Goal: Task Accomplishment & Management: Complete application form

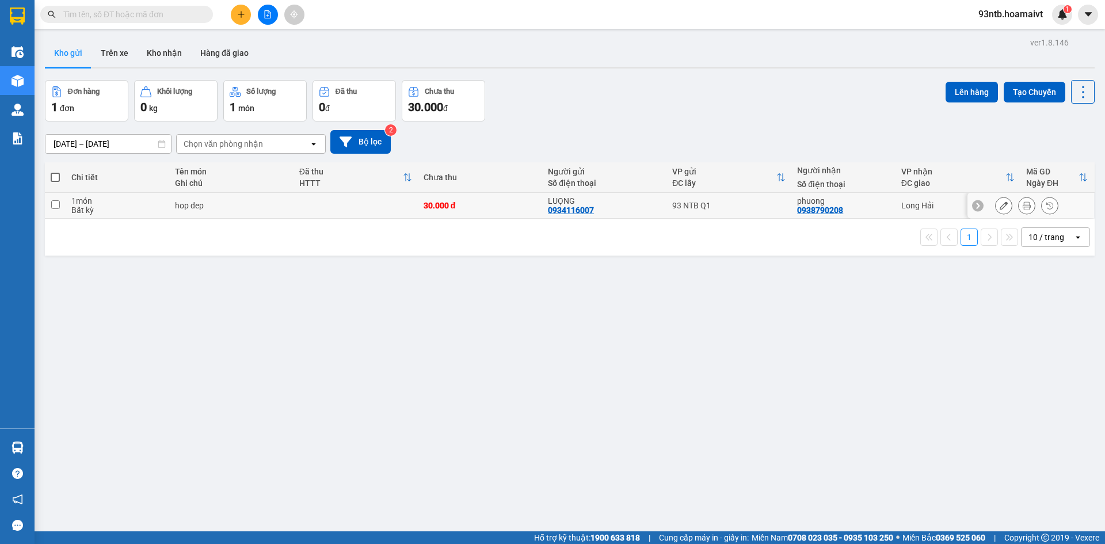
click at [1023, 208] on icon at bounding box center [1027, 205] width 8 height 8
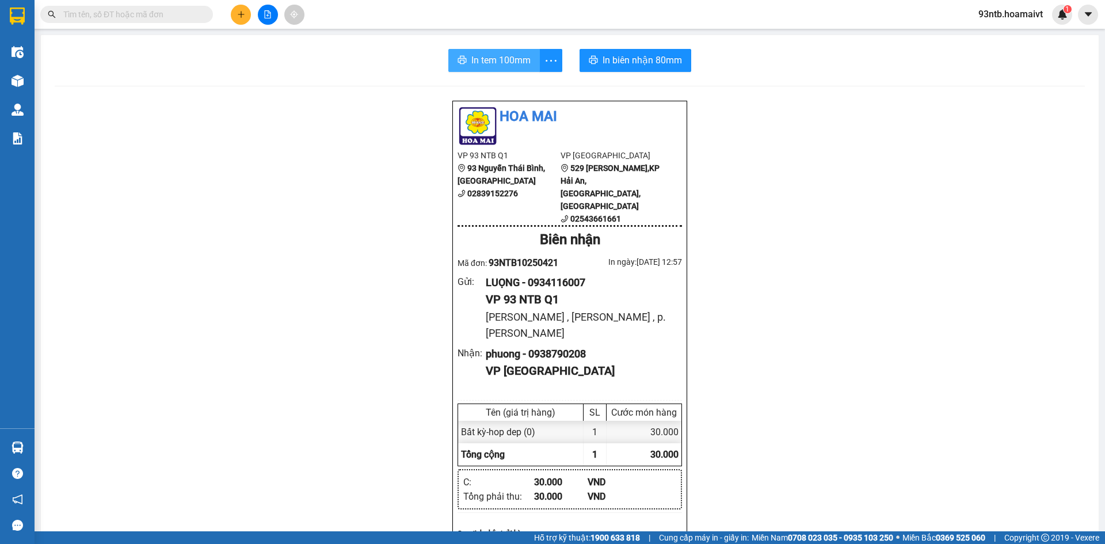
click at [501, 62] on span "In tem 100mm" at bounding box center [500, 60] width 59 height 14
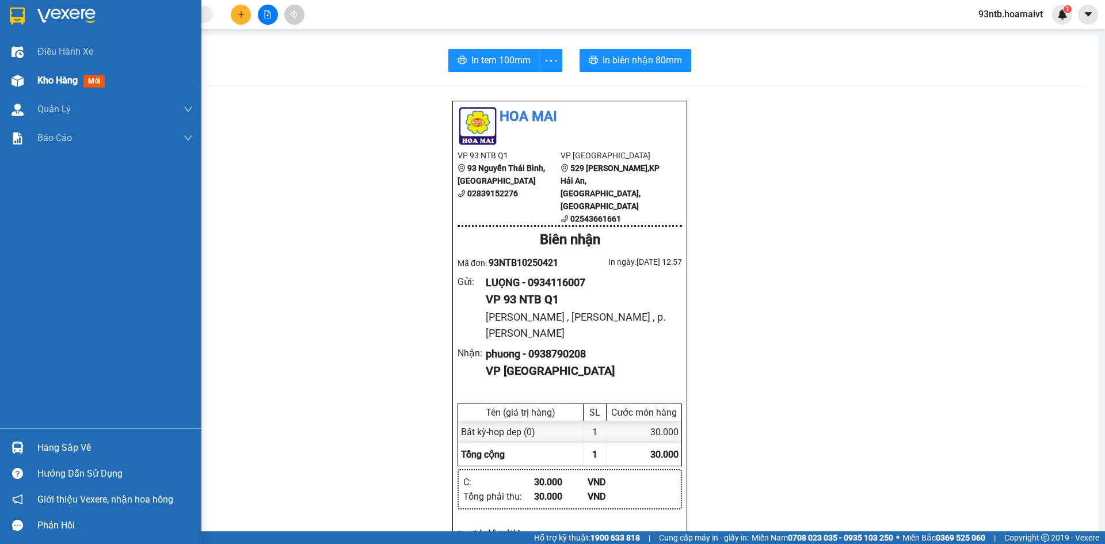
click at [82, 79] on div "Kho hàng mới" at bounding box center [73, 80] width 72 height 14
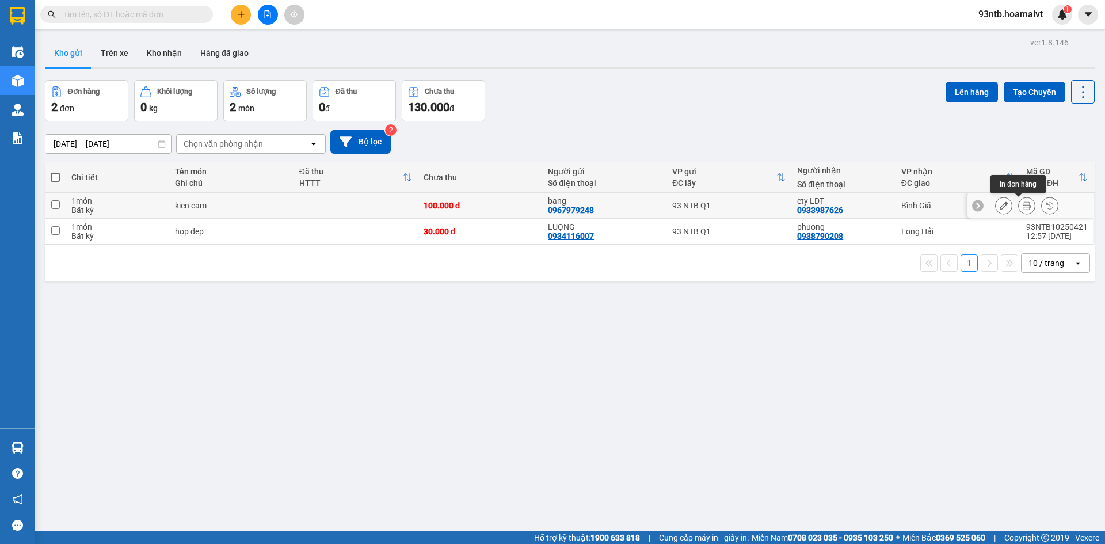
click at [1023, 208] on button at bounding box center [1027, 206] width 16 height 20
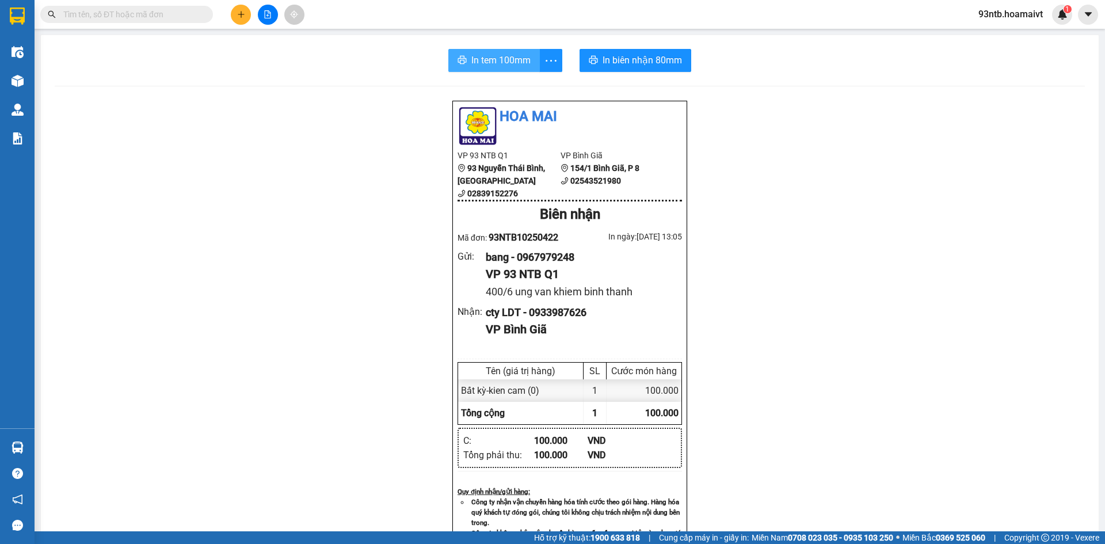
click at [479, 55] on span "In tem 100mm" at bounding box center [500, 60] width 59 height 14
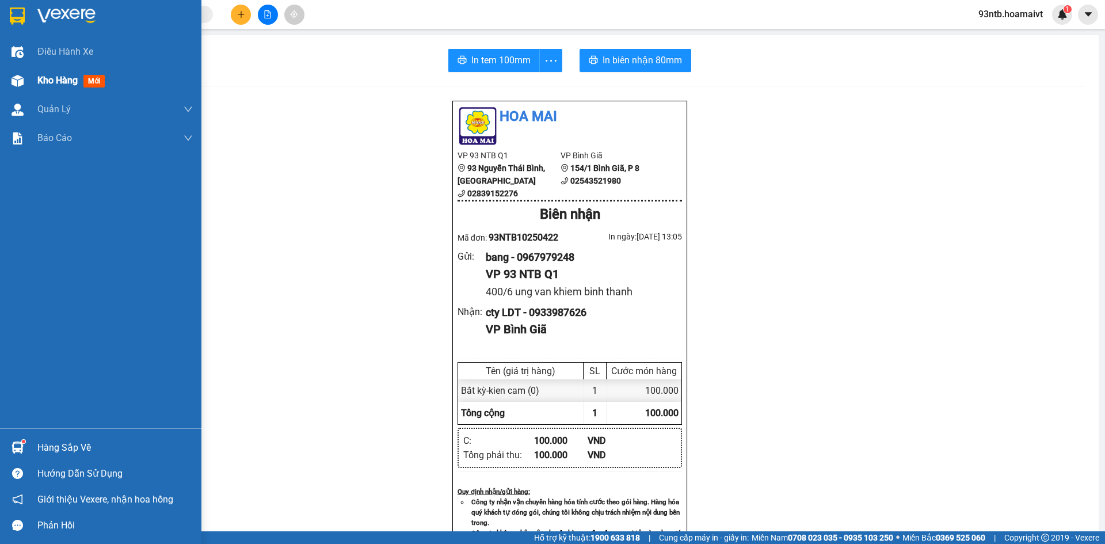
click at [68, 78] on span "Kho hàng" at bounding box center [57, 80] width 40 height 11
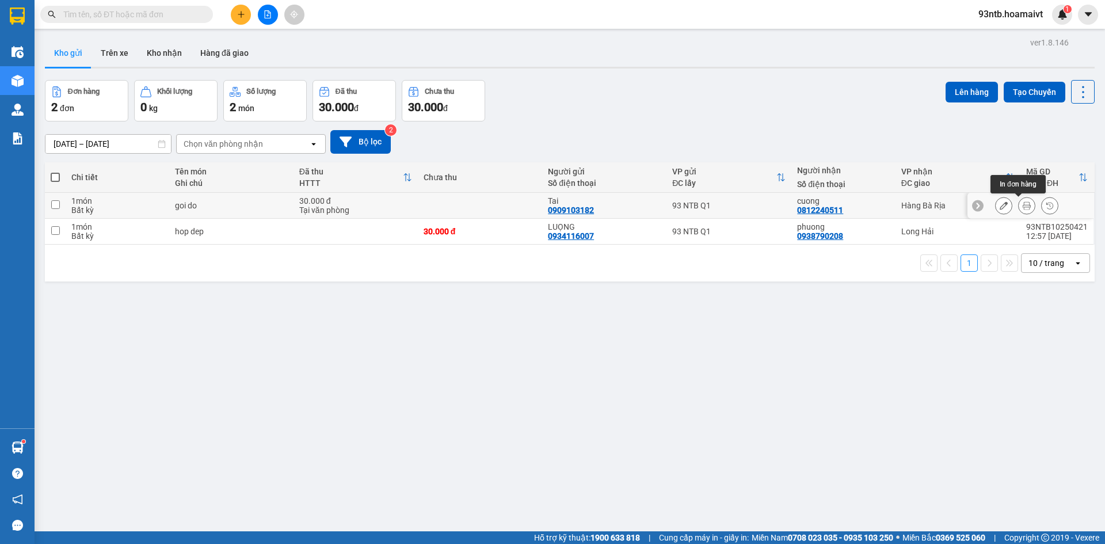
click at [1023, 208] on icon at bounding box center [1027, 205] width 8 height 8
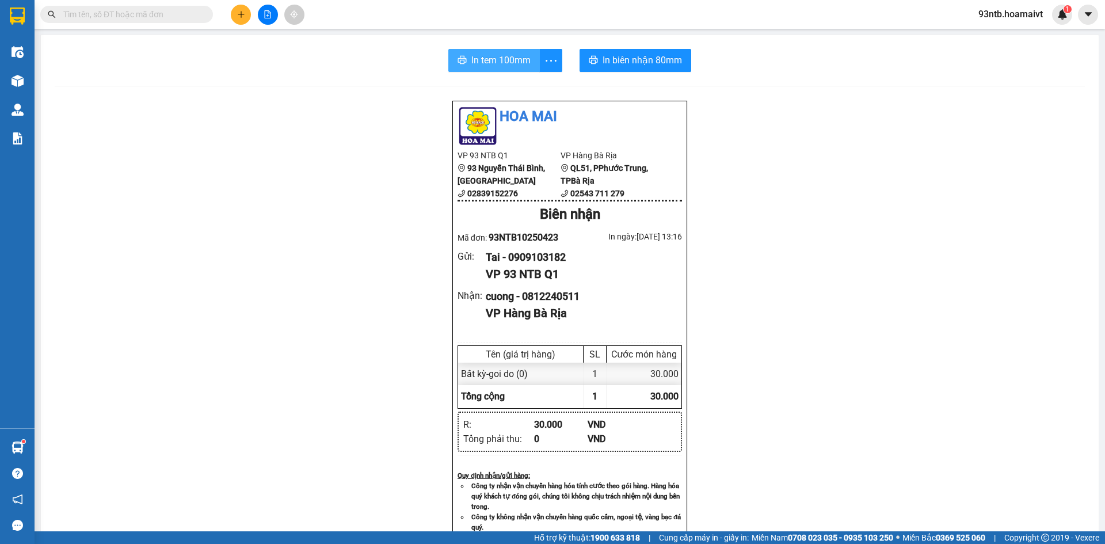
click at [503, 67] on span "In tem 100mm" at bounding box center [500, 60] width 59 height 14
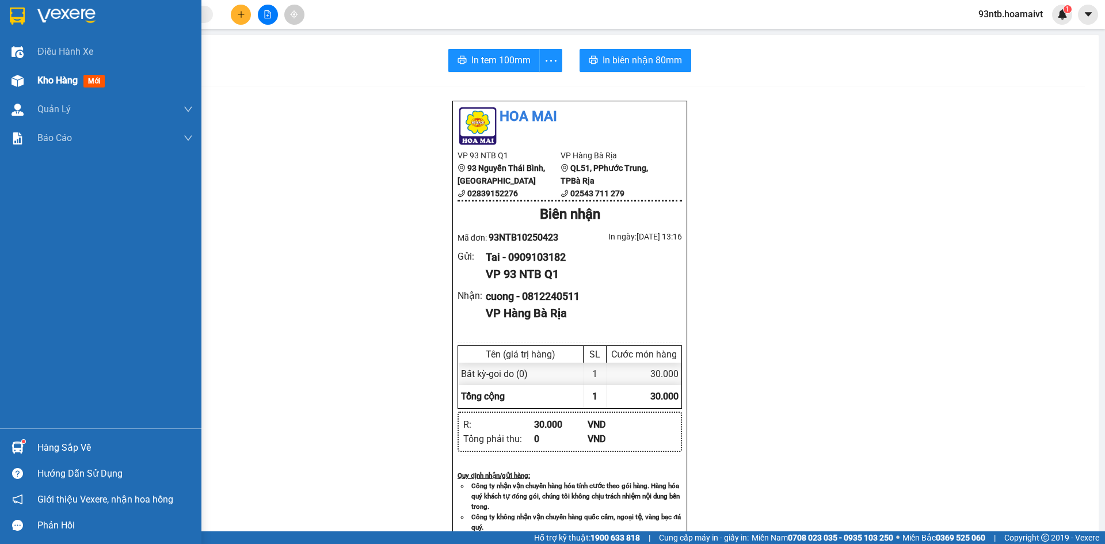
click at [32, 88] on div "Kho hàng mới" at bounding box center [100, 80] width 201 height 29
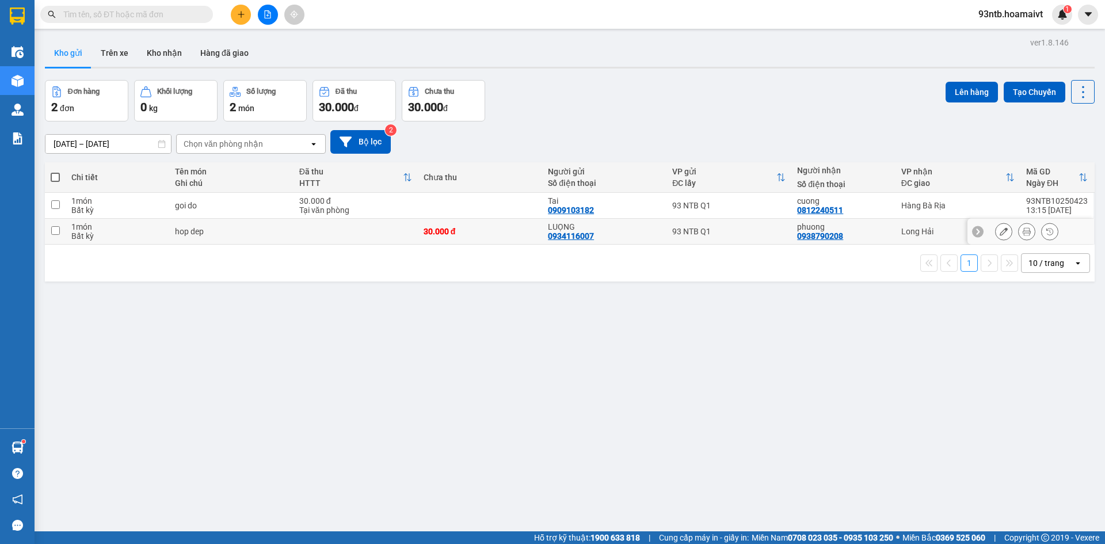
click at [868, 234] on div "phuong 0938790208" at bounding box center [843, 231] width 93 height 18
checkbox input "true"
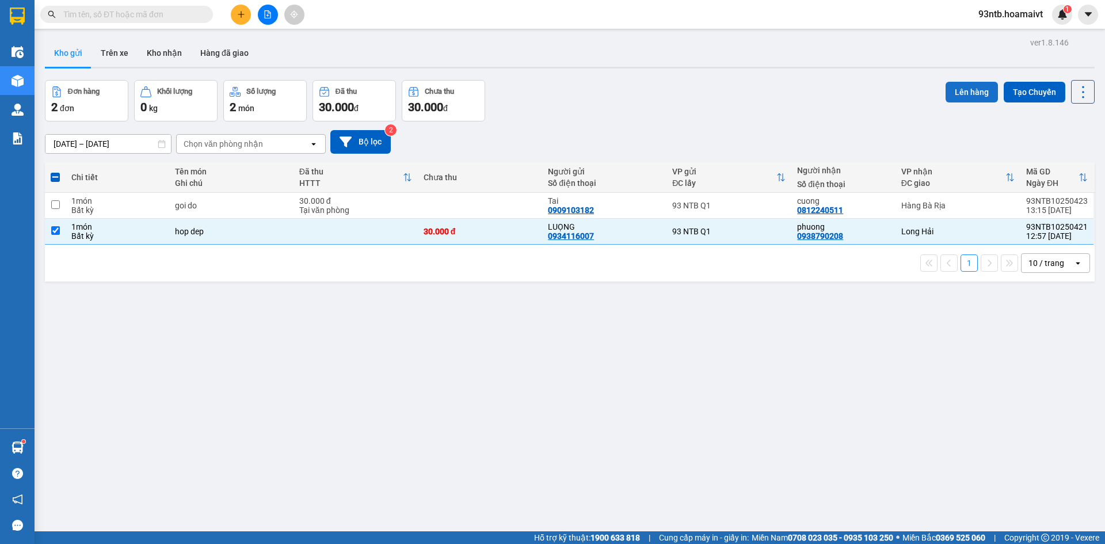
click at [960, 87] on button "Lên hàng" at bounding box center [972, 92] width 52 height 21
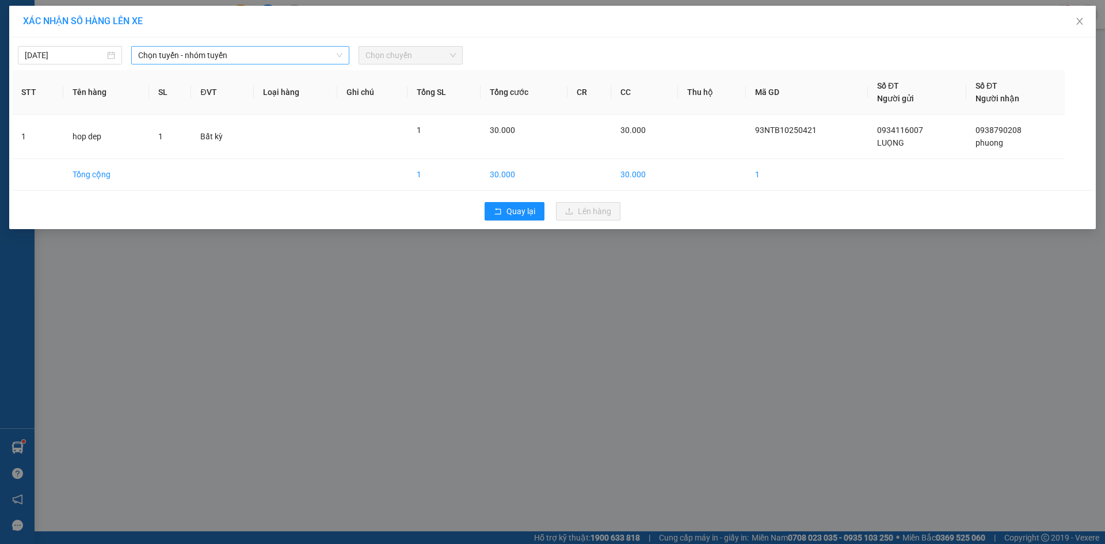
click at [248, 52] on span "Chọn tuyến - nhóm tuyến" at bounding box center [240, 55] width 204 height 17
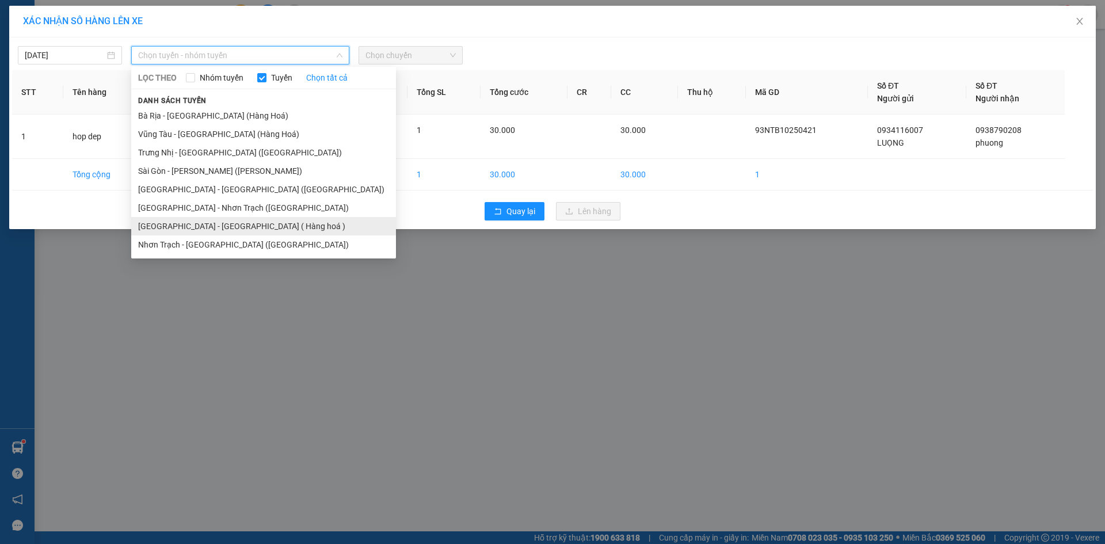
click at [179, 223] on li "[GEOGRAPHIC_DATA] - [GEOGRAPHIC_DATA] ( Hàng hoá )" at bounding box center [263, 226] width 265 height 18
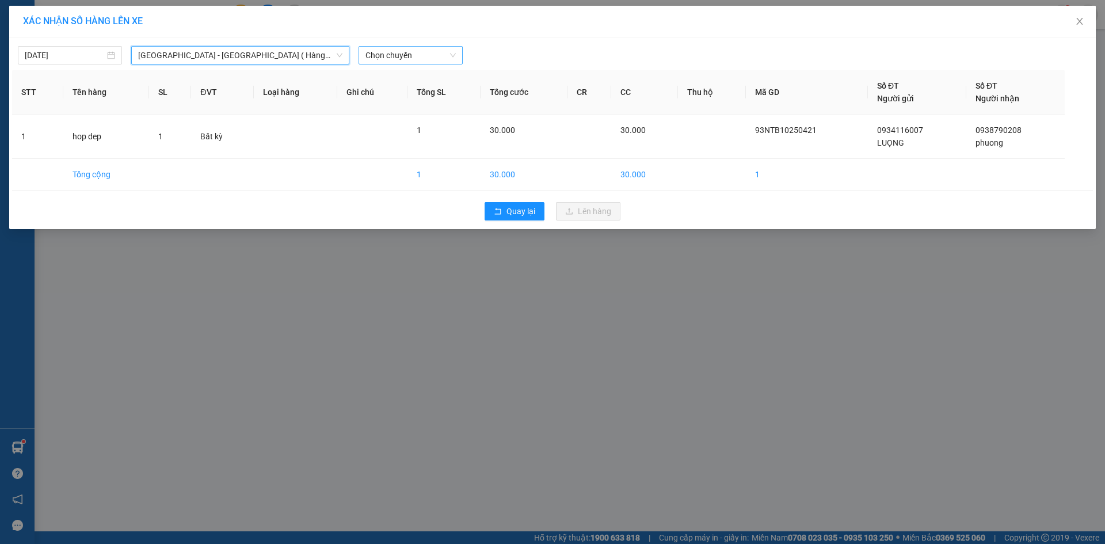
click at [403, 52] on span "Chọn chuyến" at bounding box center [411, 55] width 90 height 17
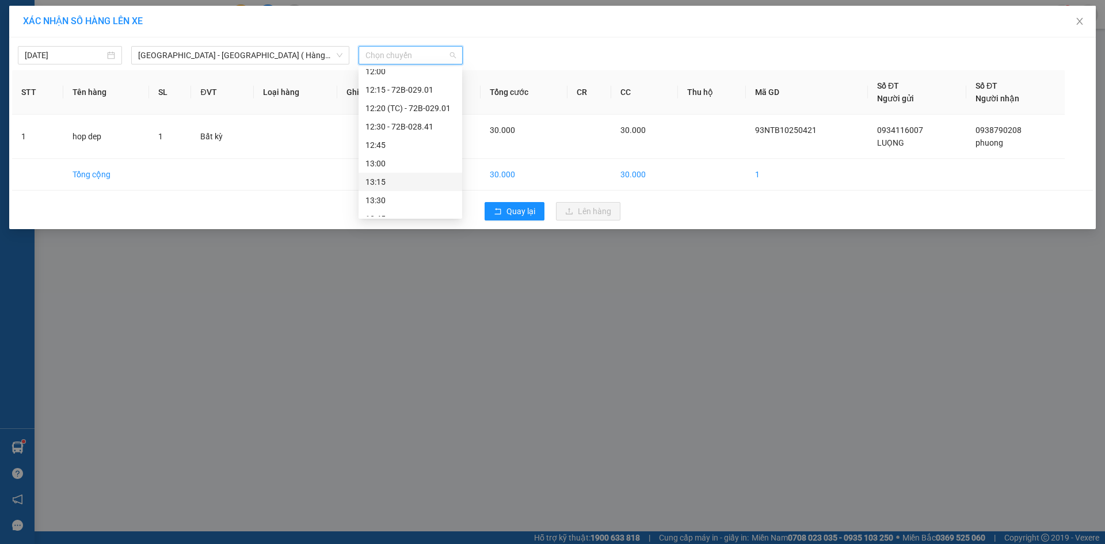
scroll to position [691, 0]
click at [385, 128] on div "13:15" at bounding box center [411, 124] width 90 height 13
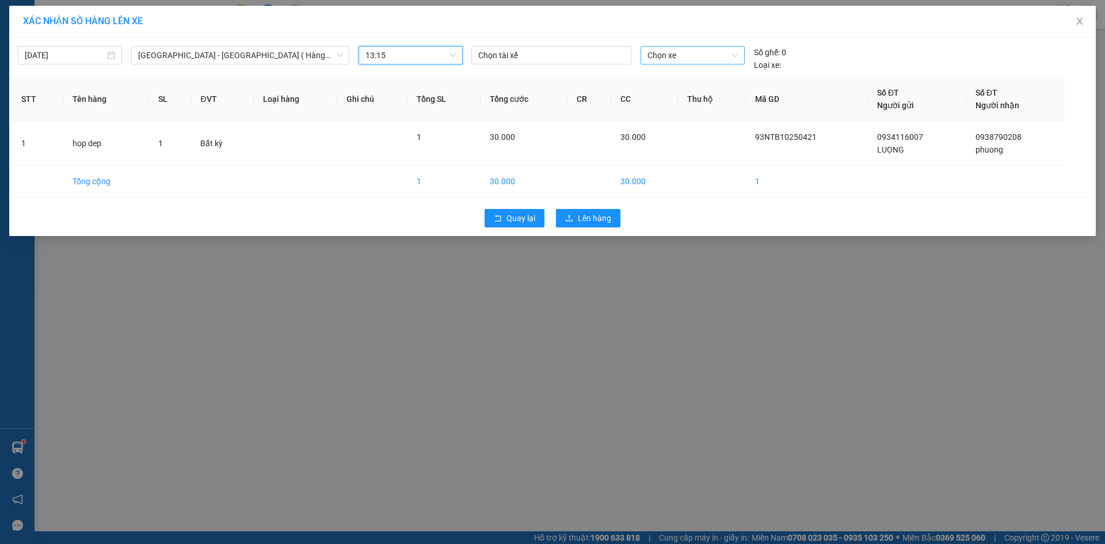
click at [663, 56] on span "Chọn xe" at bounding box center [693, 55] width 90 height 17
type input "3289"
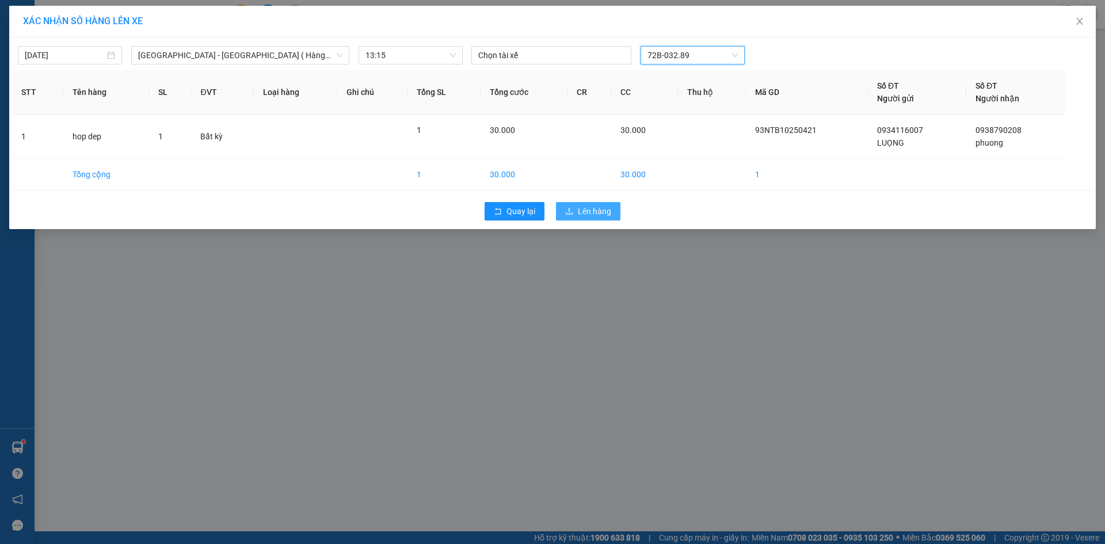
click at [595, 213] on span "Lên hàng" at bounding box center [594, 211] width 33 height 13
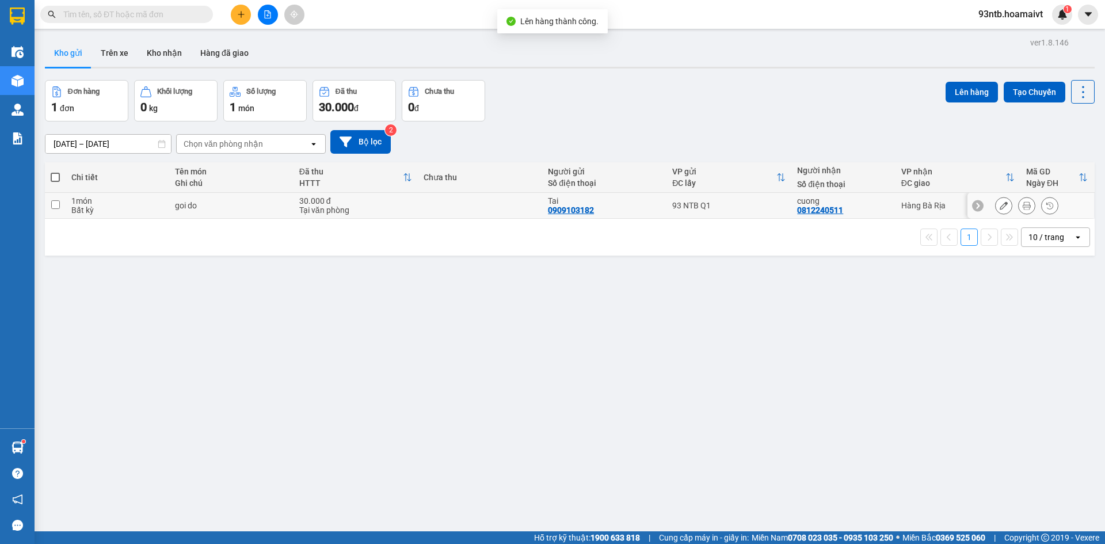
click at [741, 199] on td "93 NTB Q1" at bounding box center [729, 206] width 125 height 26
checkbox input "true"
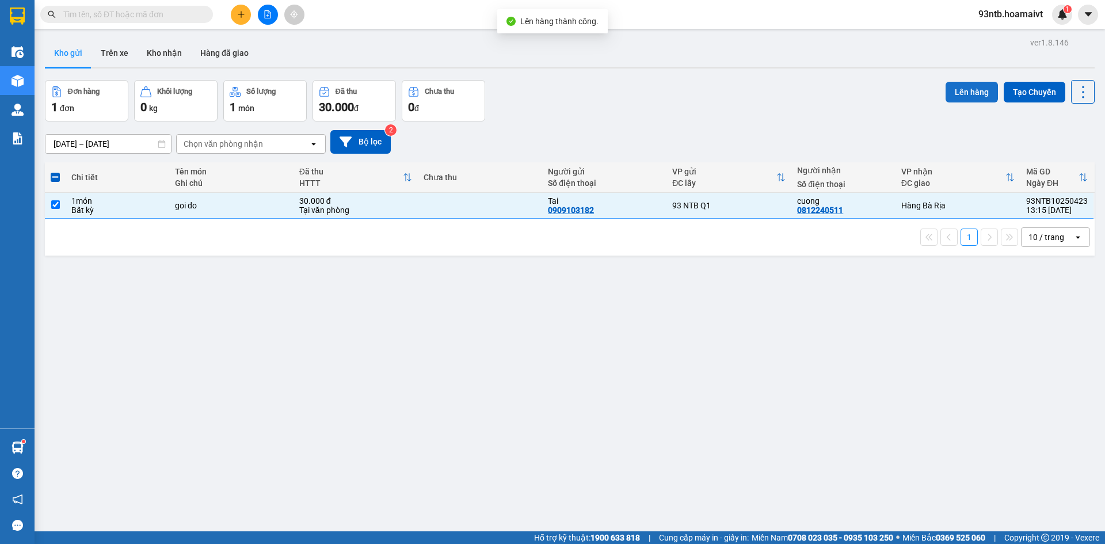
click at [957, 93] on button "Lên hàng" at bounding box center [972, 92] width 52 height 21
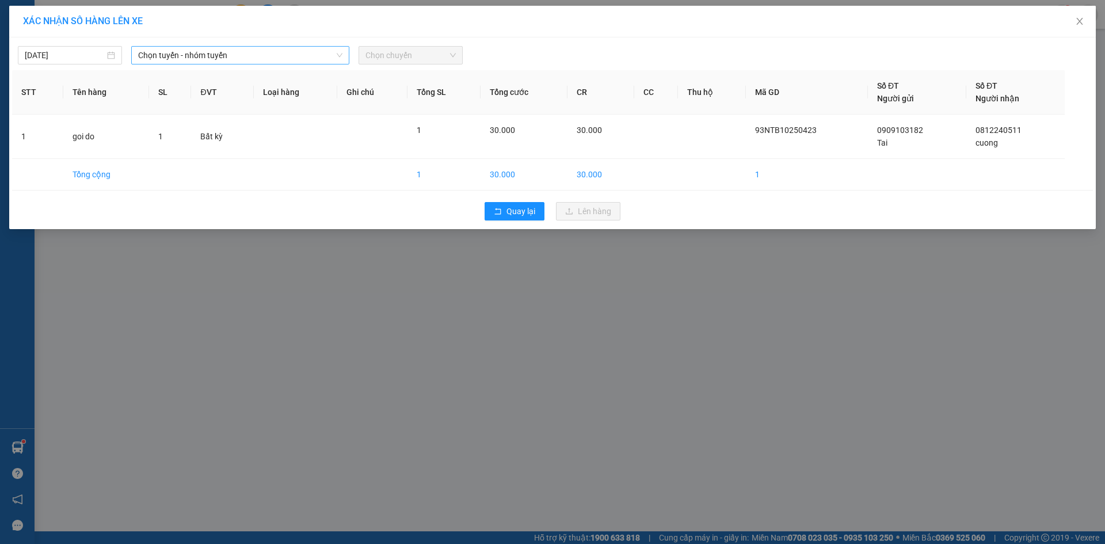
click at [169, 56] on span "Chọn tuyến - nhóm tuyến" at bounding box center [240, 55] width 204 height 17
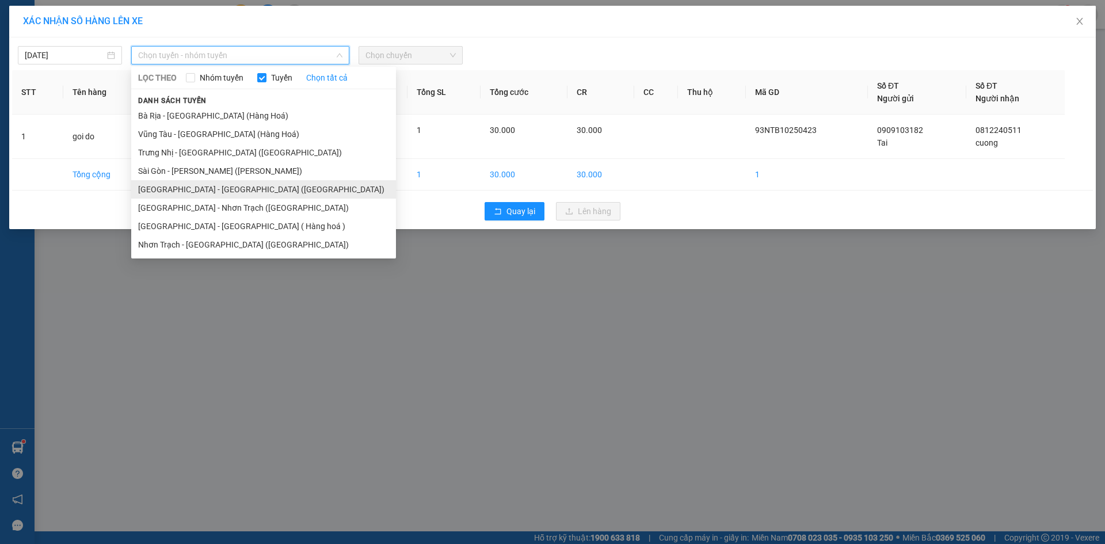
click at [199, 185] on li "[GEOGRAPHIC_DATA] - [GEOGRAPHIC_DATA] ([GEOGRAPHIC_DATA])" at bounding box center [263, 189] width 265 height 18
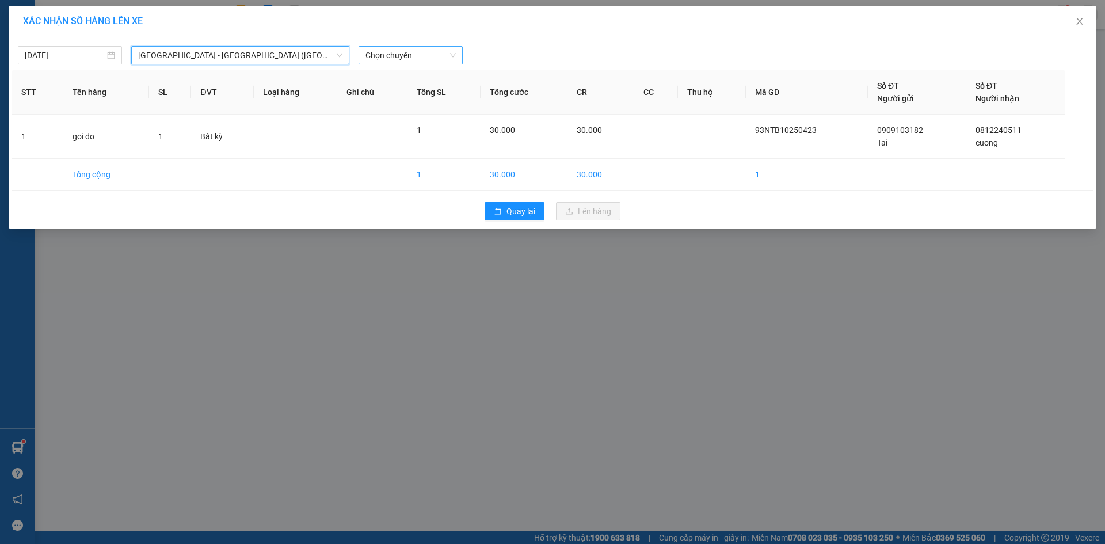
click at [425, 58] on span "Chọn chuyến" at bounding box center [411, 55] width 90 height 17
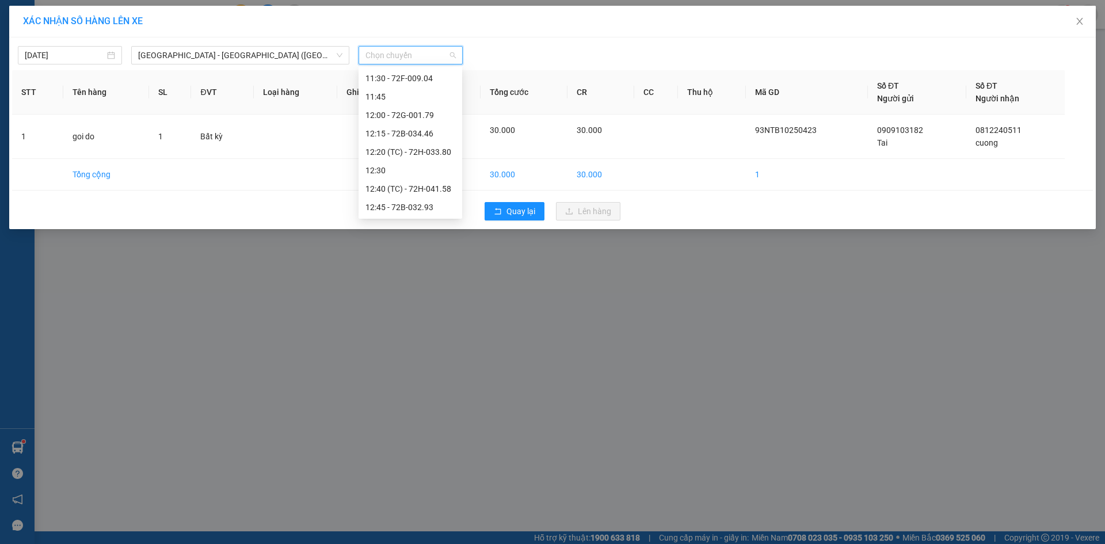
scroll to position [518, 0]
click at [408, 188] on div "13:15" at bounding box center [411, 186] width 90 height 13
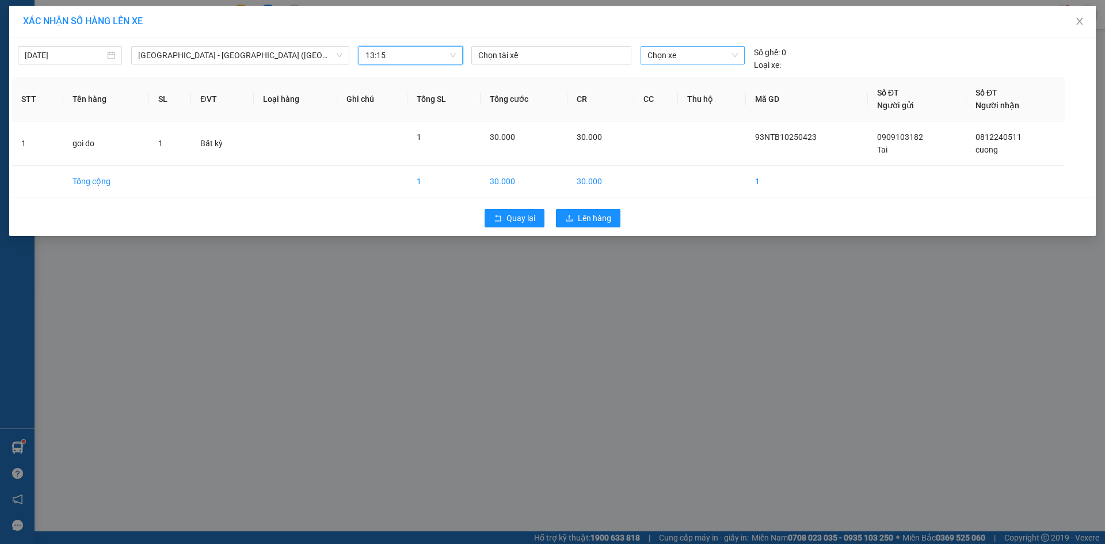
click at [669, 52] on span "Chọn xe" at bounding box center [693, 55] width 90 height 17
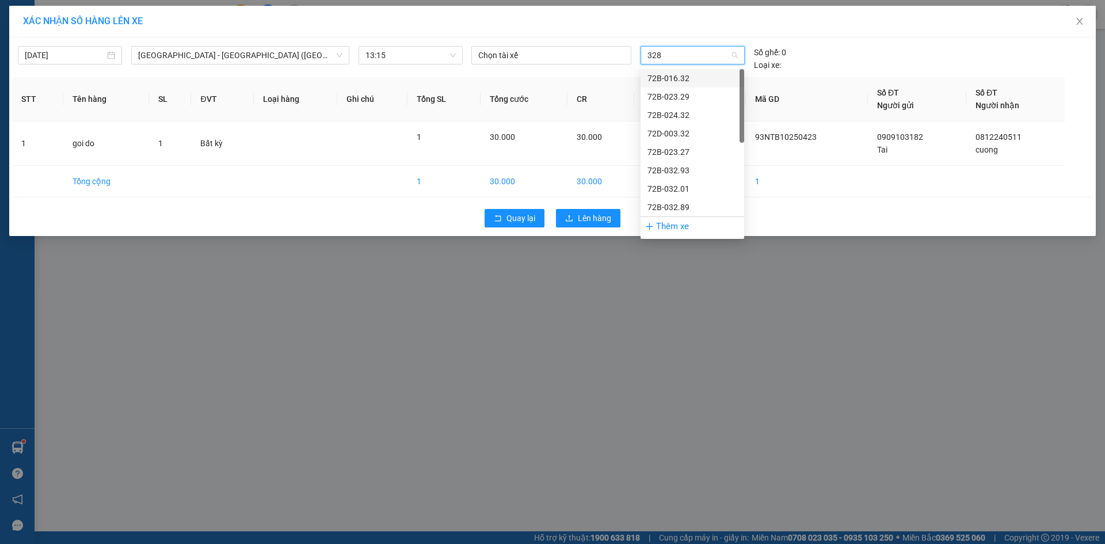
type input "3289"
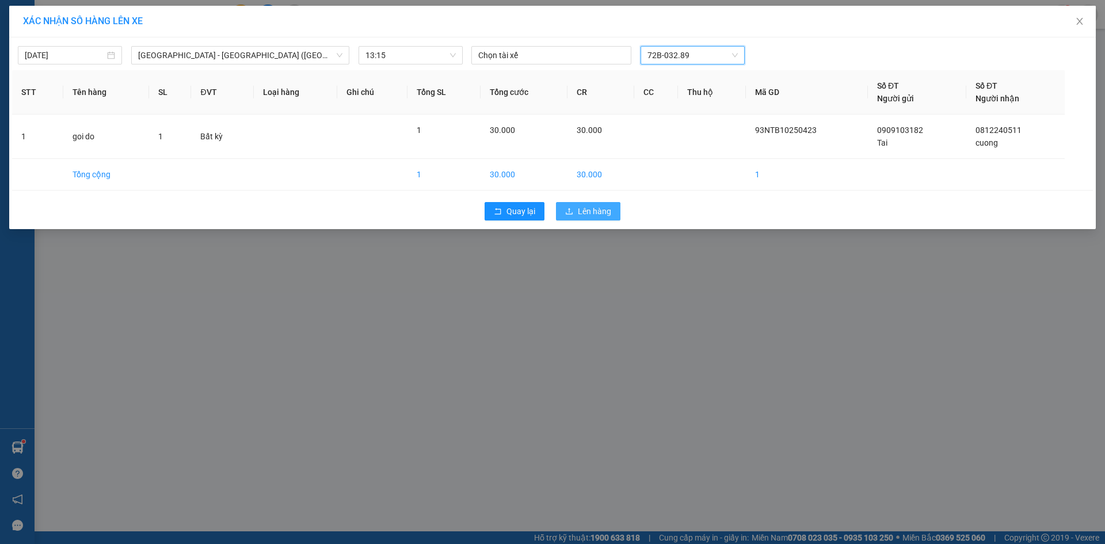
click at [595, 215] on span "Lên hàng" at bounding box center [594, 211] width 33 height 13
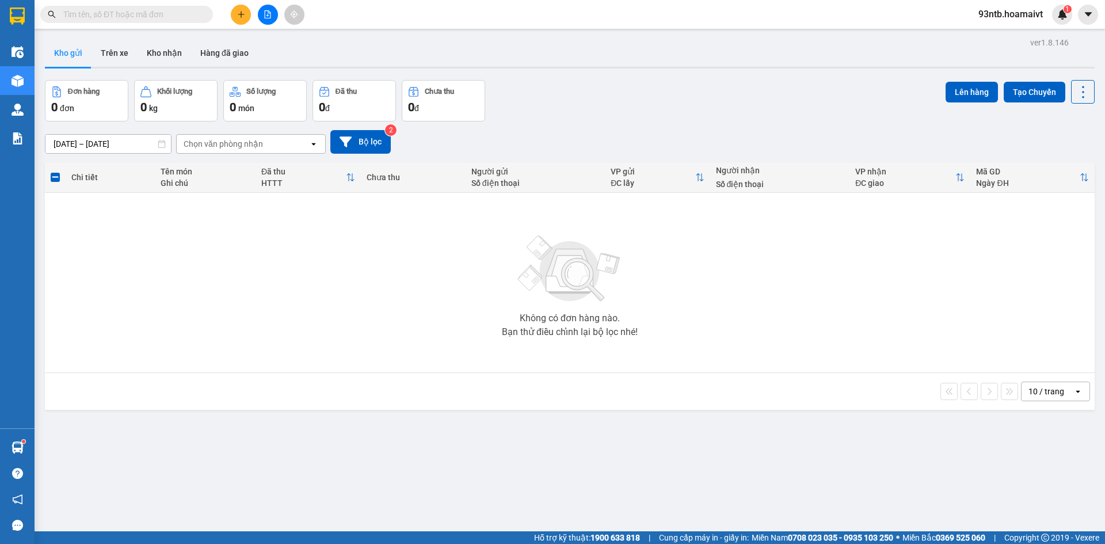
click at [652, 459] on div "ver 1.8.146 Kho gửi Trên xe Kho nhận Hàng đã giao Đơn hàng 0 đơn Khối lượng 0 k…" at bounding box center [569, 307] width 1059 height 544
click at [774, 273] on div "Không có đơn hàng nào. Bạn thử điều chỉnh lại bộ lọc nhé!" at bounding box center [570, 282] width 1038 height 173
click at [689, 102] on div "Đơn hàng 0 đơn Khối lượng 0 kg Số lượng 0 món Đã thu 0 đ Chưa thu 0 đ Lên hàng …" at bounding box center [570, 100] width 1050 height 41
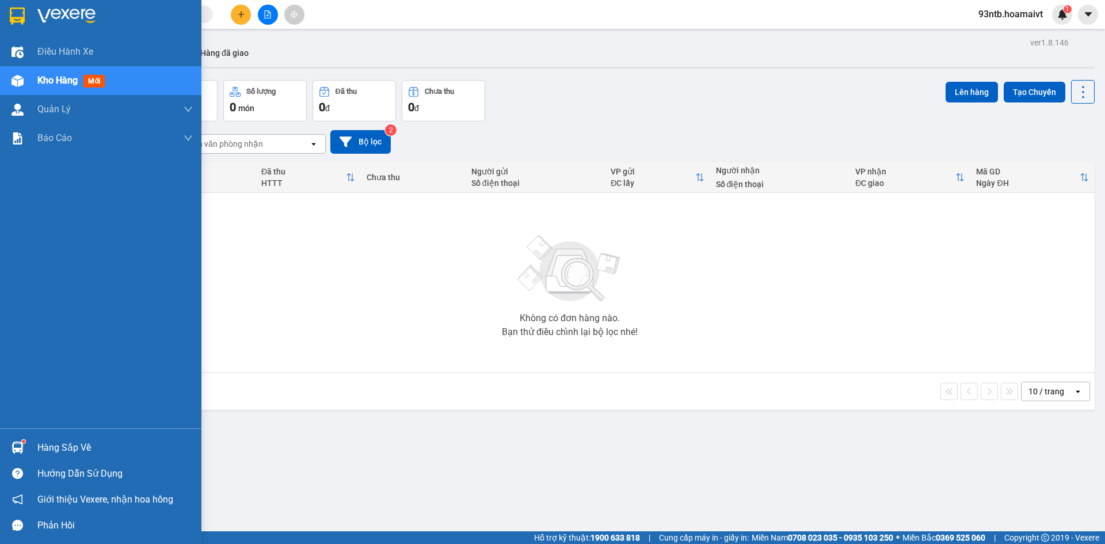
click at [37, 443] on div "Hàng sắp về" at bounding box center [114, 447] width 155 height 17
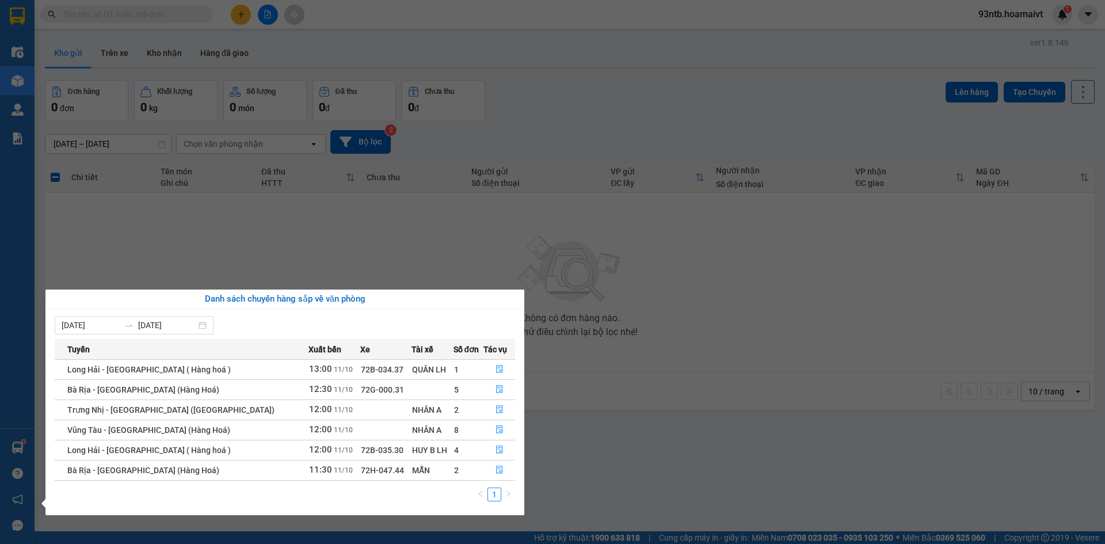
click at [163, 11] on section "Kết quả tìm kiếm ( 0 ) Bộ lọc Tìm người gửi/nhận Thuộc VP này No Data 93ntb.hoa…" at bounding box center [552, 272] width 1105 height 544
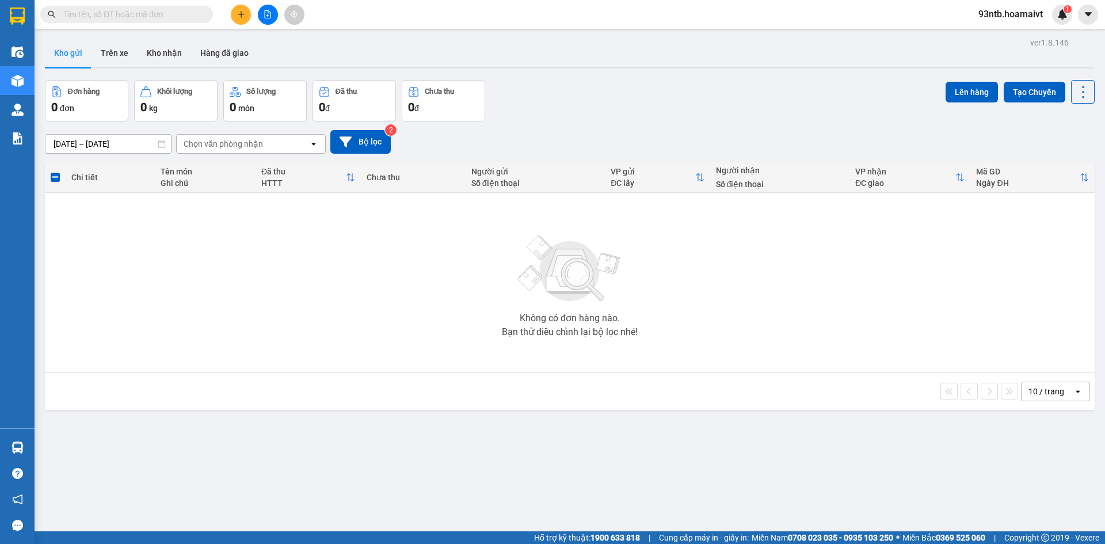
click at [163, 11] on input "text" at bounding box center [131, 14] width 136 height 13
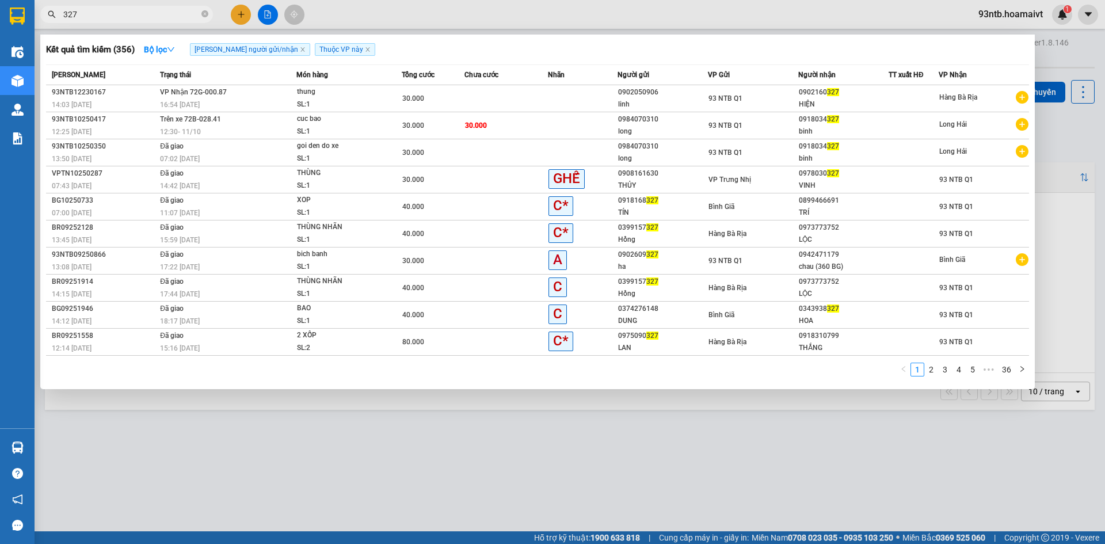
click at [125, 16] on input "327" at bounding box center [131, 14] width 136 height 13
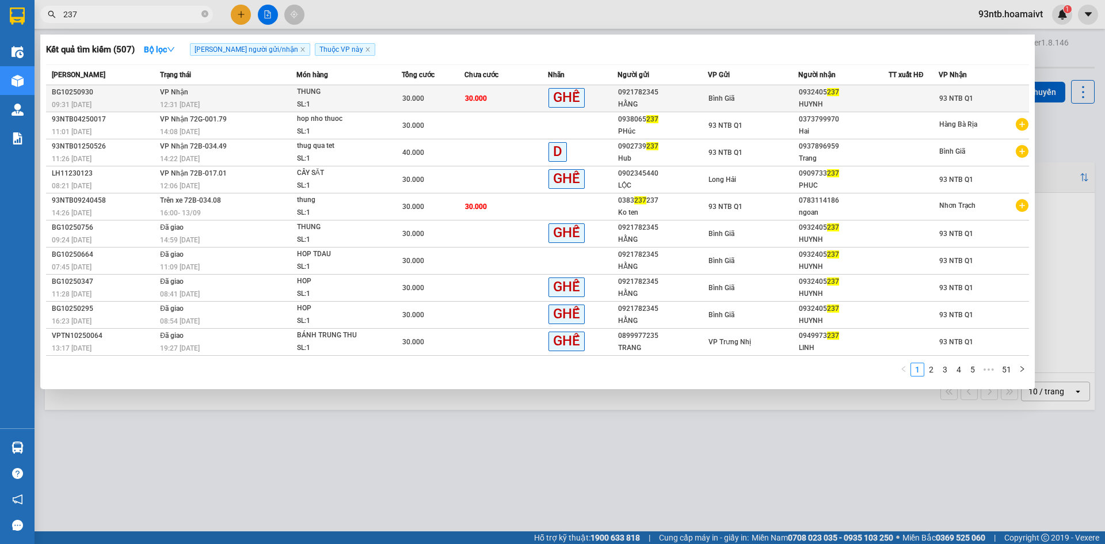
type input "237"
click at [513, 89] on td "30.000" at bounding box center [506, 98] width 83 height 27
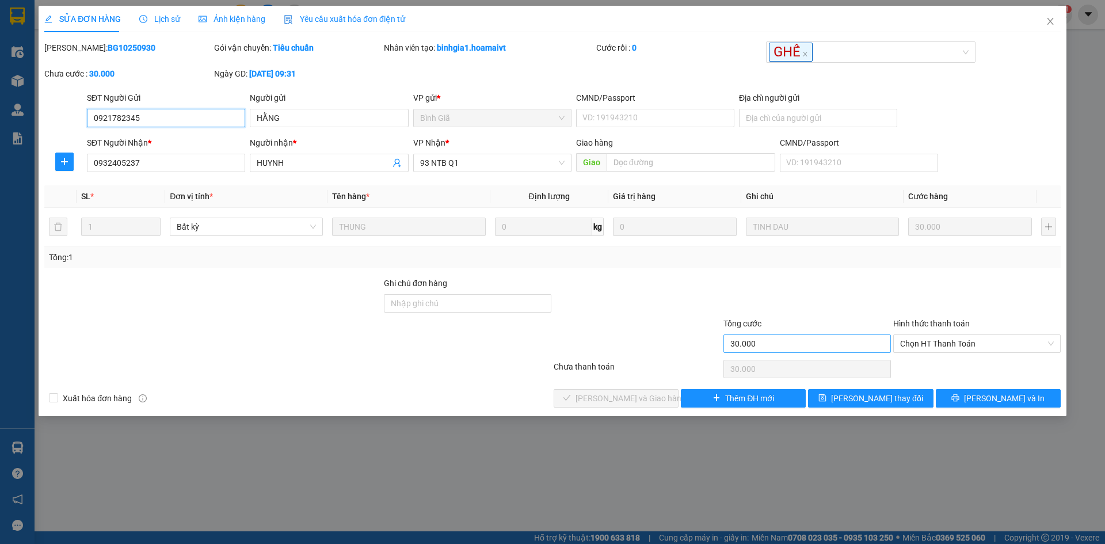
type input "0921782345"
type input "HẰNG"
type input "0932405237"
type input "HUYNH"
type input "30.000"
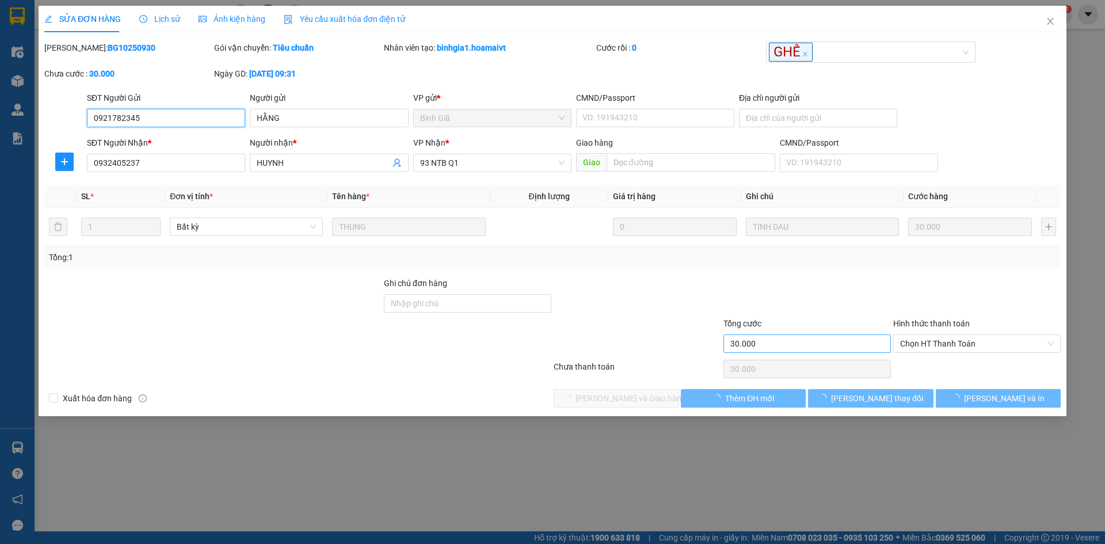
click at [923, 342] on span "Chọn HT Thanh Toán" at bounding box center [977, 343] width 154 height 17
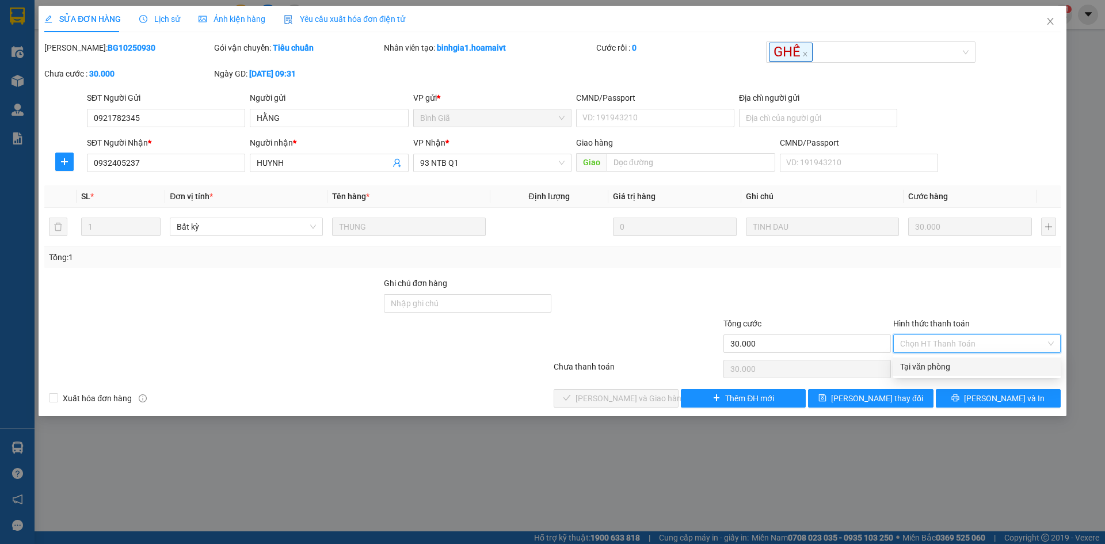
click at [923, 362] on div "Tại văn phòng" at bounding box center [977, 366] width 154 height 13
type input "0"
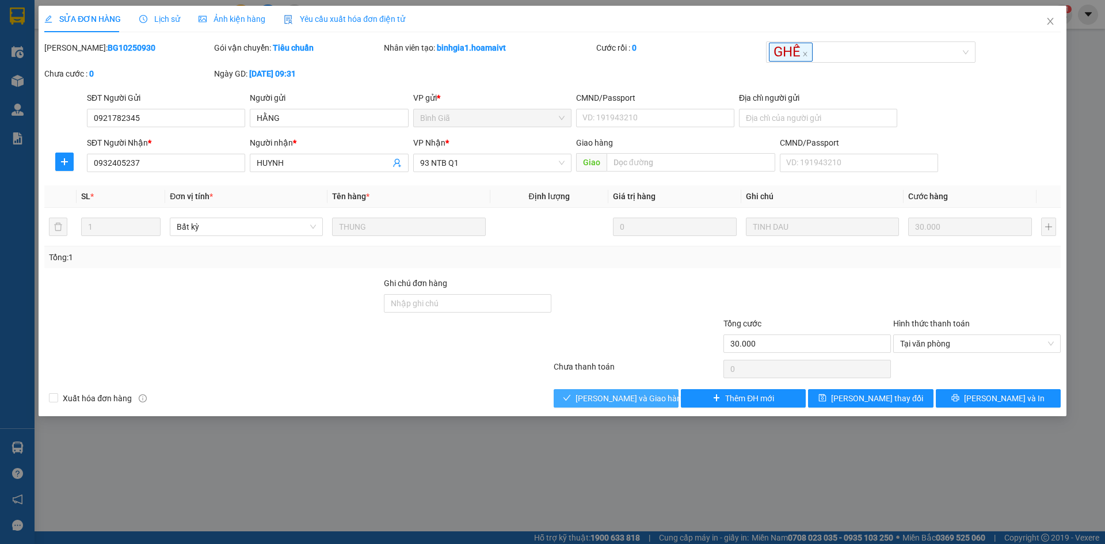
click at [623, 389] on button "[PERSON_NAME] và Giao hàng" at bounding box center [616, 398] width 125 height 18
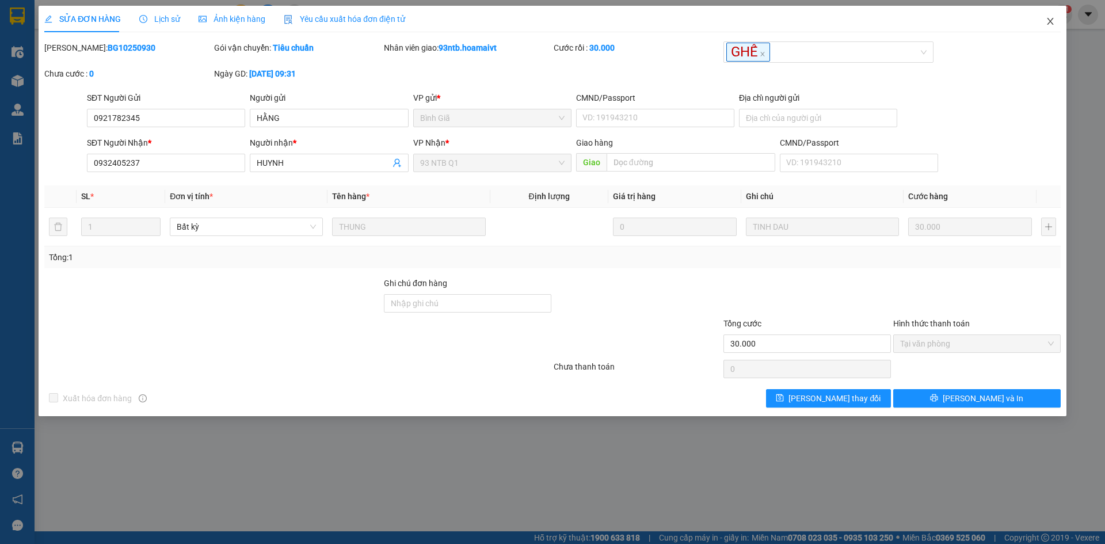
click at [1055, 24] on icon "close" at bounding box center [1050, 21] width 9 height 9
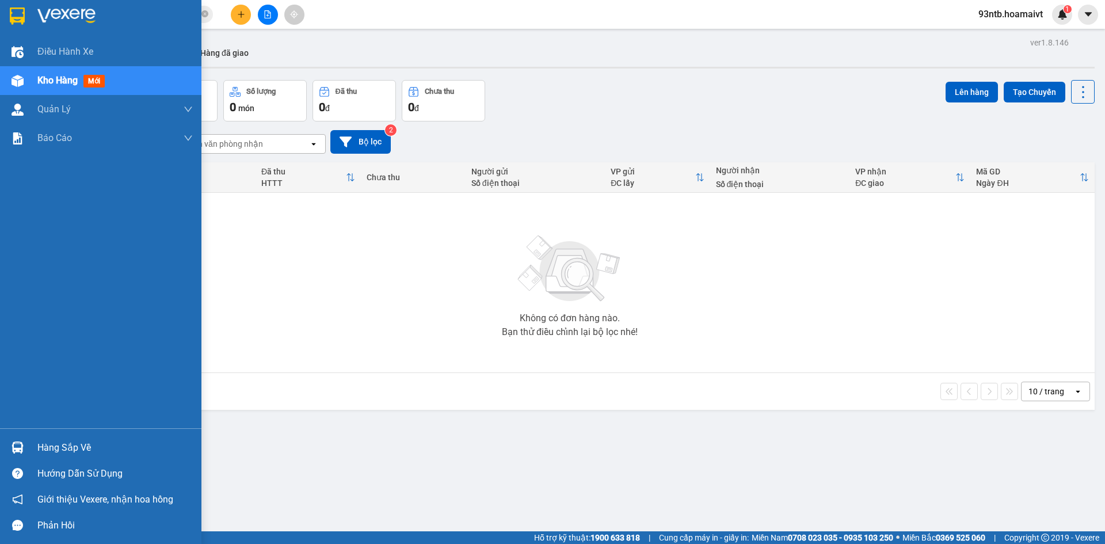
click at [18, 448] on img at bounding box center [18, 447] width 12 height 12
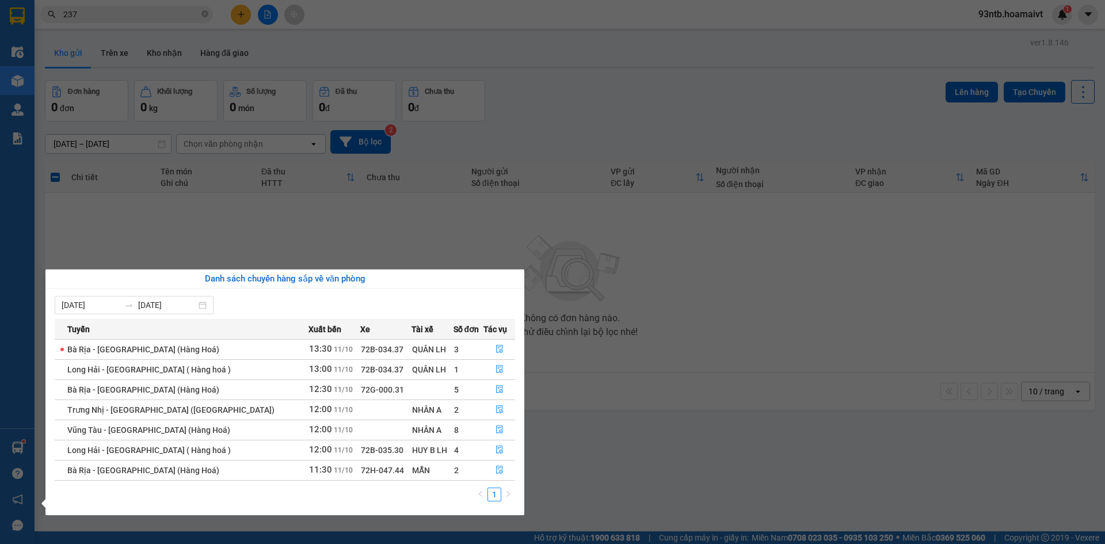
click at [538, 104] on section "Kết quả tìm kiếm ( 507 ) Bộ lọc Tìm người gửi/nhận Thuộc VP này Mã ĐH Trạng thá…" at bounding box center [552, 272] width 1105 height 544
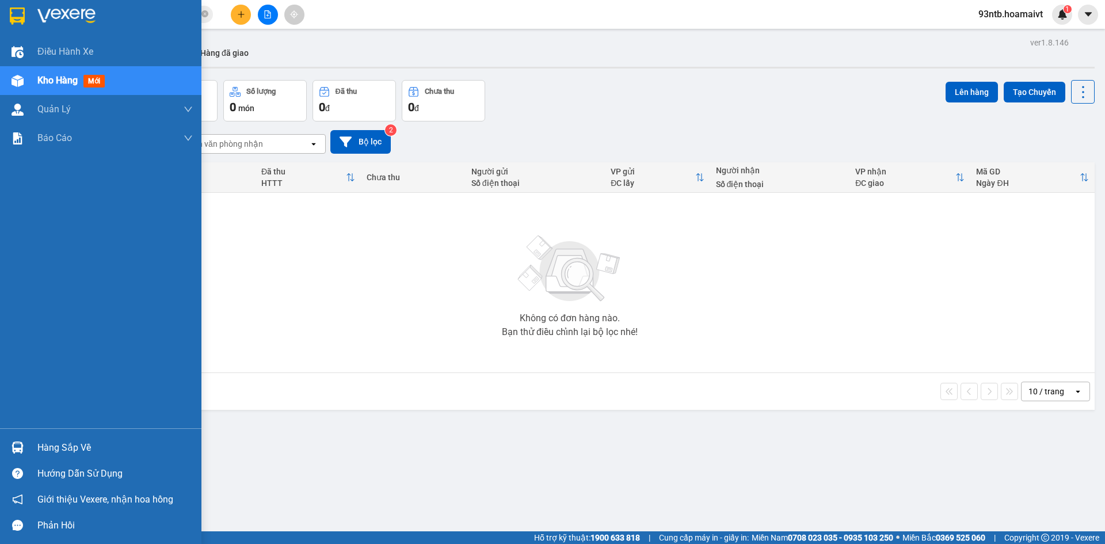
click at [16, 446] on img at bounding box center [18, 447] width 12 height 12
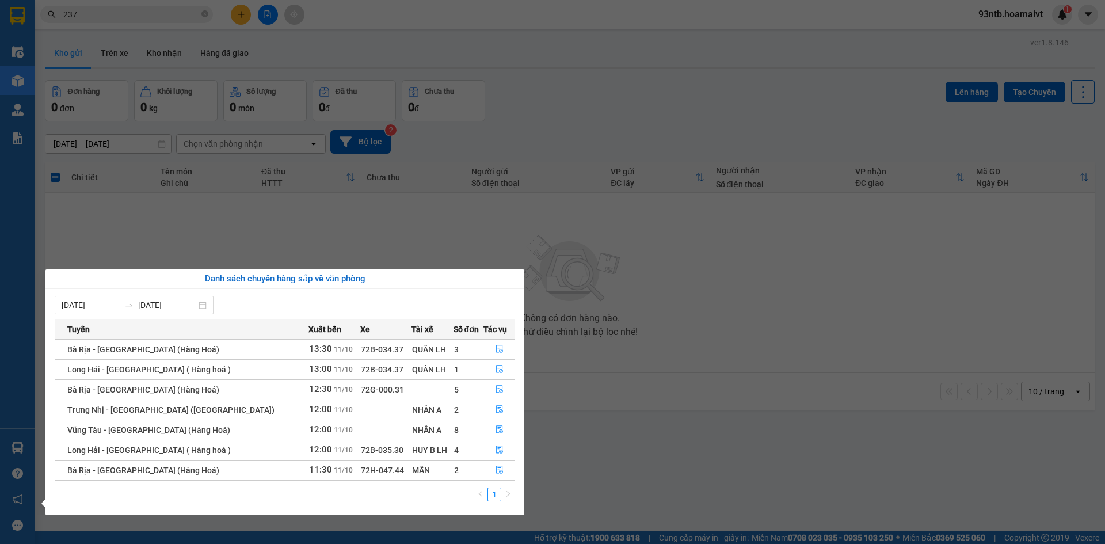
click at [588, 113] on section "Kết quả tìm kiếm ( 507 ) Bộ lọc Tìm người gửi/nhận Thuộc VP này Mã ĐH Trạng thá…" at bounding box center [552, 272] width 1105 height 544
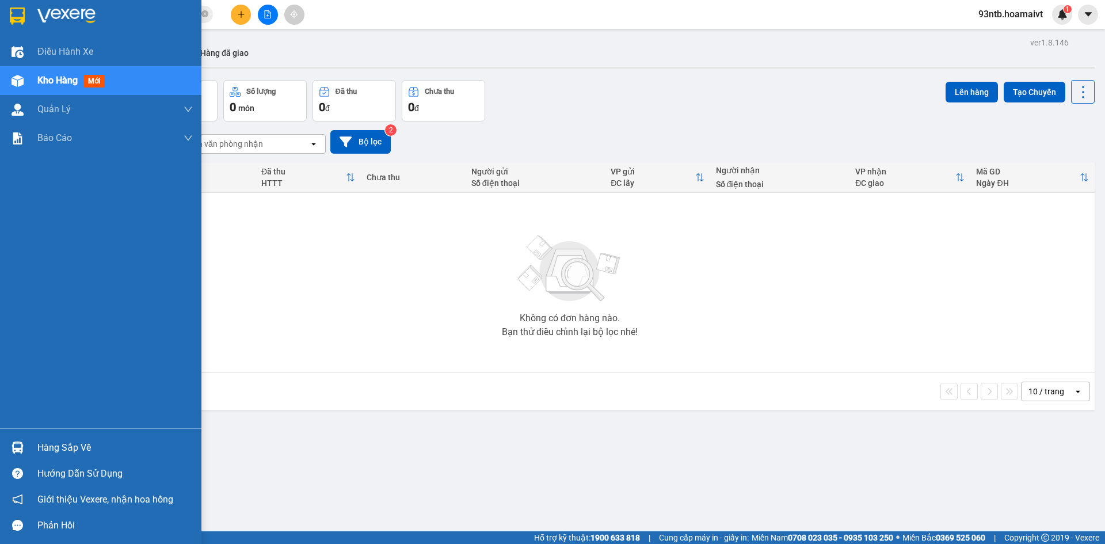
click at [15, 447] on img at bounding box center [18, 447] width 12 height 12
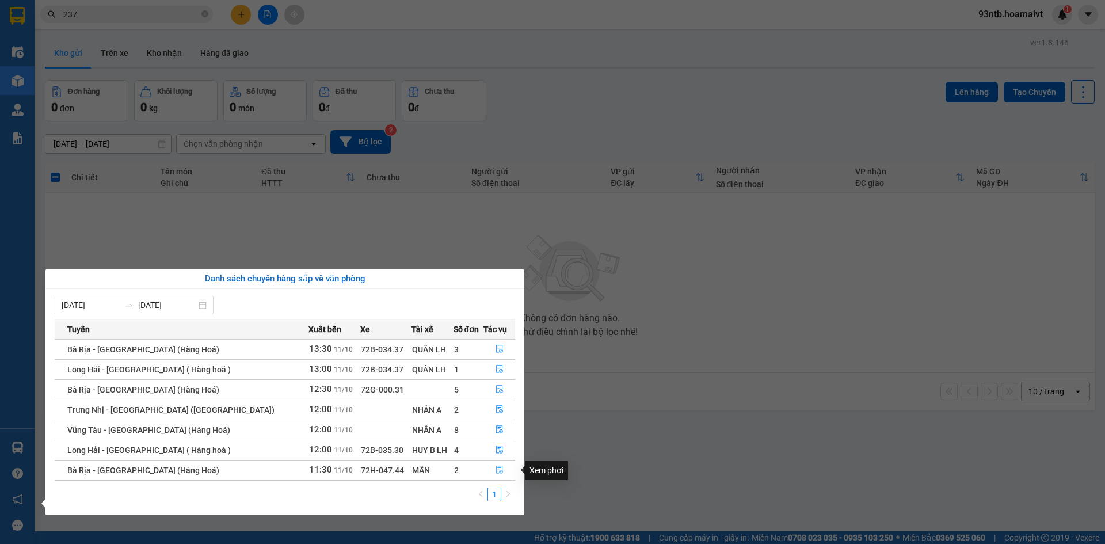
click at [497, 468] on icon "file-done" at bounding box center [500, 470] width 8 height 8
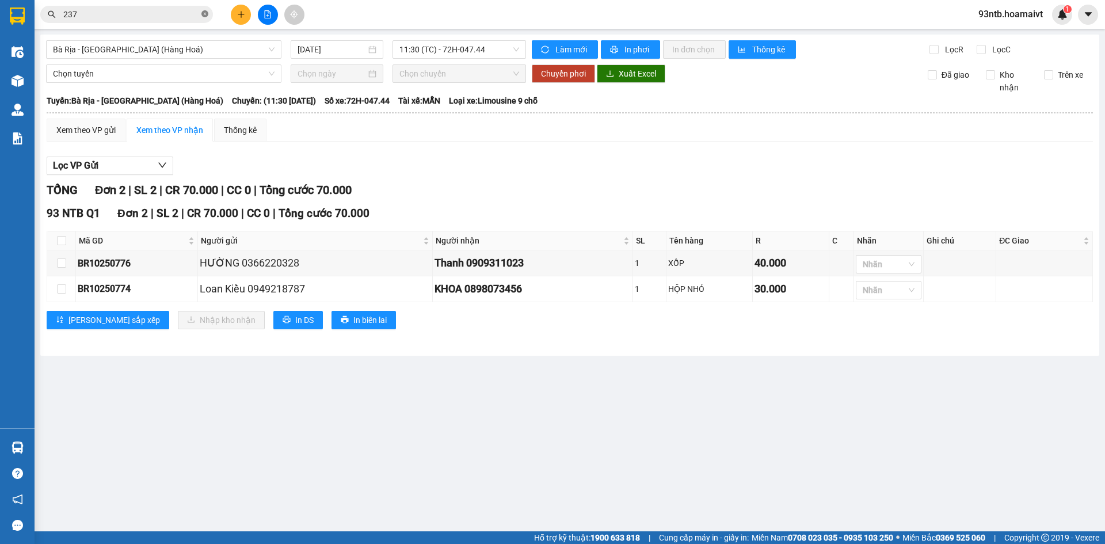
click at [205, 13] on icon "close-circle" at bounding box center [204, 13] width 7 height 7
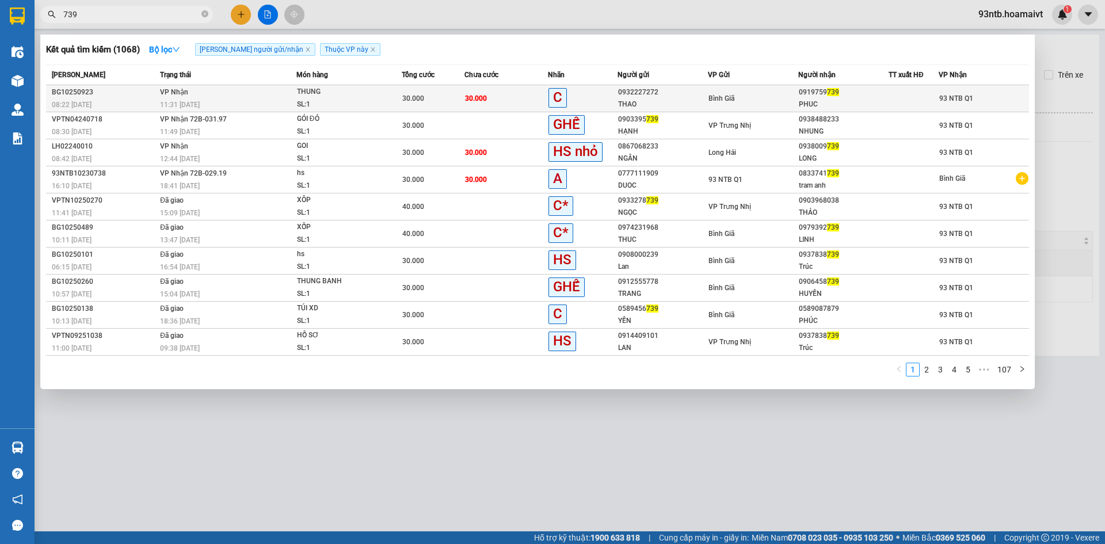
type input "739"
click at [511, 95] on td "30.000" at bounding box center [506, 98] width 83 height 27
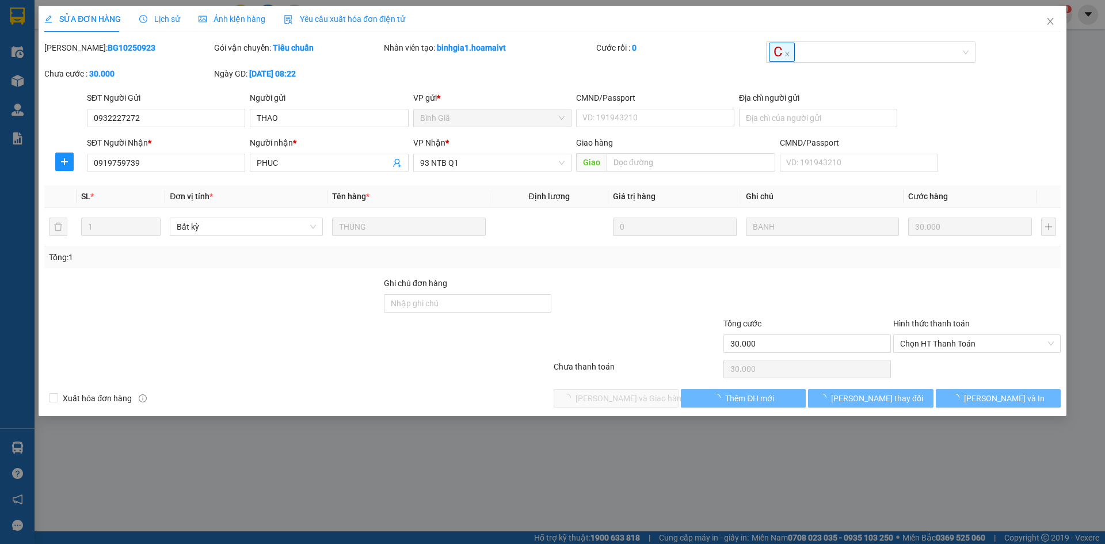
type input "0932227272"
type input "THAO"
type input "0919759739"
type input "PHUC"
type input "30.000"
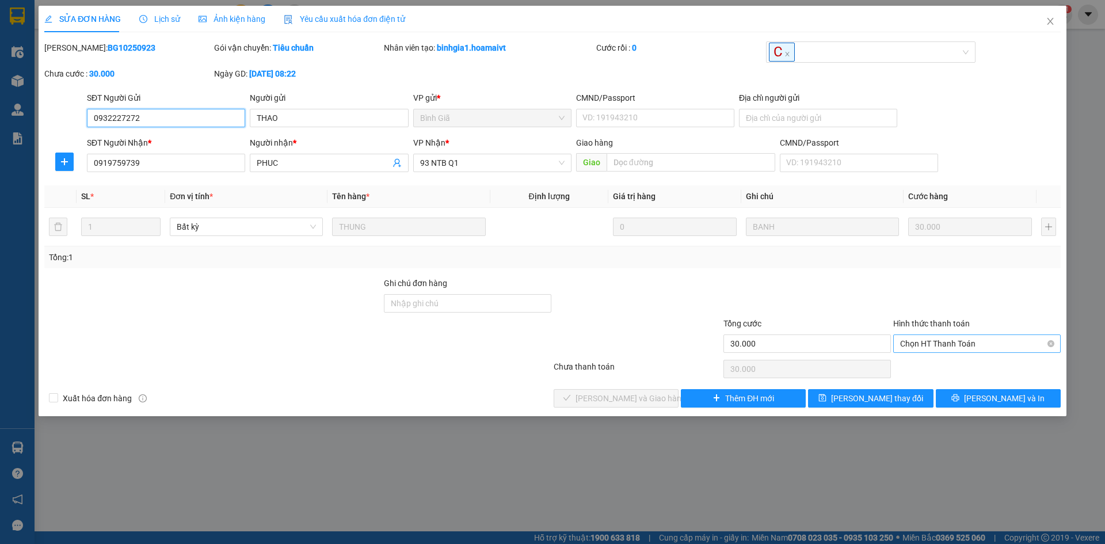
click at [933, 343] on span "Chọn HT Thanh Toán" at bounding box center [977, 343] width 154 height 17
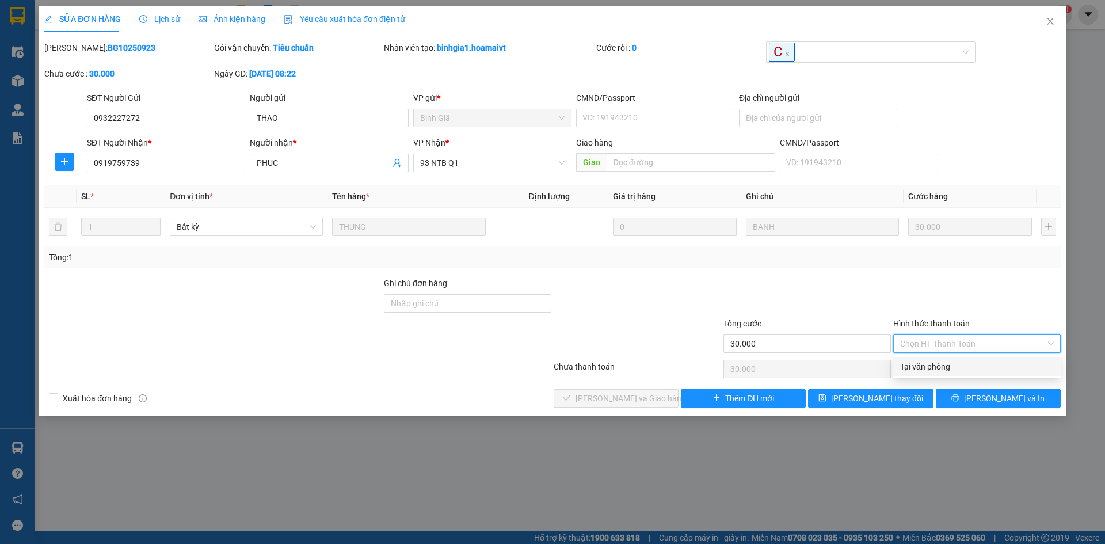
click at [919, 360] on div "Tại văn phòng" at bounding box center [977, 366] width 168 height 18
type input "0"
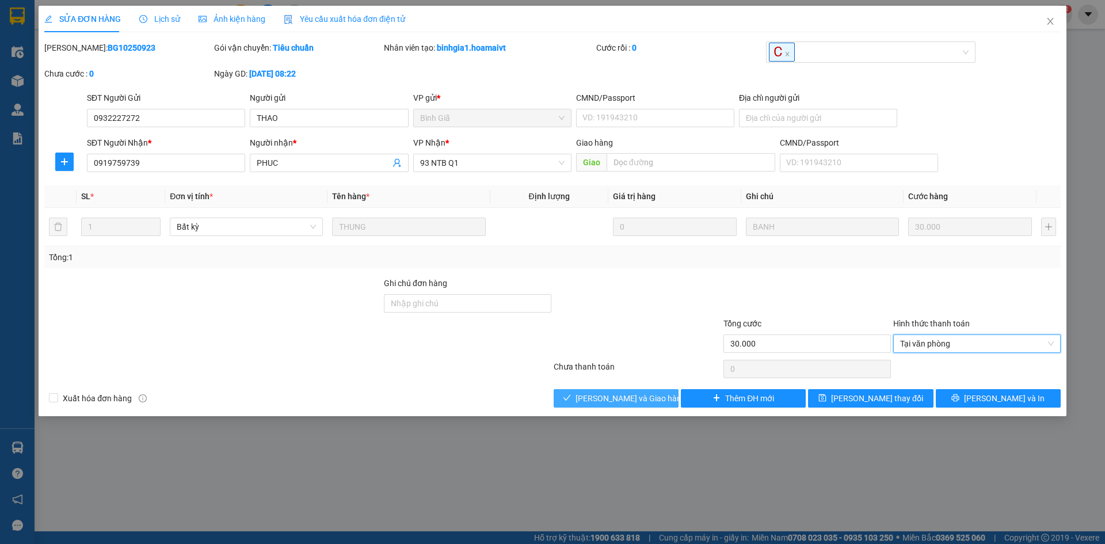
click at [599, 396] on span "[PERSON_NAME] và Giao hàng" at bounding box center [631, 398] width 111 height 13
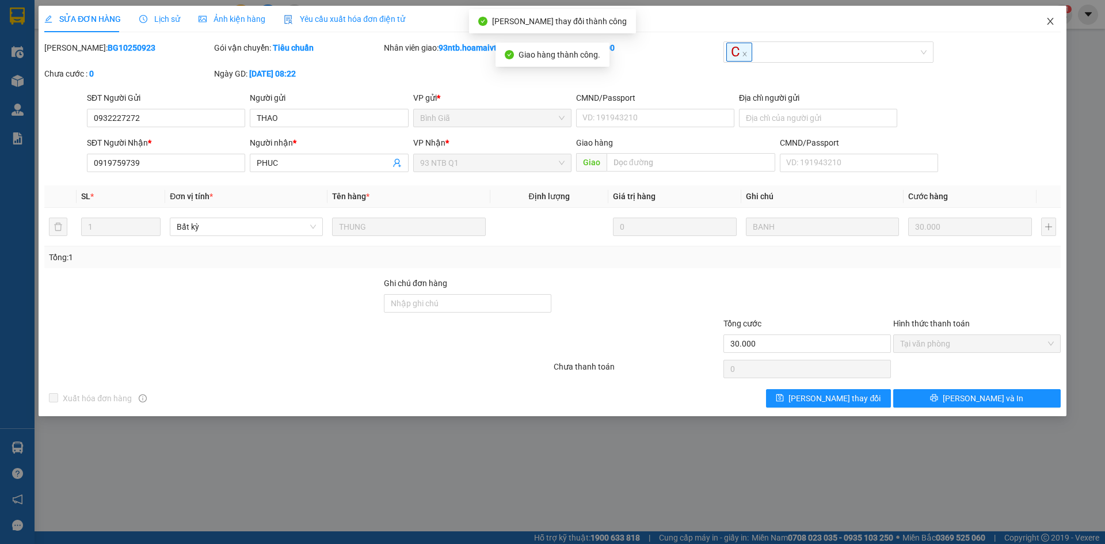
click at [1053, 19] on icon "close" at bounding box center [1050, 21] width 9 height 9
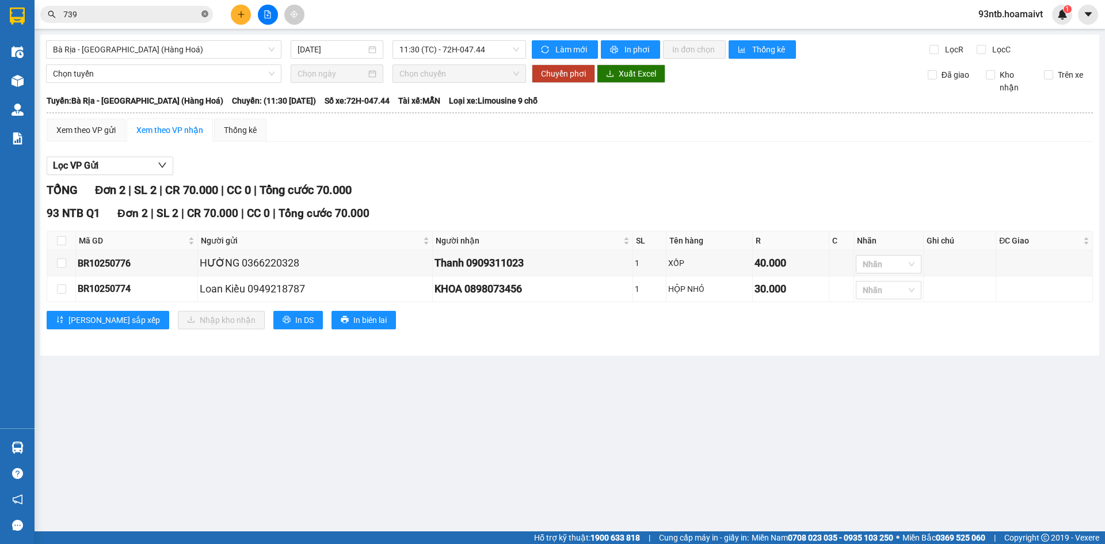
click at [203, 13] on icon "close-circle" at bounding box center [204, 13] width 7 height 7
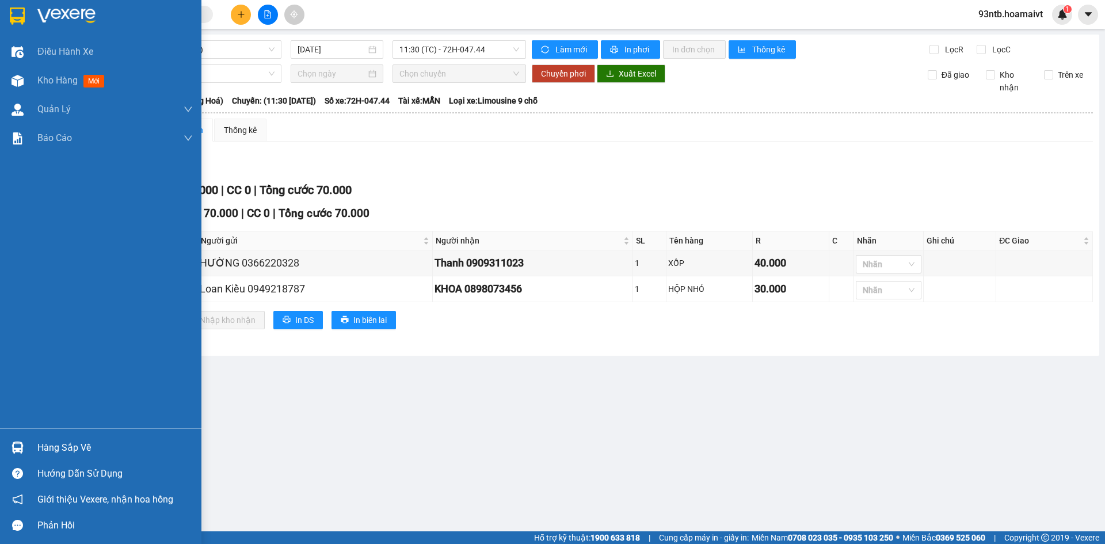
click at [19, 443] on img at bounding box center [18, 447] width 12 height 12
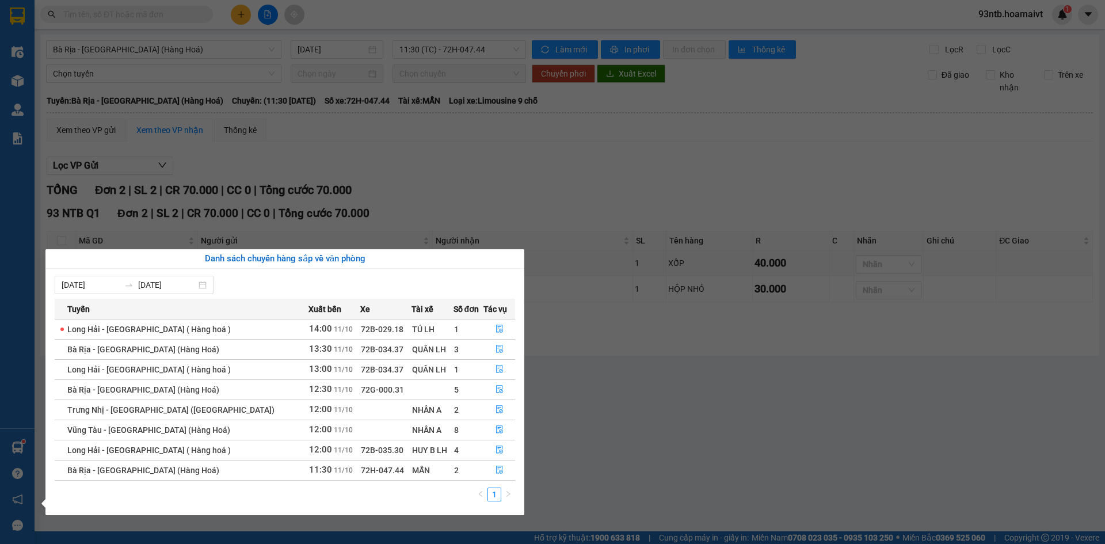
click at [482, 169] on section "Kết quả tìm kiếm ( 1068 ) Bộ lọc Tìm người gửi/nhận Thuộc VP này Mã ĐH Trạng th…" at bounding box center [552, 272] width 1105 height 544
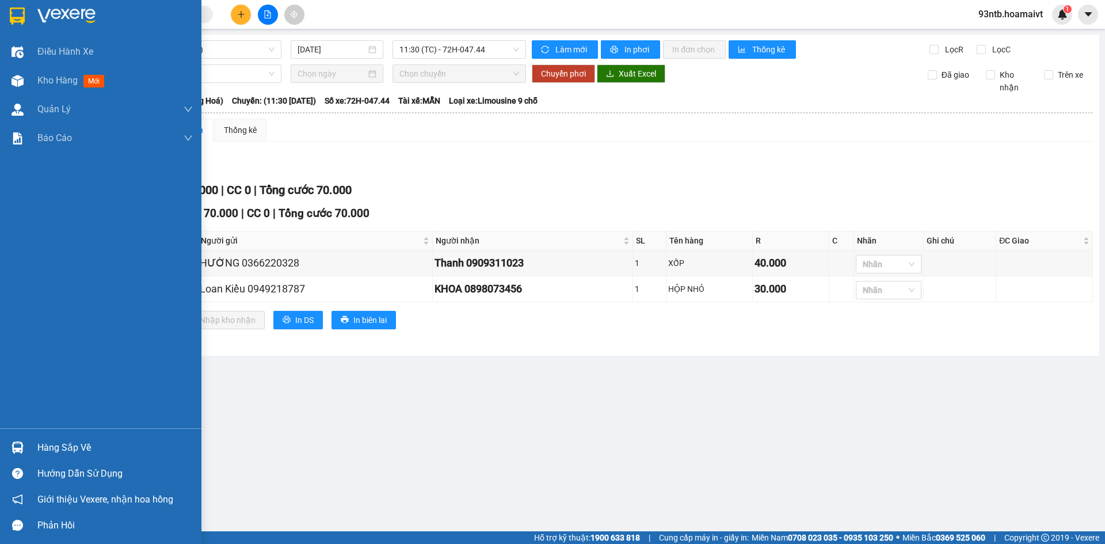
click at [18, 444] on img at bounding box center [18, 447] width 12 height 12
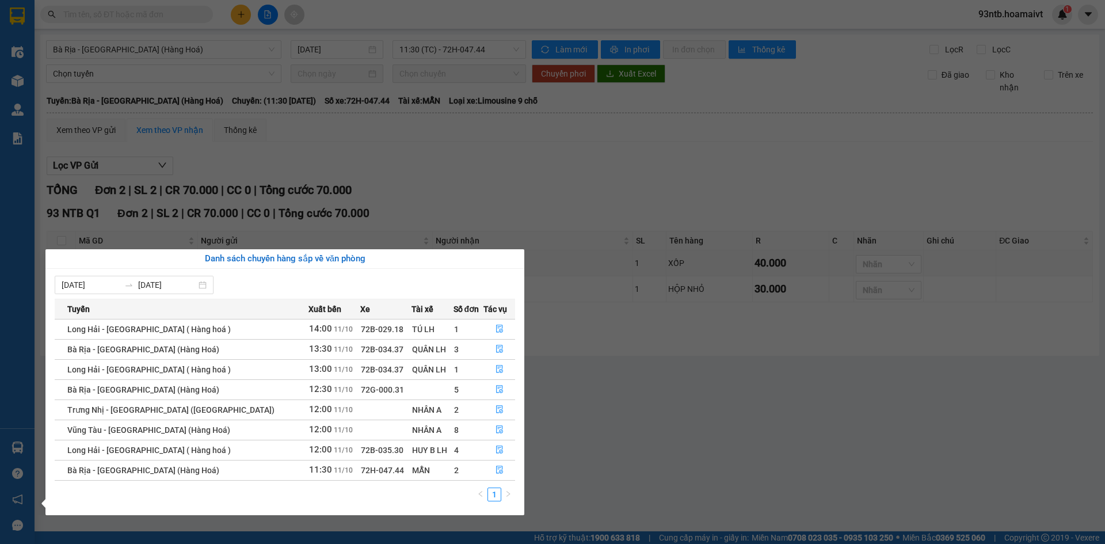
click at [454, 144] on section "Kết quả tìm kiếm ( 1068 ) Bộ lọc Tìm người gửi/nhận Thuộc VP này Mã ĐH Trạng th…" at bounding box center [552, 272] width 1105 height 544
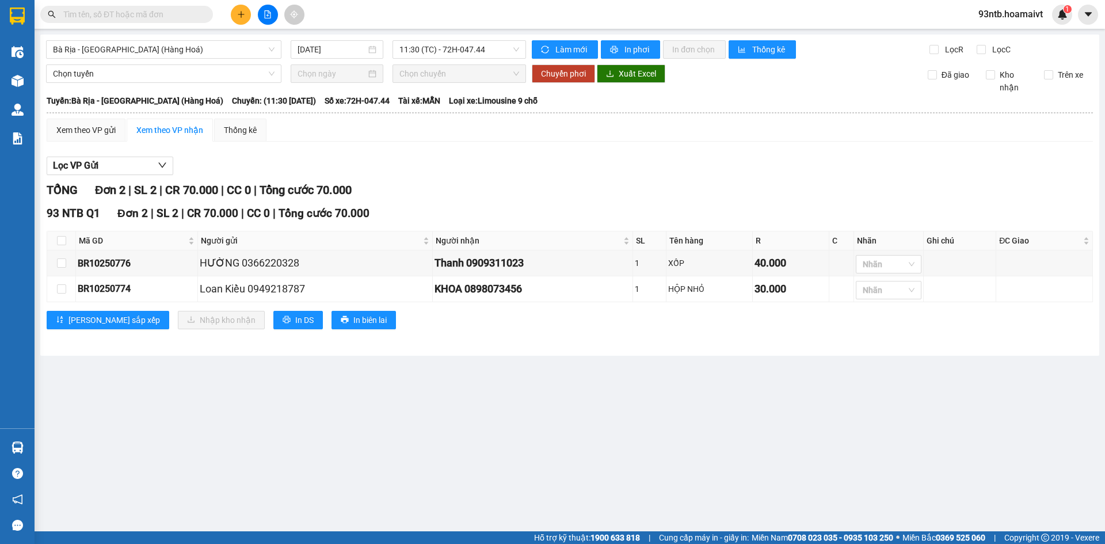
click at [104, 13] on input "text" at bounding box center [131, 14] width 136 height 13
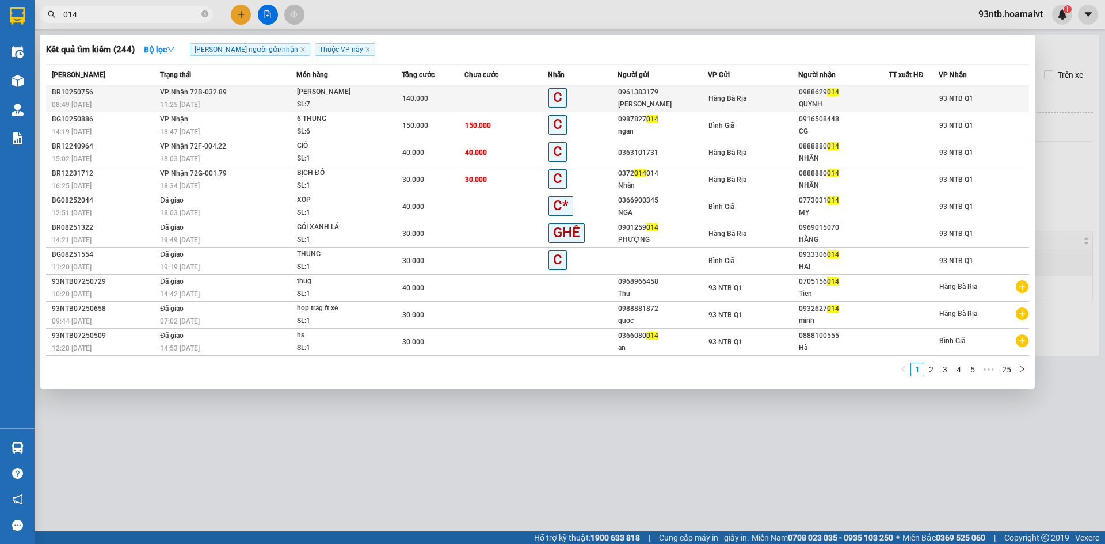
type input "014"
click at [511, 96] on td at bounding box center [506, 98] width 83 height 27
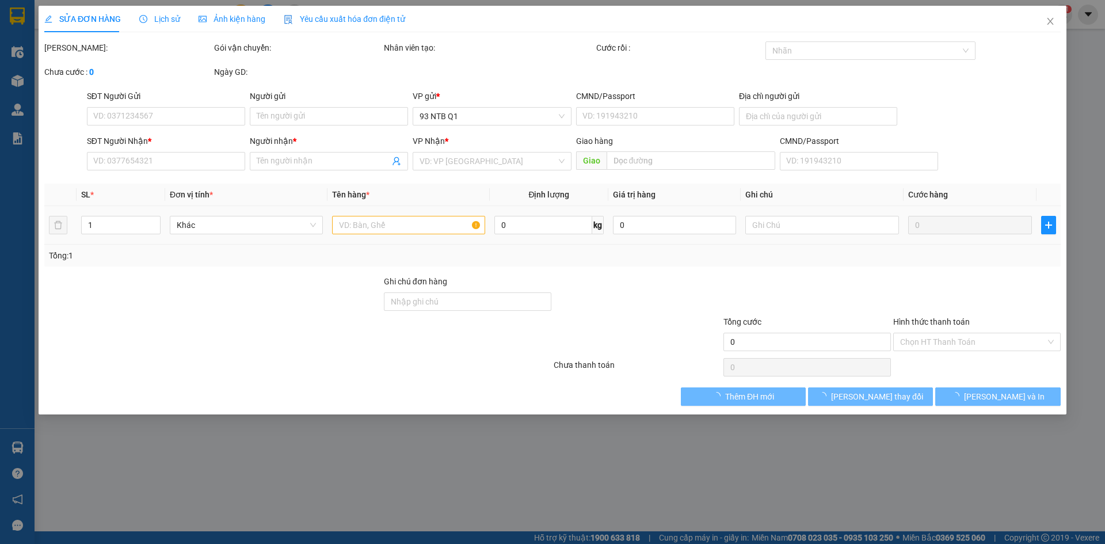
type input "0961383179"
type input "[PERSON_NAME]"
type input "070093000428"
type input "0988629014"
type input "QUỲNH"
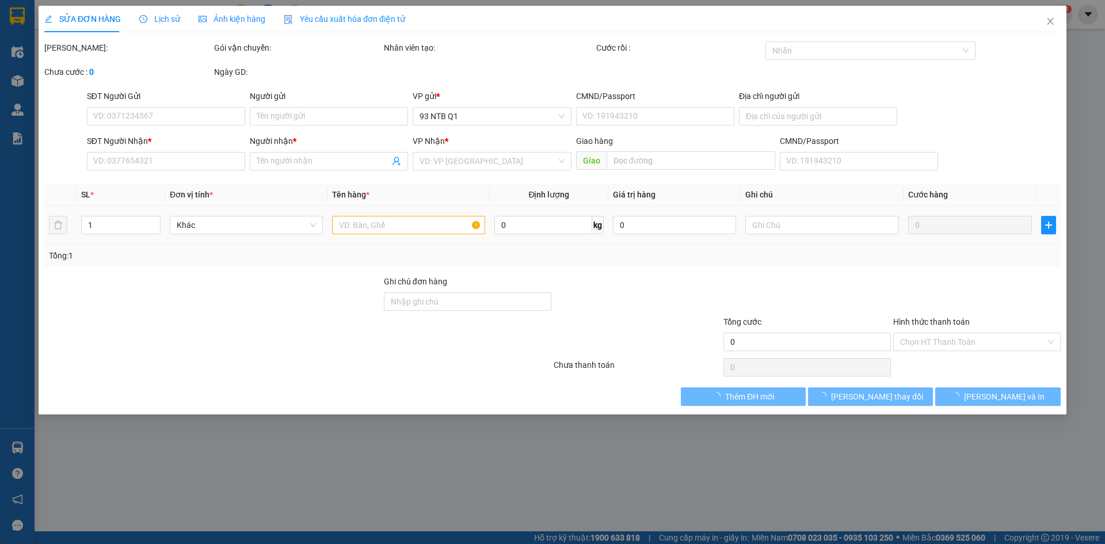
type input "140.000"
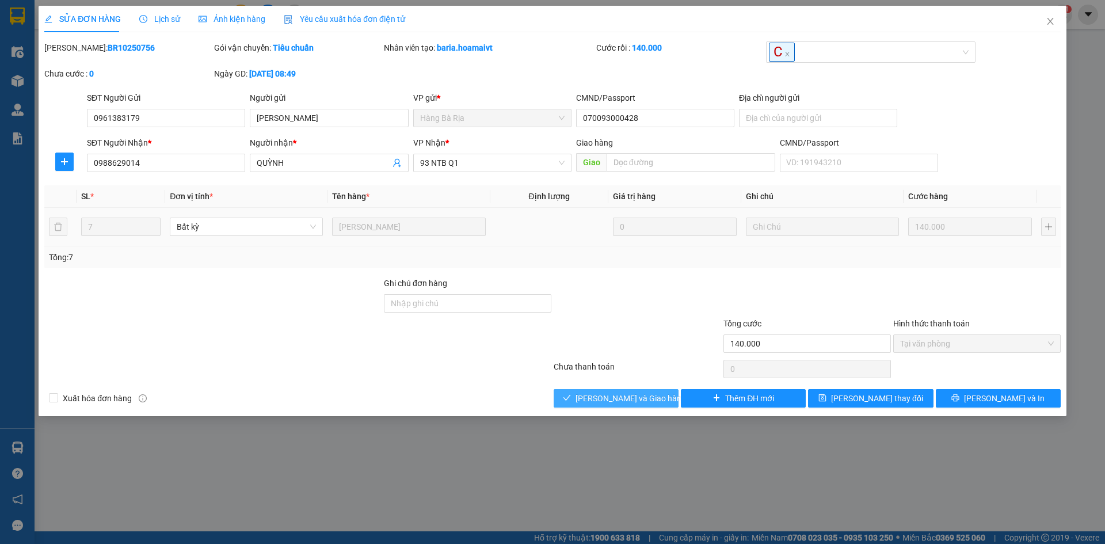
click at [590, 398] on button "[PERSON_NAME] và Giao hàng" at bounding box center [616, 398] width 125 height 18
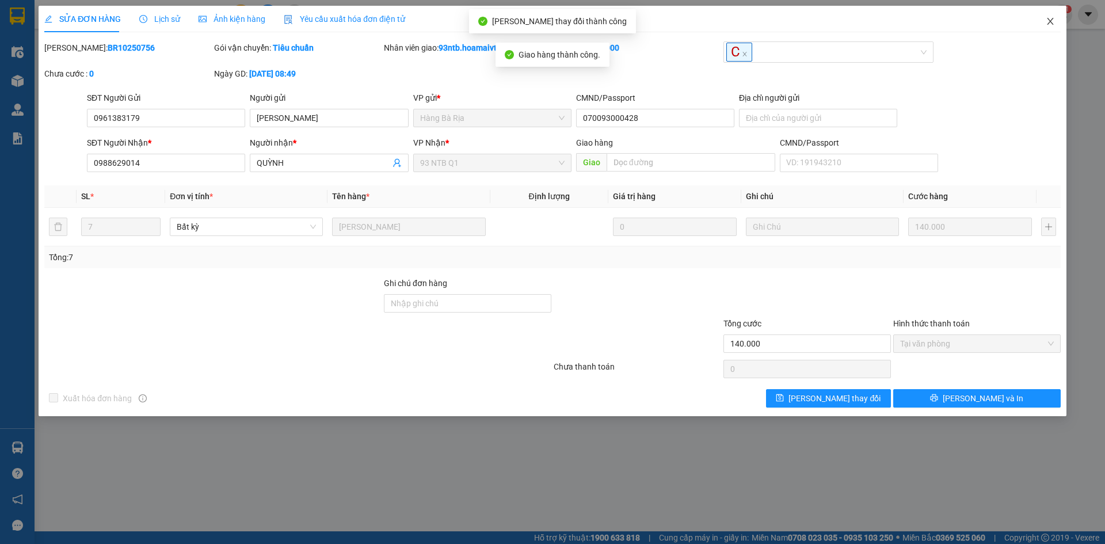
click at [1050, 20] on icon "close" at bounding box center [1050, 21] width 9 height 9
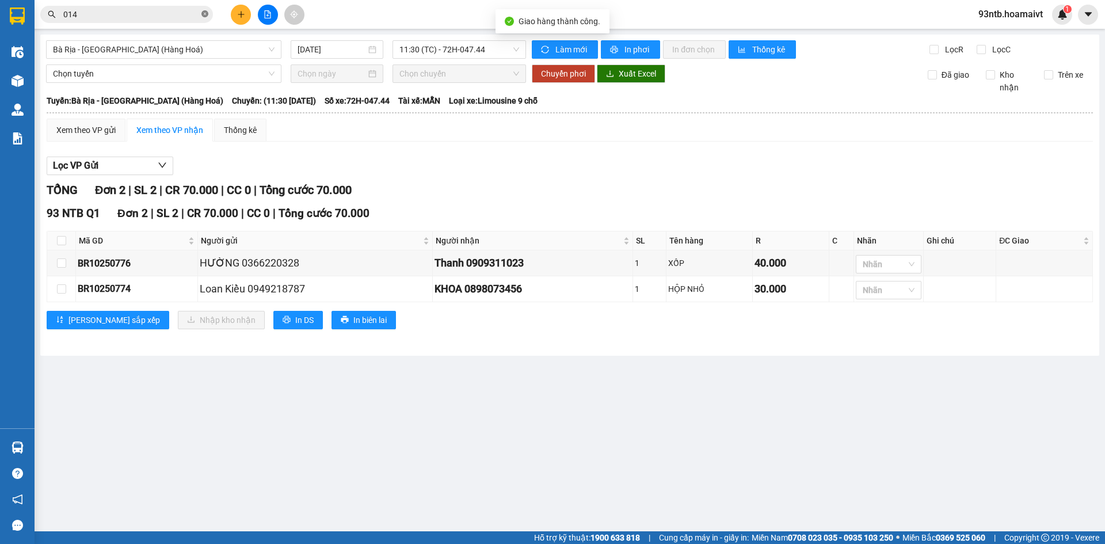
click at [204, 11] on icon "close-circle" at bounding box center [204, 13] width 7 height 7
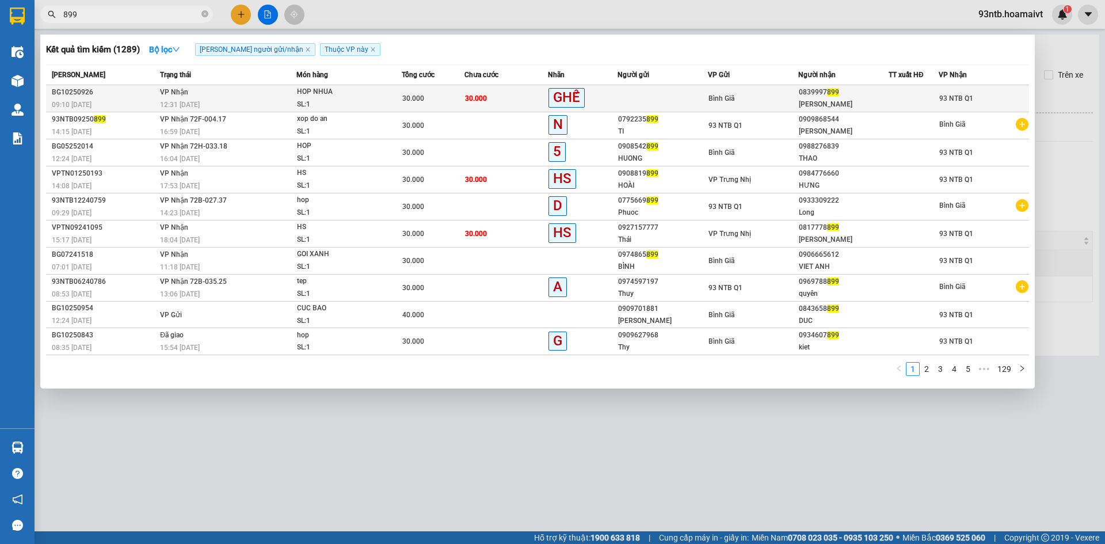
type input "899"
click at [516, 94] on td "30.000" at bounding box center [506, 98] width 83 height 27
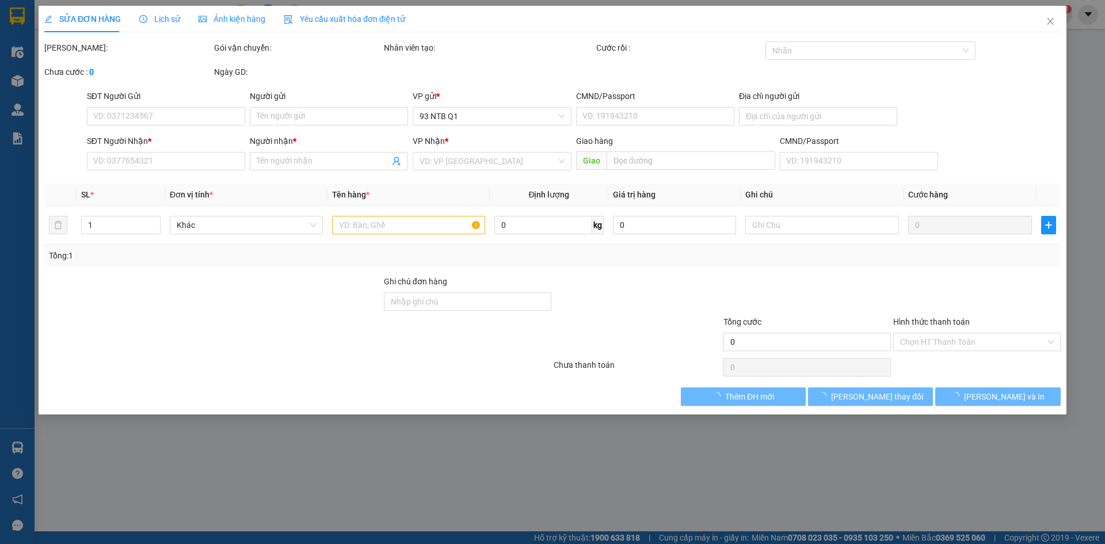
type input "0839997899"
type input "[PERSON_NAME]"
type input "30.000"
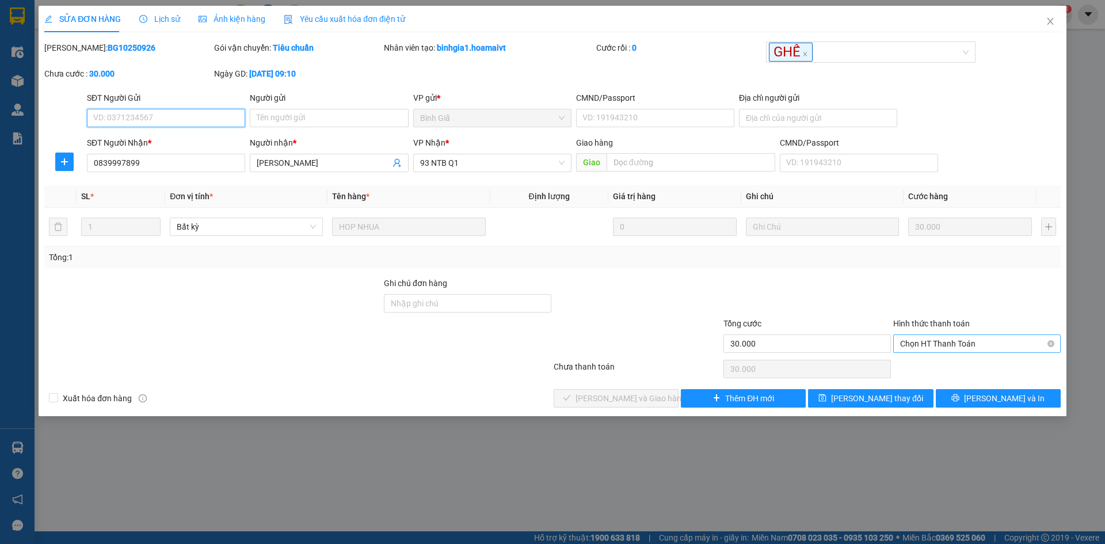
click at [956, 343] on span "Chọn HT Thanh Toán" at bounding box center [977, 343] width 154 height 17
click at [934, 364] on div "Tại văn phòng" at bounding box center [977, 366] width 154 height 13
type input "0"
click at [571, 397] on icon "check" at bounding box center [567, 398] width 8 height 8
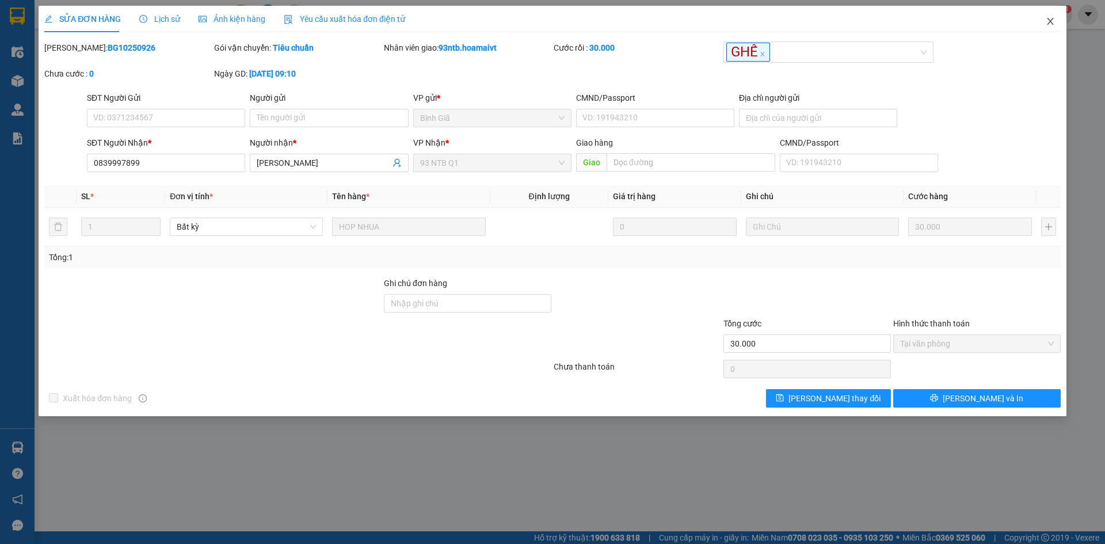
click at [1050, 19] on icon "close" at bounding box center [1050, 21] width 9 height 9
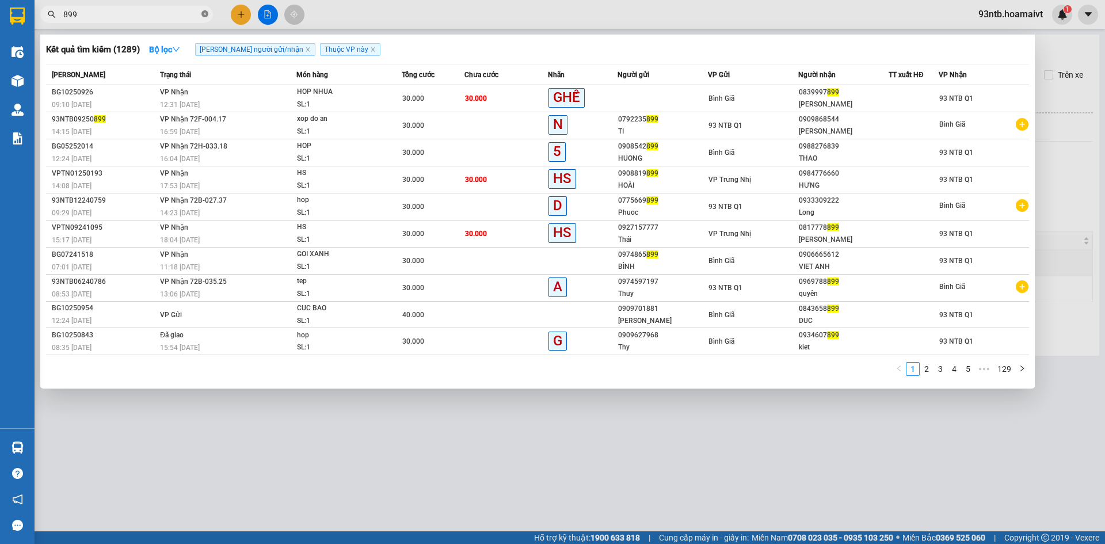
click at [203, 10] on span at bounding box center [204, 14] width 7 height 11
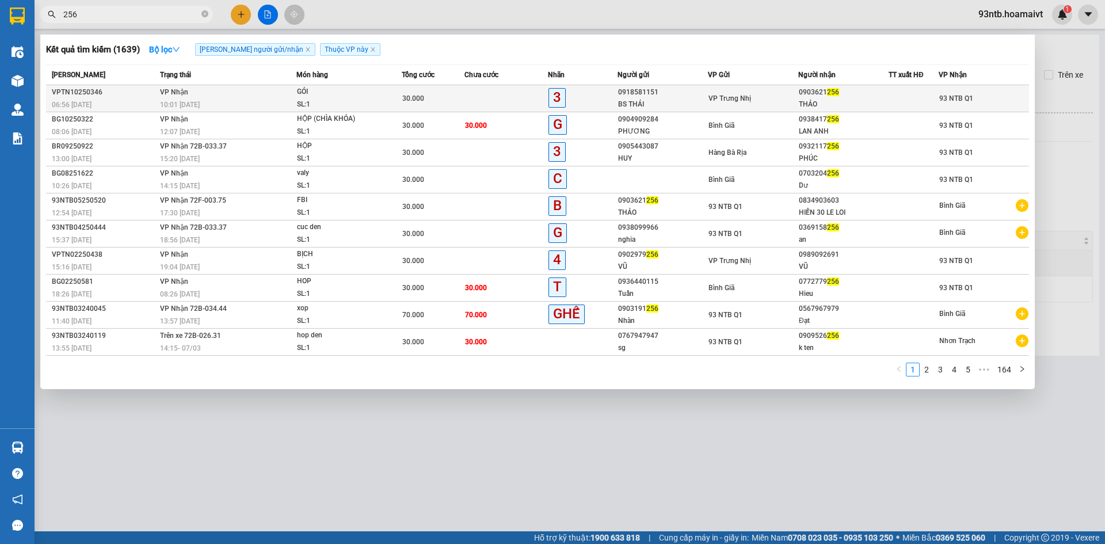
type input "256"
click at [462, 96] on div "30.000" at bounding box center [433, 98] width 62 height 13
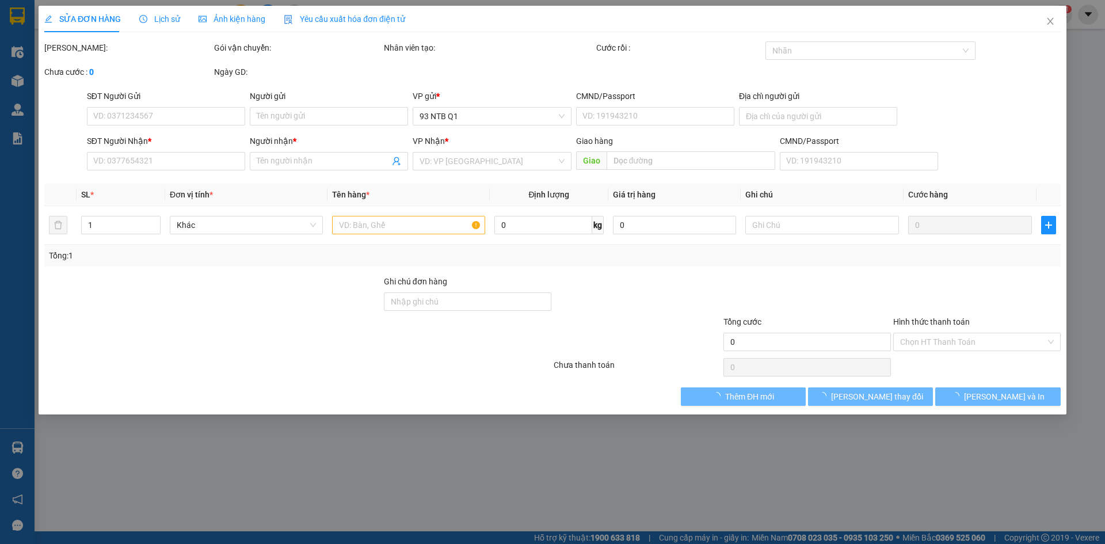
type input "0918581151"
type input "BS THÁI"
type input "0903621256"
type input "THẢO"
type input "30.000"
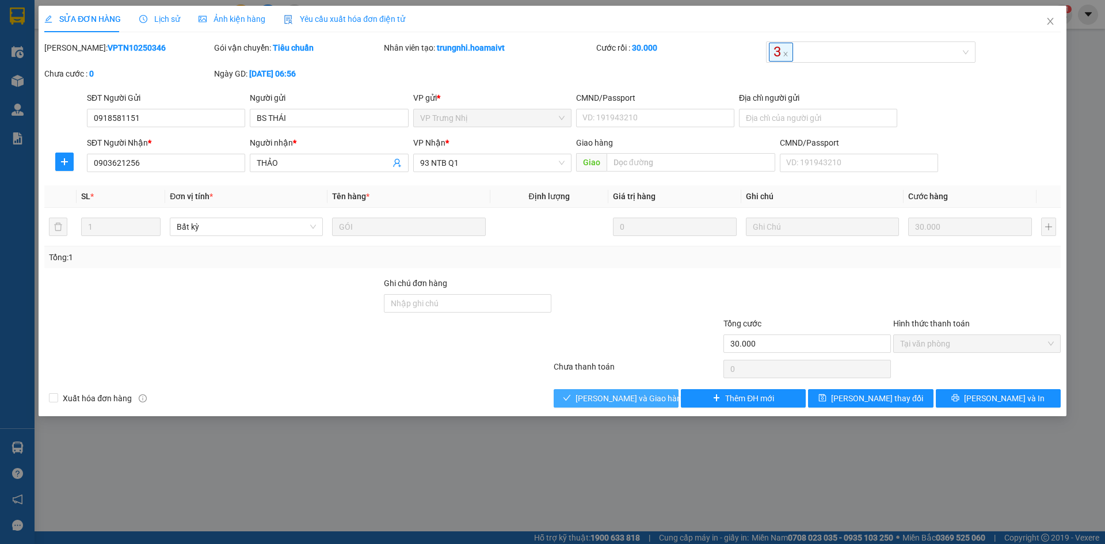
click at [592, 393] on span "[PERSON_NAME] và Giao hàng" at bounding box center [631, 398] width 111 height 13
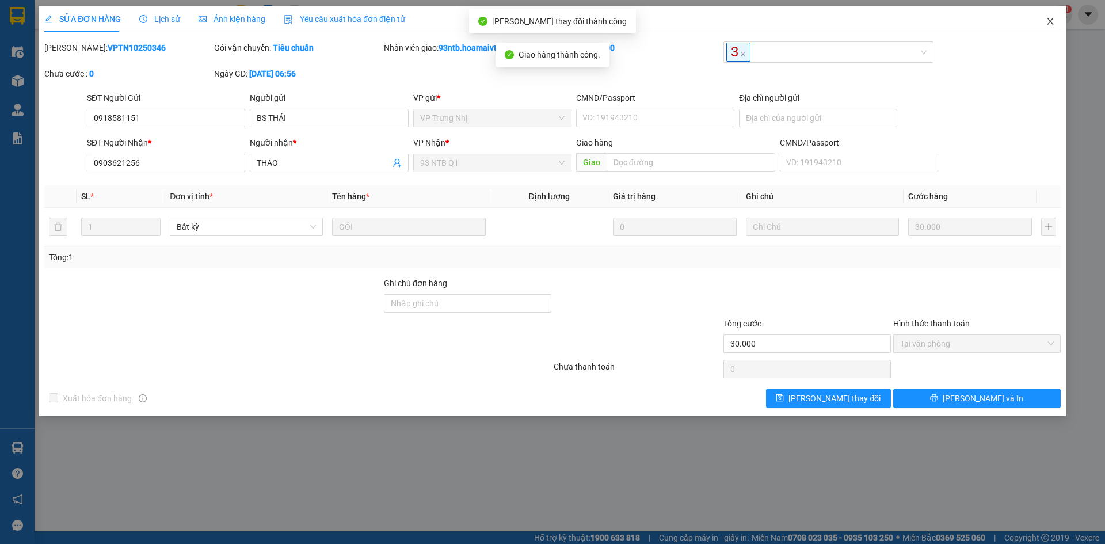
click at [1050, 17] on span "Close" at bounding box center [1050, 22] width 32 height 32
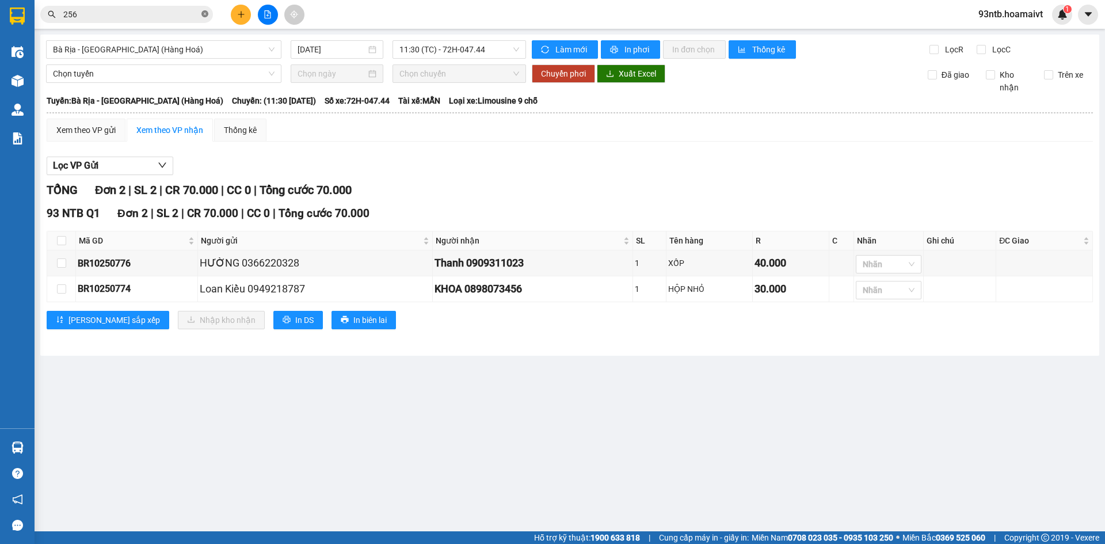
click at [203, 12] on icon "close-circle" at bounding box center [204, 13] width 7 height 7
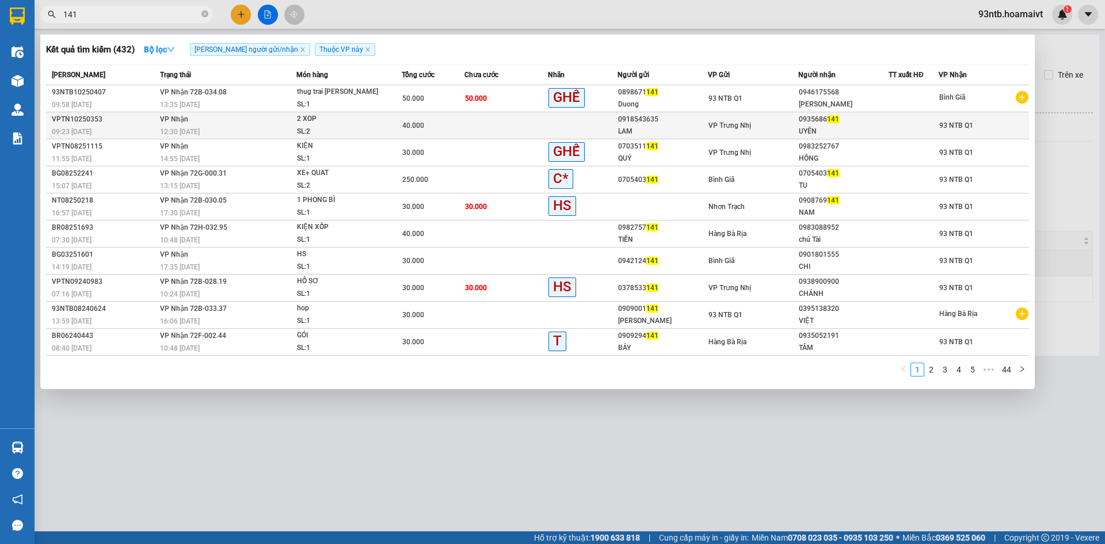
type input "141"
click at [473, 121] on td at bounding box center [506, 125] width 83 height 27
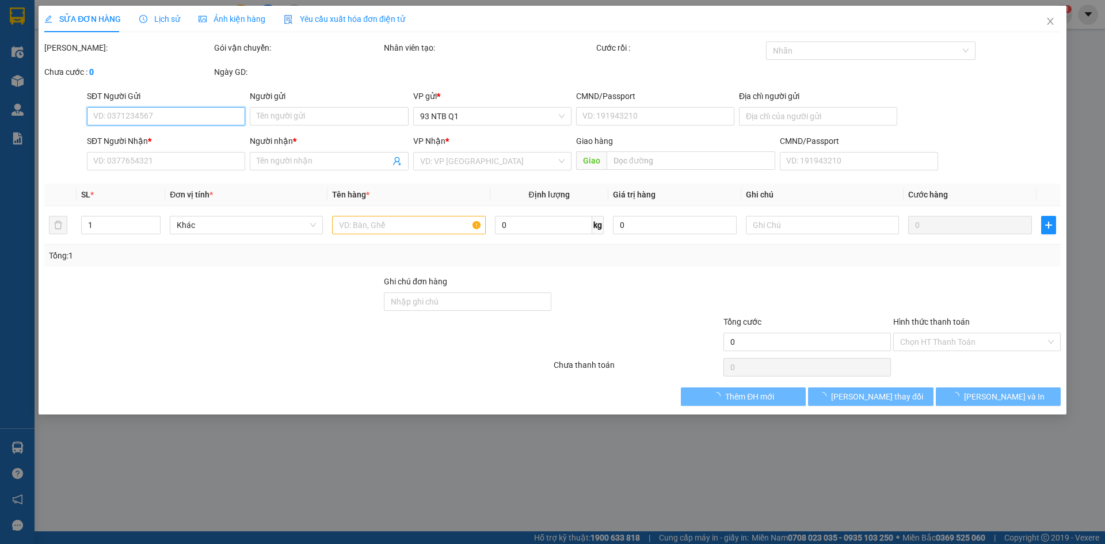
type input "0918543635"
type input "LAM"
type input "0935686141"
type input "UYÊN"
type input "40.000"
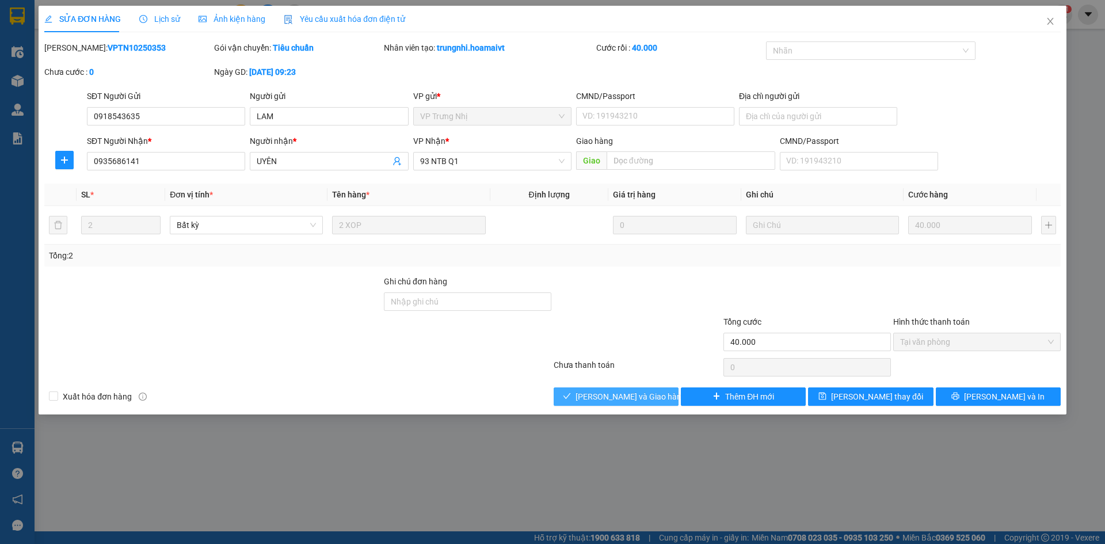
click at [577, 395] on button "[PERSON_NAME] và Giao hàng" at bounding box center [616, 396] width 125 height 18
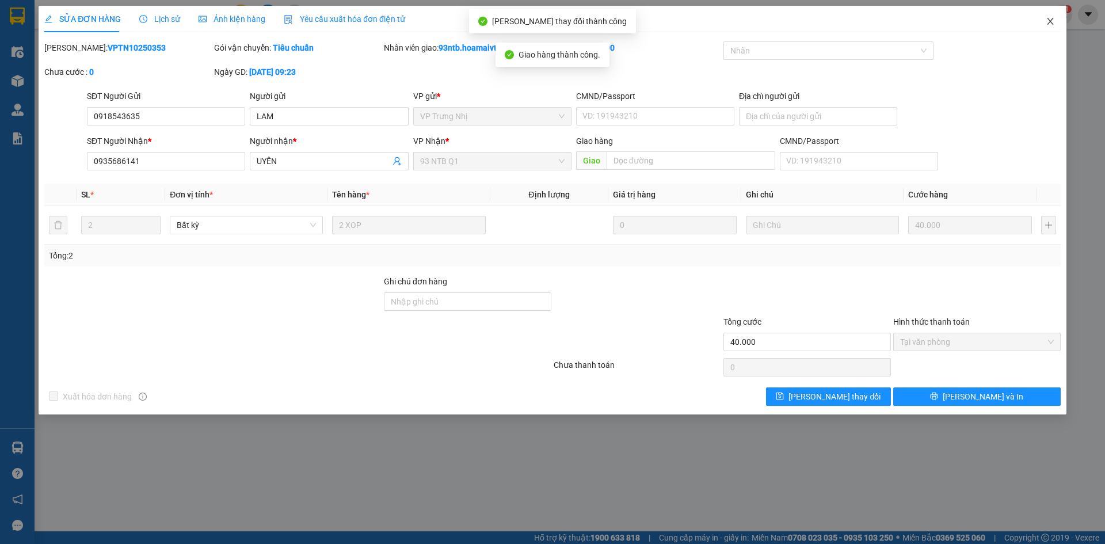
click at [1050, 18] on icon "close" at bounding box center [1050, 21] width 9 height 9
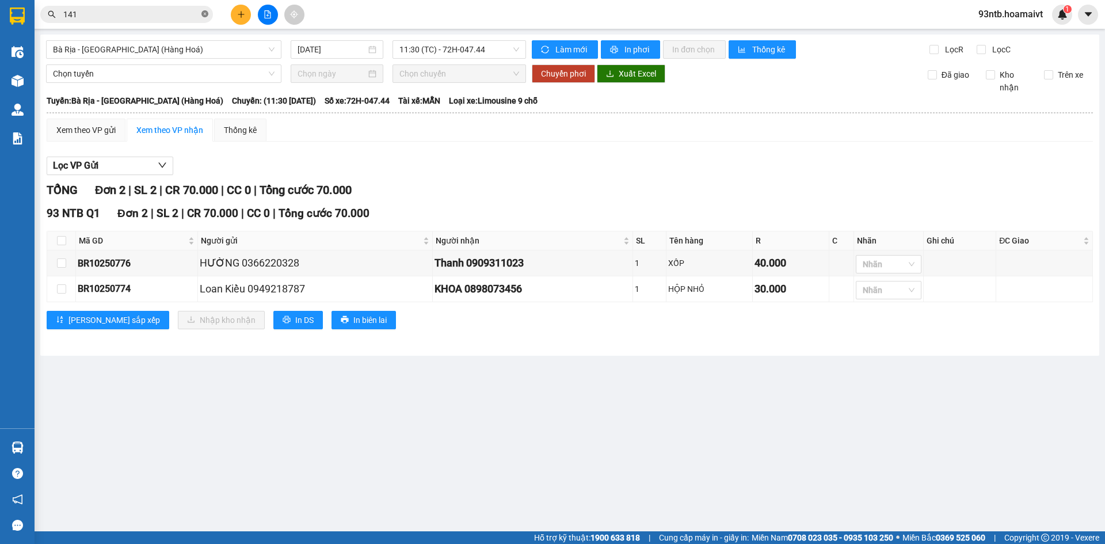
click at [206, 12] on icon "close-circle" at bounding box center [204, 13] width 7 height 7
click at [60, 263] on input "checkbox" at bounding box center [61, 262] width 9 height 9
checkbox input "true"
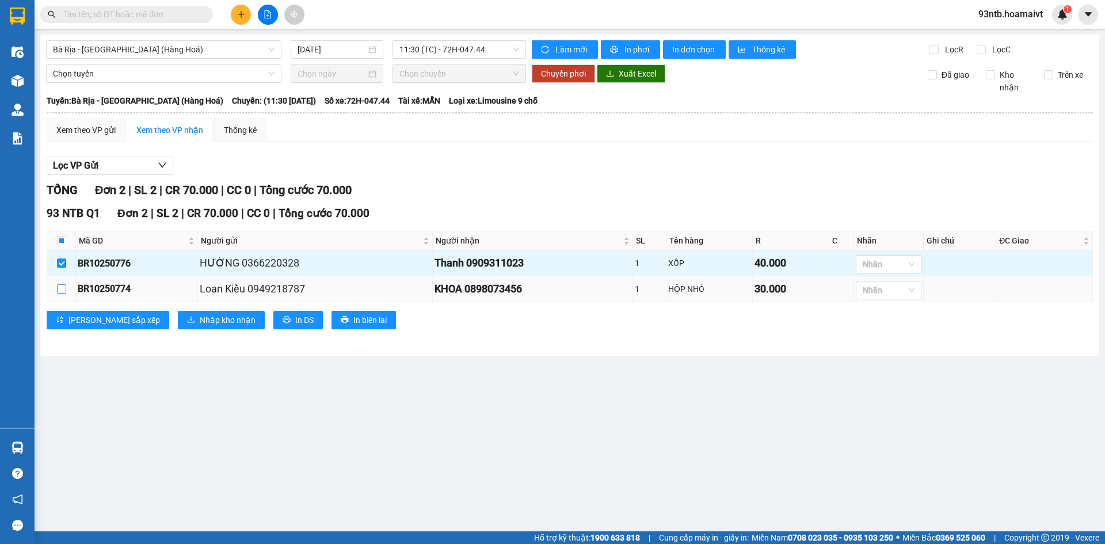
click at [63, 288] on input "checkbox" at bounding box center [61, 288] width 9 height 9
checkbox input "true"
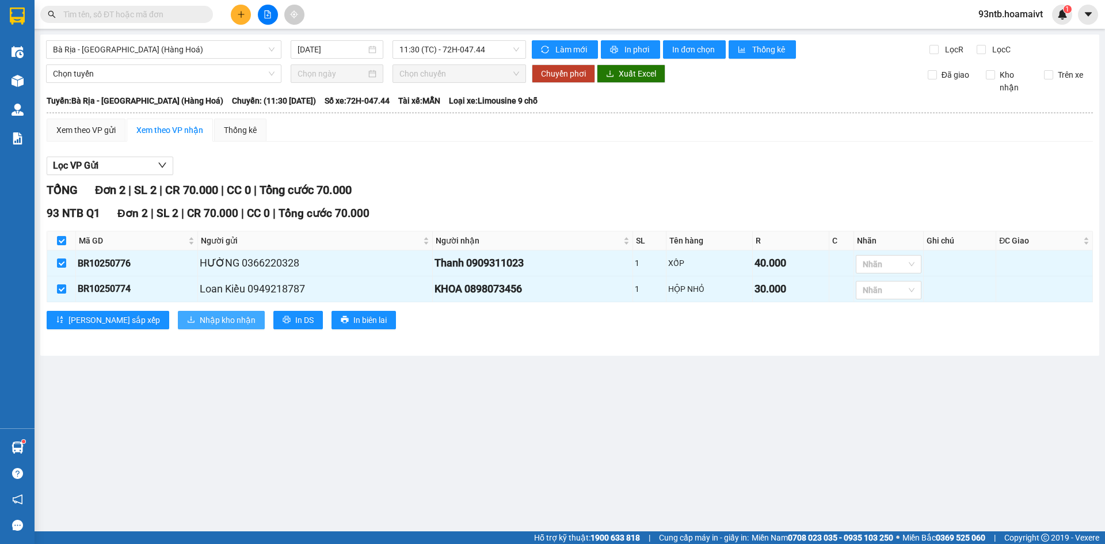
click at [200, 320] on span "Nhập kho nhận" at bounding box center [228, 320] width 56 height 13
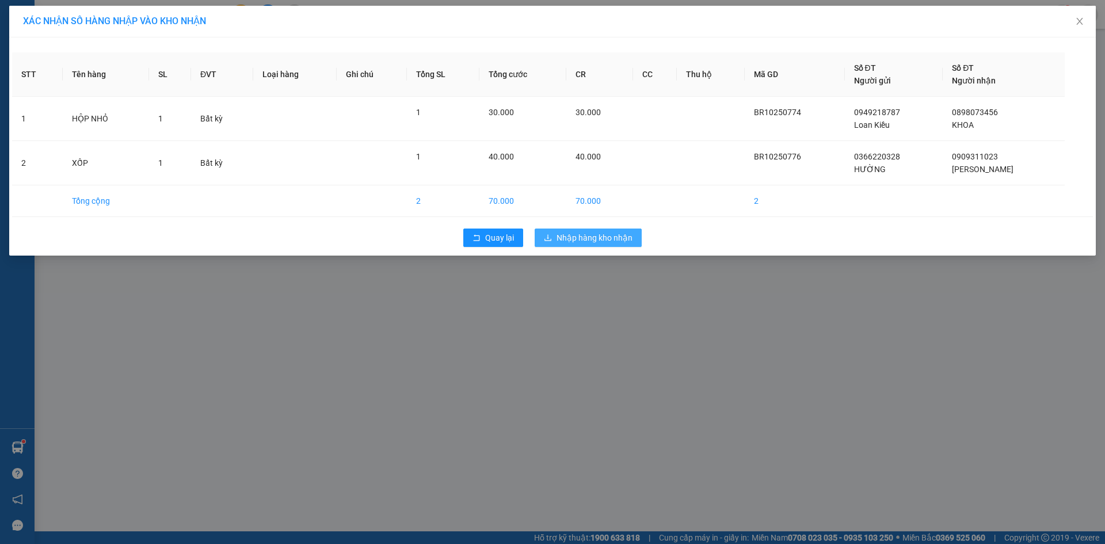
click at [601, 233] on span "Nhập hàng kho nhận" at bounding box center [595, 237] width 76 height 13
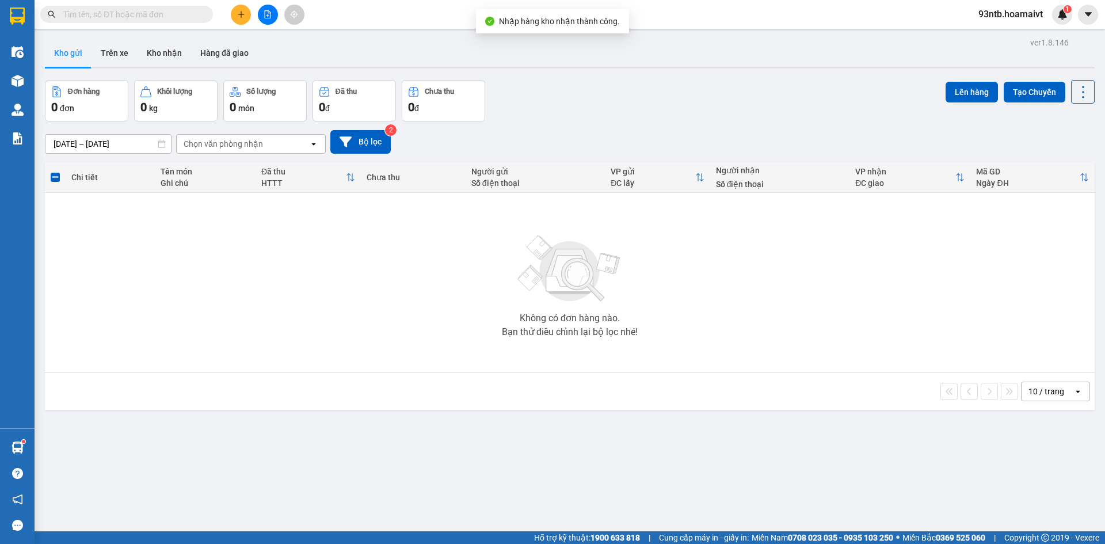
click at [134, 14] on input "text" at bounding box center [131, 14] width 136 height 13
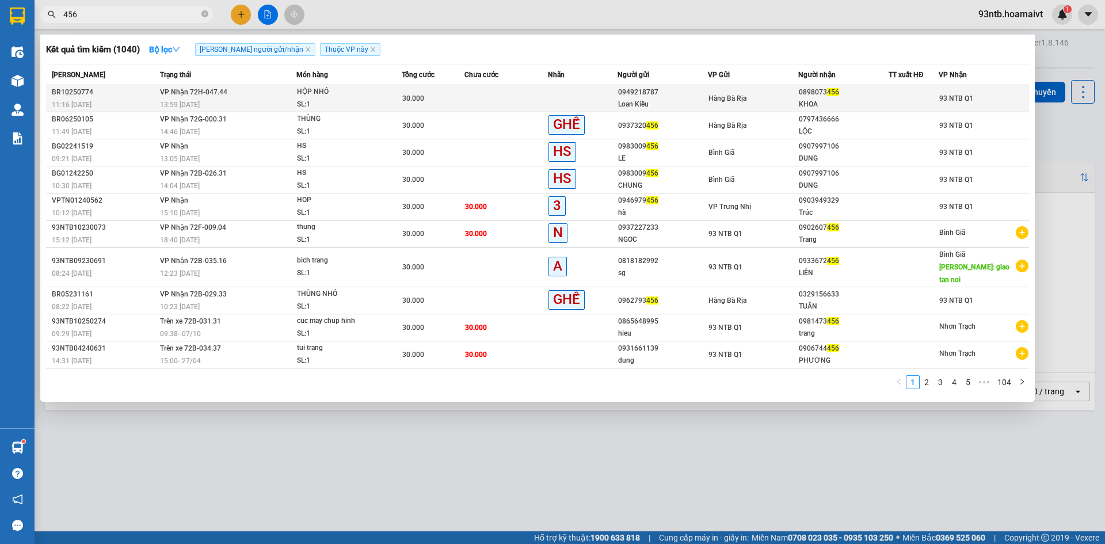
type input "456"
click at [490, 94] on td at bounding box center [506, 98] width 83 height 27
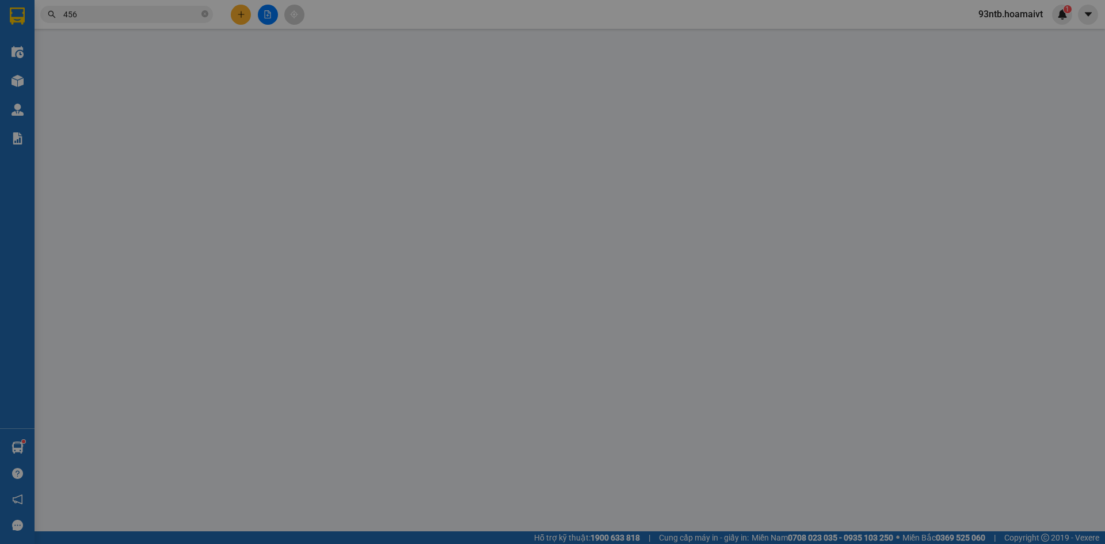
type input "0949218787"
type input "Loan Kiều"
type input "0898073456"
type input "KHOA"
type input "30.000"
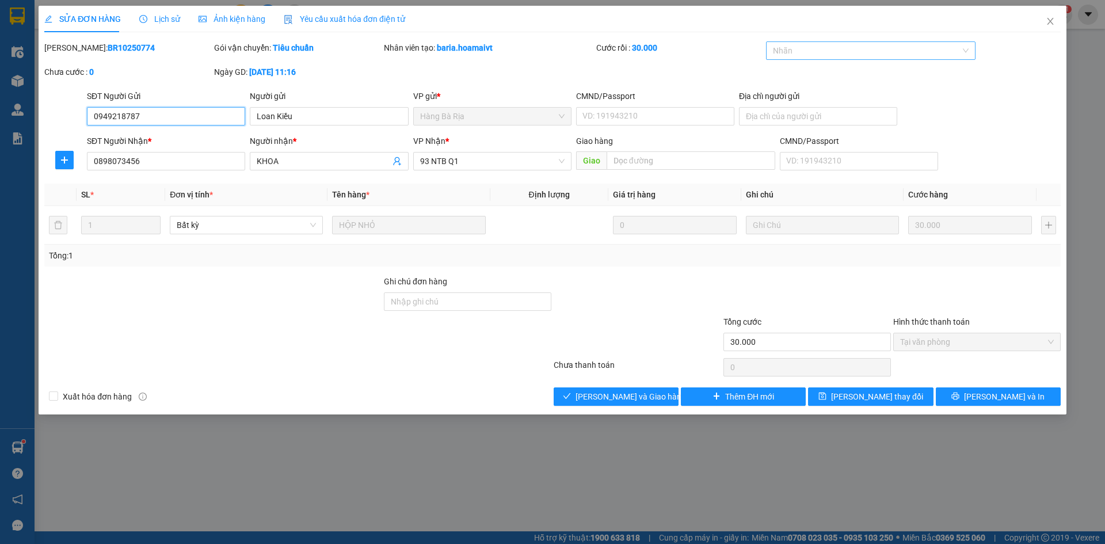
click at [833, 48] on div at bounding box center [865, 51] width 193 height 14
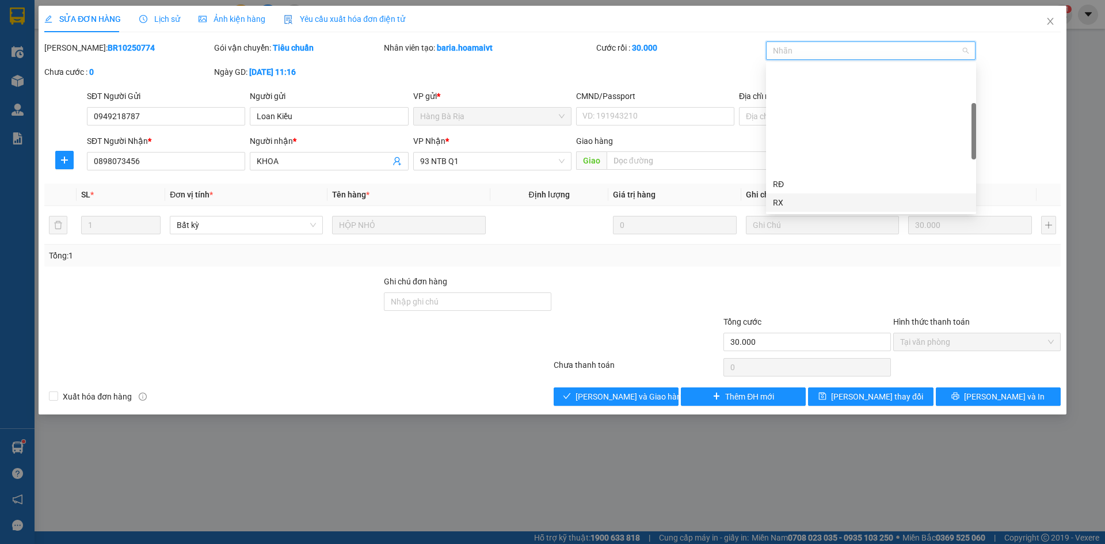
scroll to position [115, 0]
click at [805, 177] on div "3" at bounding box center [871, 179] width 196 height 13
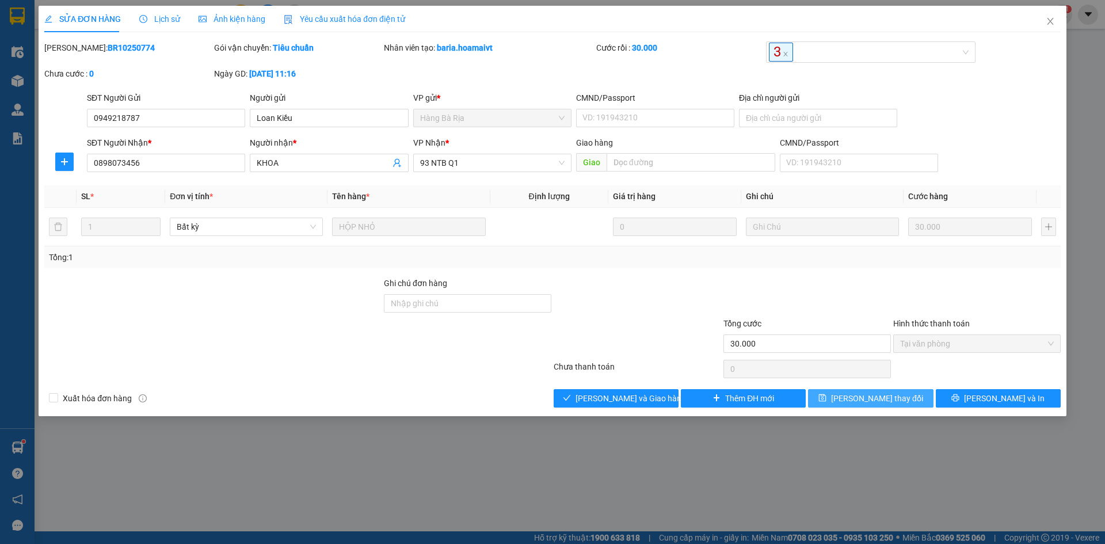
click at [829, 399] on button "[PERSON_NAME] thay đổi" at bounding box center [870, 398] width 125 height 18
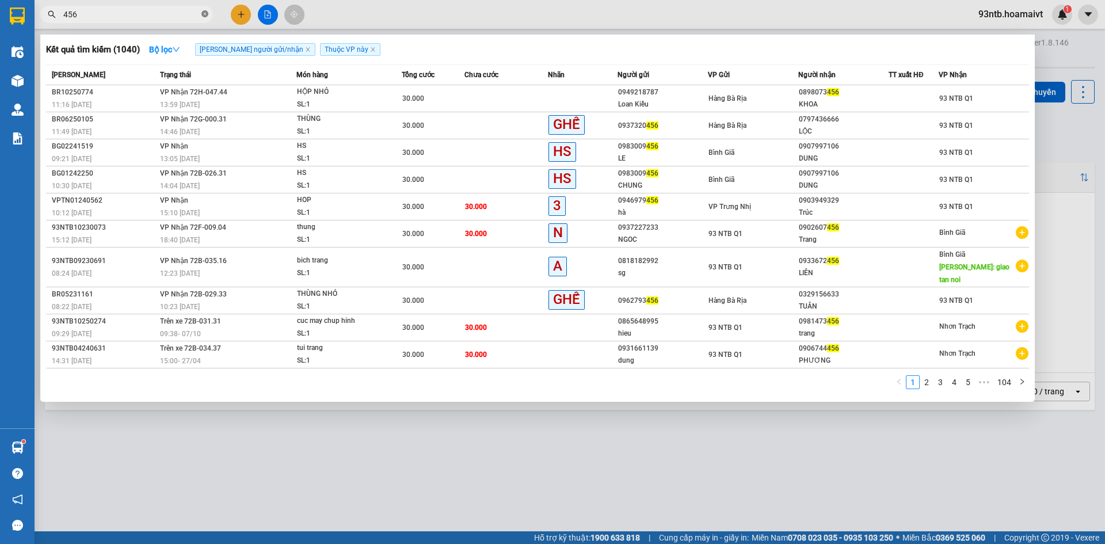
click at [205, 11] on icon "close-circle" at bounding box center [204, 13] width 7 height 7
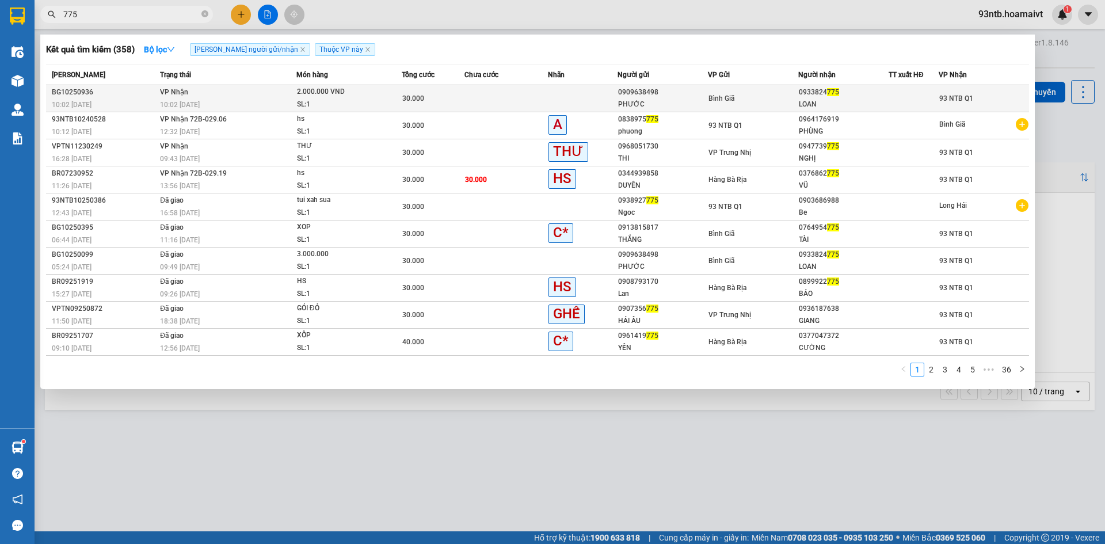
type input "775"
click at [477, 98] on td at bounding box center [506, 98] width 83 height 27
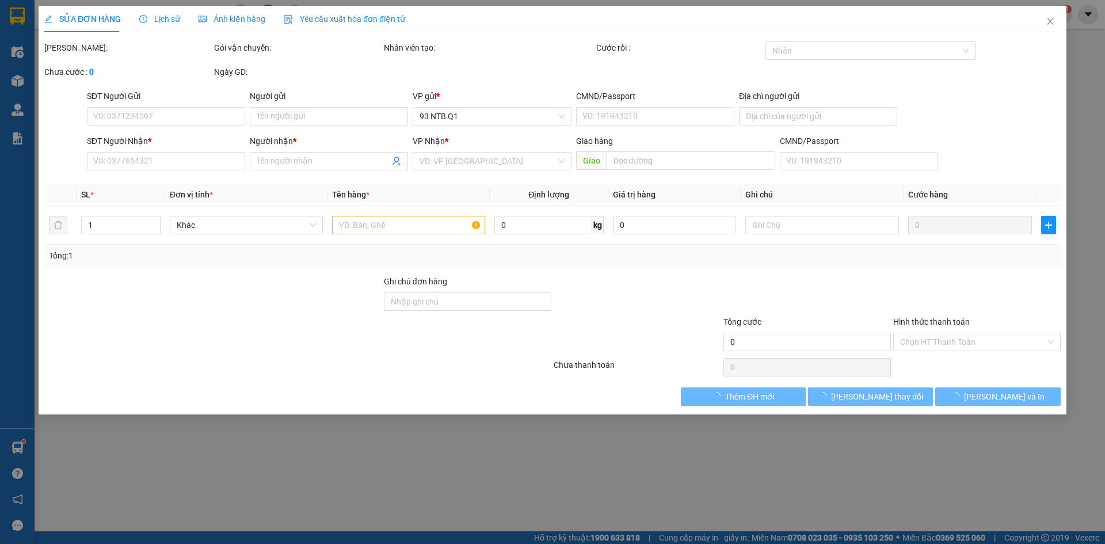
type input "0909638498"
type input "PHƯỚC"
type input "0933824775"
type input "LOAN"
type input "30.000"
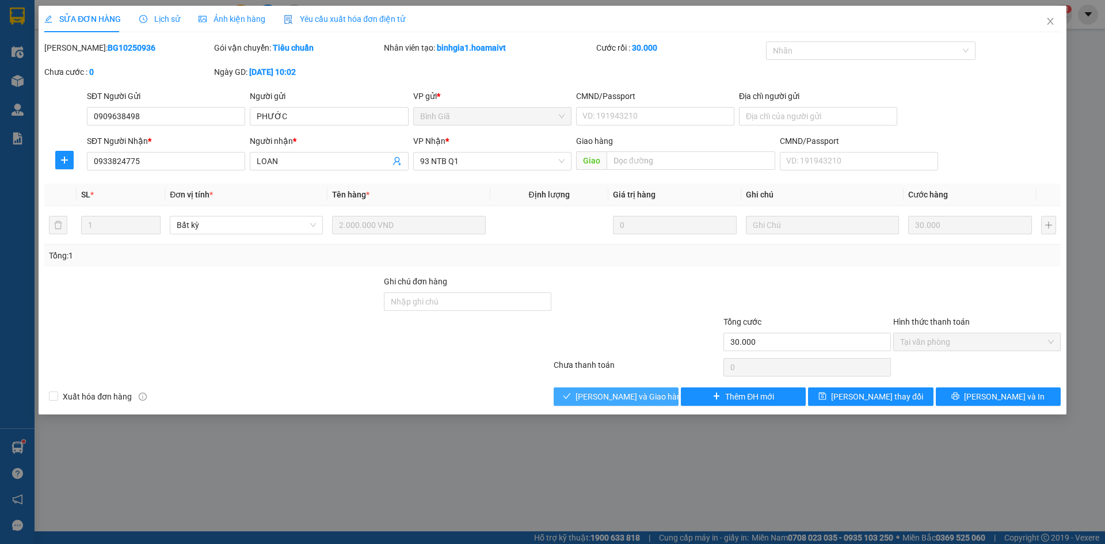
click at [571, 394] on icon "check" at bounding box center [567, 396] width 8 height 8
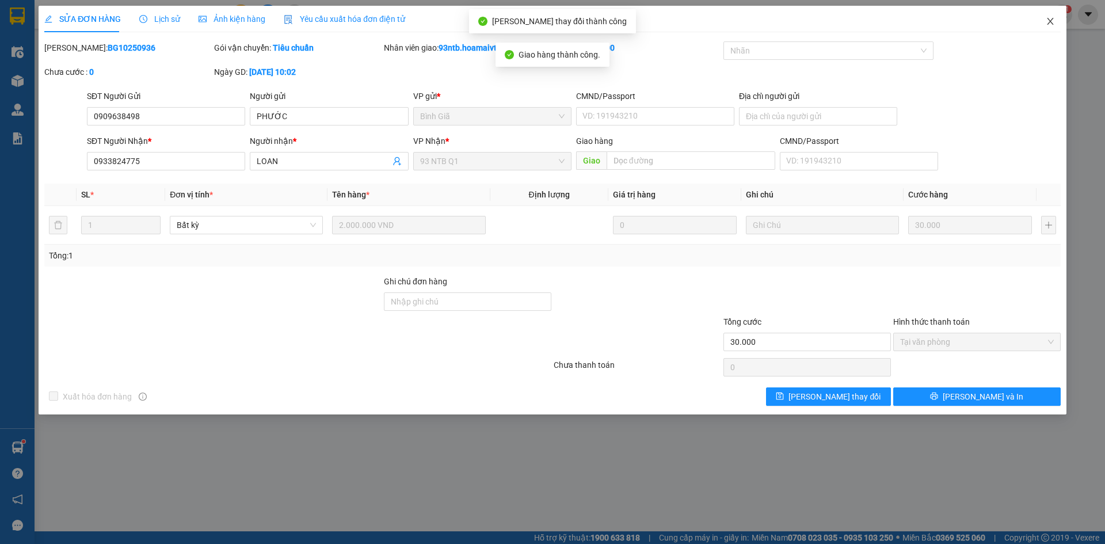
click at [1052, 19] on icon "close" at bounding box center [1050, 21] width 9 height 9
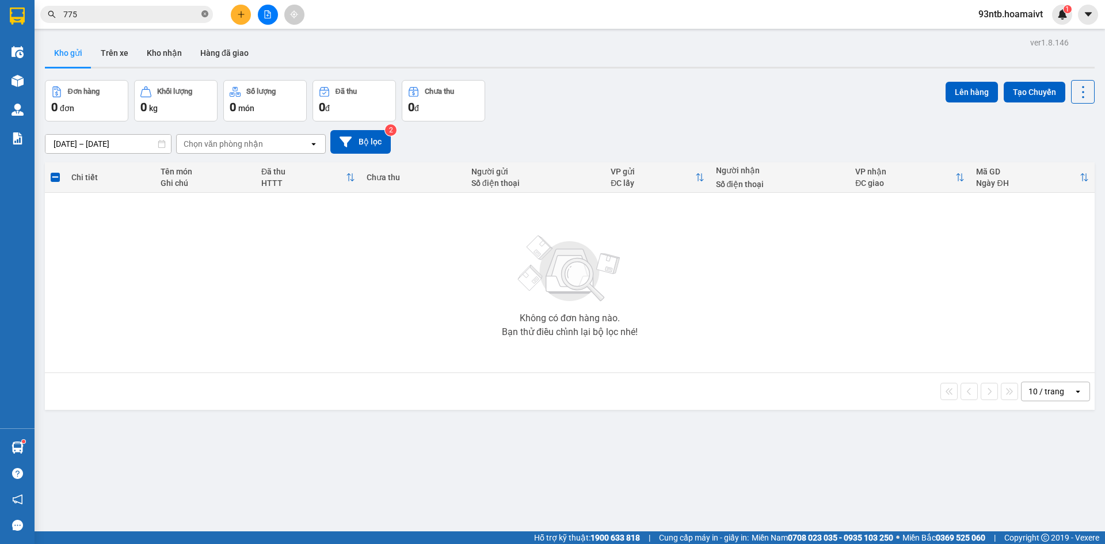
click at [203, 10] on span at bounding box center [204, 14] width 7 height 11
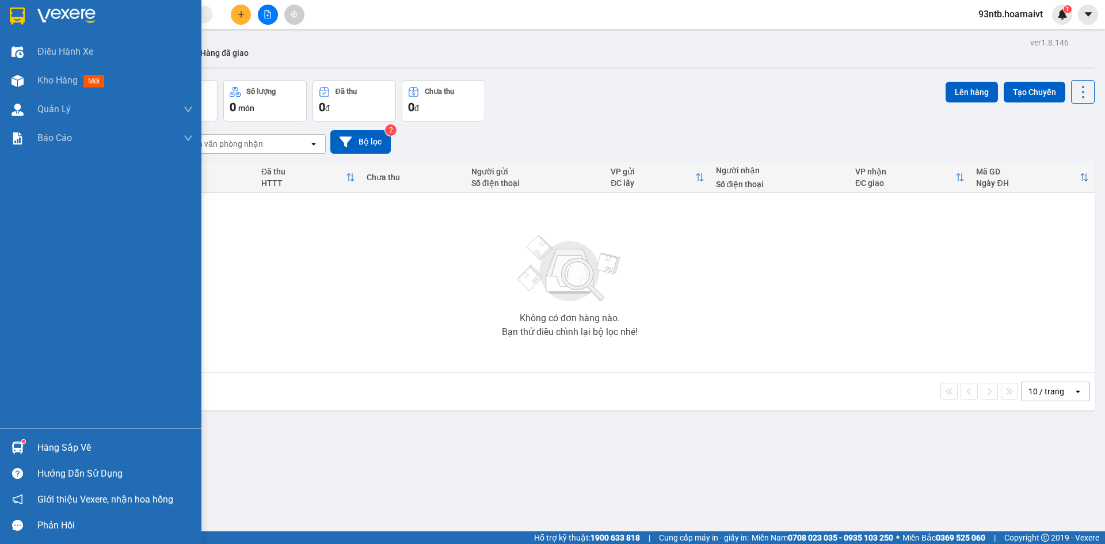
click at [18, 444] on img at bounding box center [18, 447] width 12 height 12
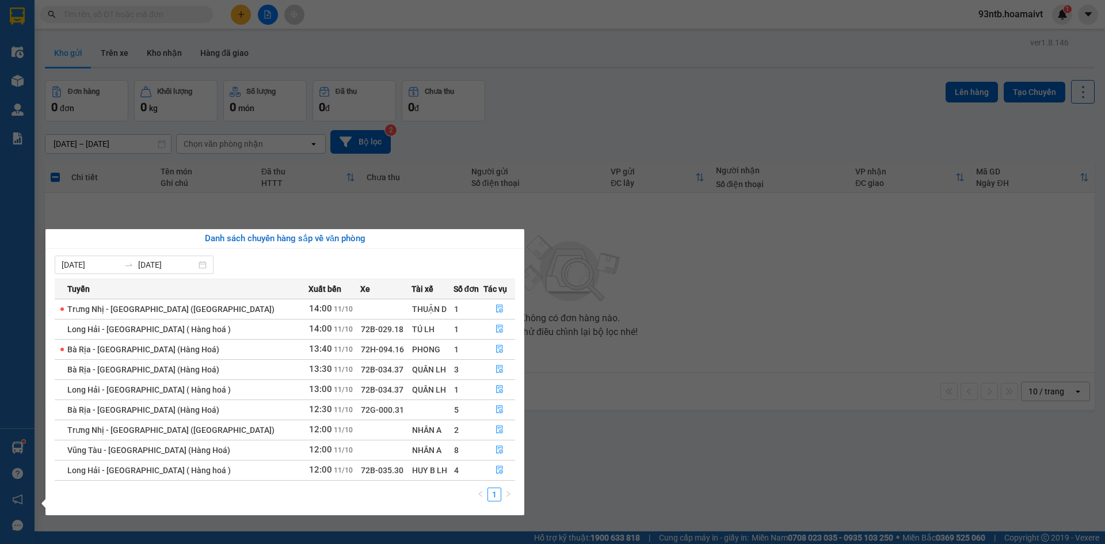
click at [593, 87] on section "Kết quả tìm kiếm ( 358 ) Bộ lọc Tìm người gửi/nhận Thuộc VP này Mã ĐH Trạng thá…" at bounding box center [552, 272] width 1105 height 544
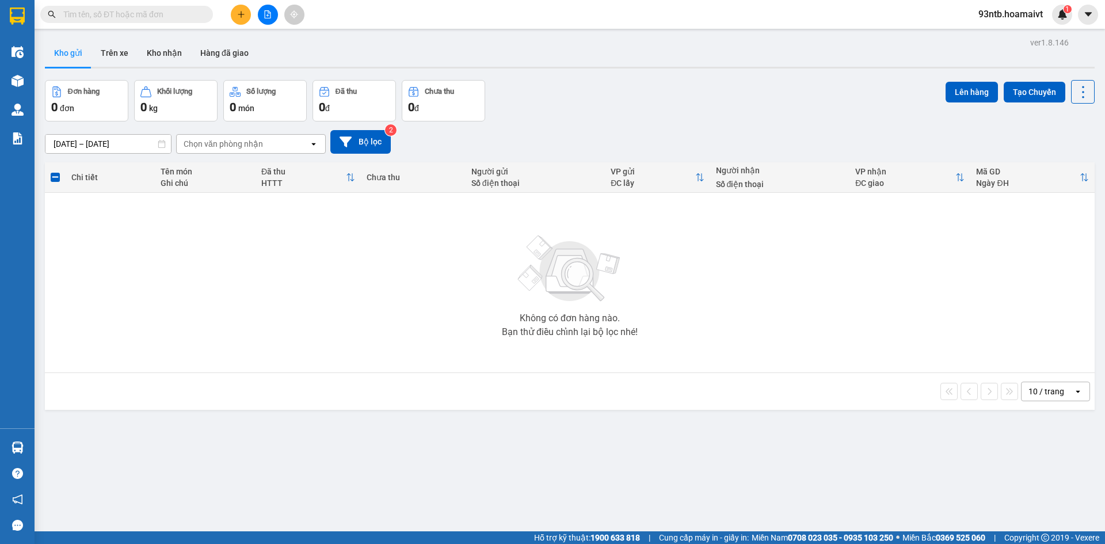
click at [78, 14] on input "text" at bounding box center [131, 14] width 136 height 13
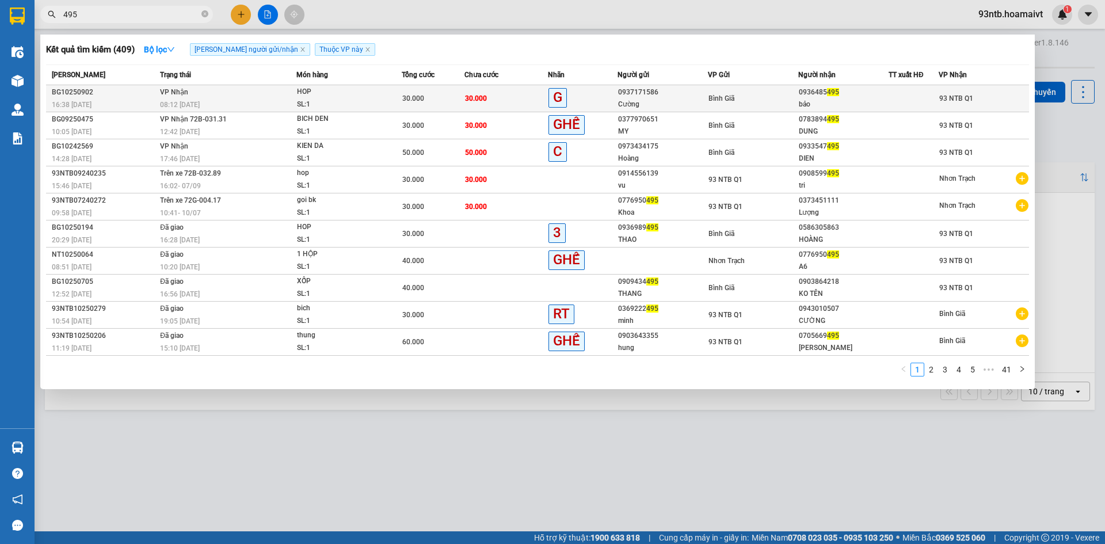
type input "495"
click at [517, 96] on td "30.000" at bounding box center [506, 98] width 83 height 27
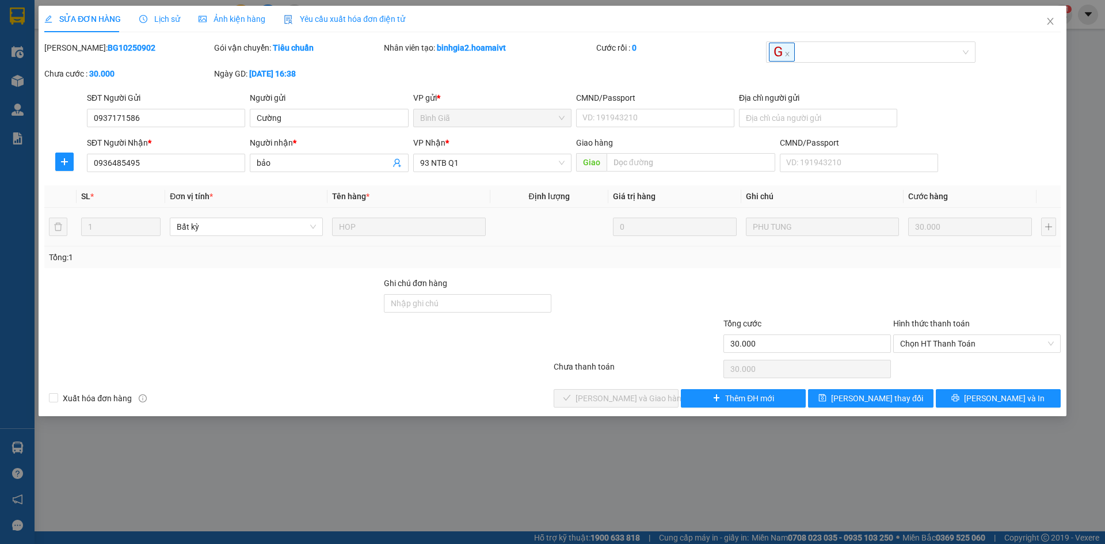
type input "0937171586"
type input "Cường"
type input "0936485495"
type input "bảo"
type input "30.000"
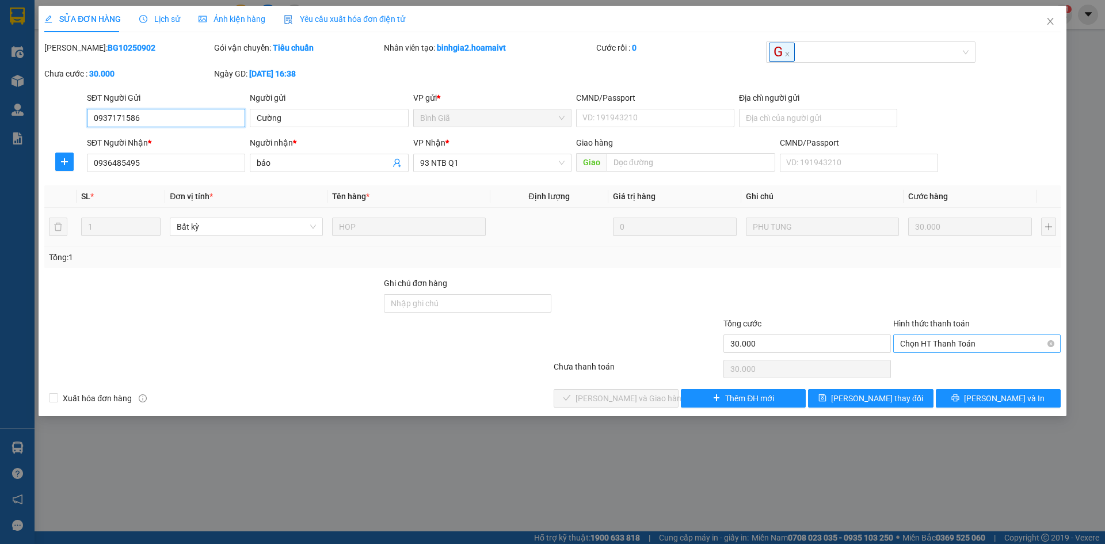
click at [941, 337] on span "Chọn HT Thanh Toán" at bounding box center [977, 343] width 154 height 17
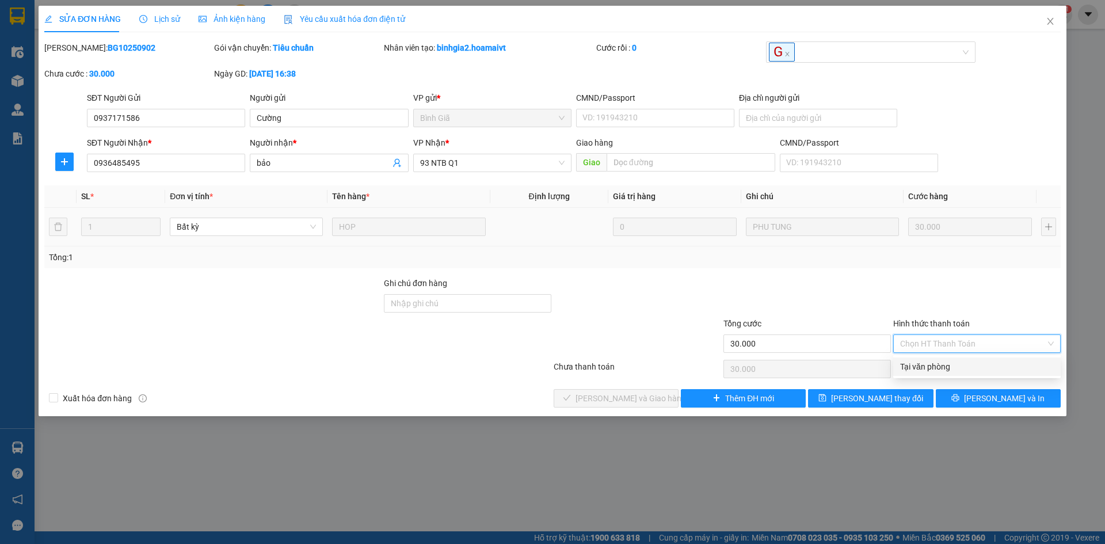
click at [931, 369] on div "Tại văn phòng" at bounding box center [977, 366] width 154 height 13
type input "0"
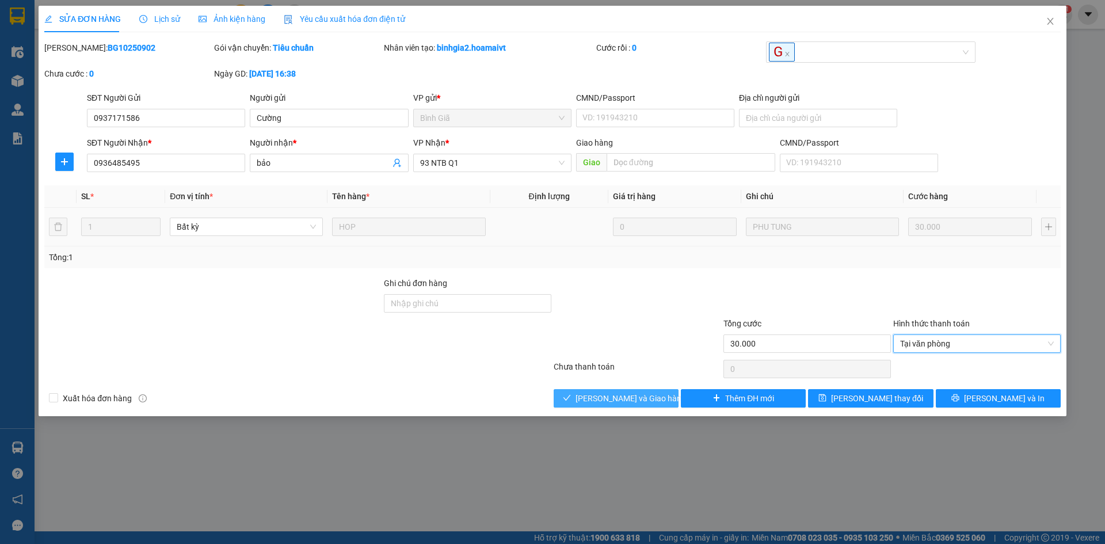
click at [573, 397] on button "[PERSON_NAME] và Giao hàng" at bounding box center [616, 398] width 125 height 18
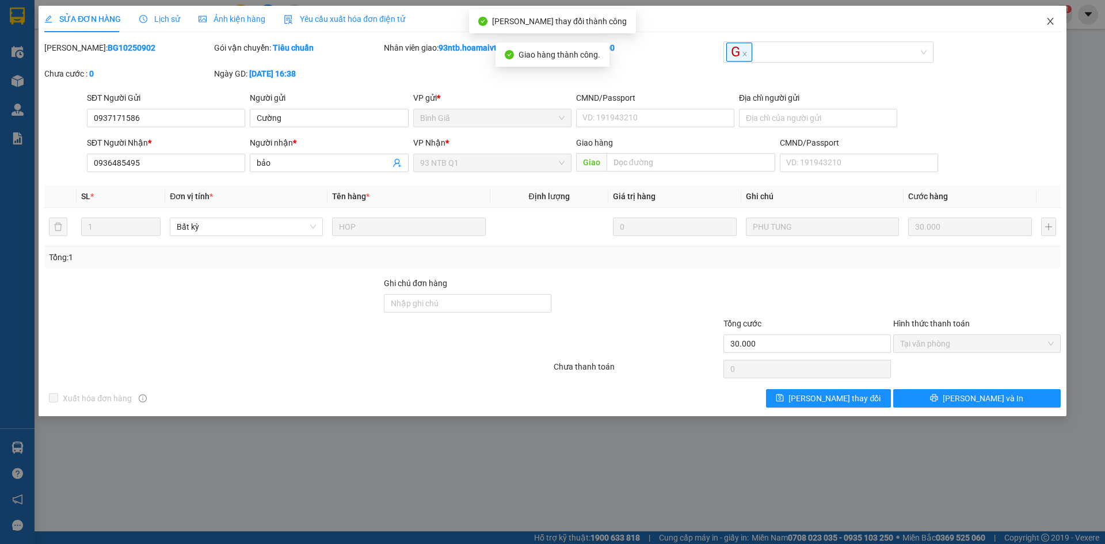
click at [1050, 22] on icon "close" at bounding box center [1050, 21] width 6 height 7
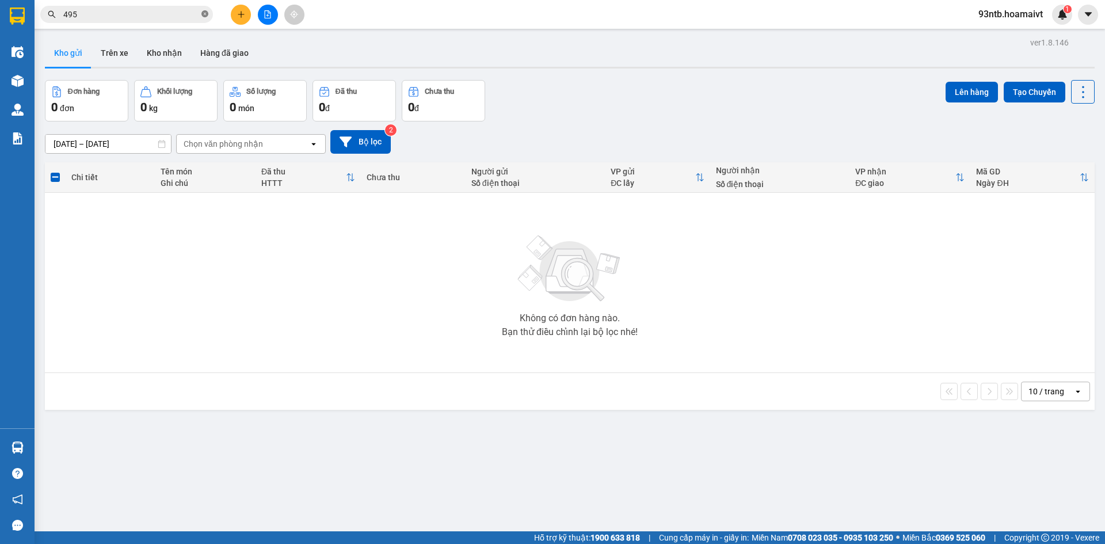
click at [206, 13] on icon "close-circle" at bounding box center [204, 13] width 7 height 7
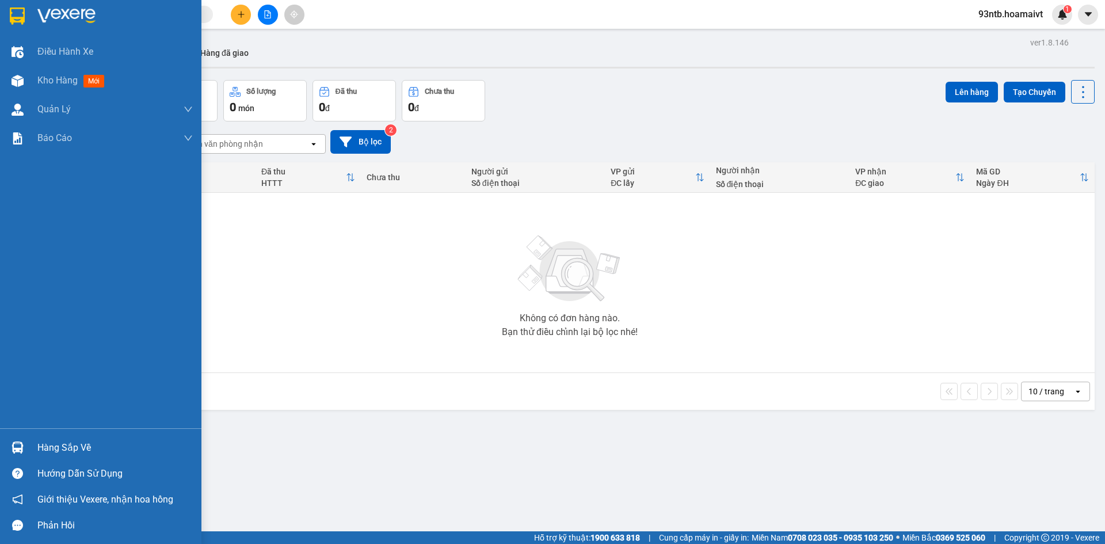
click at [14, 444] on img at bounding box center [18, 447] width 12 height 12
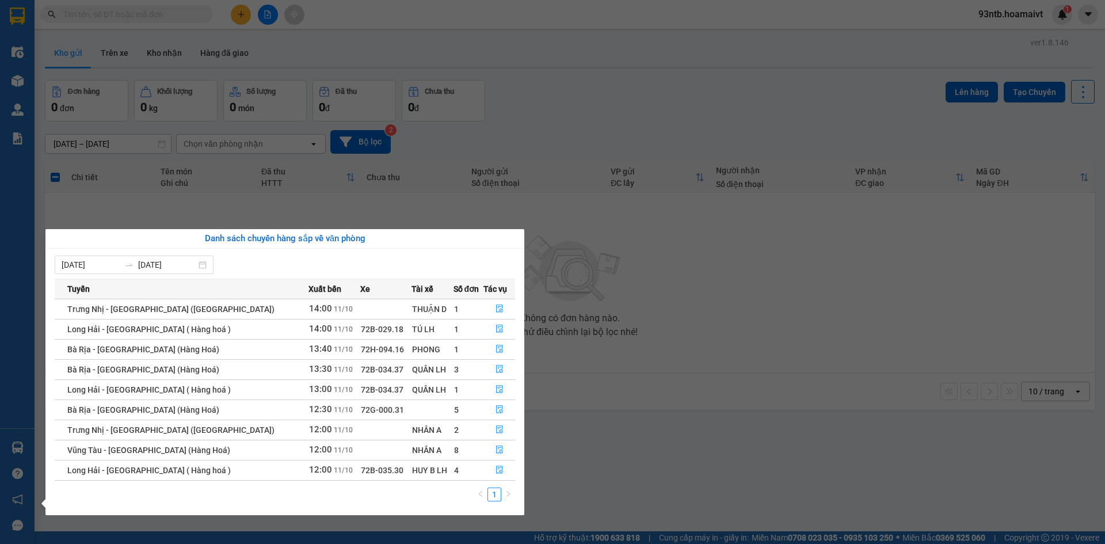
click at [551, 113] on section "Kết quả tìm kiếm ( 409 ) Bộ lọc Tìm người gửi/nhận Thuộc VP này Mã ĐH Trạng thá…" at bounding box center [552, 272] width 1105 height 544
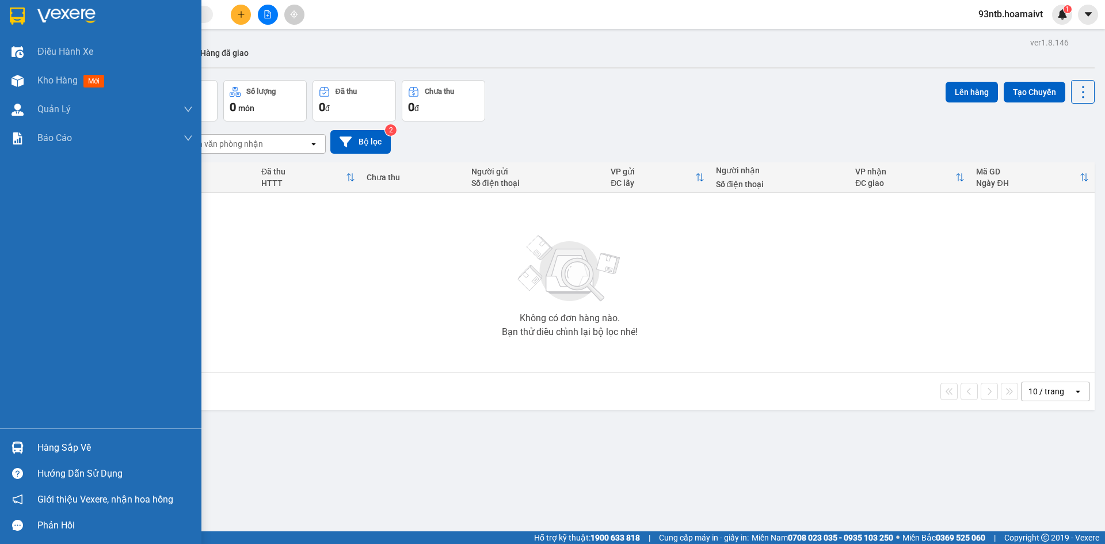
click at [16, 446] on img at bounding box center [18, 447] width 12 height 12
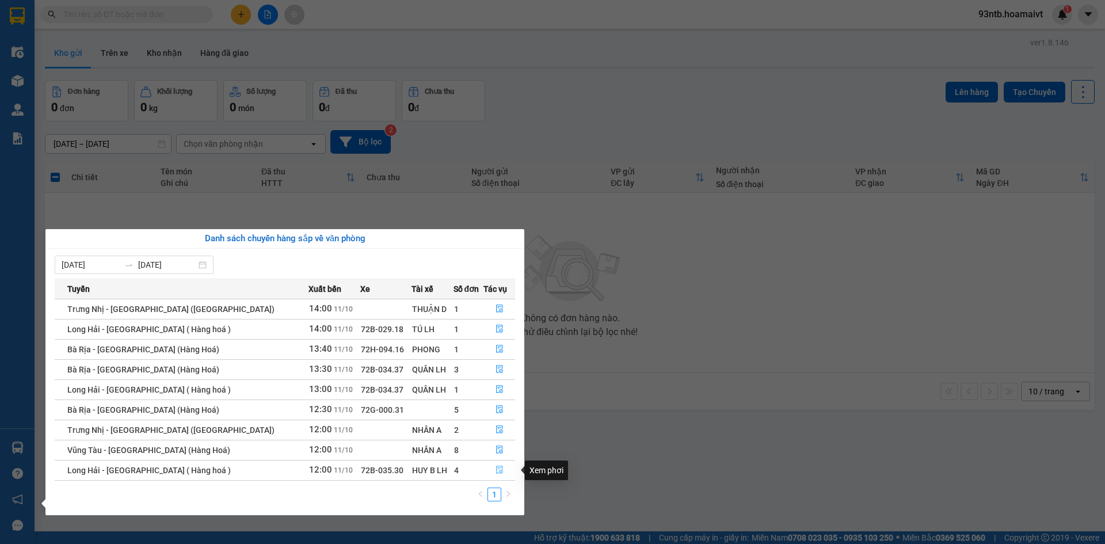
click at [496, 467] on icon "file-done" at bounding box center [500, 470] width 8 height 8
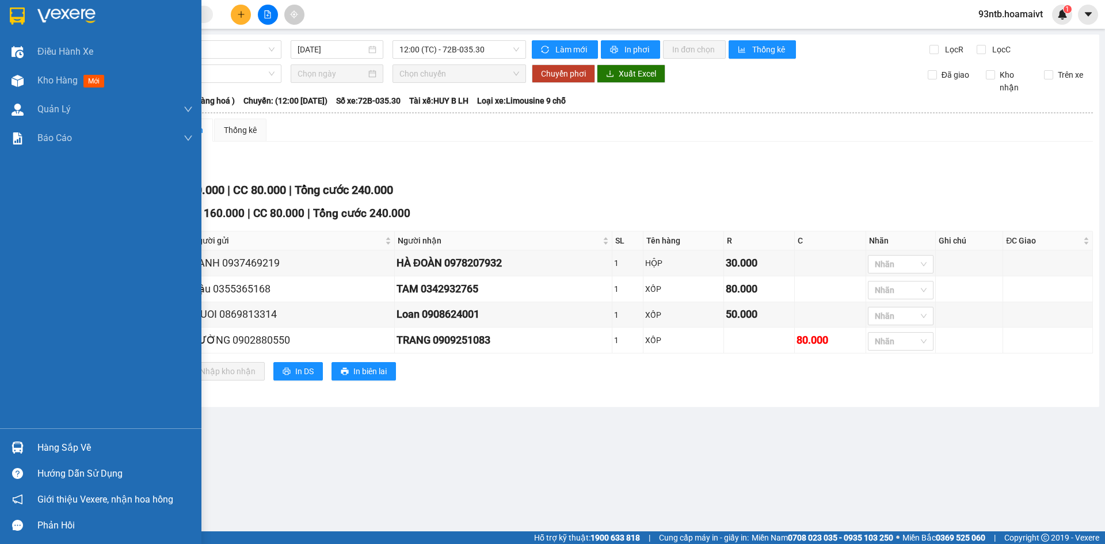
click at [15, 447] on img at bounding box center [18, 447] width 12 height 12
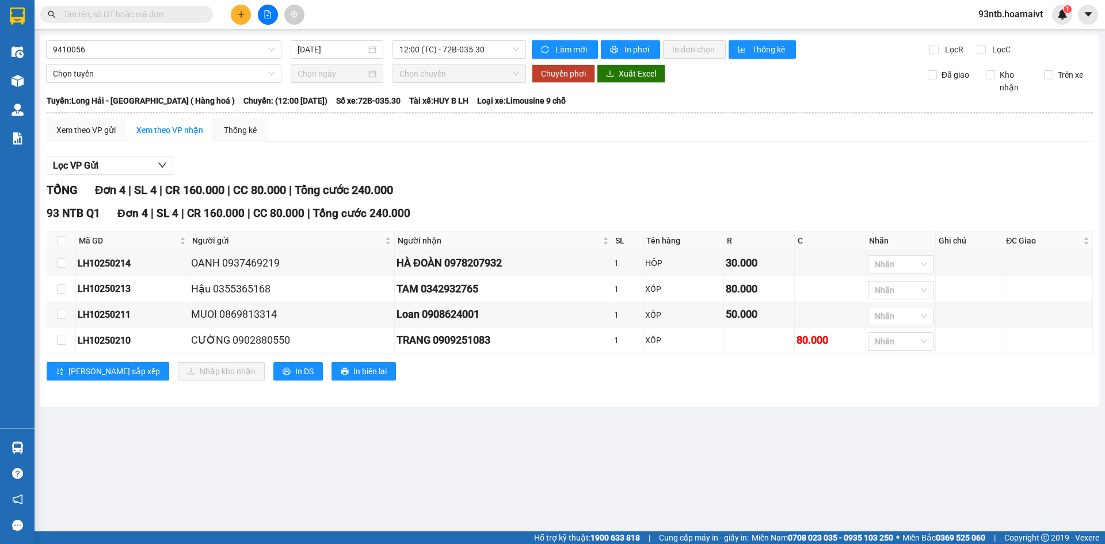
click at [485, 167] on section "Kết quả tìm kiếm ( 409 ) Bộ lọc Tìm người gửi/nhận Thuộc VP này Mã ĐH Trạng thá…" at bounding box center [552, 272] width 1105 height 544
click at [102, 12] on input "text" at bounding box center [131, 14] width 136 height 13
click at [239, 12] on icon "plus" at bounding box center [241, 14] width 8 height 8
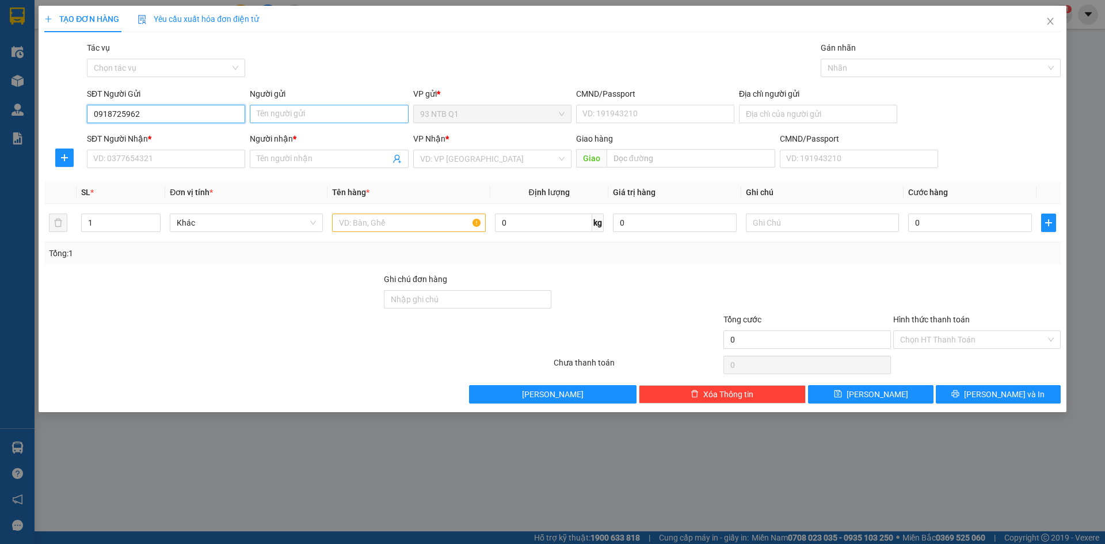
type input "0918725962"
click at [268, 113] on input "Người gửi" at bounding box center [329, 114] width 158 height 18
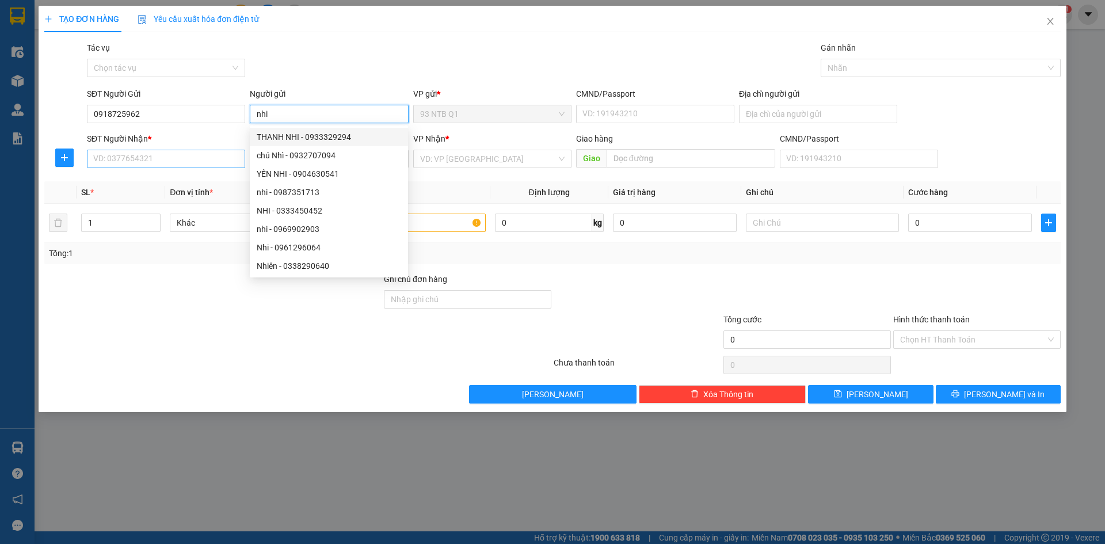
type input "nhi"
click at [102, 159] on input "SĐT Người Nhận *" at bounding box center [166, 159] width 158 height 18
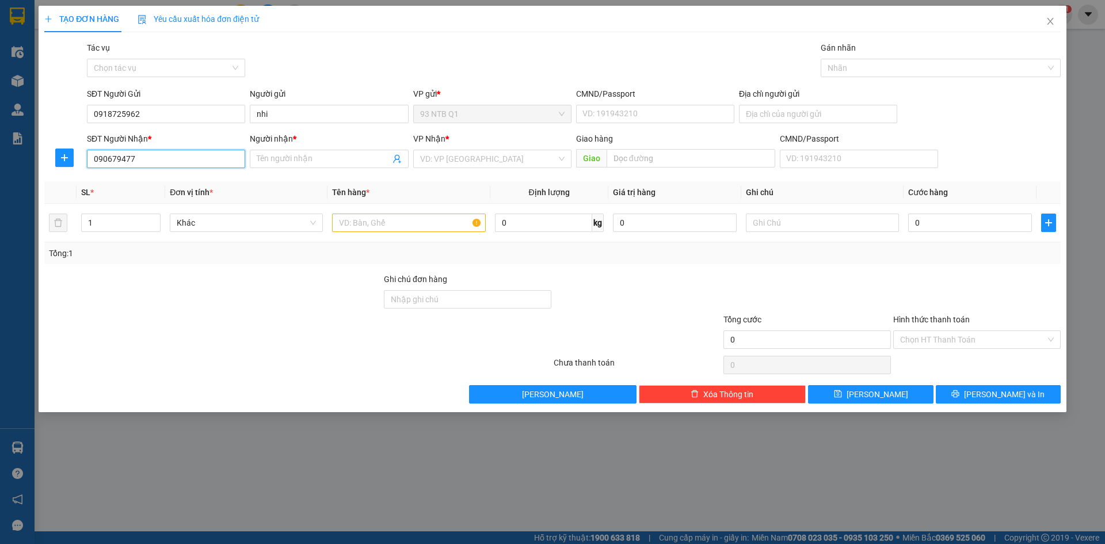
type input "0906794772"
click at [182, 181] on div "0906794772 - HOÀNG" at bounding box center [166, 182] width 144 height 13
type input "149 vo van tan P xuan hoa TPHCM"
type input "HOÀNG"
type input "0906794772"
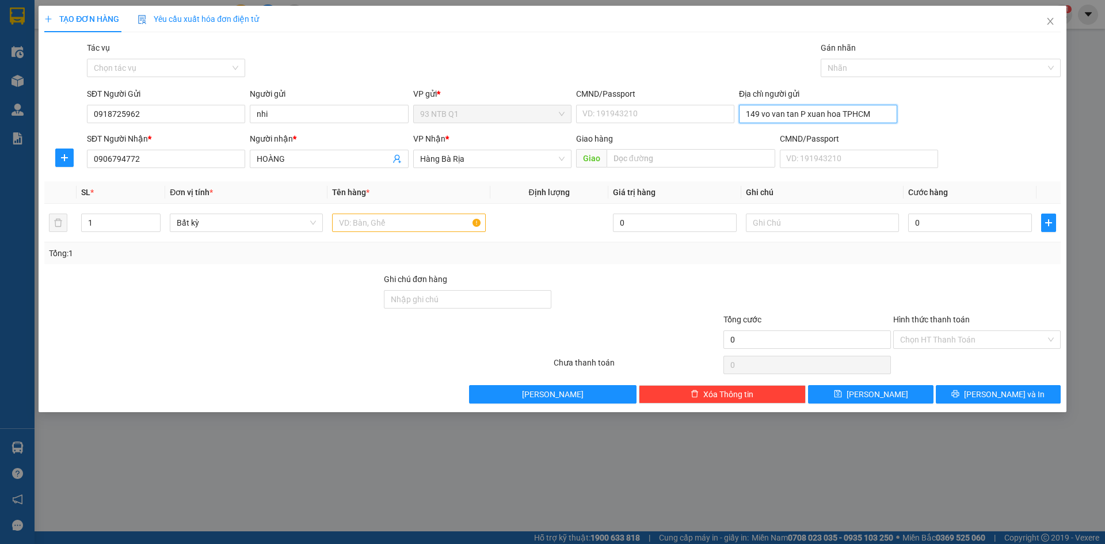
click at [770, 109] on input "149 vo van tan P xuan hoa TPHCM" at bounding box center [818, 114] width 158 height 18
type input "75/8 ng ba tong F11 tan binh"
click at [367, 223] on input "text" at bounding box center [408, 223] width 153 height 18
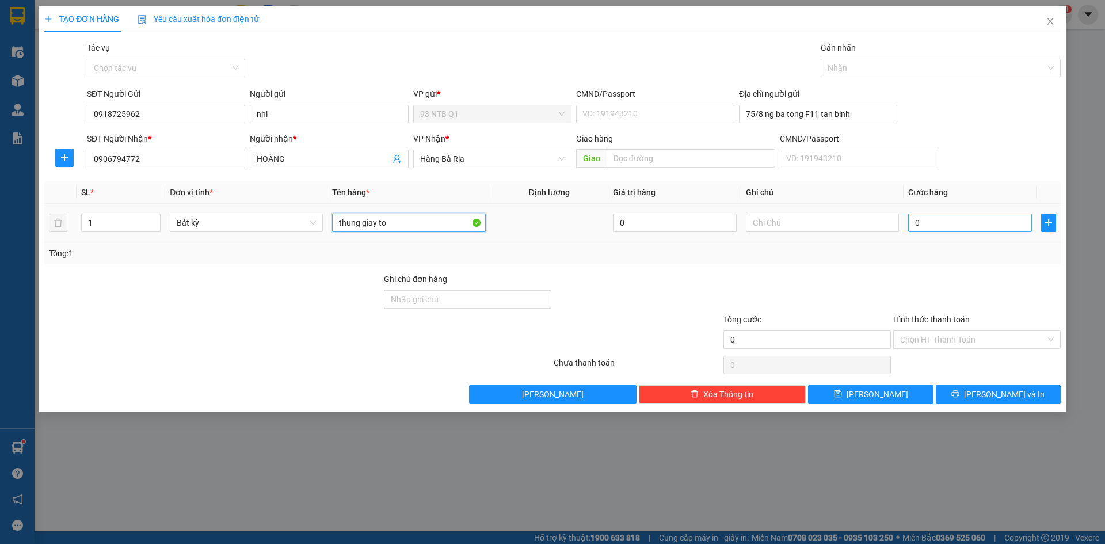
type input "thung giay to"
click at [934, 219] on input "0" at bounding box center [970, 223] width 124 height 18
type input "3"
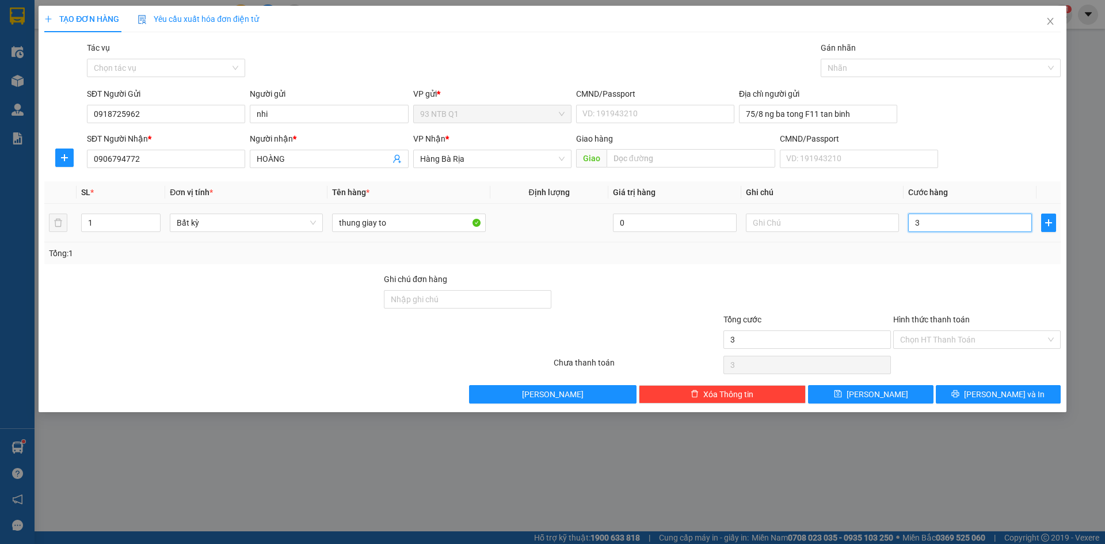
type input "30"
click at [961, 393] on button "[PERSON_NAME] và In" at bounding box center [998, 394] width 125 height 18
type input "30.000"
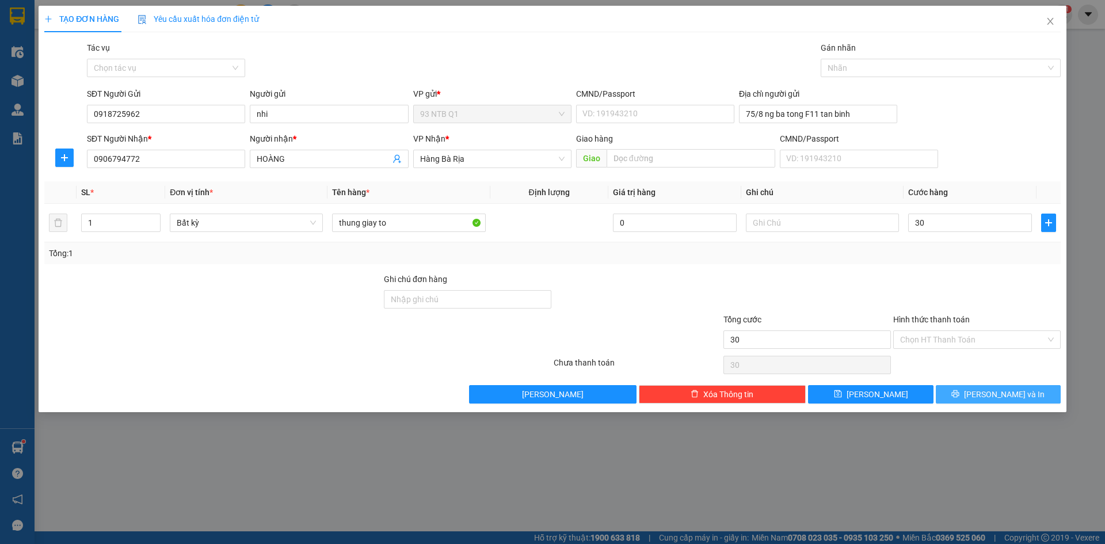
type input "30.000"
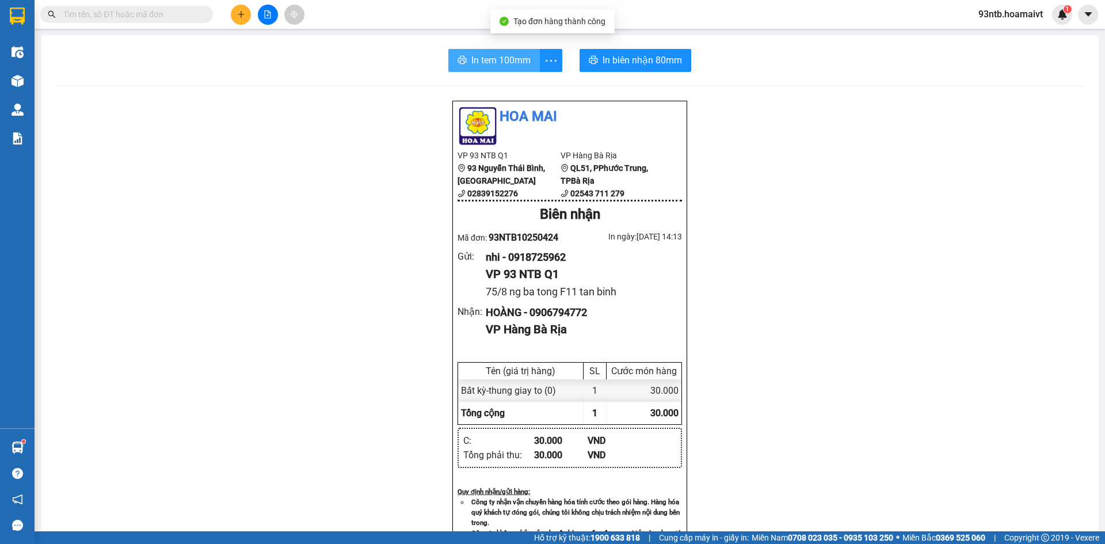
click at [485, 58] on span "In tem 100mm" at bounding box center [500, 60] width 59 height 14
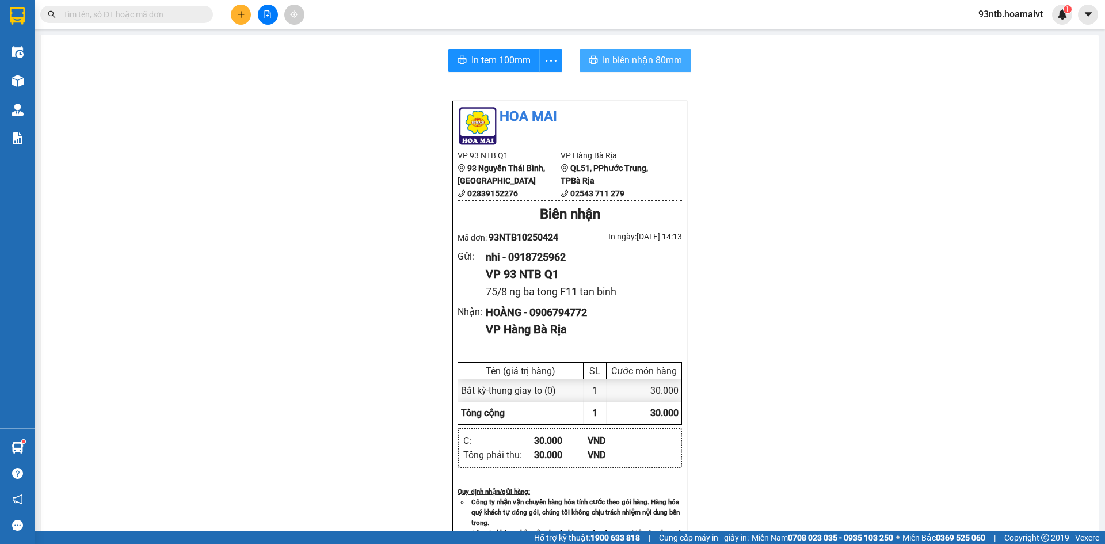
click at [623, 56] on span "In biên nhận 80mm" at bounding box center [642, 60] width 79 height 14
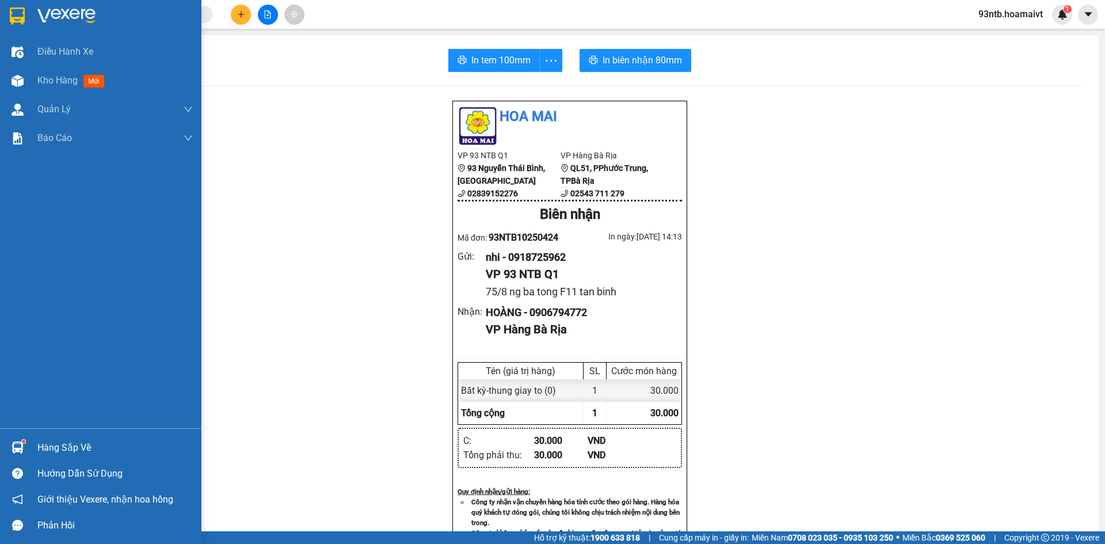
click at [17, 447] on img at bounding box center [18, 447] width 12 height 12
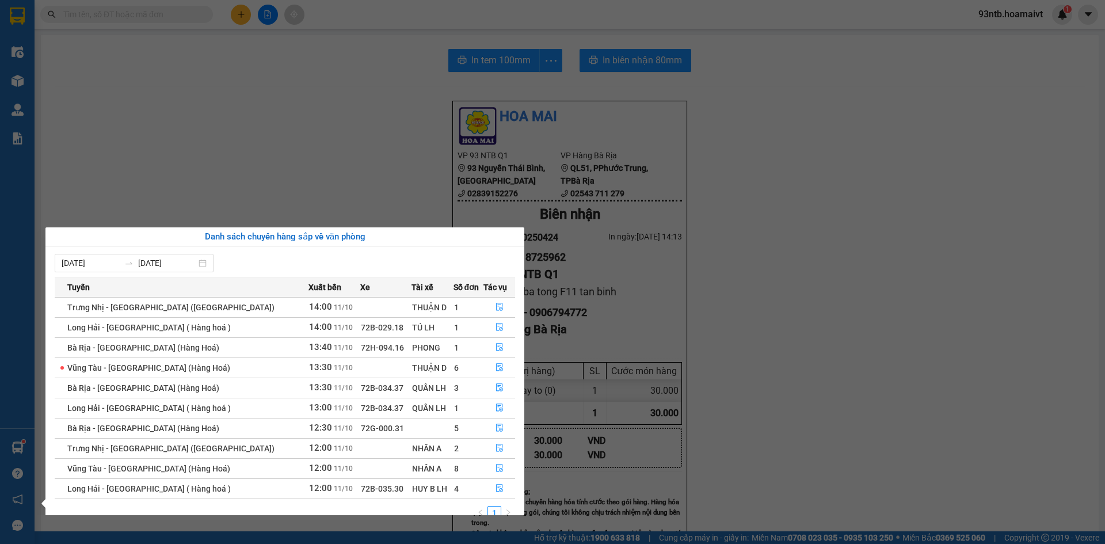
click at [349, 120] on section "Kết quả tìm kiếm ( 409 ) Bộ lọc Tìm người gửi/nhận Thuộc VP này Mã ĐH Trạng thá…" at bounding box center [552, 272] width 1105 height 544
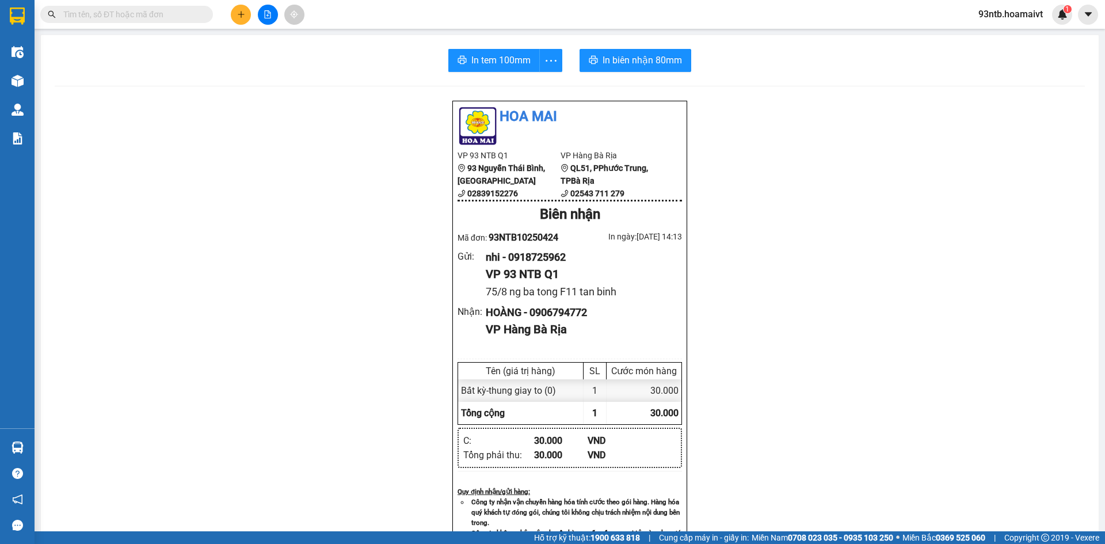
click at [106, 14] on input "text" at bounding box center [131, 14] width 136 height 13
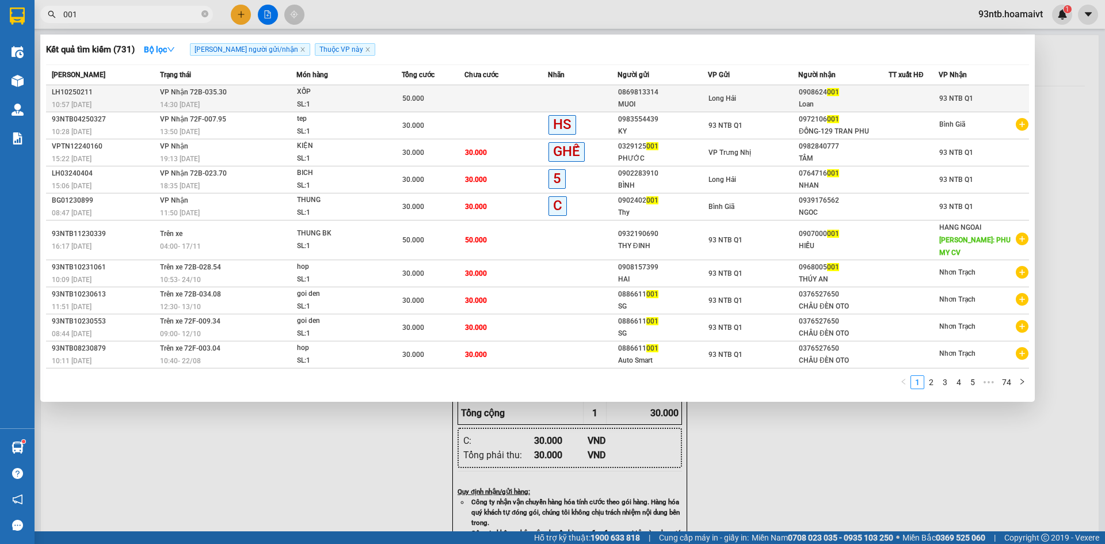
type input "001"
click at [466, 90] on td at bounding box center [506, 98] width 83 height 27
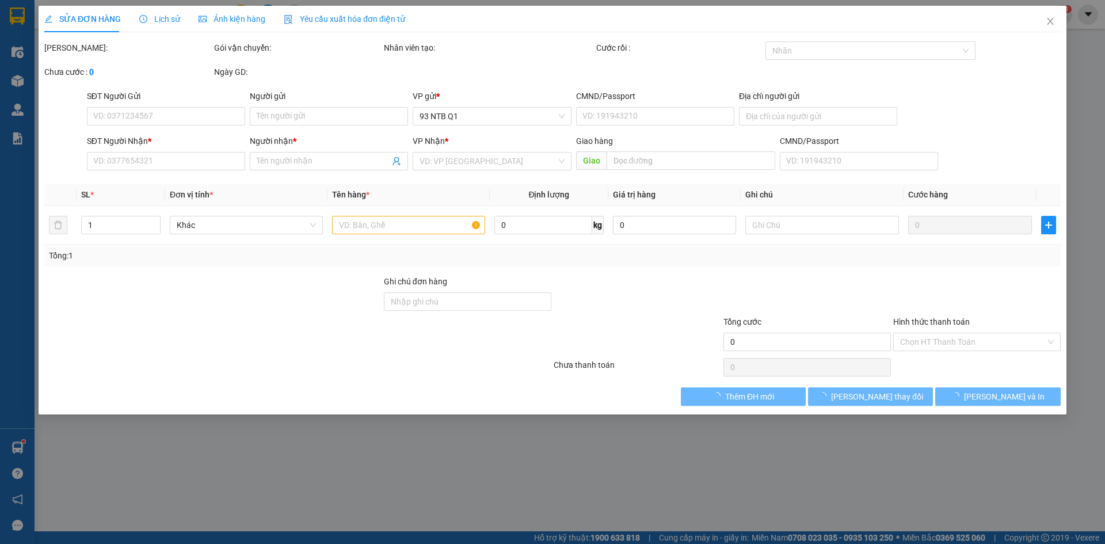
type input "0869813314"
type input "MUOI"
type input "0908624001"
type input "Loan"
type input "50.000"
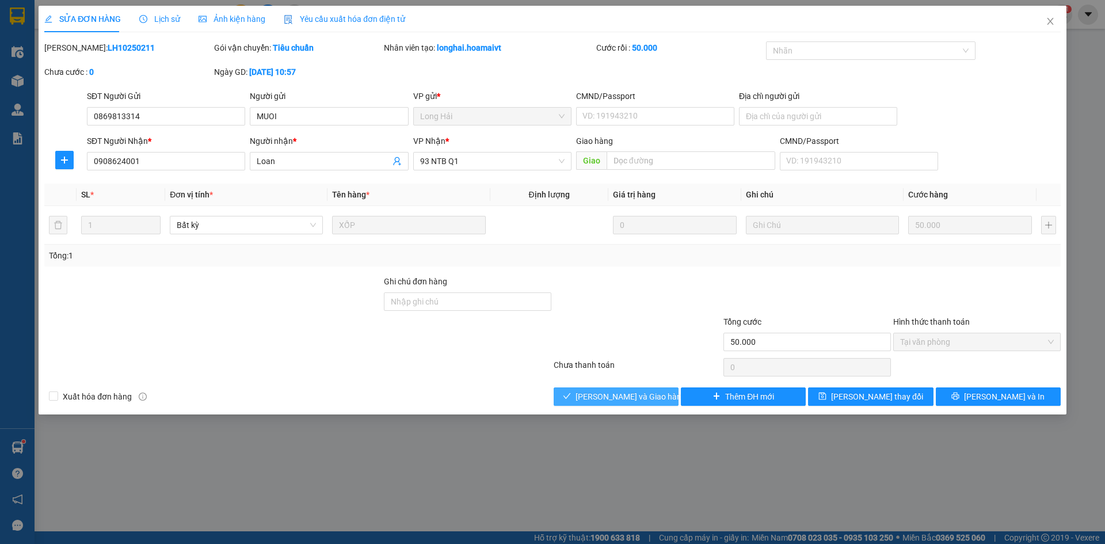
click at [604, 387] on button "[PERSON_NAME] và Giao hàng" at bounding box center [616, 396] width 125 height 18
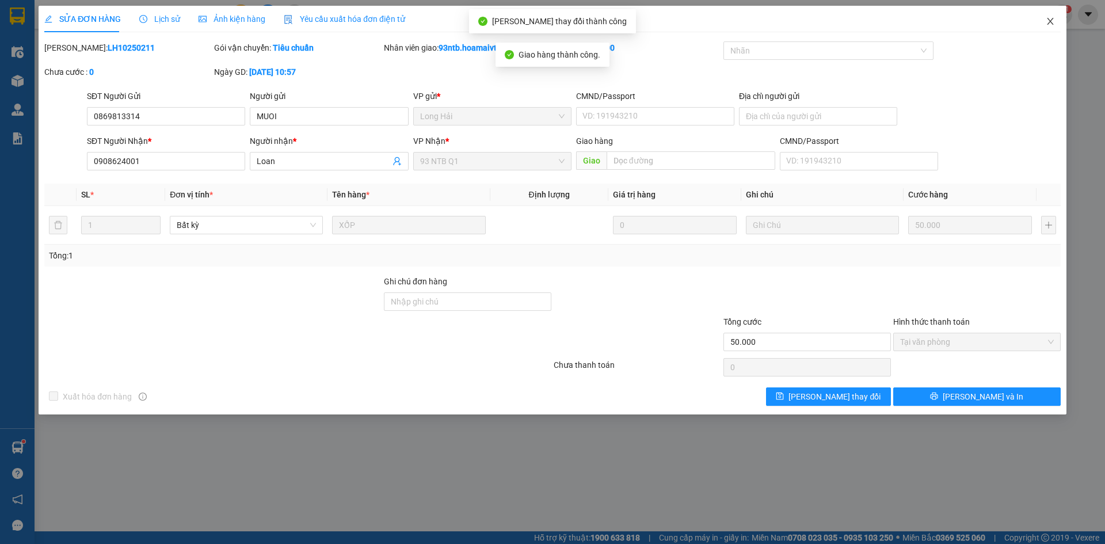
click at [1052, 20] on icon "close" at bounding box center [1050, 21] width 9 height 9
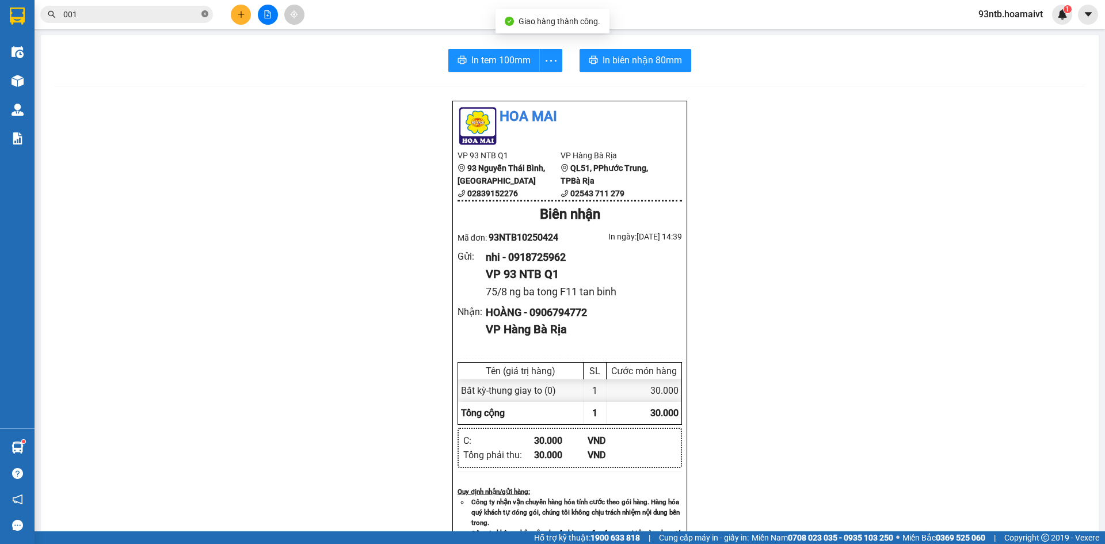
click at [203, 12] on icon "close-circle" at bounding box center [204, 13] width 7 height 7
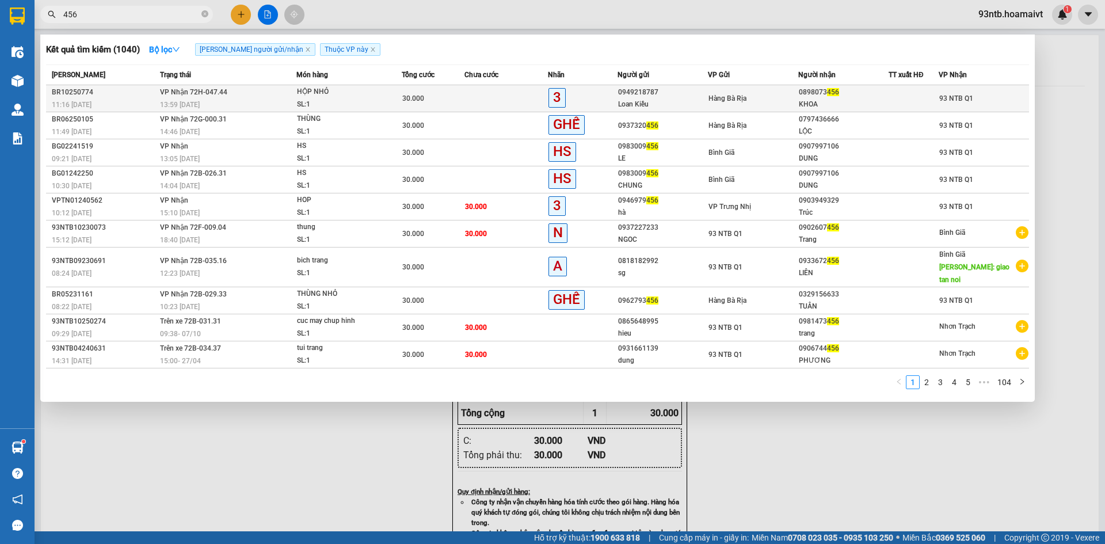
type input "456"
click at [478, 90] on td at bounding box center [506, 98] width 83 height 27
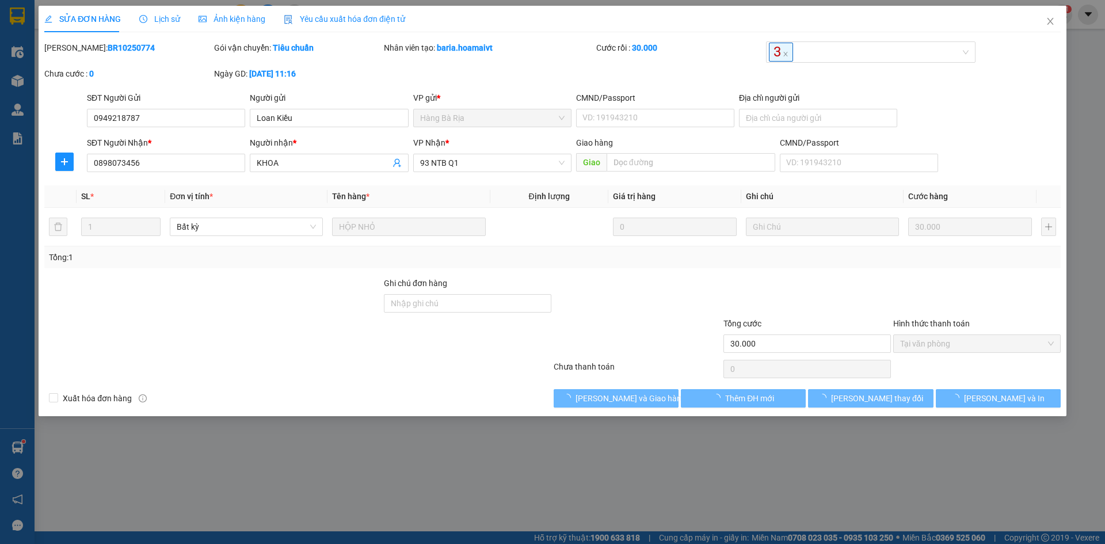
type input "0949218787"
type input "Loan Kiều"
type input "0898073456"
type input "KHOA"
type input "30.000"
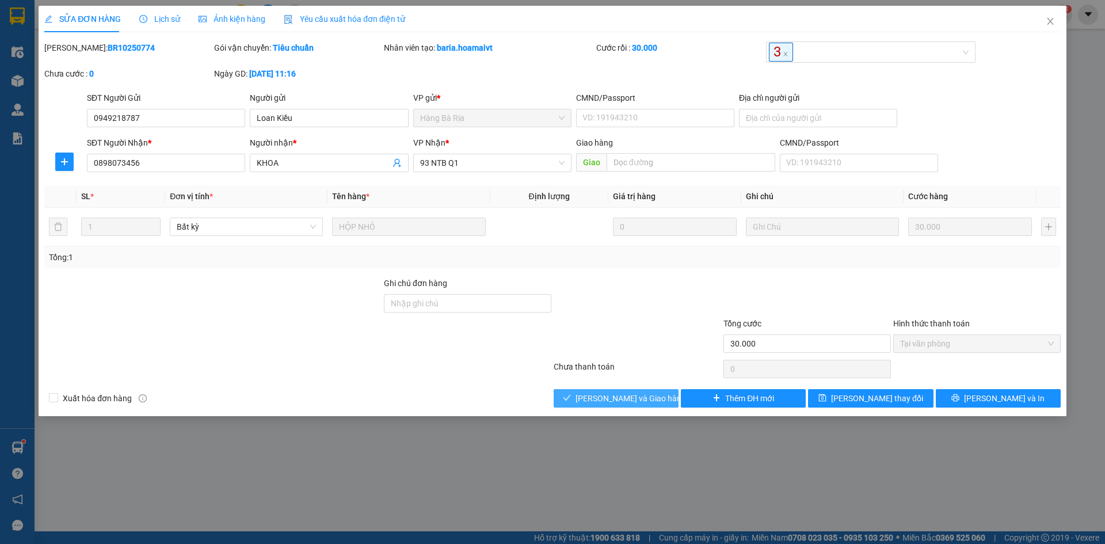
click at [595, 396] on span "[PERSON_NAME] và Giao hàng" at bounding box center [631, 398] width 111 height 13
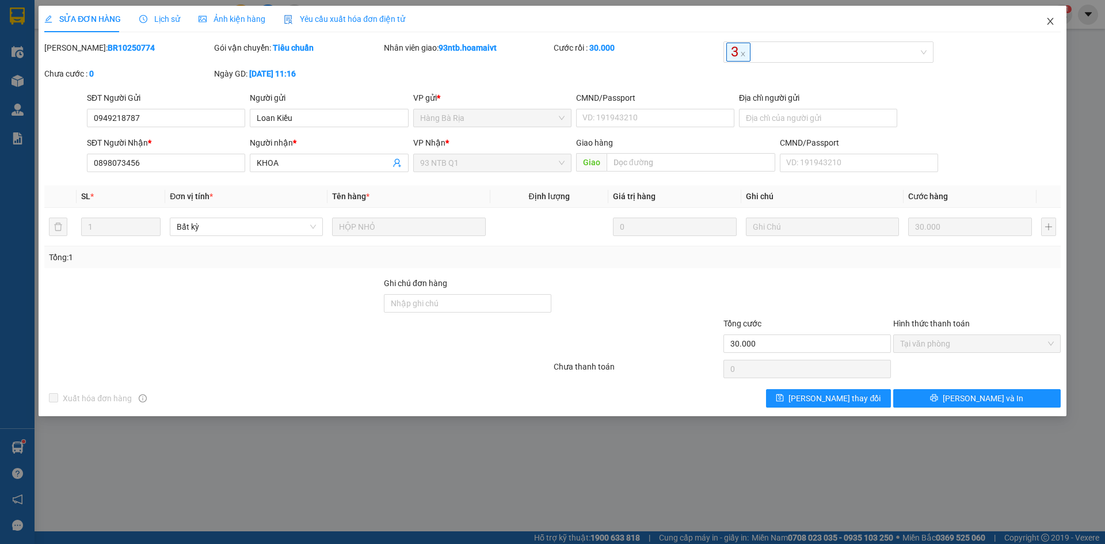
click at [1051, 21] on icon "close" at bounding box center [1050, 21] width 6 height 7
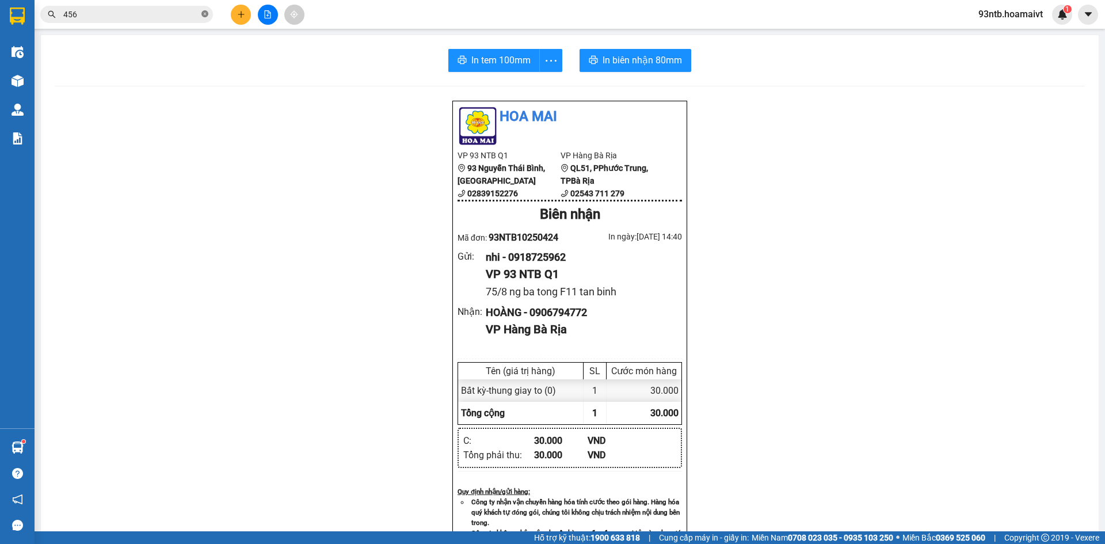
click at [204, 11] on icon "close-circle" at bounding box center [204, 13] width 7 height 7
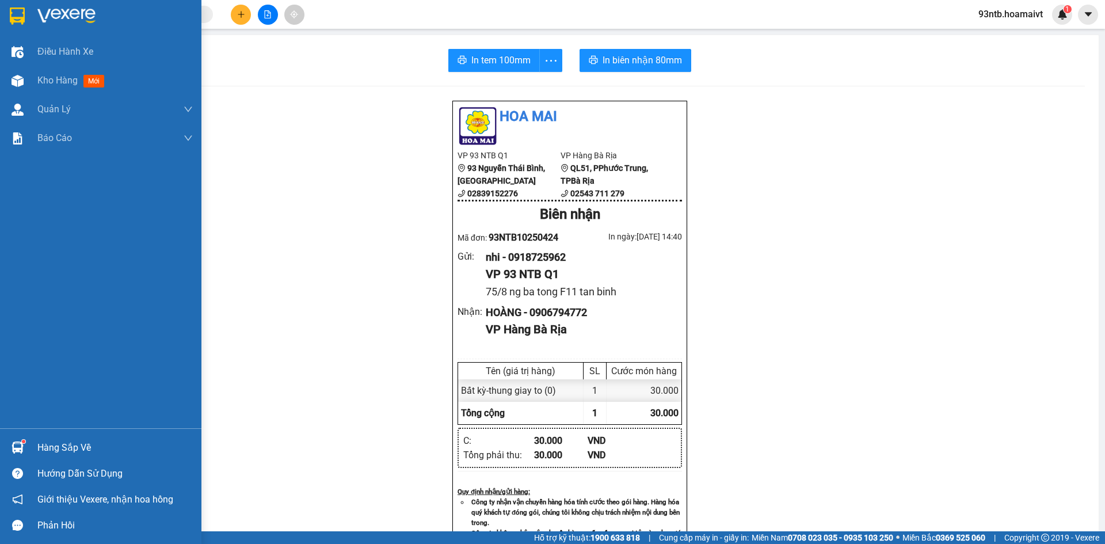
click at [16, 444] on img at bounding box center [18, 447] width 12 height 12
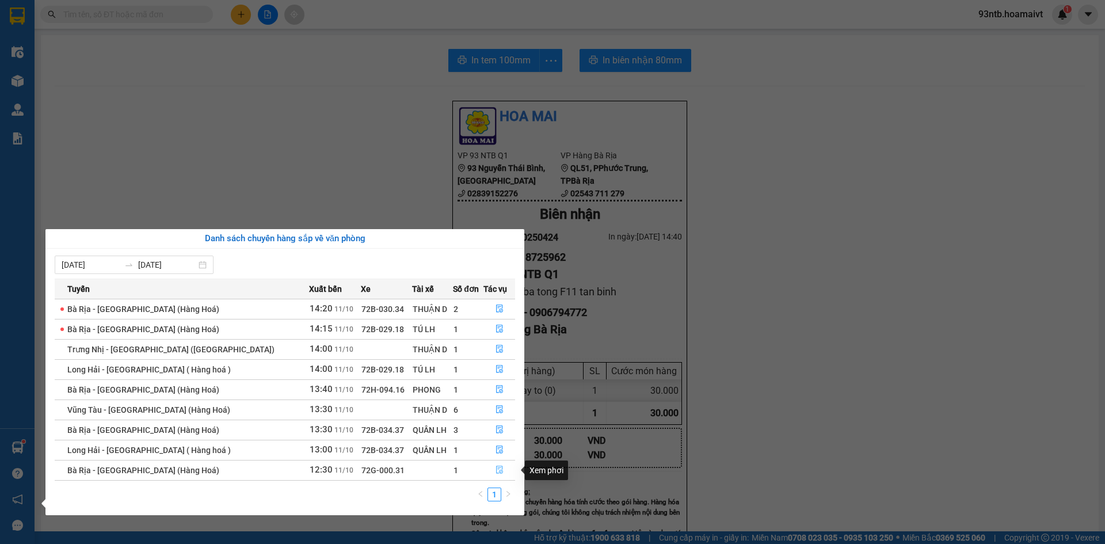
click at [496, 468] on icon "file-done" at bounding box center [500, 470] width 8 height 8
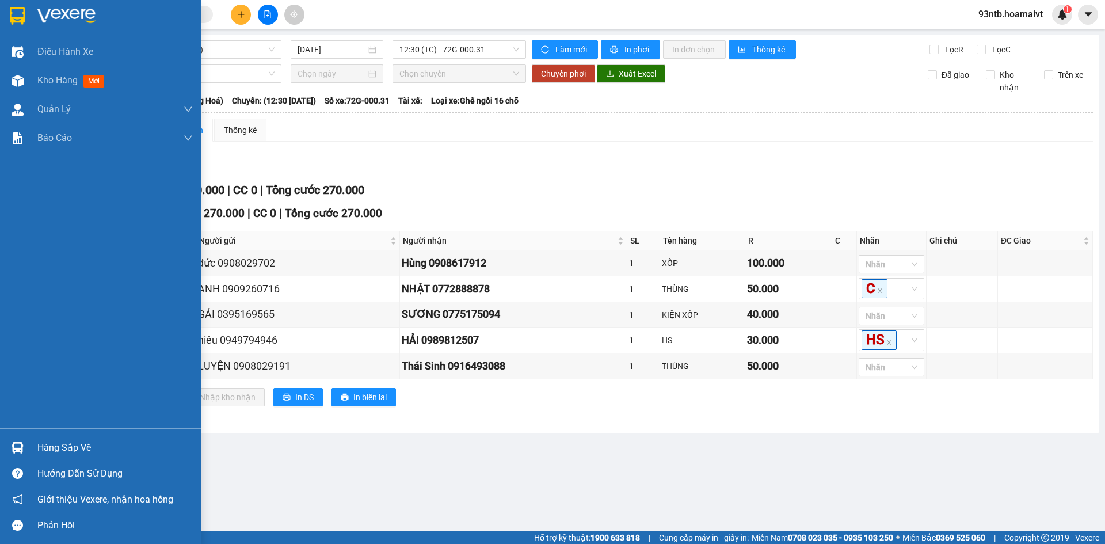
click at [17, 446] on img at bounding box center [18, 447] width 12 height 12
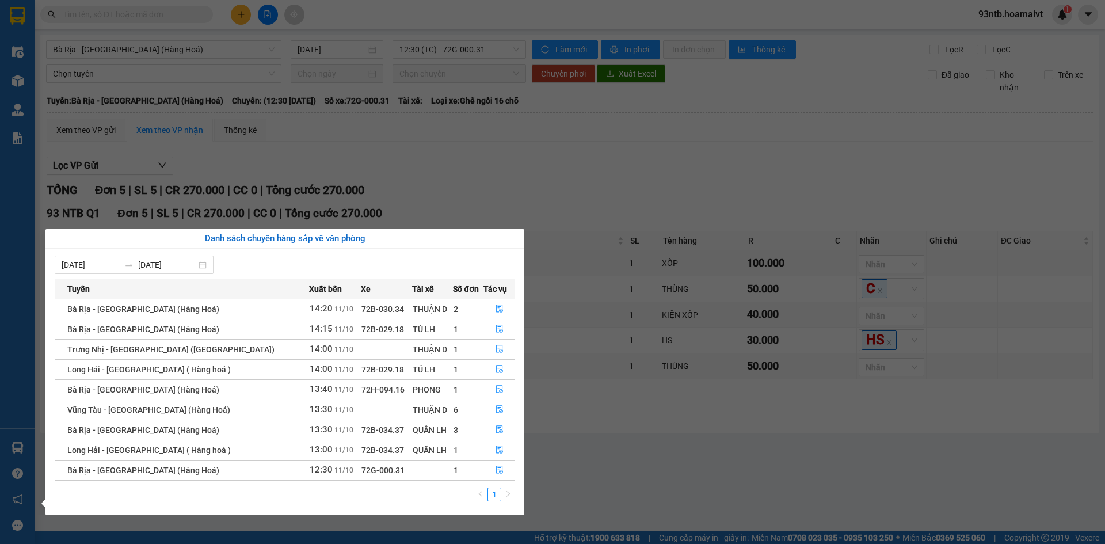
click at [629, 166] on section "Kết quả tìm kiếm ( 1040 ) Bộ lọc Tìm người gửi/nhận Thuộc VP này Mã ĐH Trạng th…" at bounding box center [552, 272] width 1105 height 544
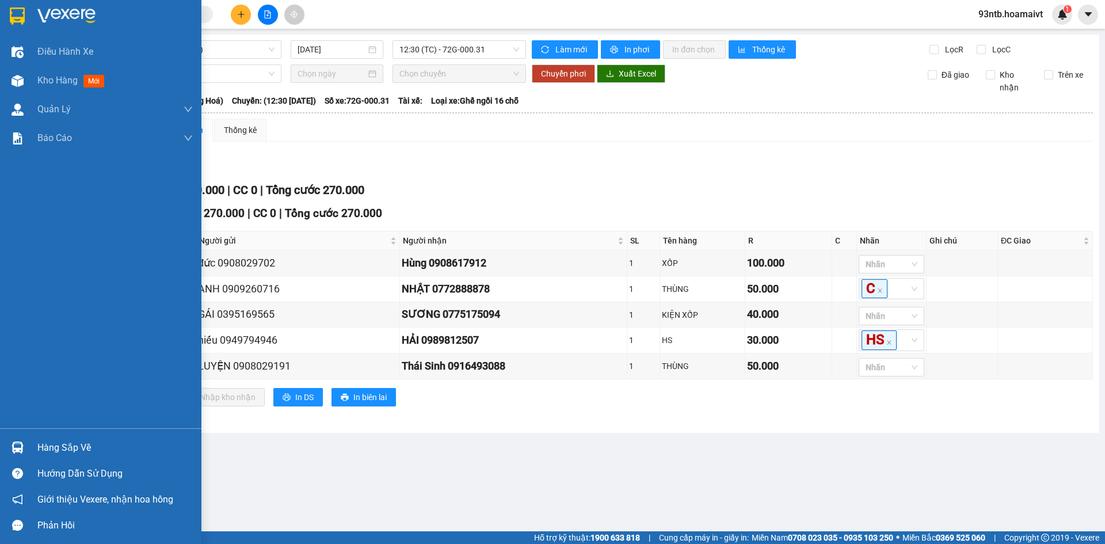
click at [16, 446] on img at bounding box center [18, 447] width 12 height 12
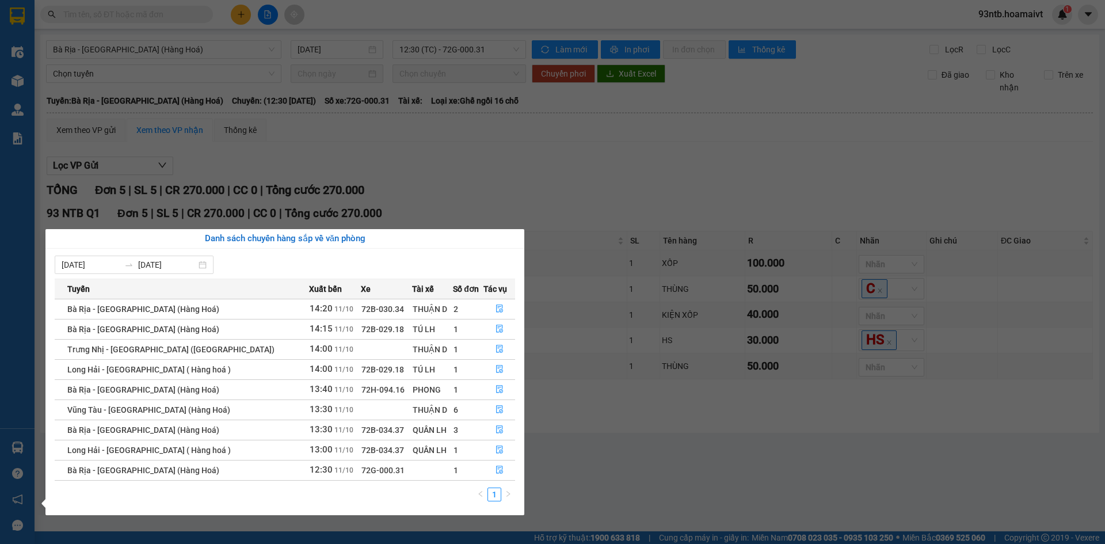
click at [574, 177] on section "Kết quả tìm kiếm ( 1040 ) Bộ lọc Tìm người gửi/nhận Thuộc VP này Mã ĐH Trạng th…" at bounding box center [552, 272] width 1105 height 544
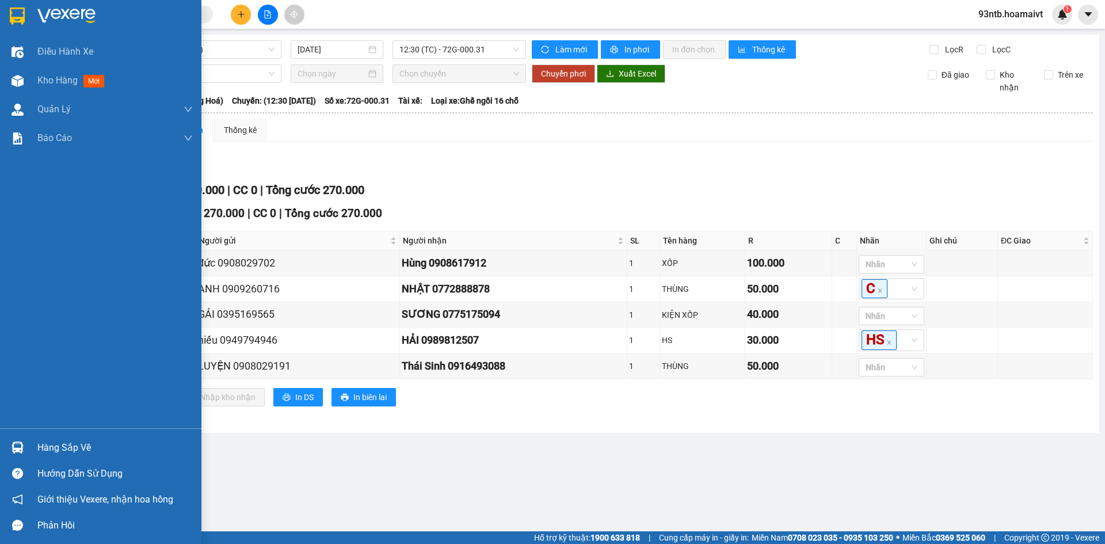
click at [17, 444] on img at bounding box center [18, 447] width 12 height 12
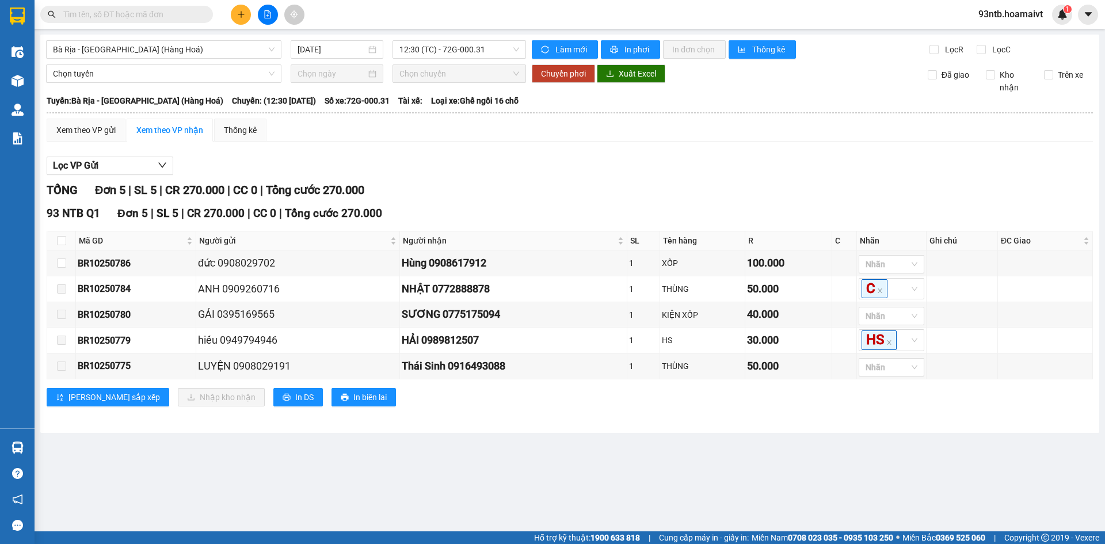
click at [553, 151] on section "Kết quả tìm kiếm ( 1040 ) Bộ lọc Tìm người gửi/nhận Thuộc VP này Mã ĐH Trạng th…" at bounding box center [552, 272] width 1105 height 544
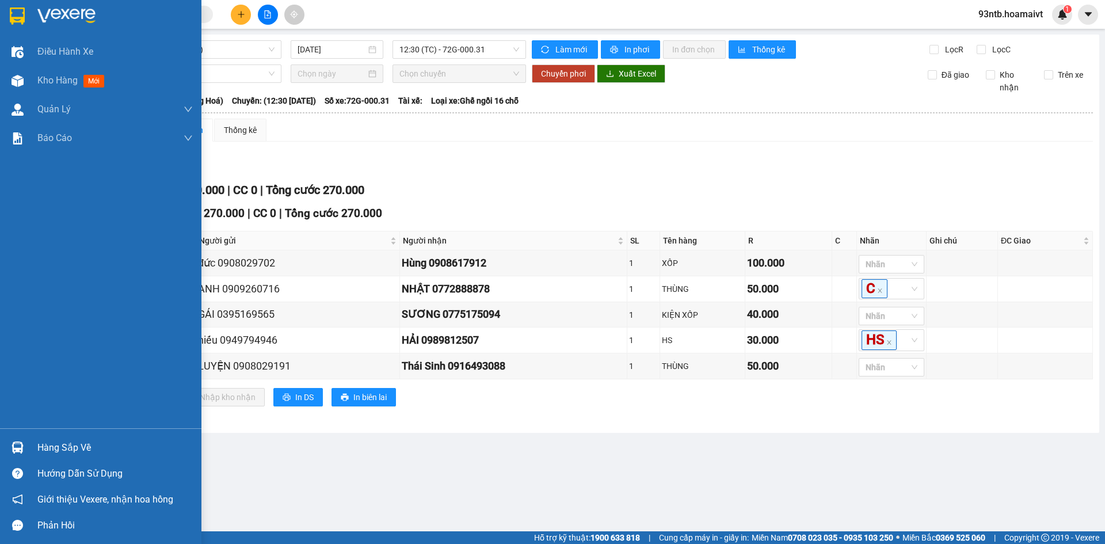
click at [15, 444] on img at bounding box center [18, 447] width 12 height 12
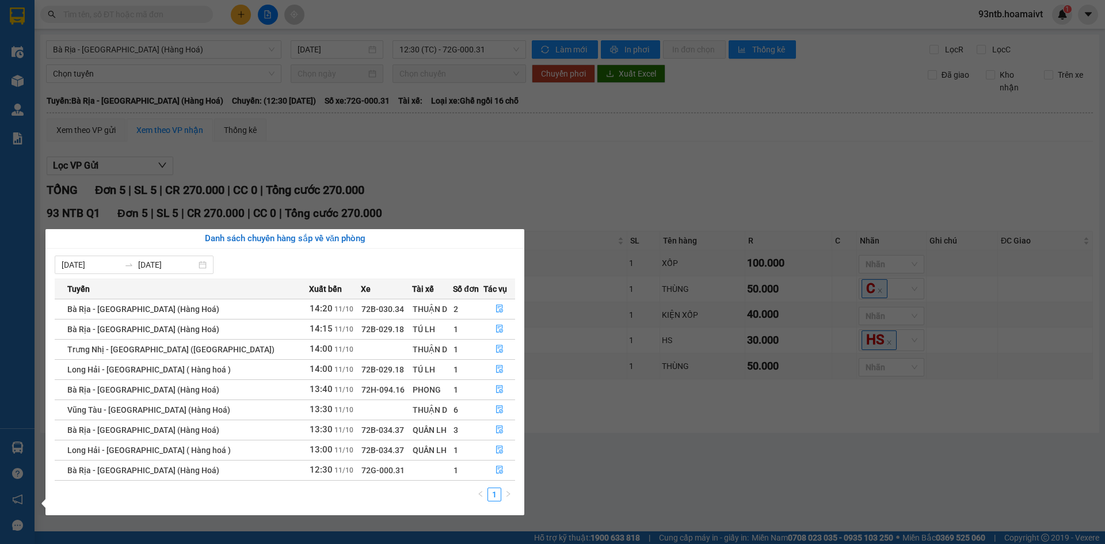
click at [478, 149] on section "Kết quả tìm kiếm ( 1040 ) Bộ lọc Tìm người gửi/nhận Thuộc VP này Mã ĐH Trạng th…" at bounding box center [552, 272] width 1105 height 544
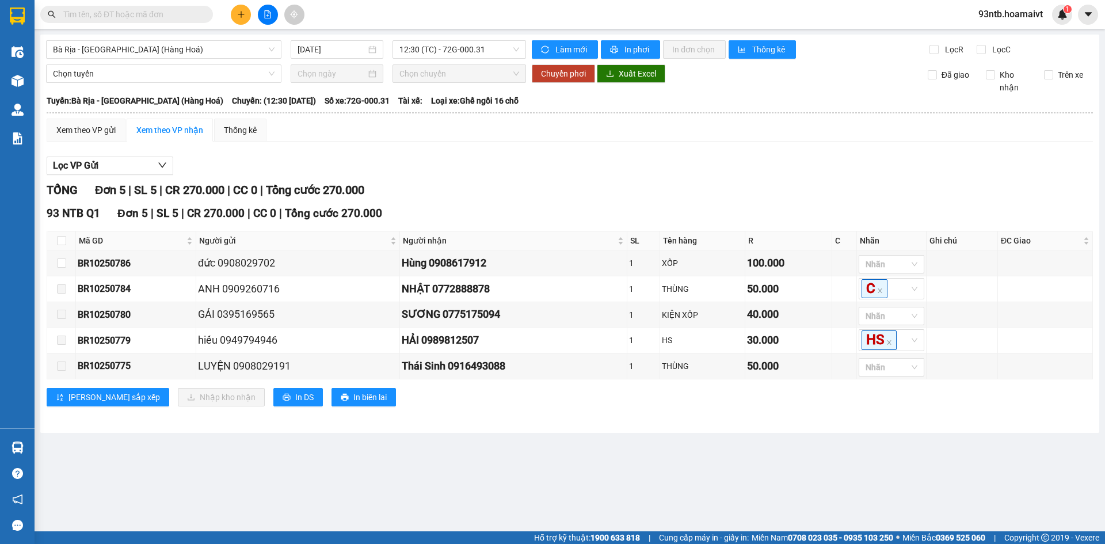
click at [126, 12] on input "text" at bounding box center [131, 14] width 136 height 13
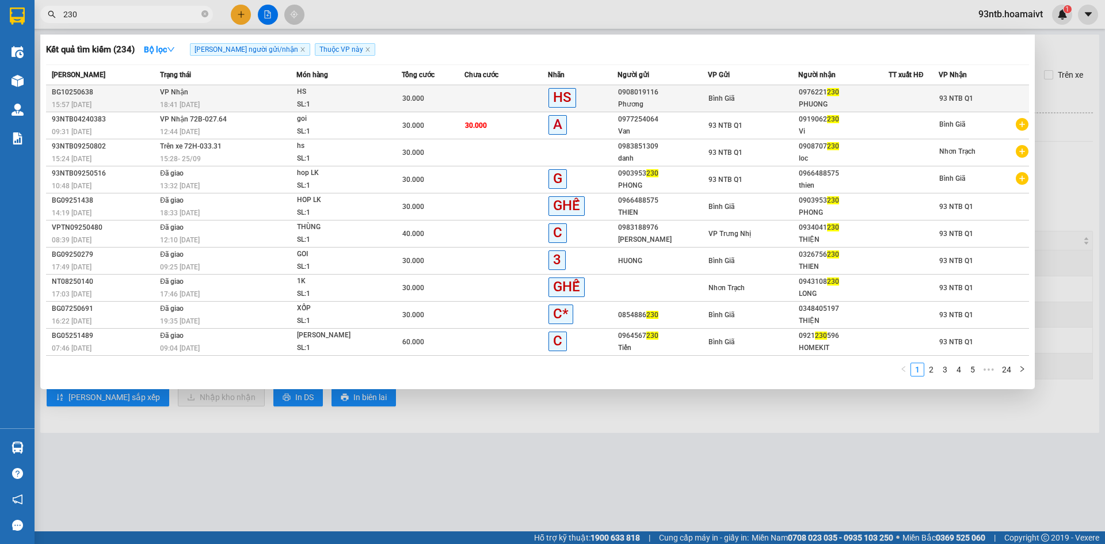
type input "230"
click at [475, 97] on td at bounding box center [506, 98] width 83 height 27
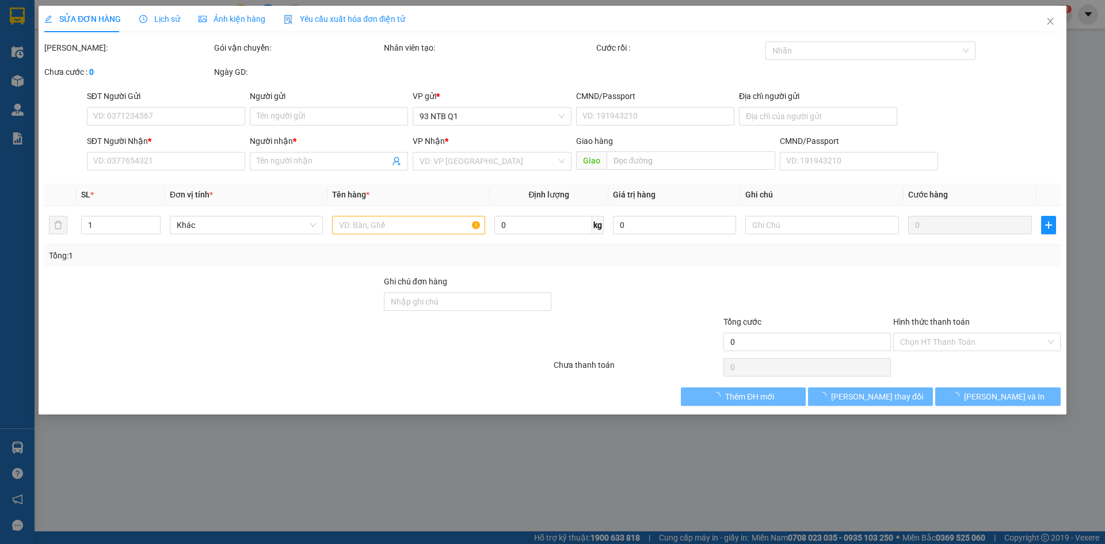
type input "0908019116"
type input "Phương"
type input "0976221230"
type input "PHUONG"
type input "30.000"
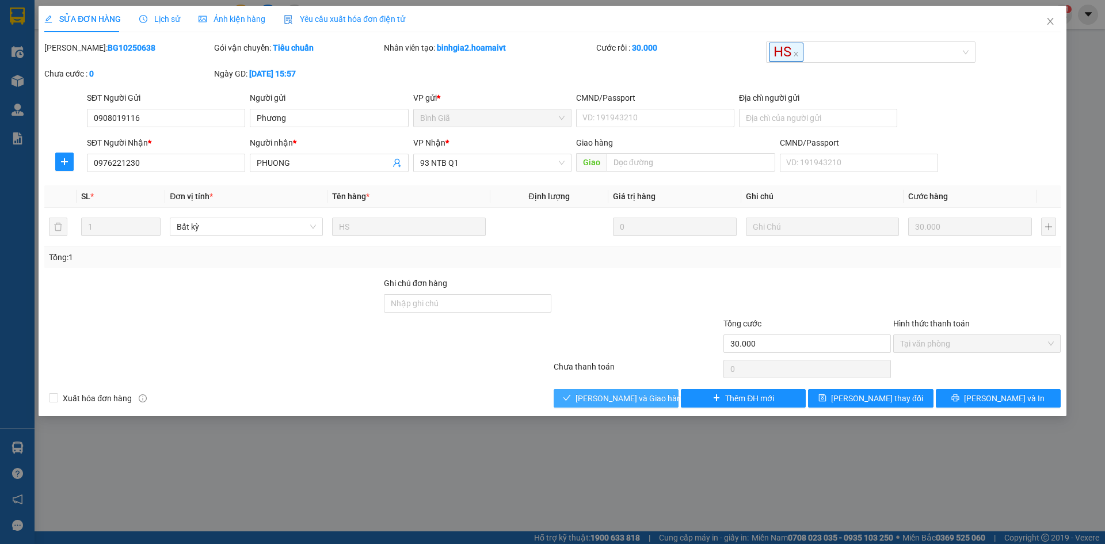
click at [612, 396] on span "[PERSON_NAME] và Giao hàng" at bounding box center [631, 398] width 111 height 13
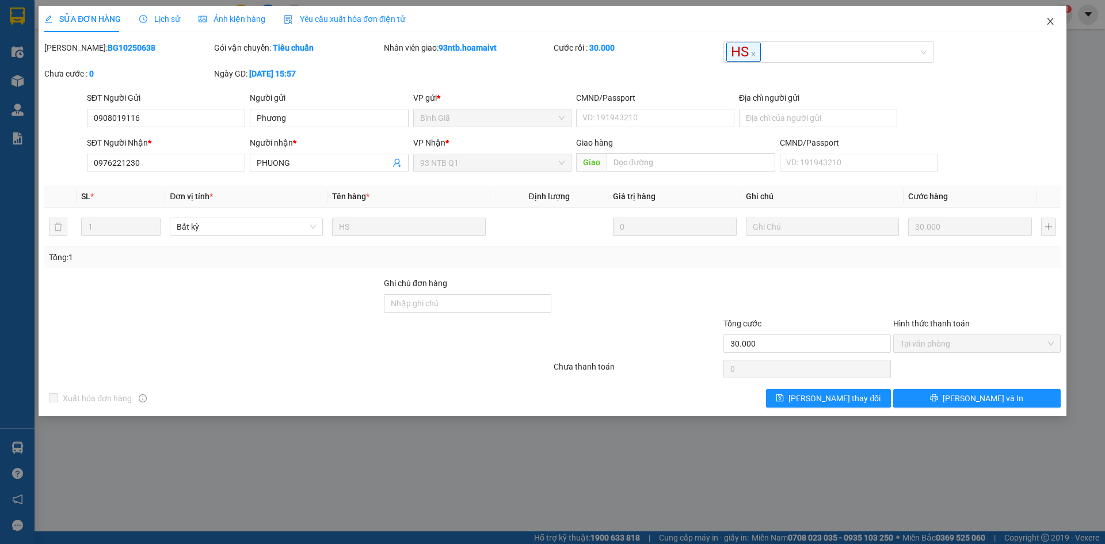
click at [1050, 19] on icon "close" at bounding box center [1050, 21] width 9 height 9
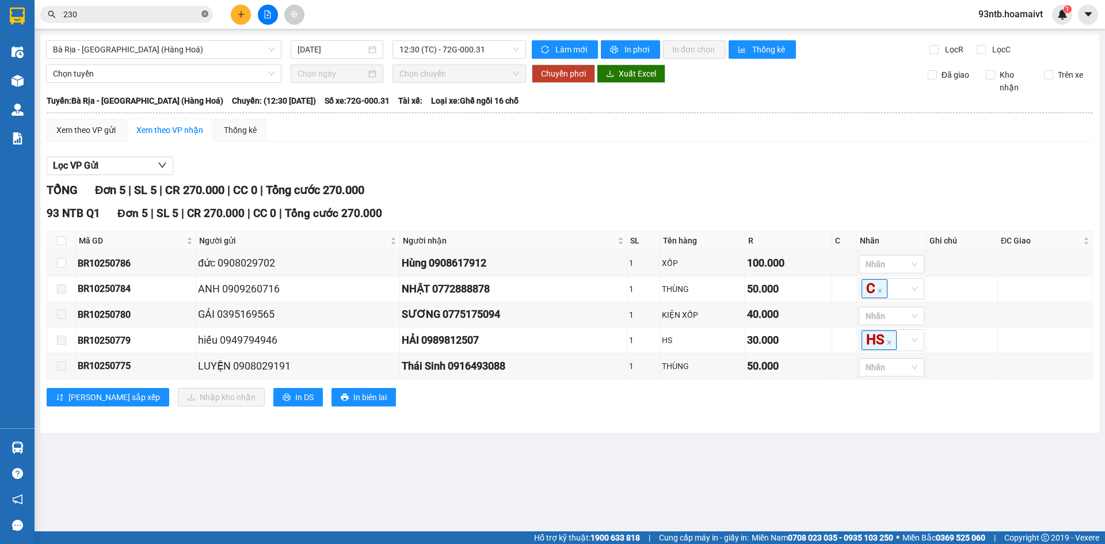
click at [205, 13] on icon "close-circle" at bounding box center [204, 13] width 7 height 7
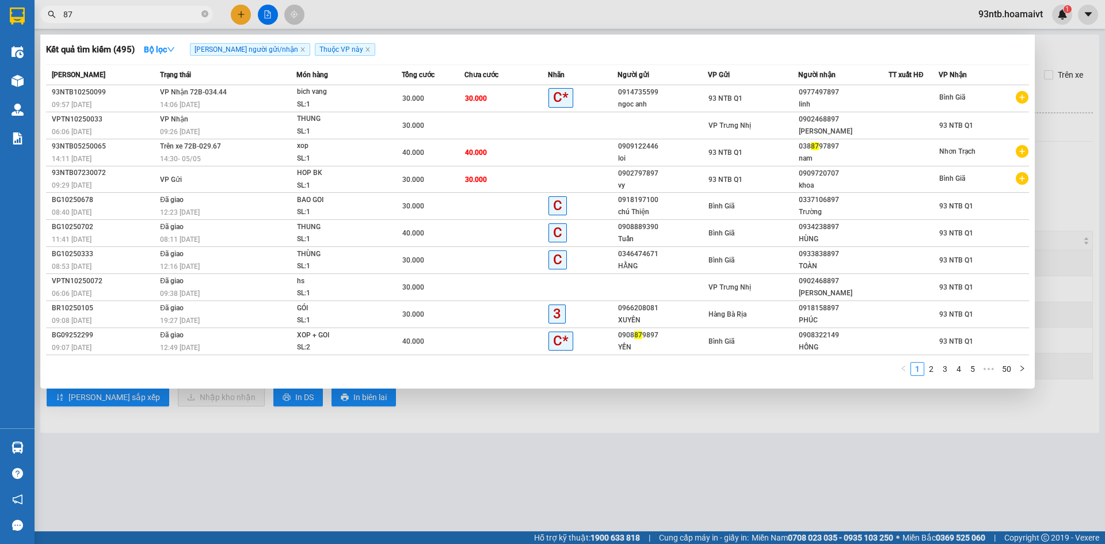
type input "879"
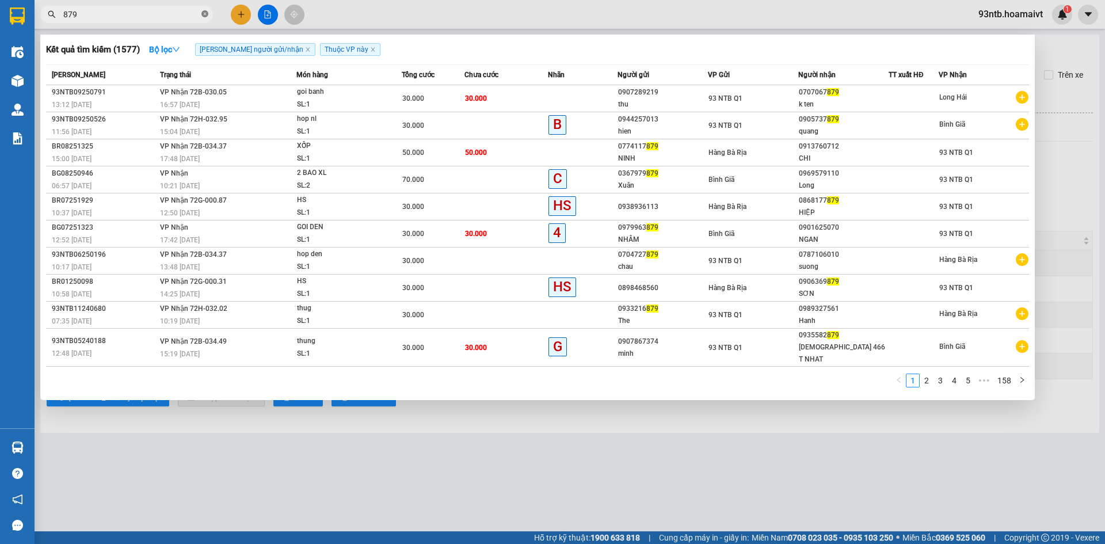
click at [207, 11] on icon "close-circle" at bounding box center [204, 13] width 7 height 7
type input "737"
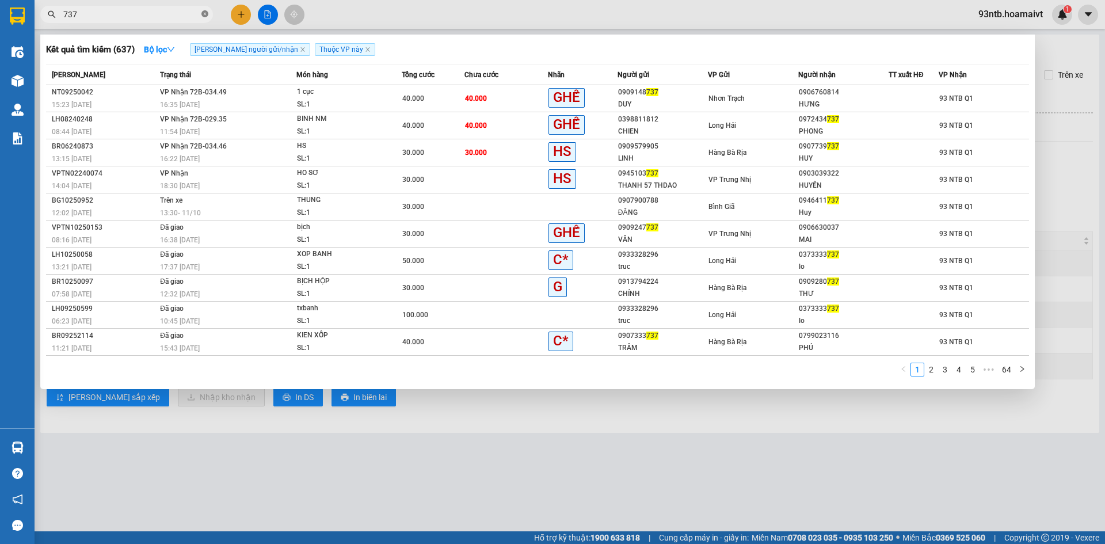
click at [207, 13] on icon "close-circle" at bounding box center [204, 13] width 7 height 7
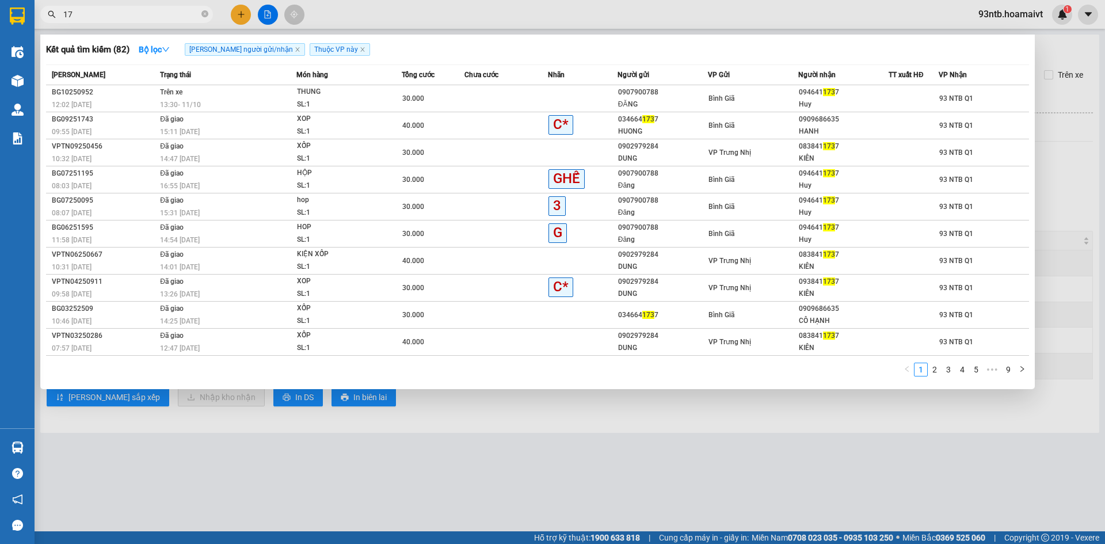
type input "1"
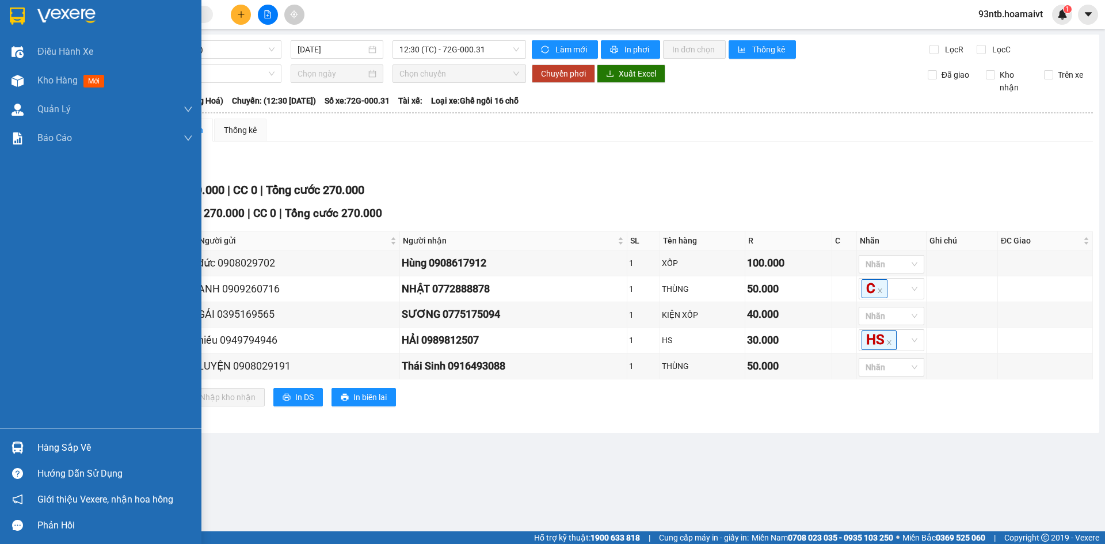
click at [17, 446] on img at bounding box center [18, 447] width 12 height 12
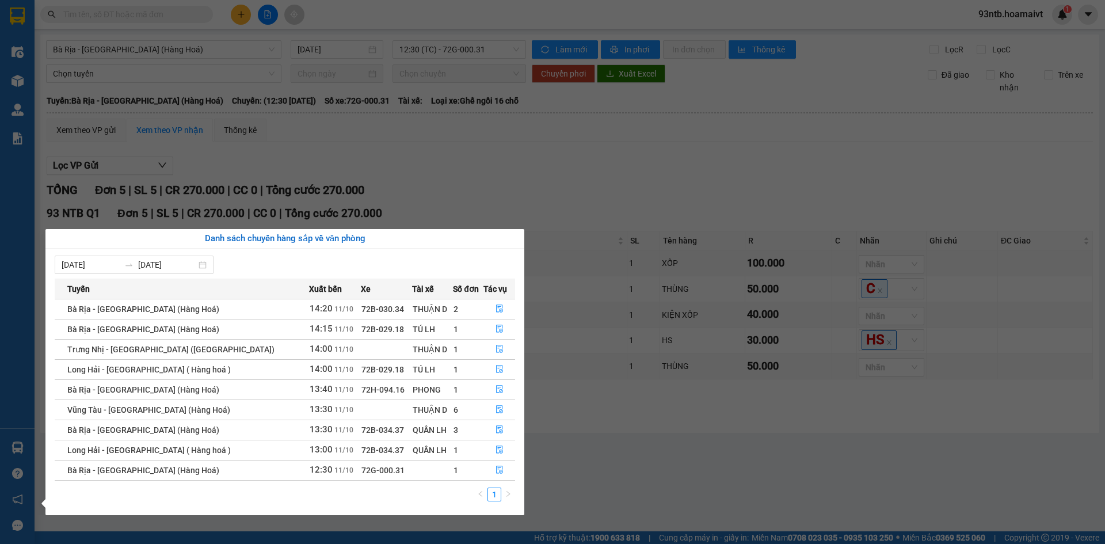
click at [497, 176] on section "Kết quả tìm kiếm ( 82 ) Bộ lọc Tìm người gửi/nhận Thuộc VP này Mã ĐH Trạng thái…" at bounding box center [552, 272] width 1105 height 544
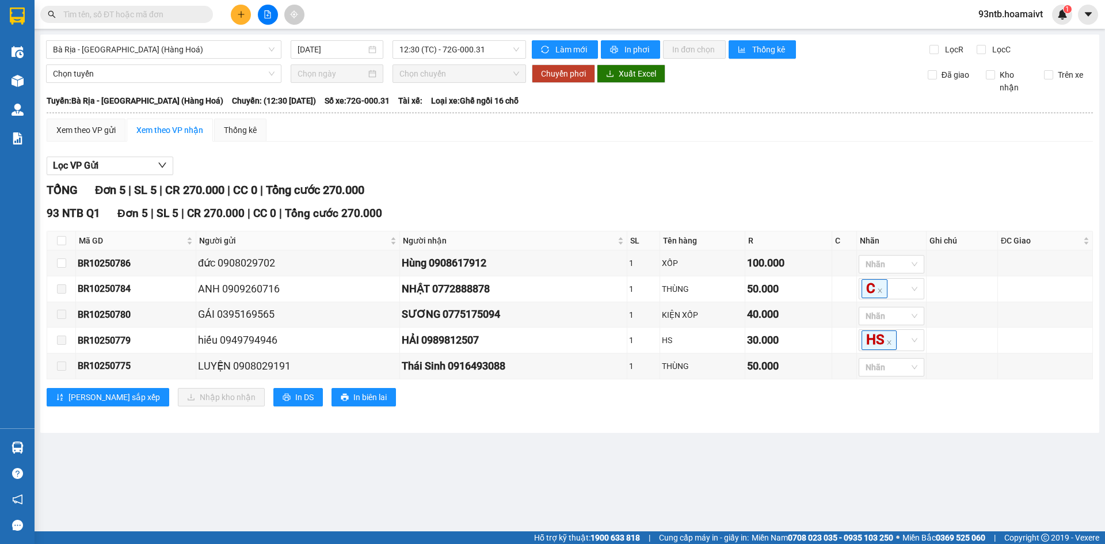
click at [106, 10] on input "text" at bounding box center [131, 14] width 136 height 13
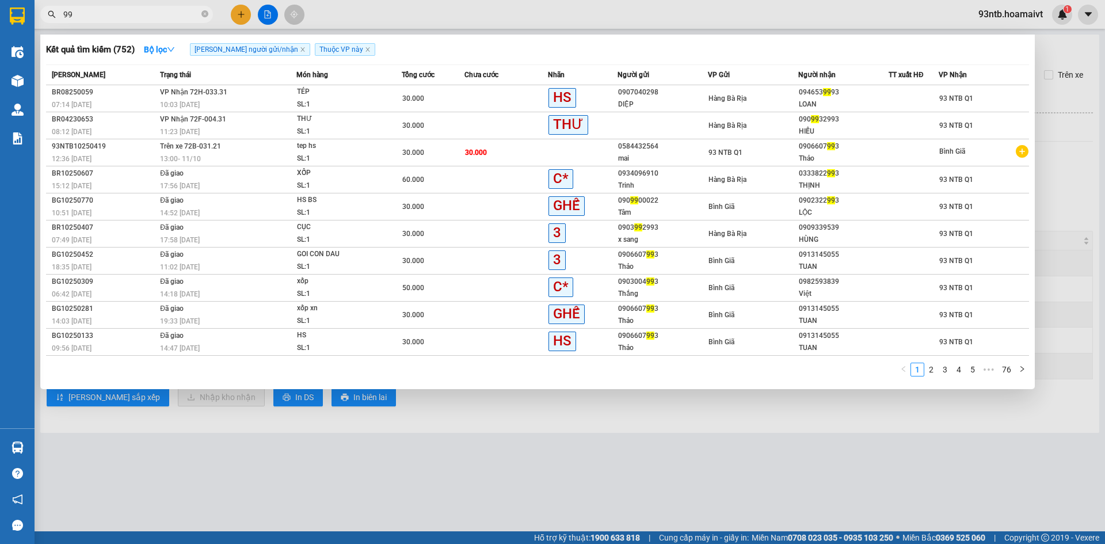
type input "9"
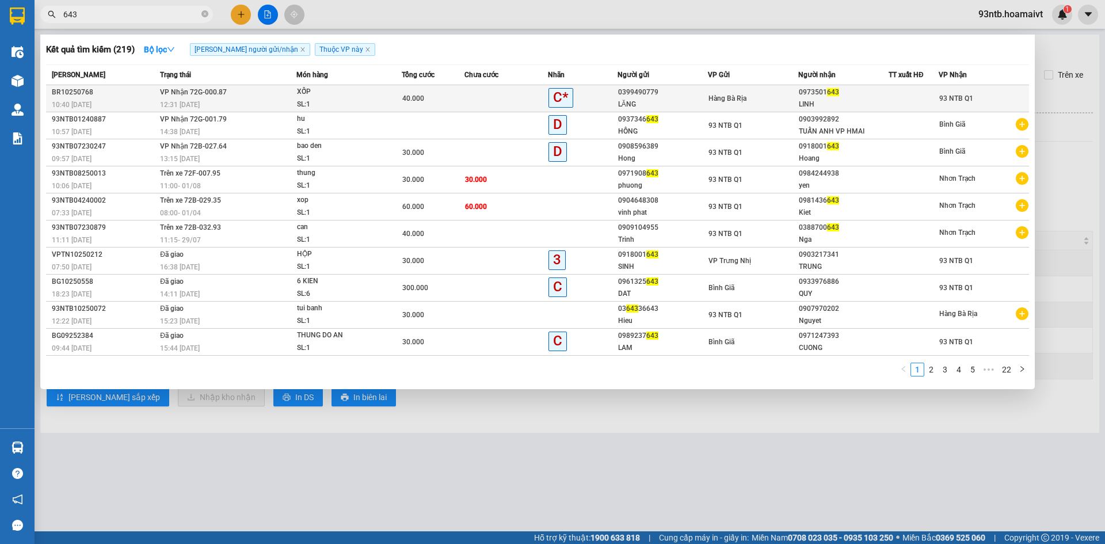
type input "643"
click at [457, 97] on div "40.000" at bounding box center [433, 98] width 62 height 13
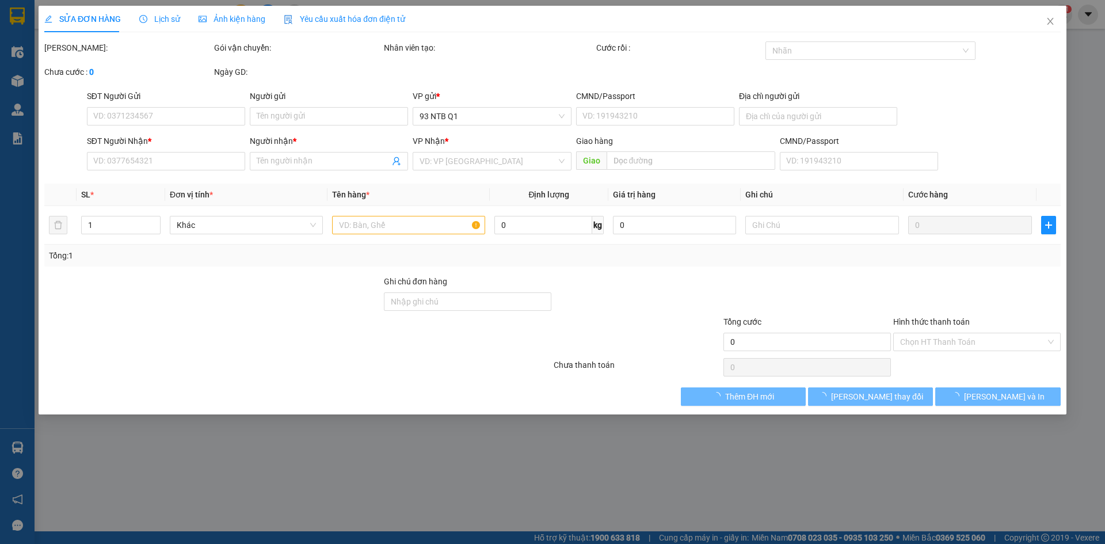
type input "0399490779"
type input "LĂNG"
type input "0973501643"
type input "LINH"
type input "40.000"
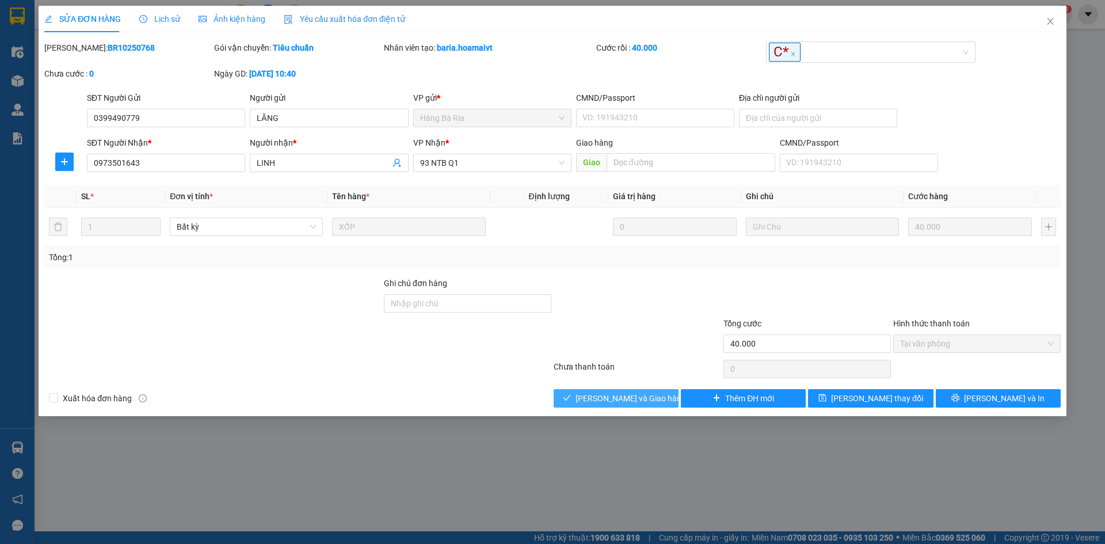
click at [591, 399] on button "[PERSON_NAME] và Giao hàng" at bounding box center [616, 398] width 125 height 18
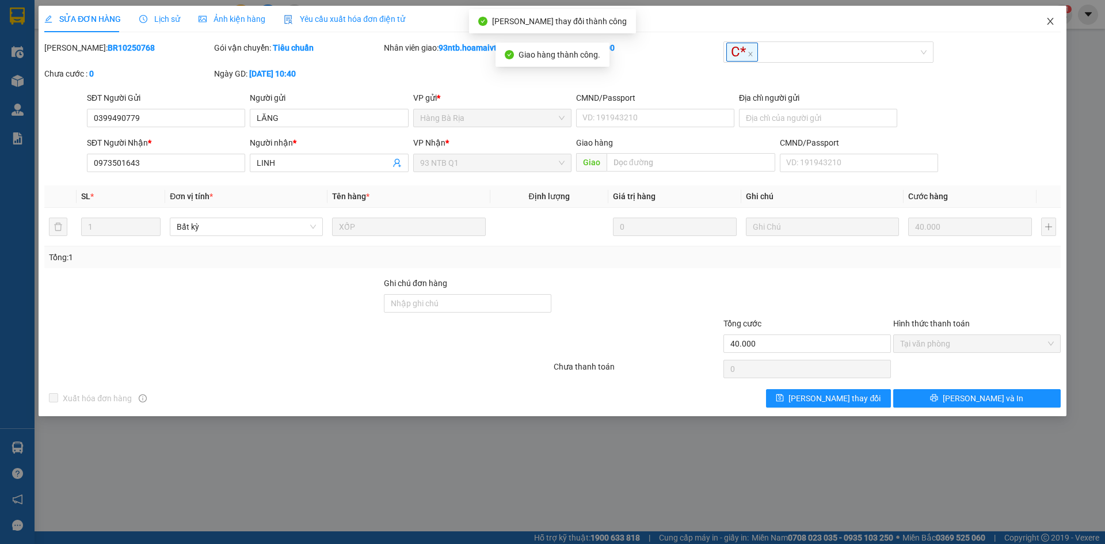
click at [1048, 18] on icon "close" at bounding box center [1050, 21] width 9 height 9
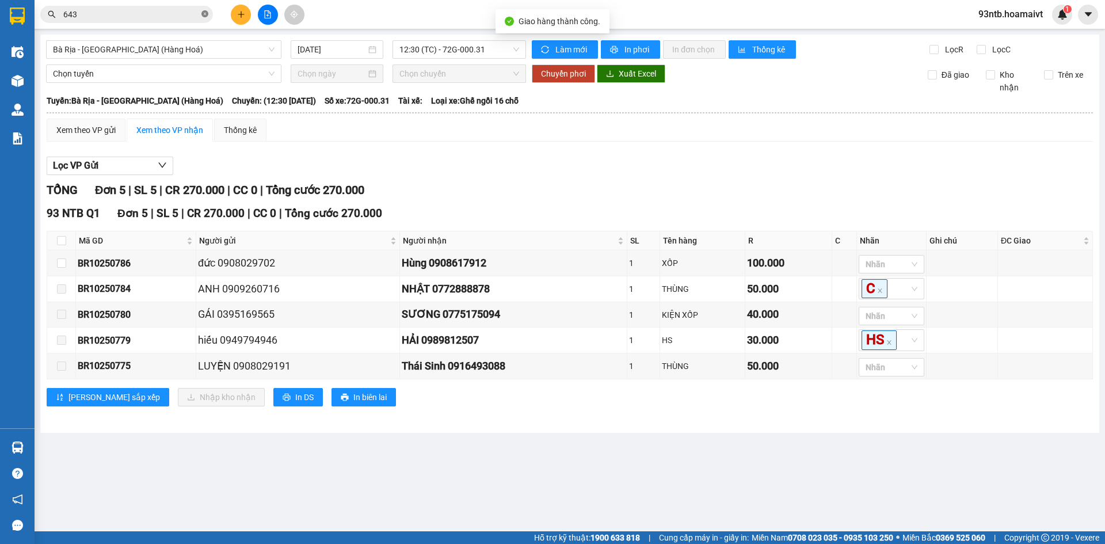
click at [207, 12] on icon "close-circle" at bounding box center [204, 13] width 7 height 7
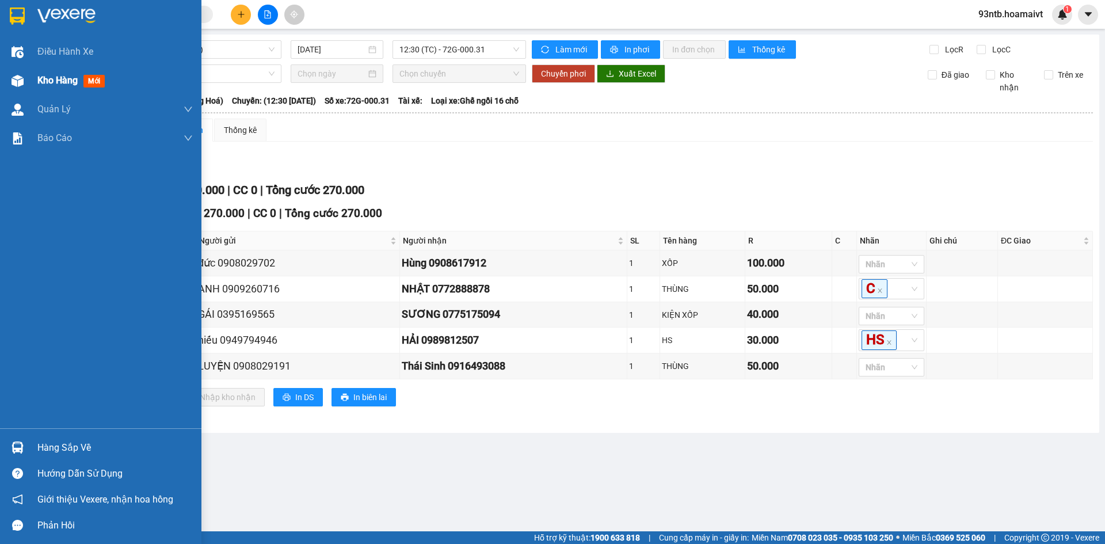
click at [16, 79] on img at bounding box center [18, 81] width 12 height 12
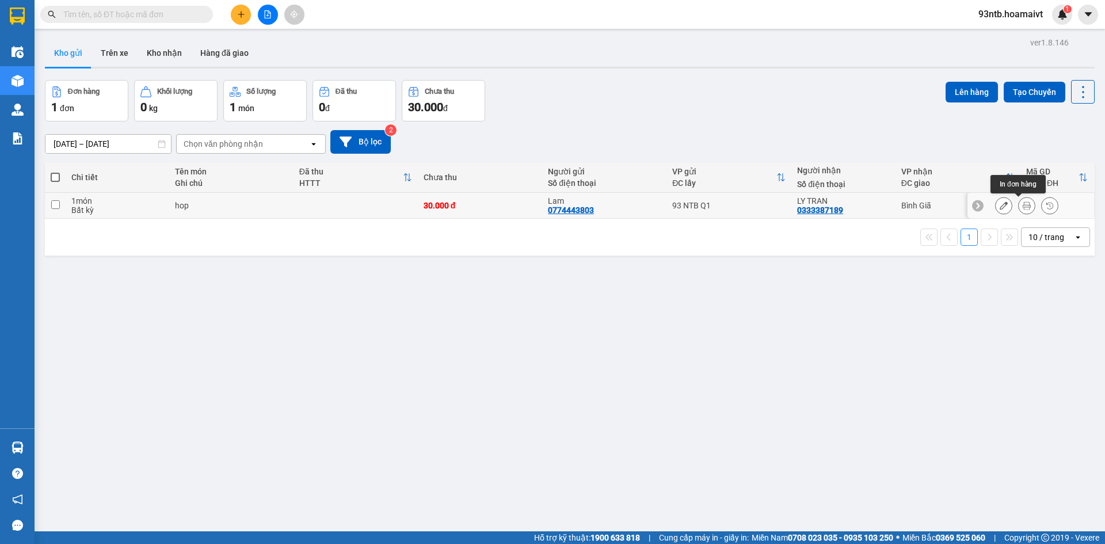
click at [1023, 203] on icon at bounding box center [1027, 205] width 8 height 8
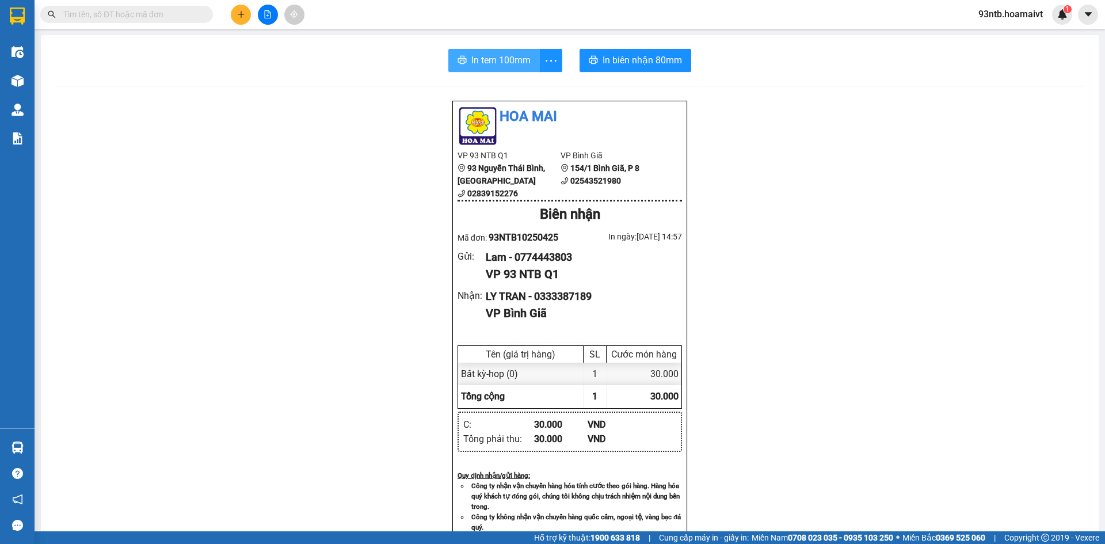
click at [494, 56] on span "In tem 100mm" at bounding box center [500, 60] width 59 height 14
click at [115, 16] on input "text" at bounding box center [131, 14] width 136 height 13
click at [243, 13] on icon "plus" at bounding box center [241, 14] width 8 height 8
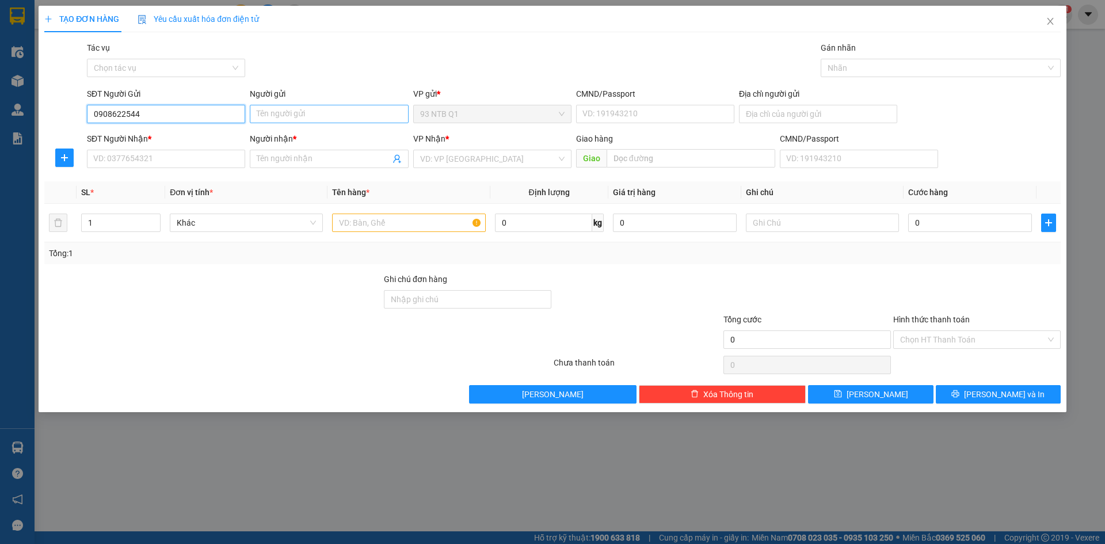
type input "0908622544"
click at [288, 115] on input "Người gửi" at bounding box center [329, 114] width 158 height 18
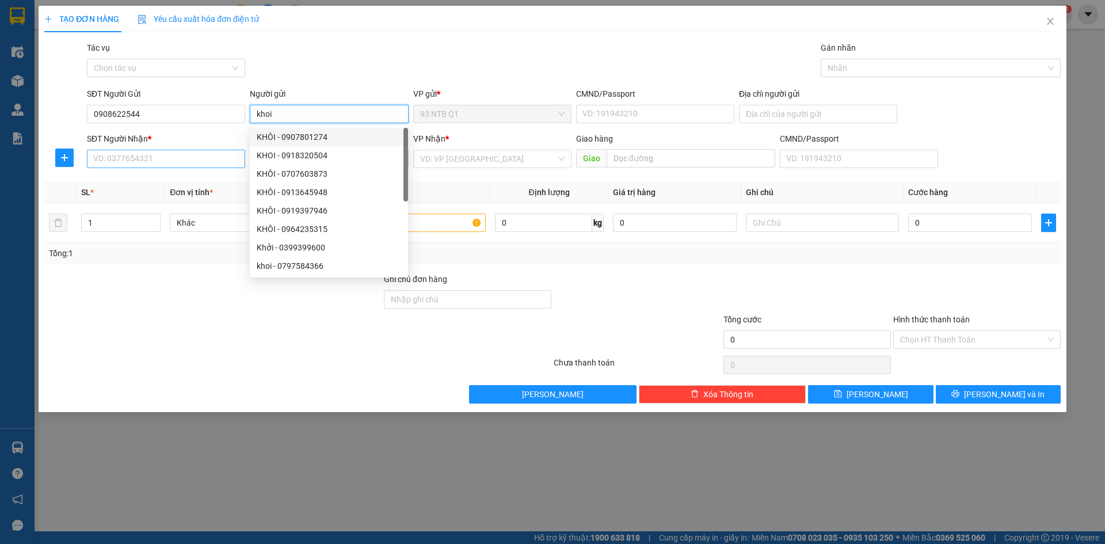
type input "khoi"
click at [126, 162] on input "SĐT Người Nhận *" at bounding box center [166, 159] width 158 height 18
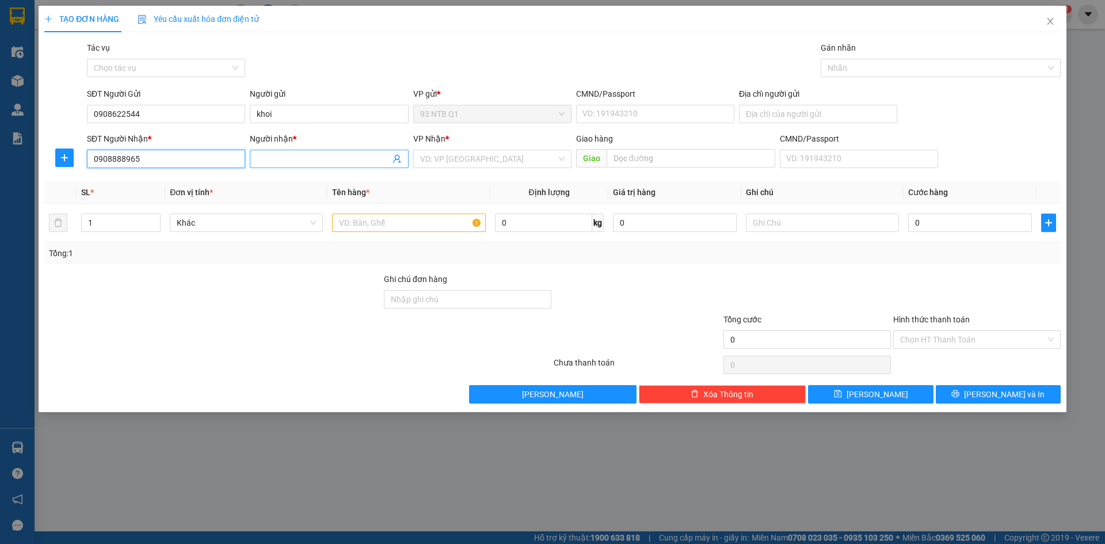
type input "0908888965"
click at [276, 155] on input "Người nhận *" at bounding box center [323, 159] width 133 height 13
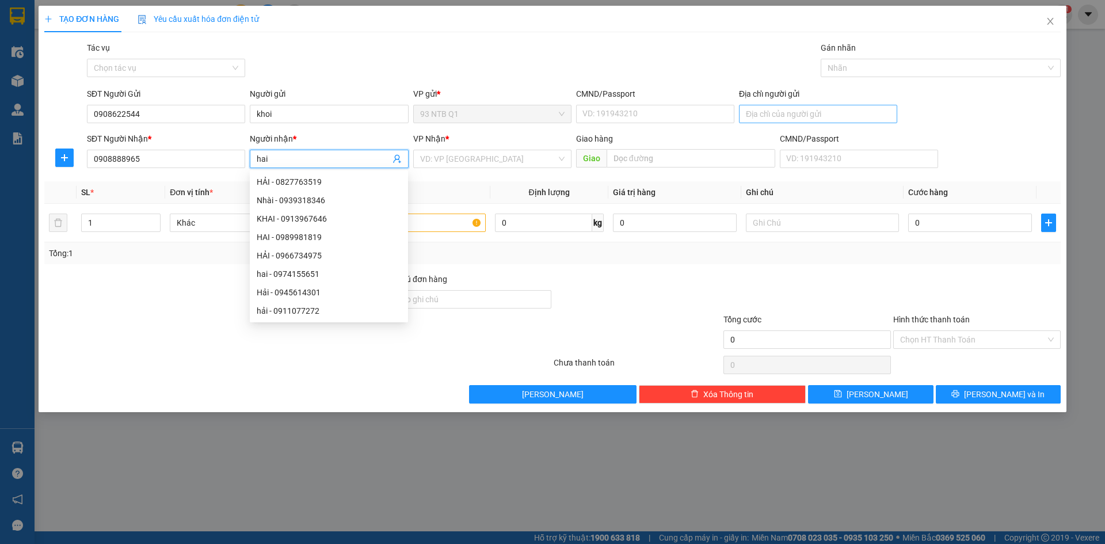
type input "hai"
click at [775, 112] on input "Địa chỉ người gửi" at bounding box center [818, 114] width 158 height 18
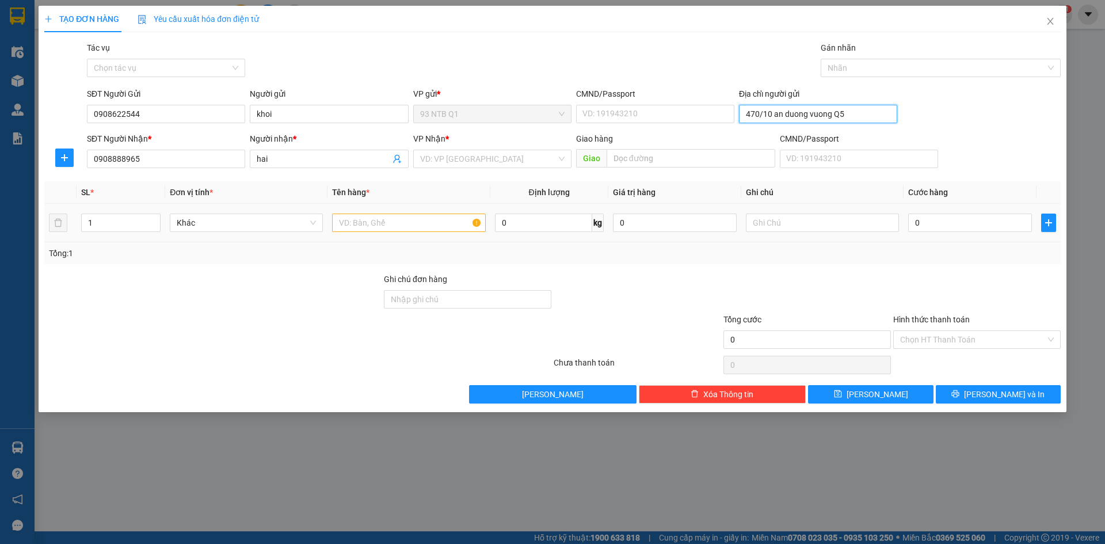
type input "470/10 an duong vuong Q5"
click at [361, 220] on input "text" at bounding box center [408, 223] width 153 height 18
type input "[PERSON_NAME]"
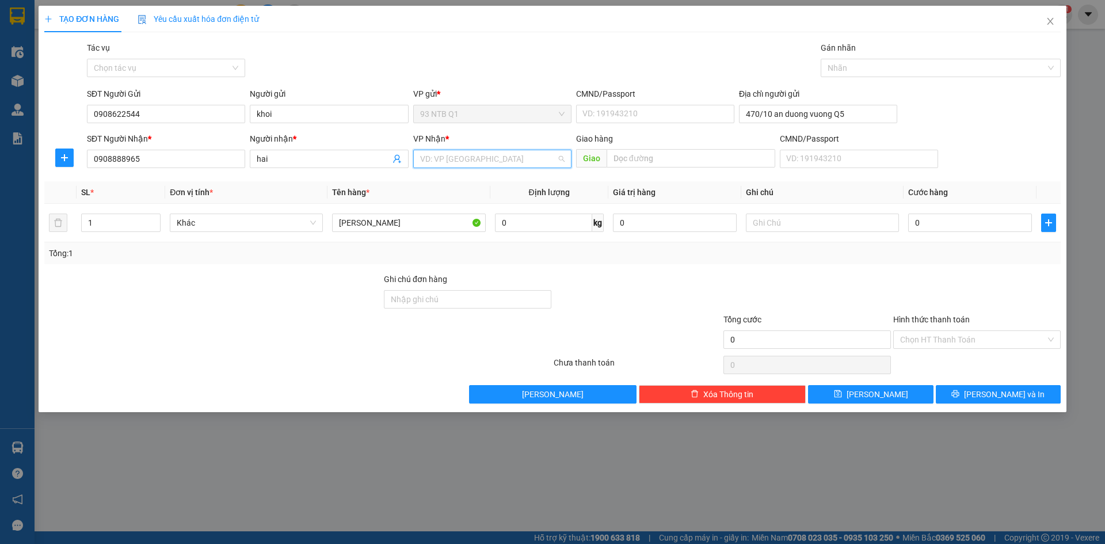
click at [463, 157] on input "search" at bounding box center [488, 158] width 136 height 17
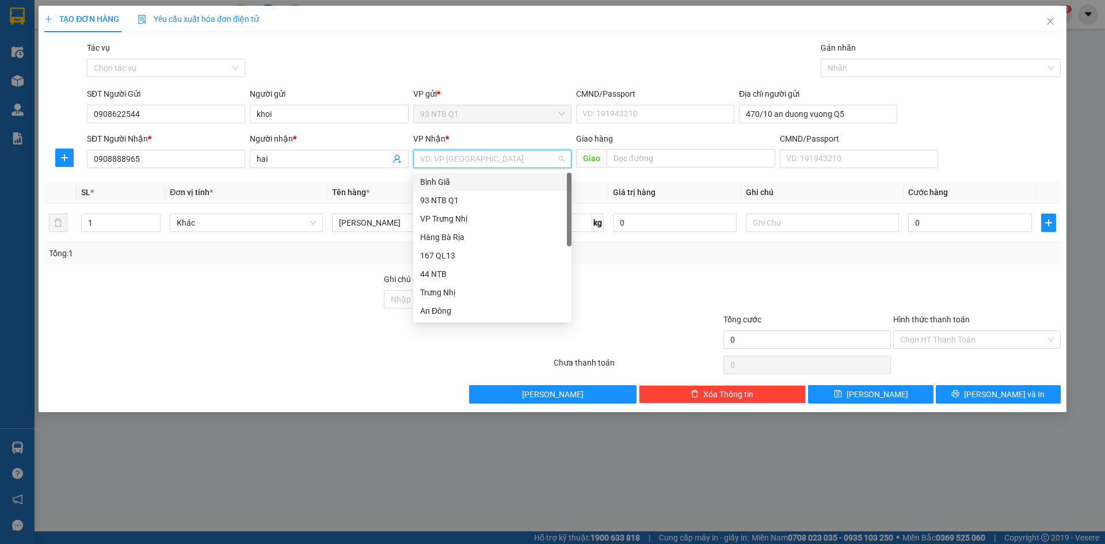
click at [462, 178] on div "Bình Giã" at bounding box center [492, 182] width 144 height 13
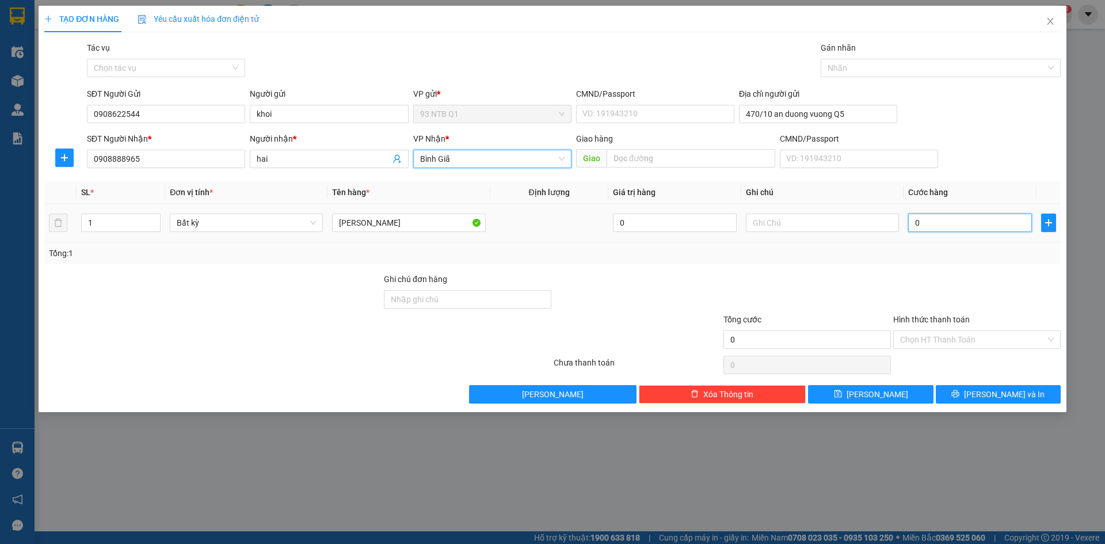
click at [937, 222] on input "0" at bounding box center [970, 223] width 124 height 18
type input "4"
type input "40"
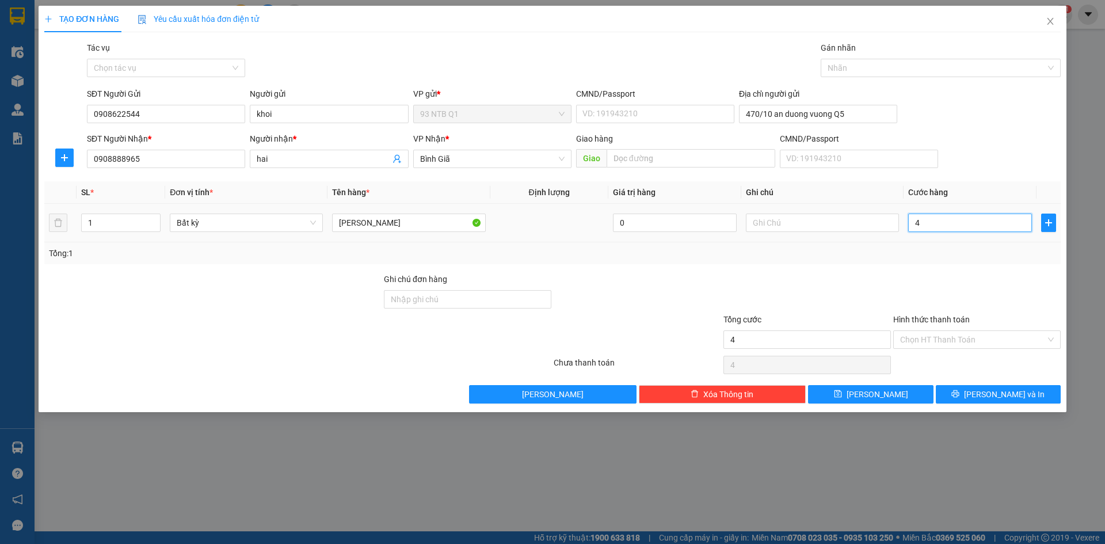
type input "40"
type input "40.000"
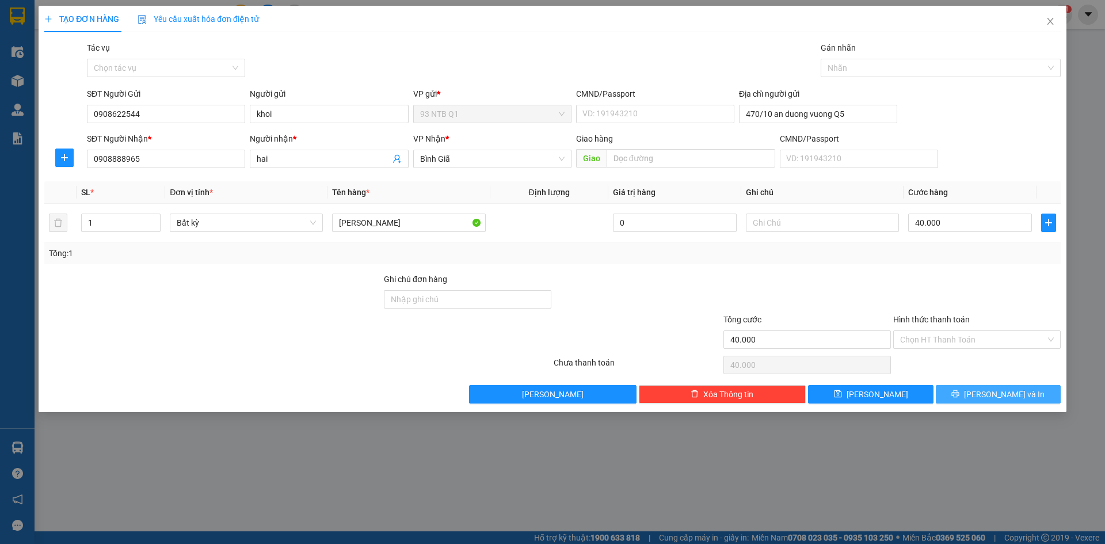
click at [965, 394] on button "[PERSON_NAME] và In" at bounding box center [998, 394] width 125 height 18
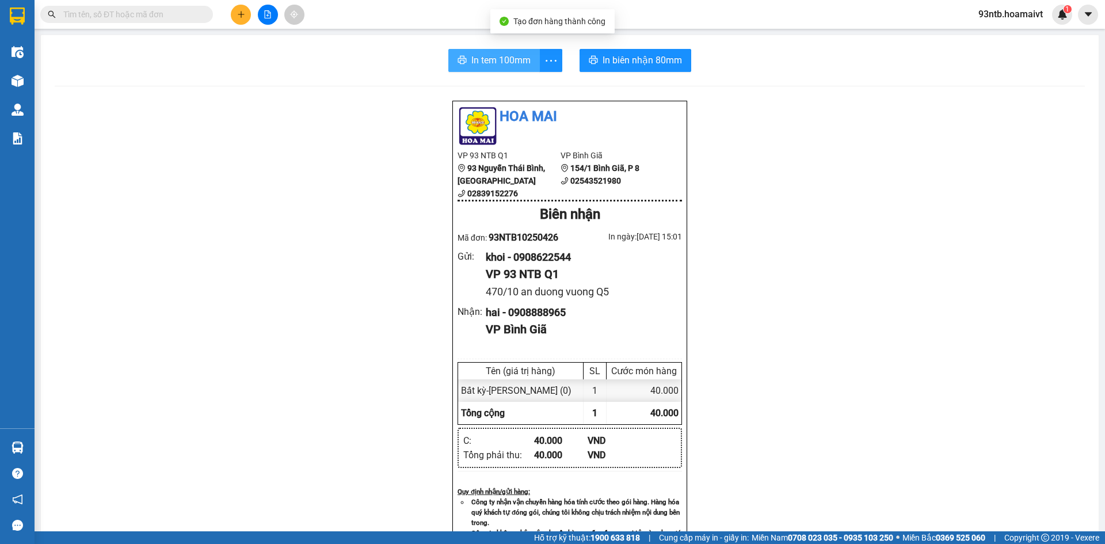
click at [502, 55] on span "In tem 100mm" at bounding box center [500, 60] width 59 height 14
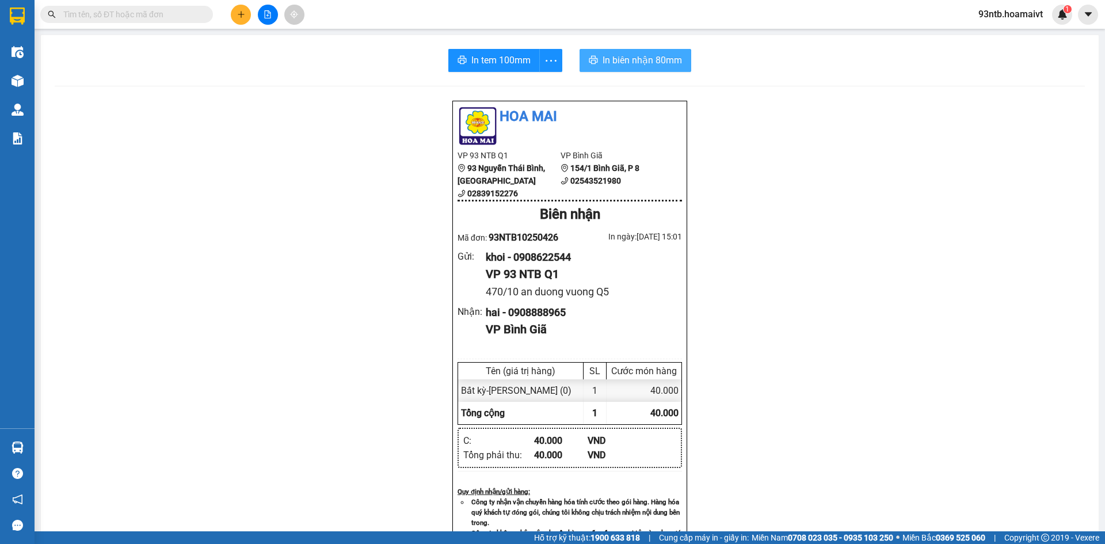
click at [612, 55] on span "In biên nhận 80mm" at bounding box center [642, 60] width 79 height 14
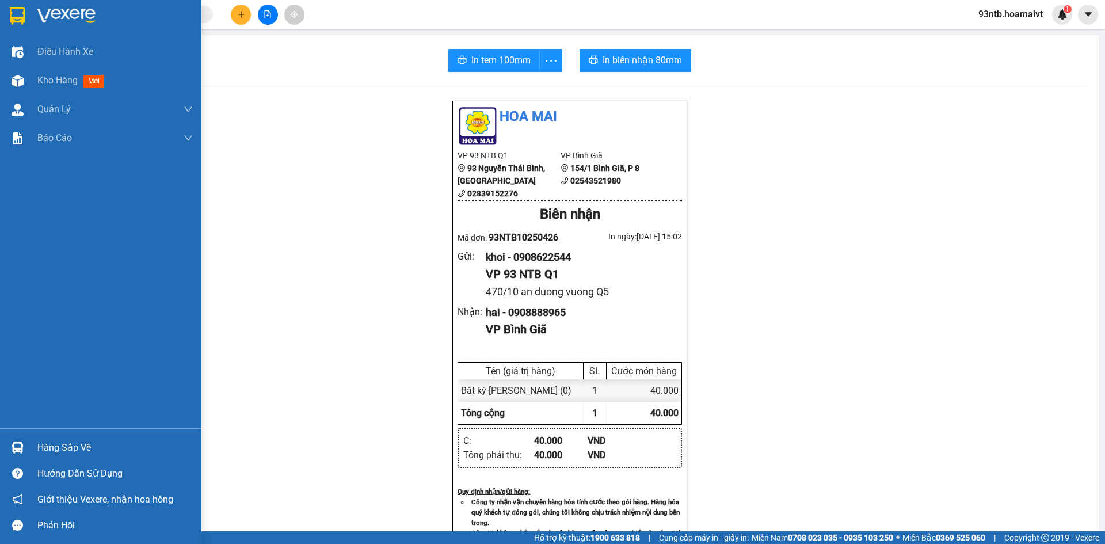
click at [16, 447] on img at bounding box center [18, 447] width 12 height 12
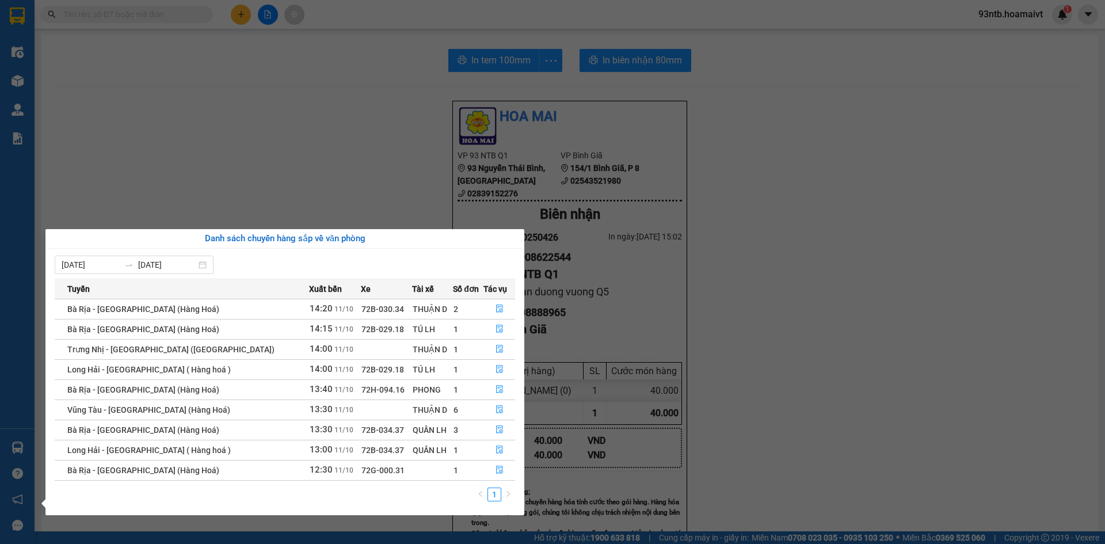
click at [279, 165] on section "Kết quả tìm kiếm ( 219 ) Bộ lọc Tìm người gửi/nhận Thuộc VP này Mã ĐH Trạng thá…" at bounding box center [552, 272] width 1105 height 544
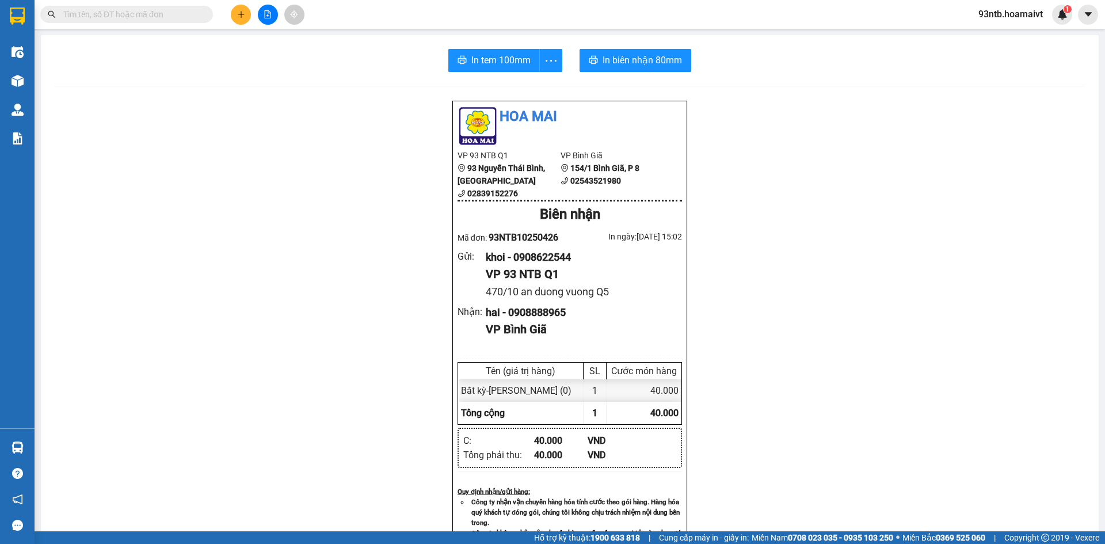
click at [90, 14] on input "text" at bounding box center [131, 14] width 136 height 13
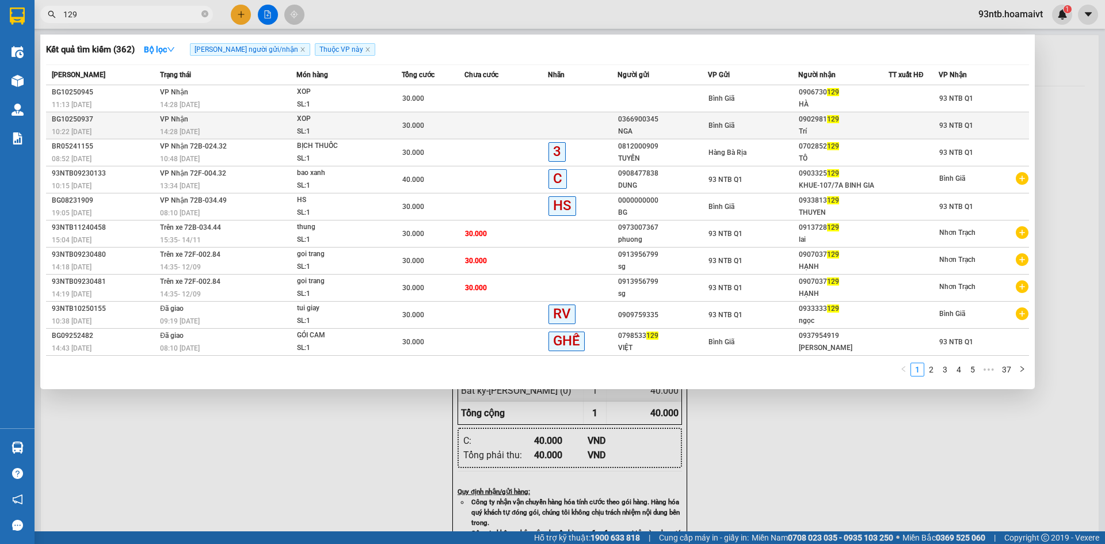
type input "129"
click at [500, 122] on td at bounding box center [506, 125] width 83 height 27
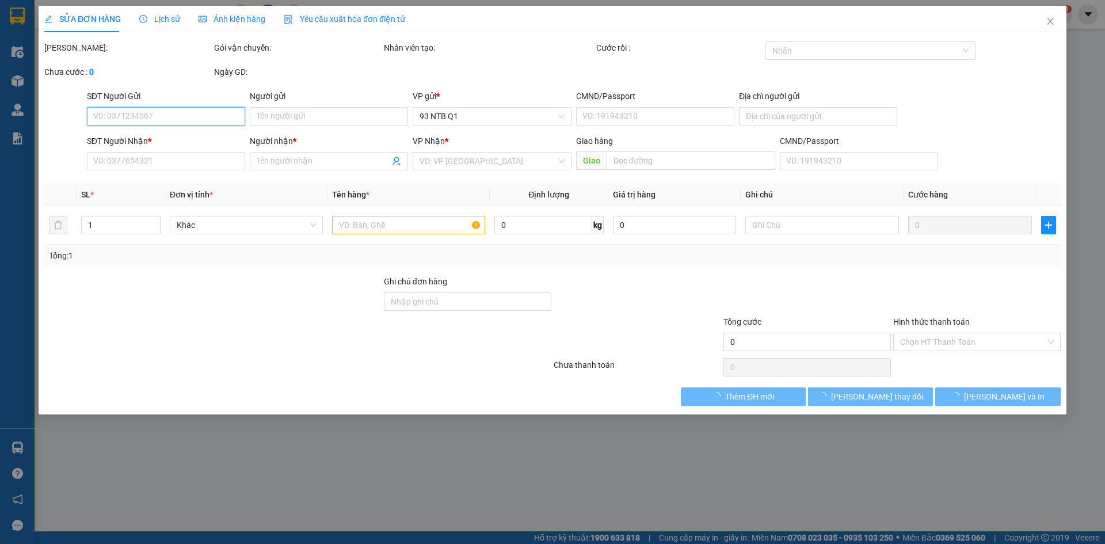
type input "0366900345"
type input "NGA"
type input "0902981129"
type input "Trí"
type input "30.000"
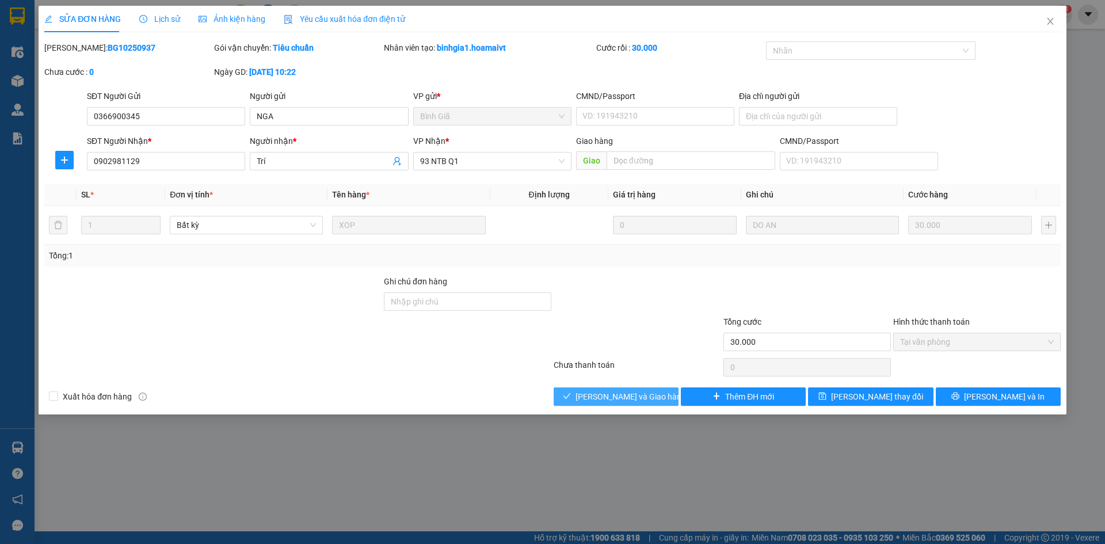
click at [572, 393] on button "[PERSON_NAME] và Giao hàng" at bounding box center [616, 396] width 125 height 18
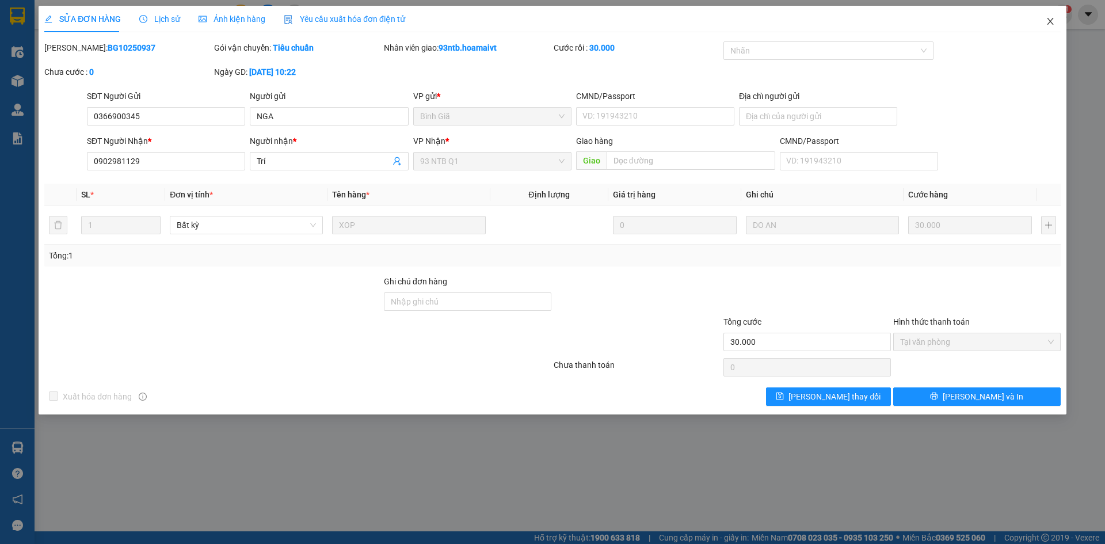
click at [1050, 18] on icon "close" at bounding box center [1050, 21] width 9 height 9
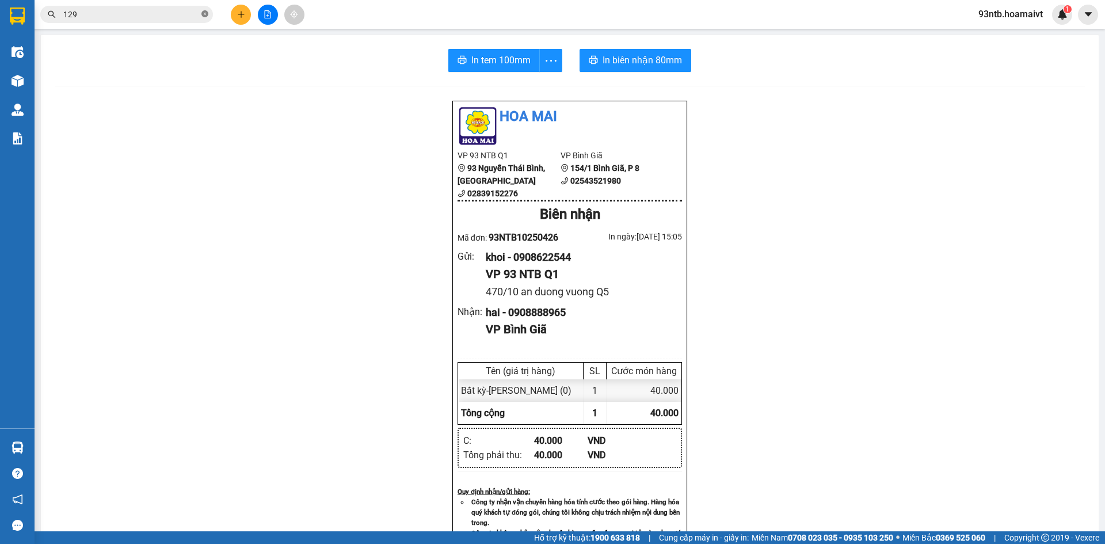
click at [205, 13] on icon "close-circle" at bounding box center [204, 13] width 7 height 7
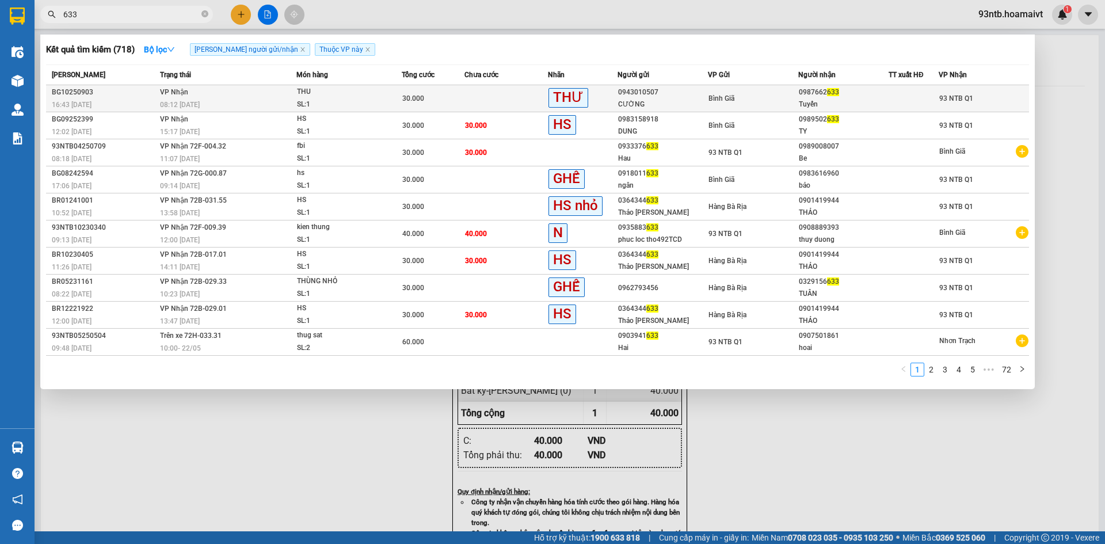
type input "633"
click at [458, 90] on td "30.000" at bounding box center [433, 98] width 63 height 27
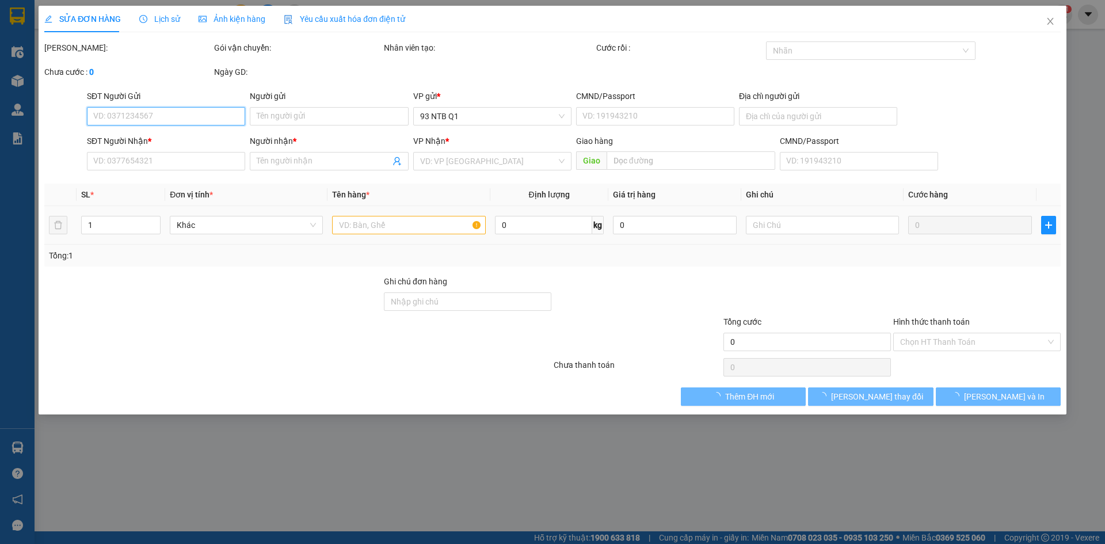
type input "0943010507"
type input "CƯỜNG"
type input "0987662633"
type input "Tuyến"
type input "30.000"
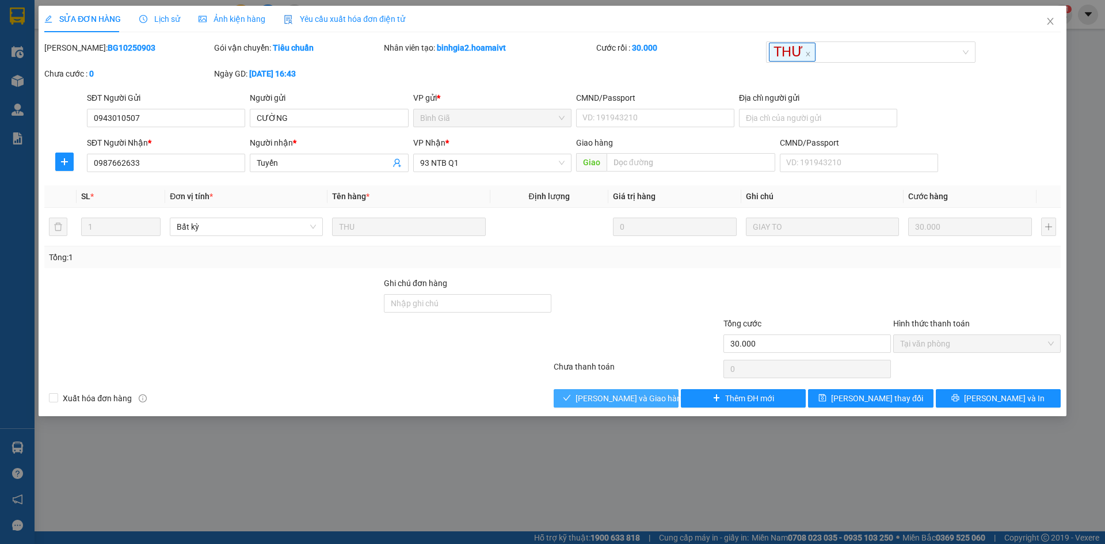
click at [571, 396] on button "[PERSON_NAME] và Giao hàng" at bounding box center [616, 398] width 125 height 18
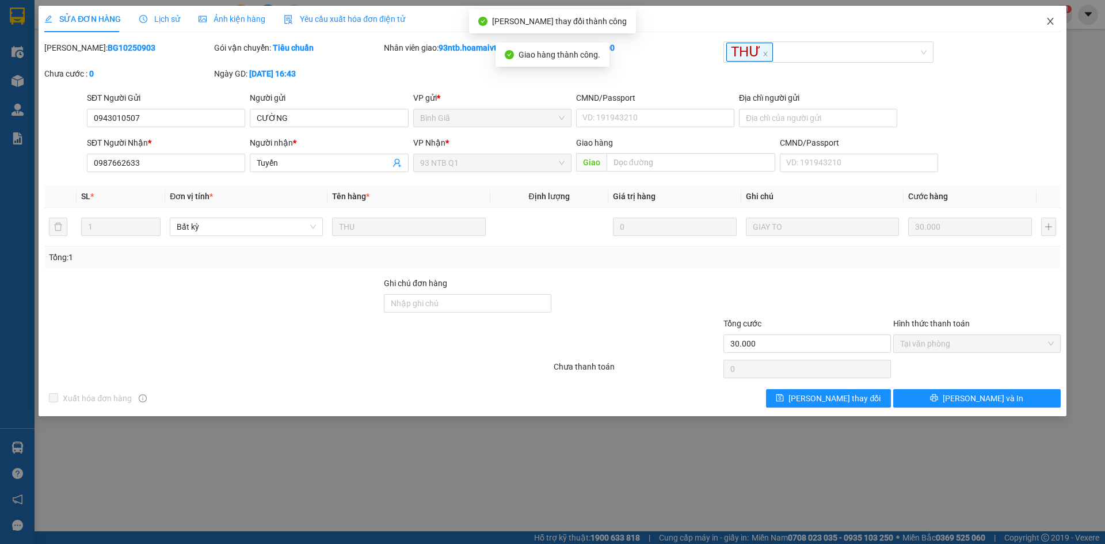
click at [1052, 17] on icon "close" at bounding box center [1050, 21] width 9 height 9
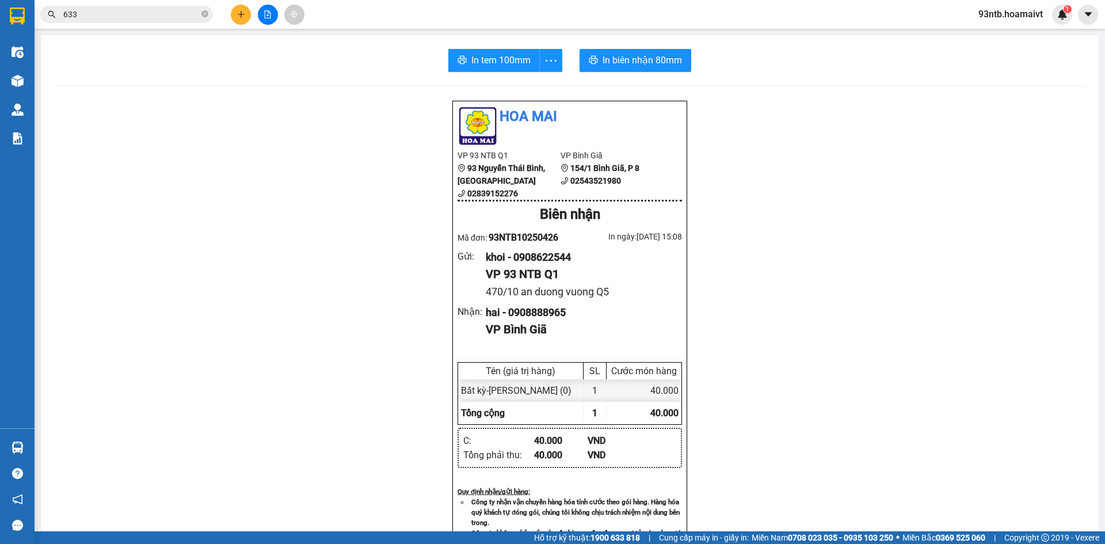
click at [116, 14] on input "633" at bounding box center [131, 14] width 136 height 13
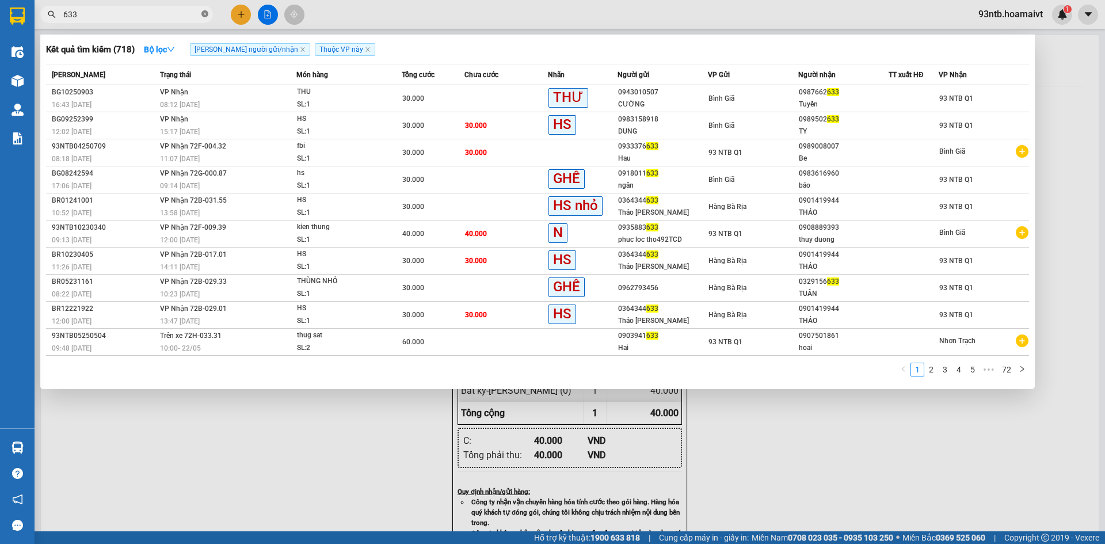
click at [203, 13] on icon "close-circle" at bounding box center [204, 13] width 7 height 7
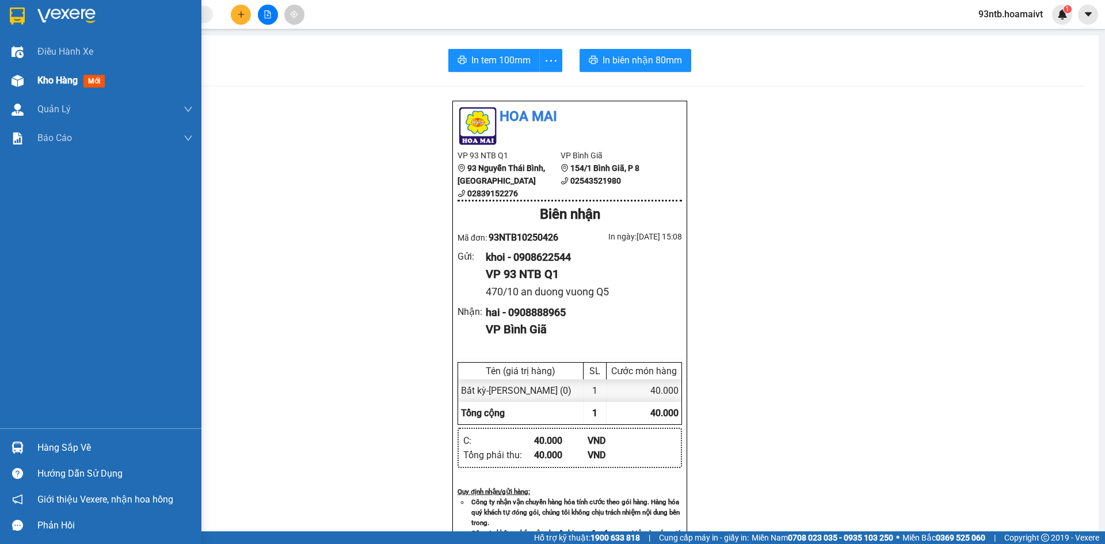
click at [16, 78] on img at bounding box center [18, 81] width 12 height 12
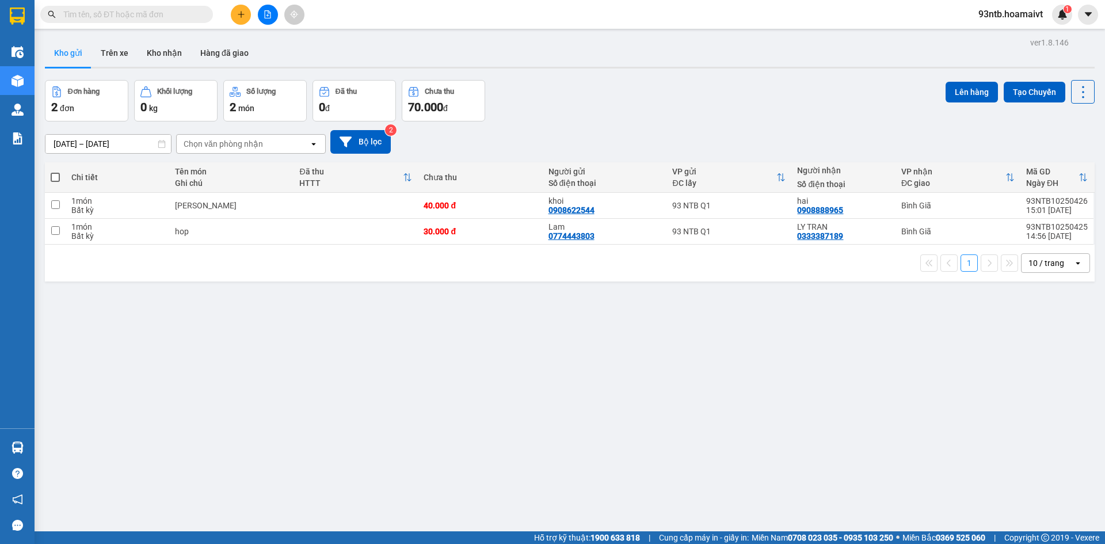
click at [588, 90] on div "Đơn hàng 2 đơn Khối lượng 0 kg Số lượng 2 món Đã thu 0 đ Chưa thu 70.000 đ Lên …" at bounding box center [570, 100] width 1050 height 41
click at [357, 446] on div "ver 1.8.146 Kho gửi Trên xe Kho nhận Hàng đã giao Đơn hàng 2 đơn Khối lượng 0 k…" at bounding box center [569, 307] width 1059 height 544
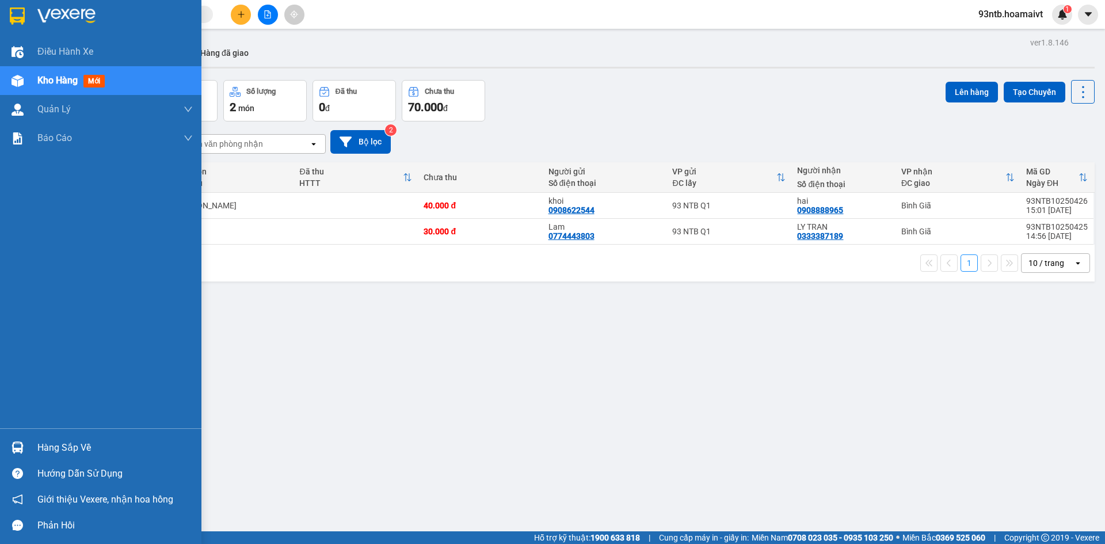
click at [13, 443] on img at bounding box center [18, 447] width 12 height 12
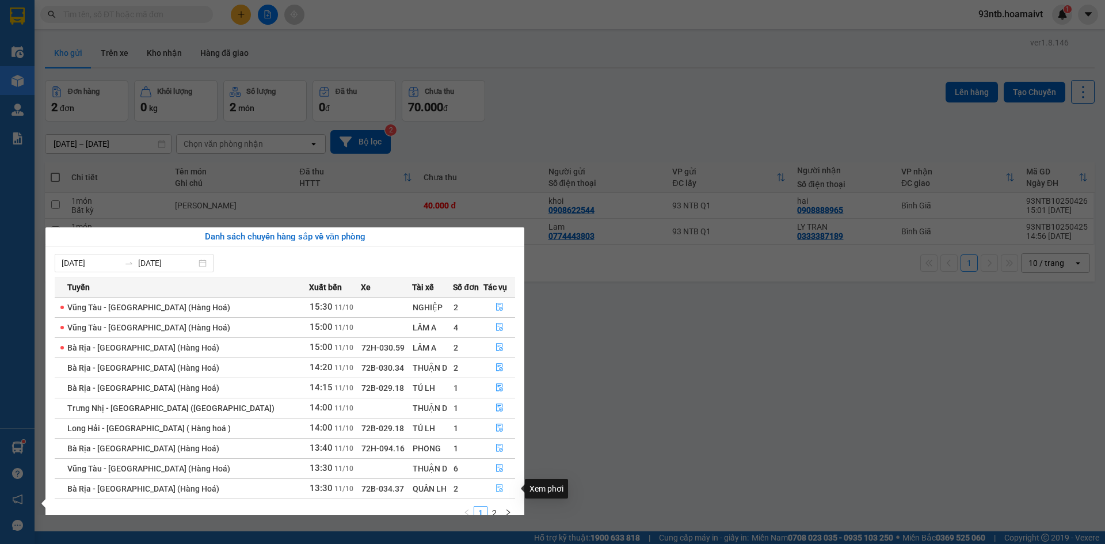
click at [496, 485] on icon "file-done" at bounding box center [499, 489] width 7 height 8
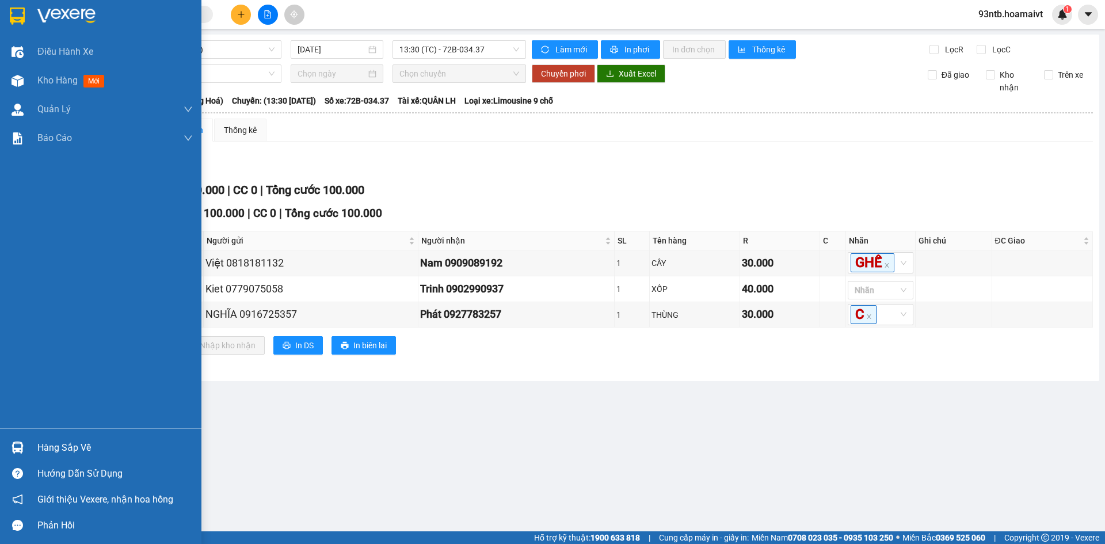
click at [16, 445] on img at bounding box center [18, 447] width 12 height 12
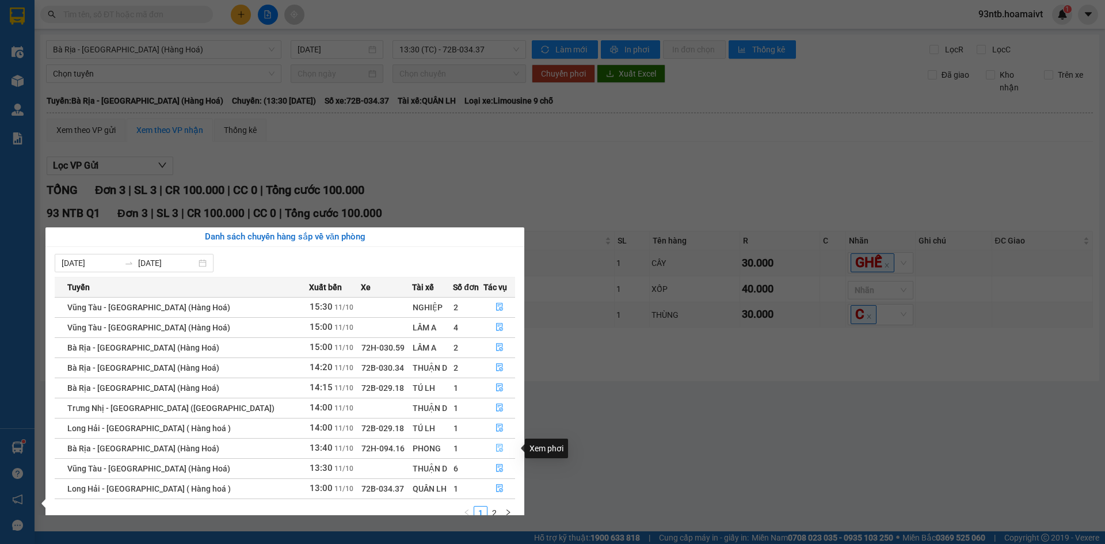
scroll to position [18, 0]
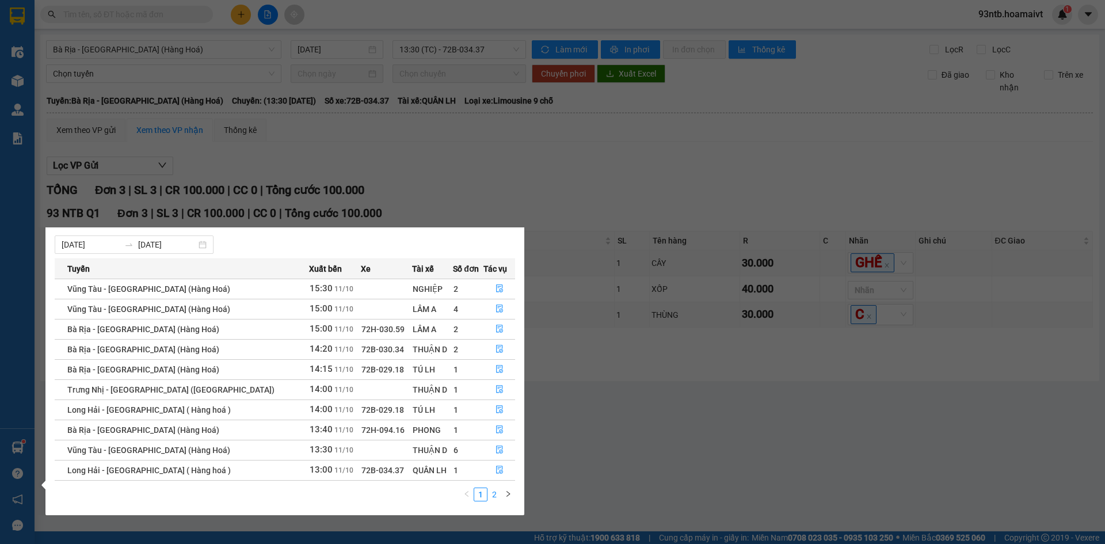
click at [494, 495] on link "2" at bounding box center [494, 494] width 13 height 13
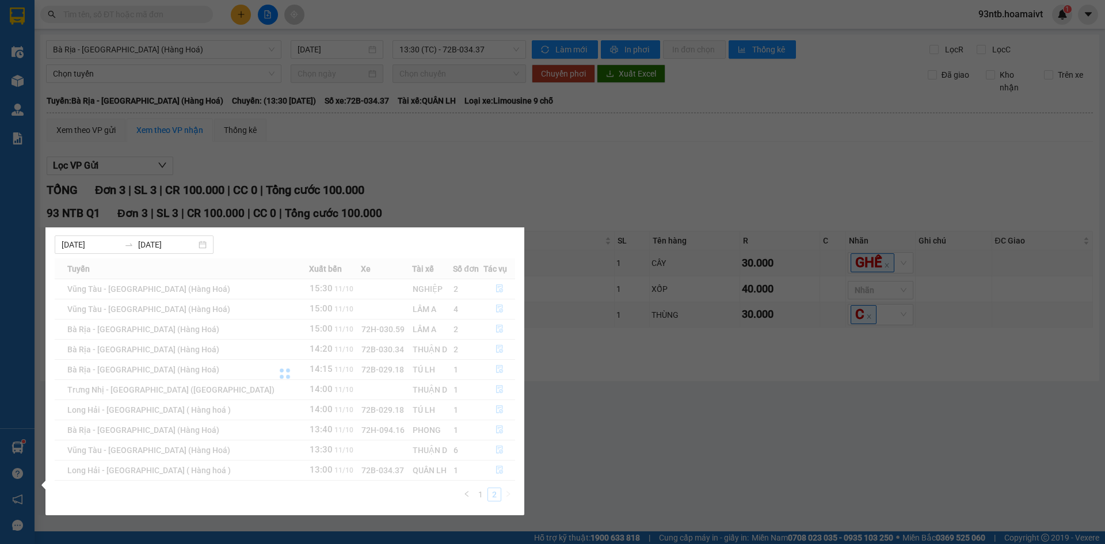
scroll to position [0, 0]
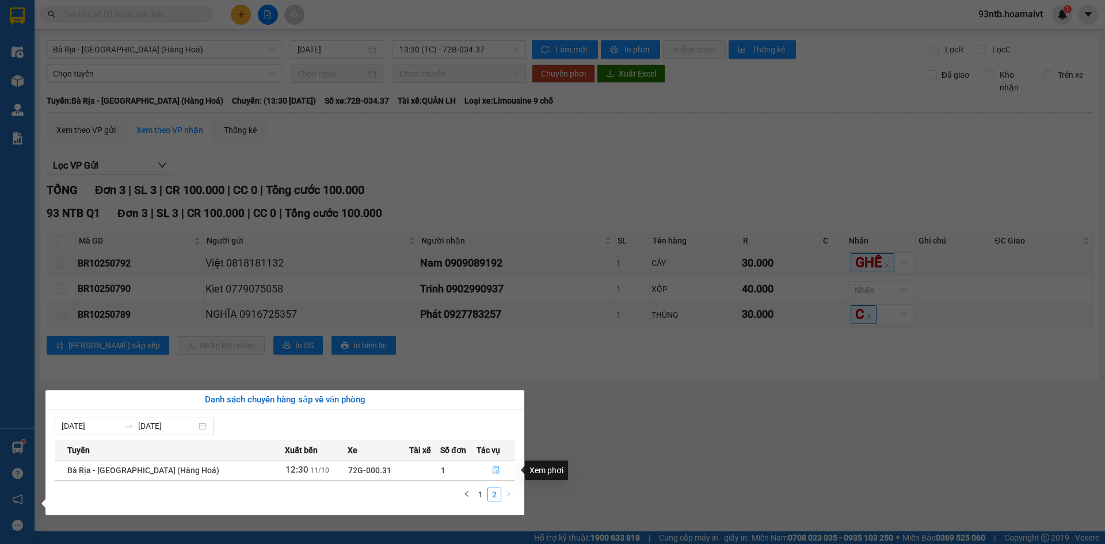
click at [492, 470] on icon "file-done" at bounding box center [496, 470] width 8 height 8
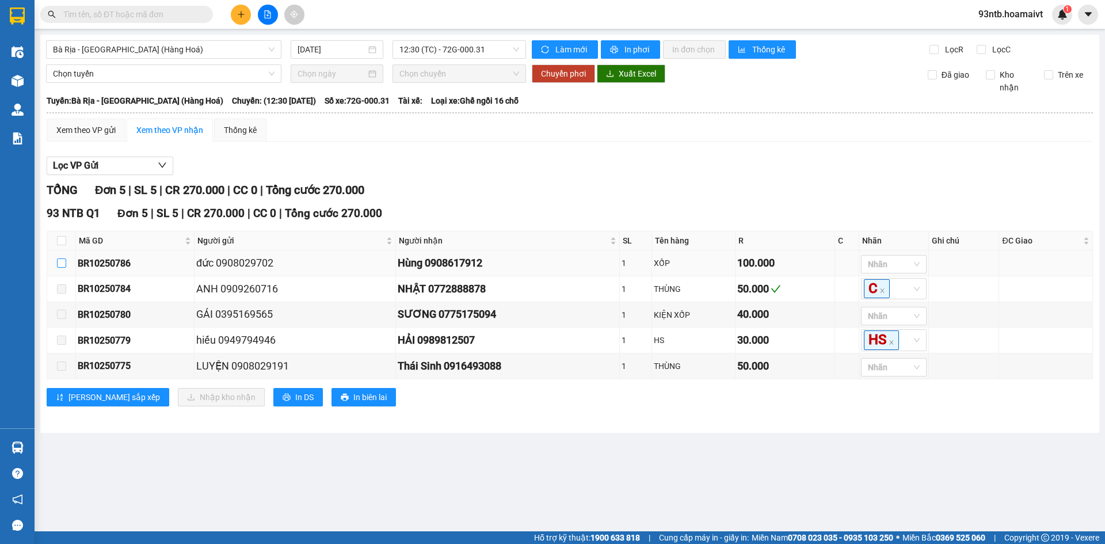
click at [60, 262] on input "checkbox" at bounding box center [61, 262] width 9 height 9
checkbox input "true"
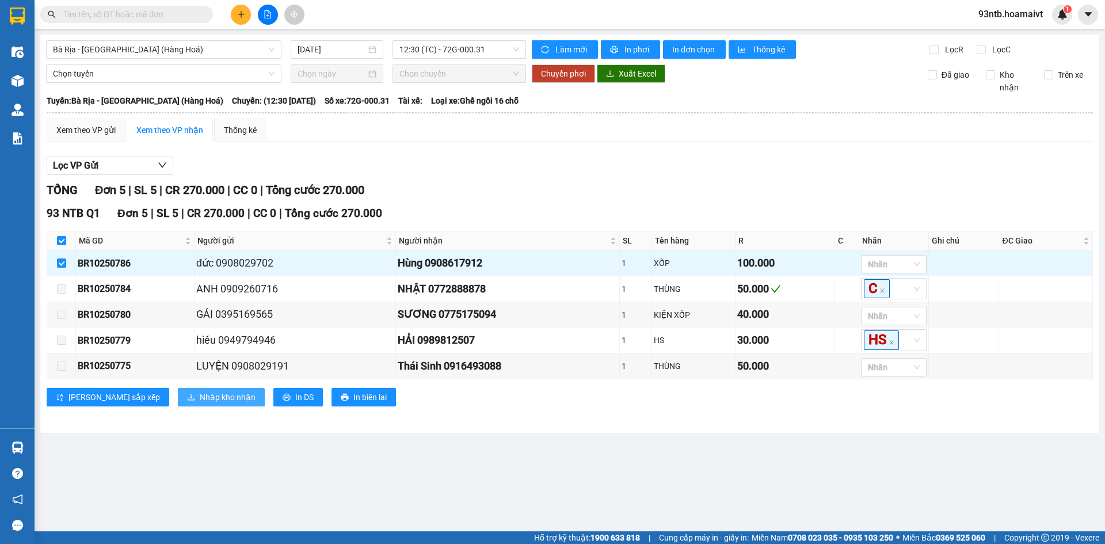
click at [200, 398] on span "Nhập kho nhận" at bounding box center [228, 397] width 56 height 13
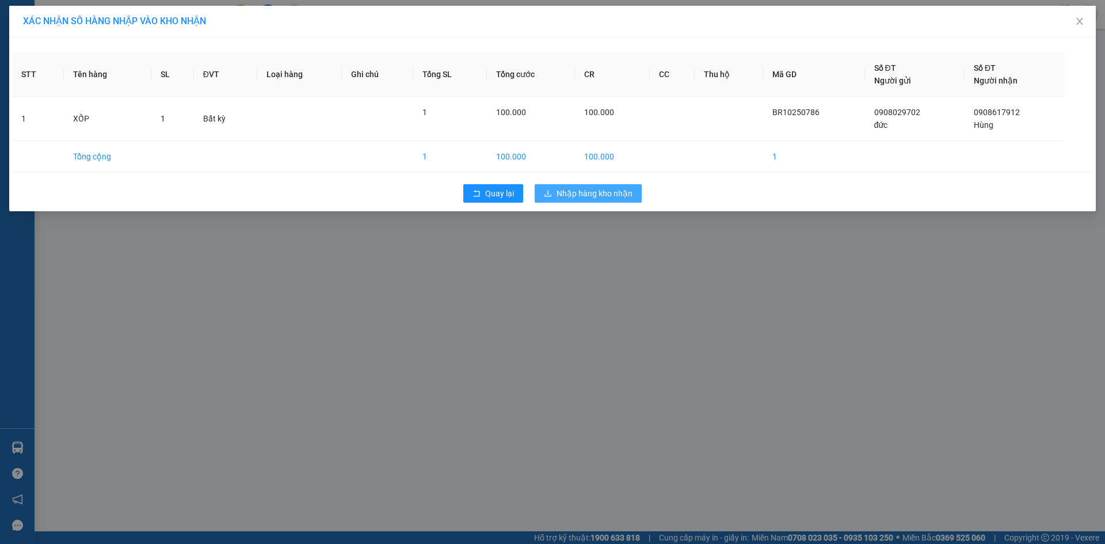
click at [583, 188] on span "Nhập hàng kho nhận" at bounding box center [595, 193] width 76 height 13
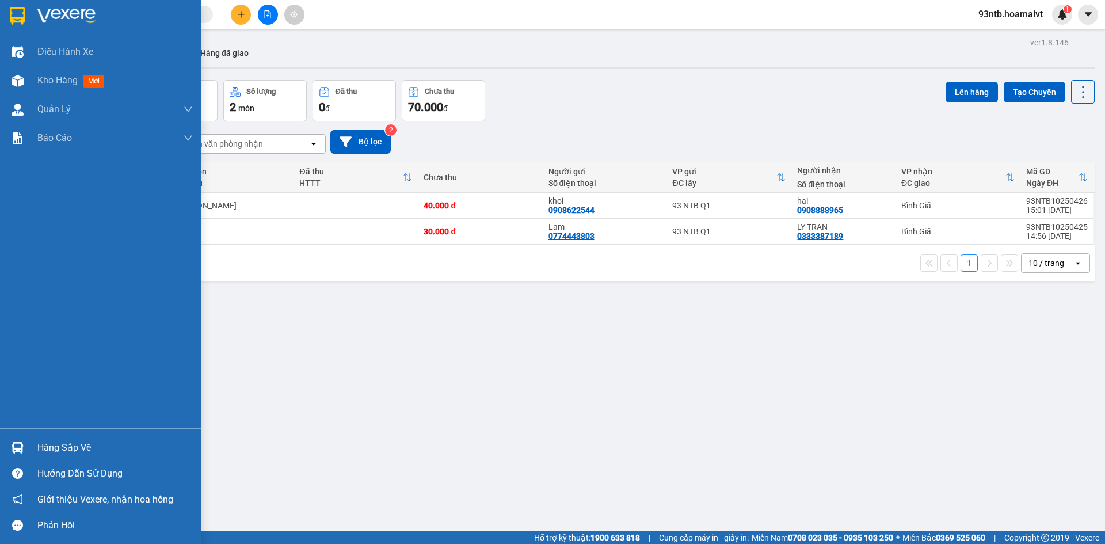
click at [15, 446] on img at bounding box center [18, 447] width 12 height 12
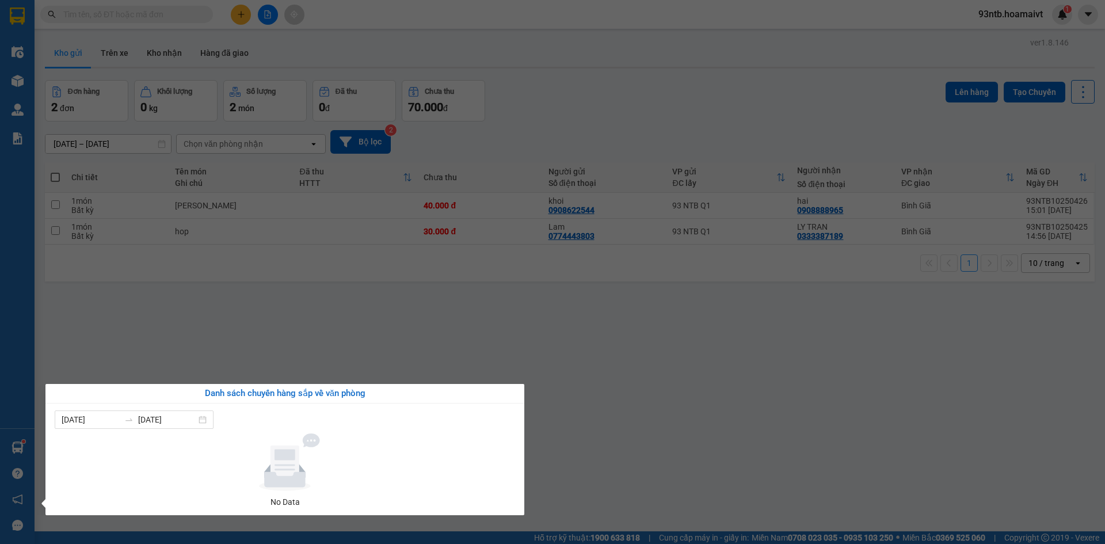
click at [547, 326] on section "Kết quả tìm kiếm ( 718 ) Bộ lọc Tìm người gửi/nhận Thuộc VP này Mã ĐH Trạng thá…" at bounding box center [552, 272] width 1105 height 544
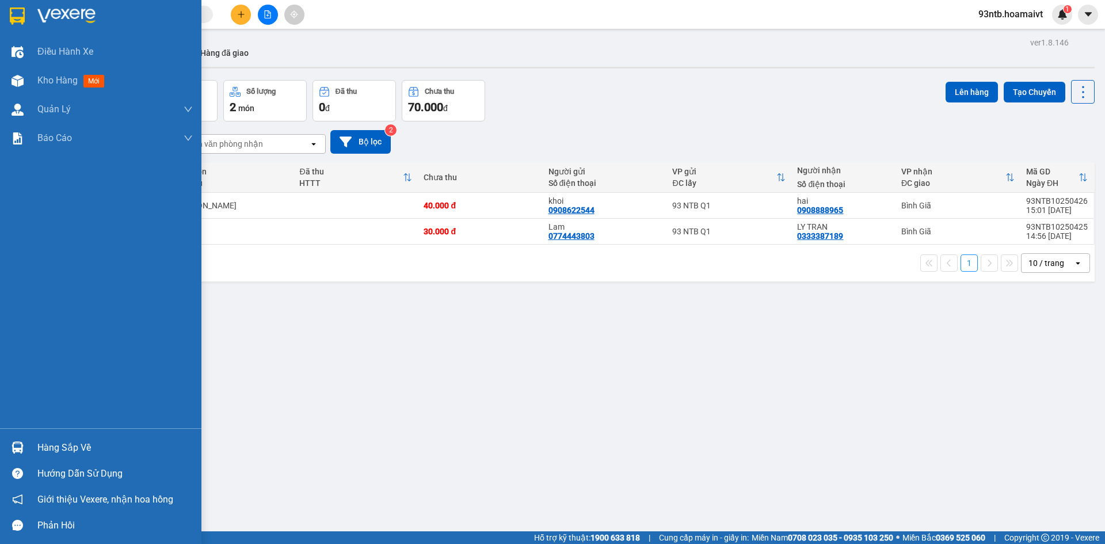
click at [16, 444] on img at bounding box center [18, 447] width 12 height 12
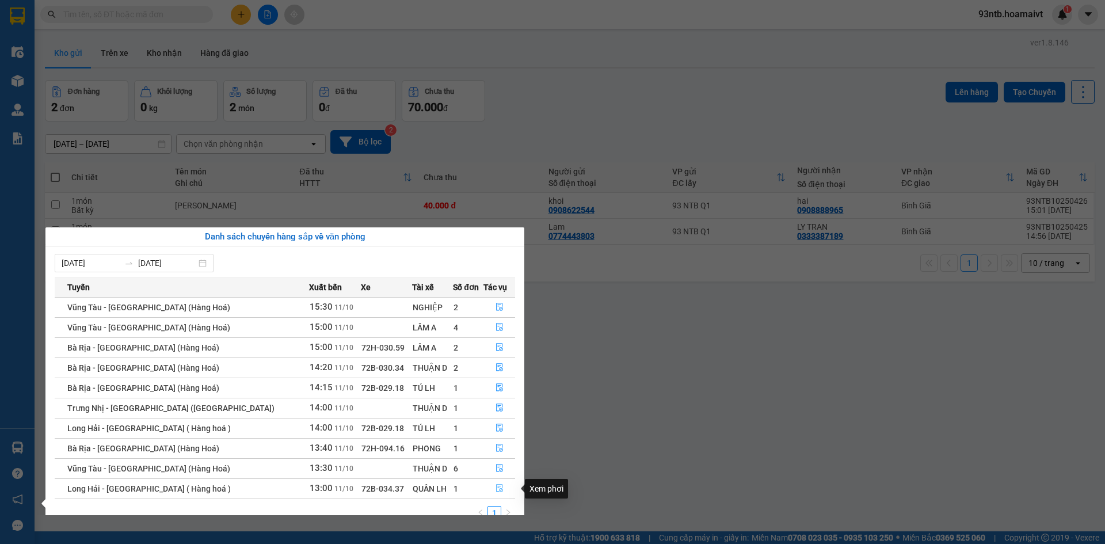
click at [496, 485] on icon "file-done" at bounding box center [500, 488] width 8 height 8
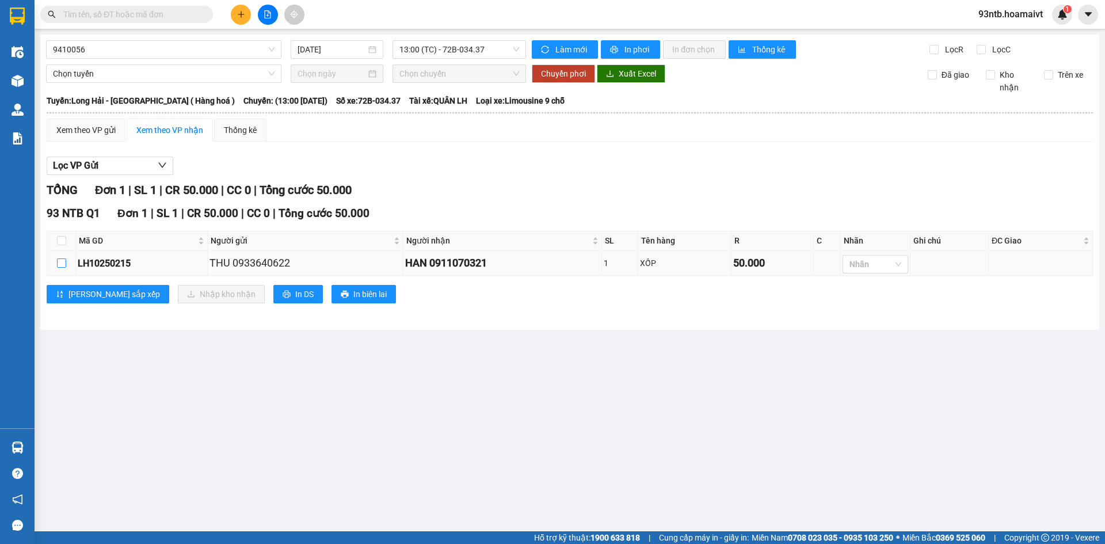
click at [60, 261] on input "checkbox" at bounding box center [61, 262] width 9 height 9
checkbox input "true"
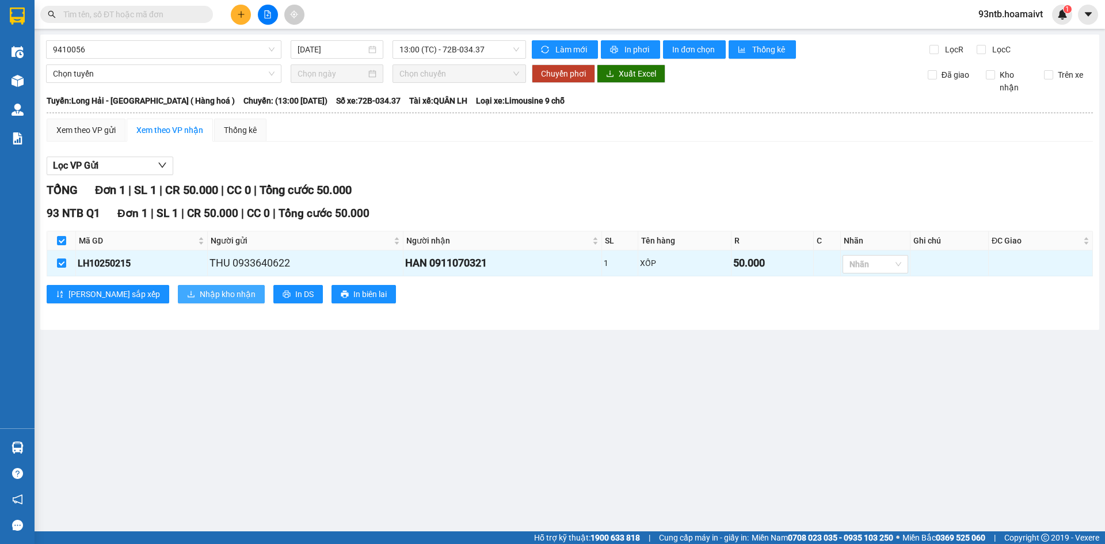
click at [200, 288] on span "Nhập kho nhận" at bounding box center [228, 294] width 56 height 13
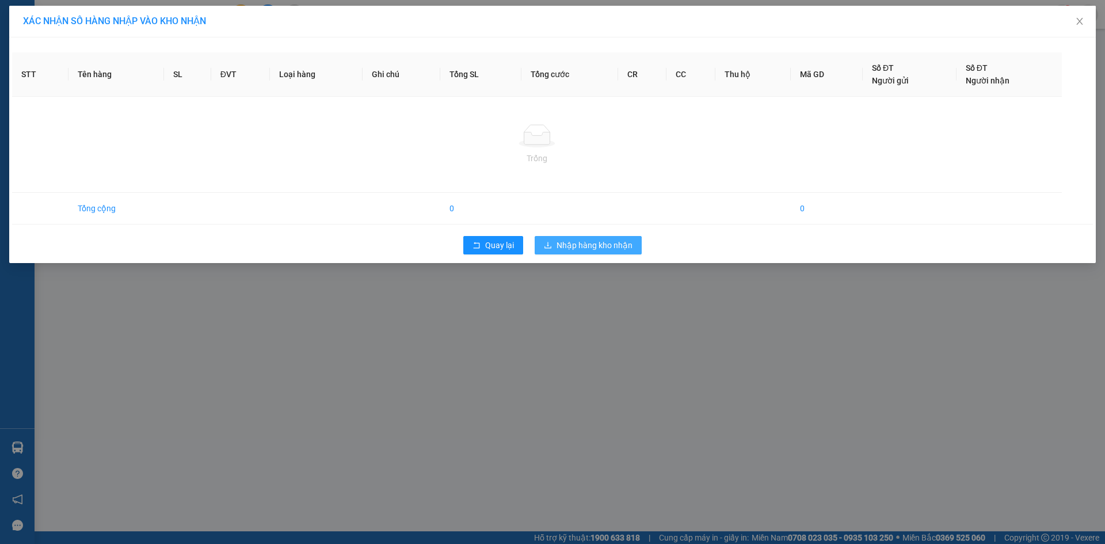
click at [584, 246] on span "Nhập hàng kho nhận" at bounding box center [595, 245] width 76 height 13
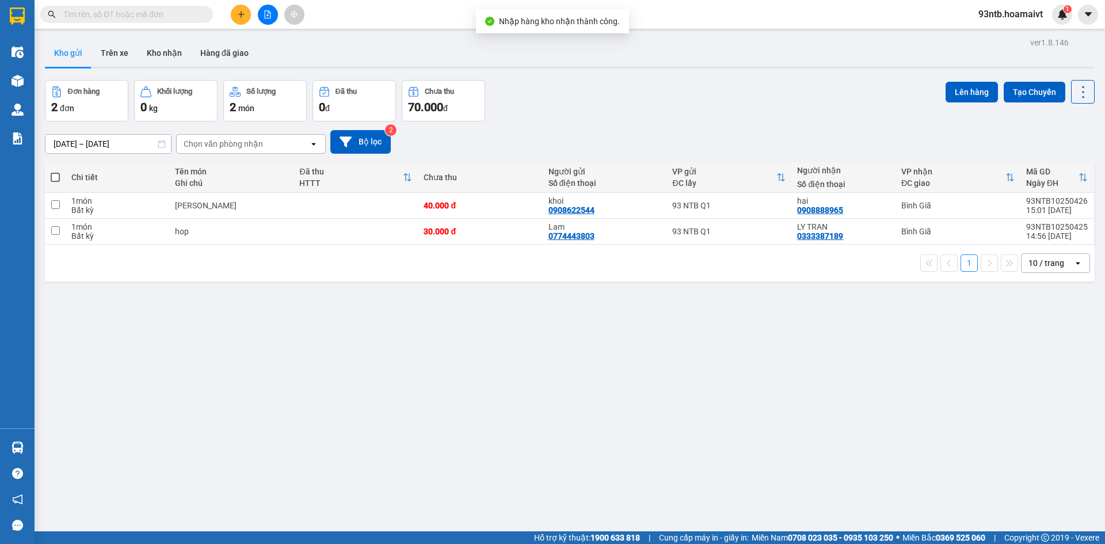
click at [138, 13] on input "text" at bounding box center [131, 14] width 136 height 13
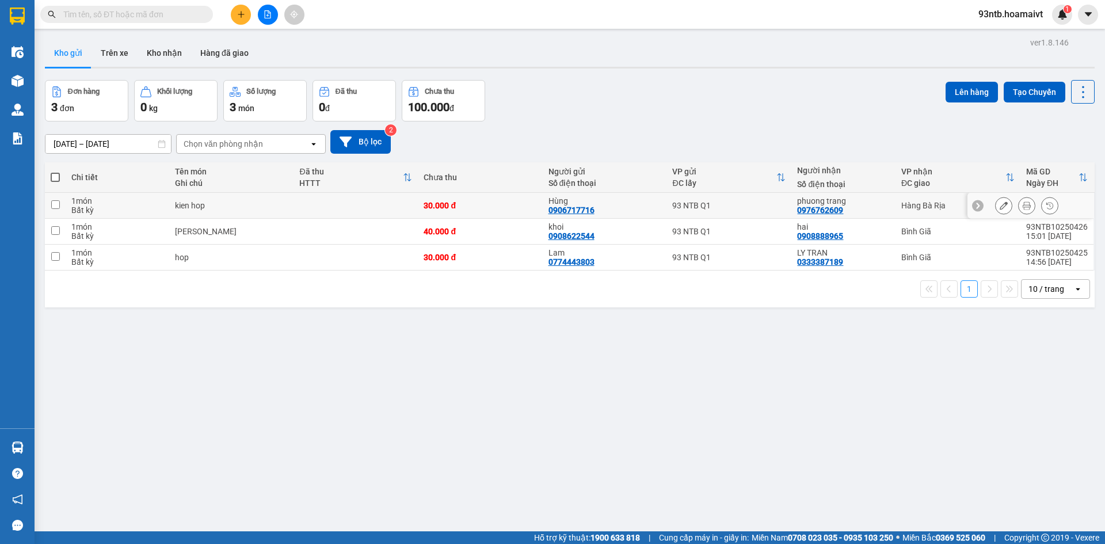
click at [1023, 204] on icon at bounding box center [1027, 205] width 8 height 8
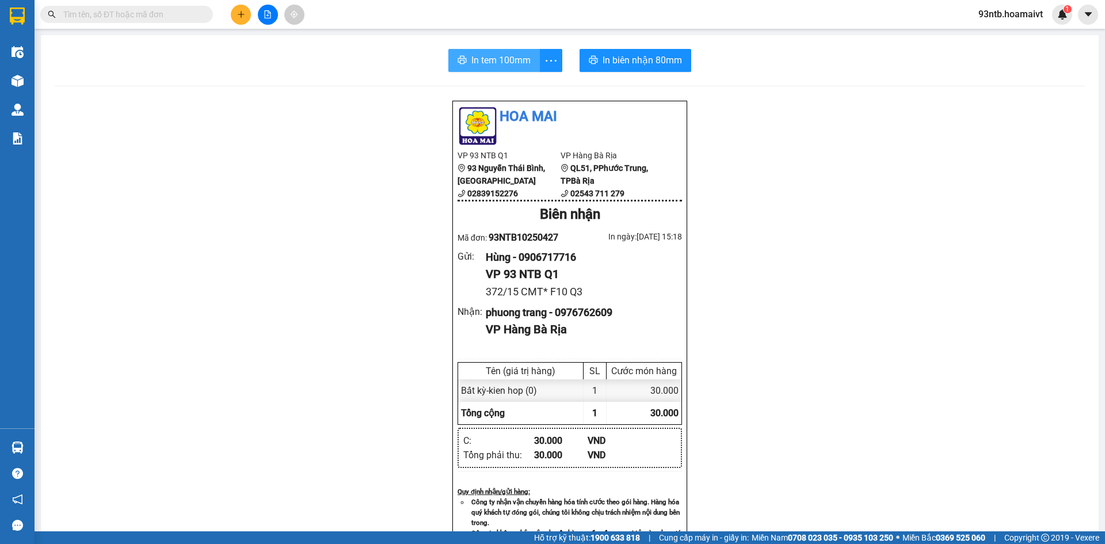
click at [485, 62] on span "In tem 100mm" at bounding box center [500, 60] width 59 height 14
click at [494, 47] on div "In tem 100mm In biên nhận 80mm Hoa Mai VP 93 NTB Q1 93 Nguyễn Thái Bình, Quậ…" at bounding box center [570, 464] width 1058 height 858
click at [503, 58] on span "In tem 100mm" at bounding box center [500, 60] width 59 height 14
click at [124, 13] on input "text" at bounding box center [131, 14] width 136 height 13
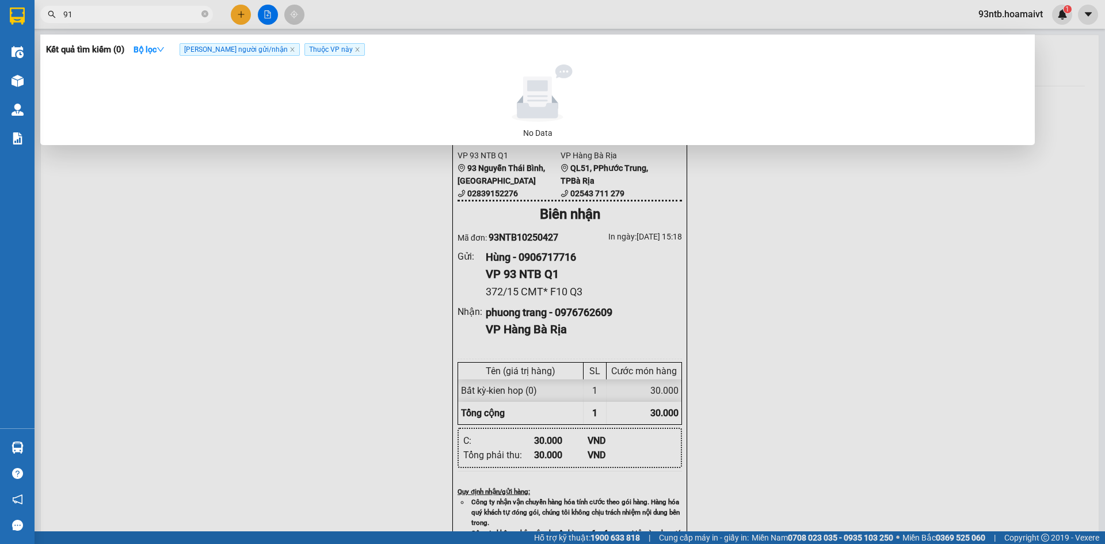
type input "916"
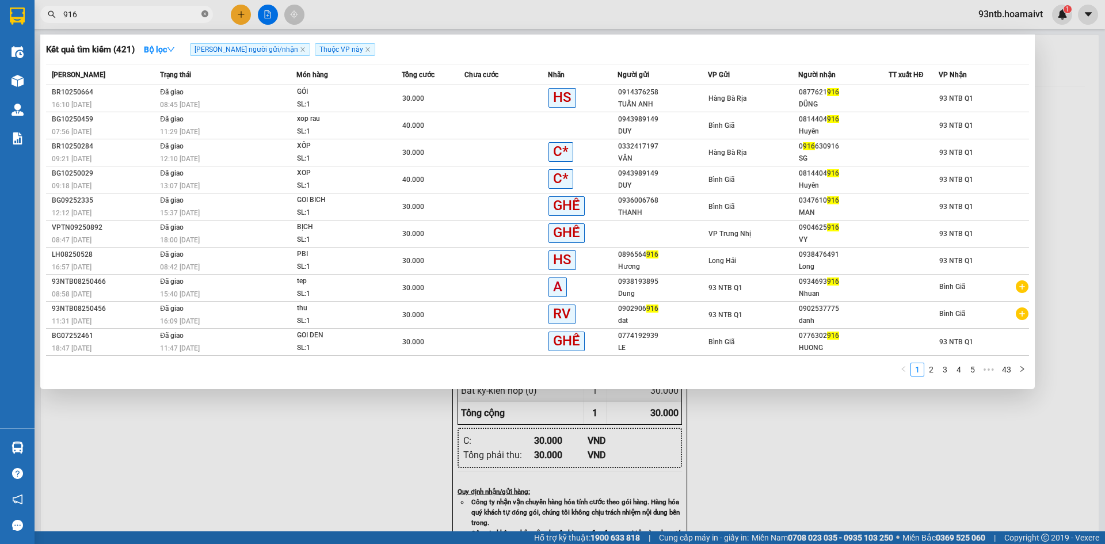
click at [205, 14] on icon "close-circle" at bounding box center [204, 13] width 7 height 7
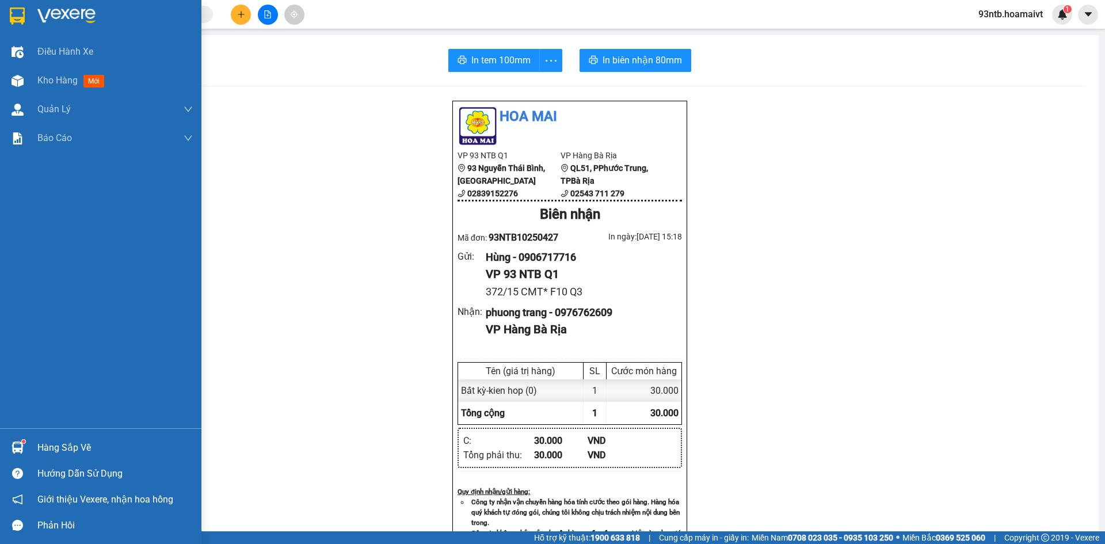
click at [19, 447] on img at bounding box center [18, 447] width 12 height 12
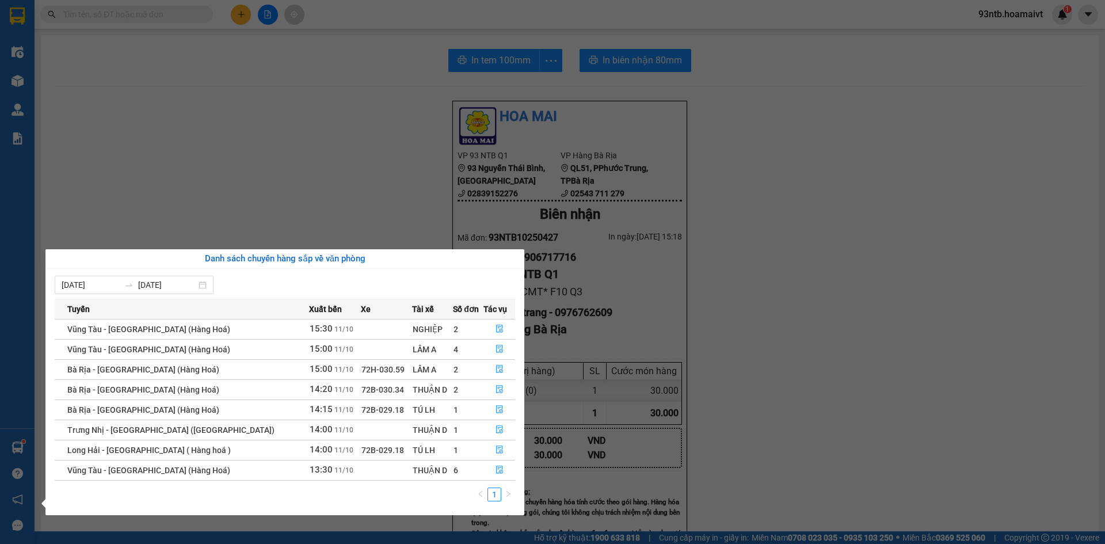
click at [350, 119] on section "Kết quả tìm kiếm ( 421 ) Bộ lọc Tìm người gửi/nhận Thuộc VP này Mã ĐH Trạng thá…" at bounding box center [552, 272] width 1105 height 544
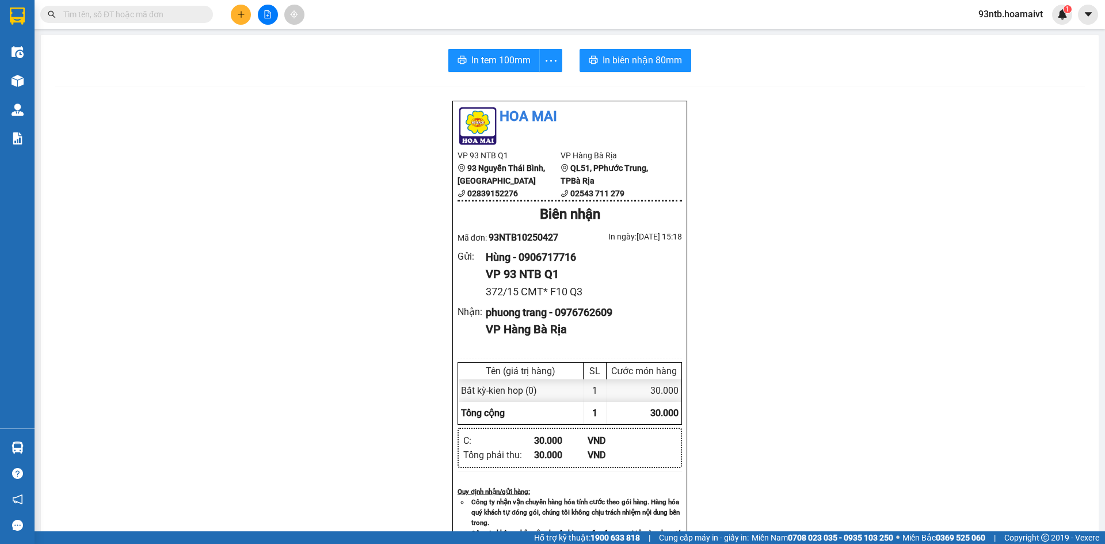
click at [98, 11] on input "text" at bounding box center [131, 14] width 136 height 13
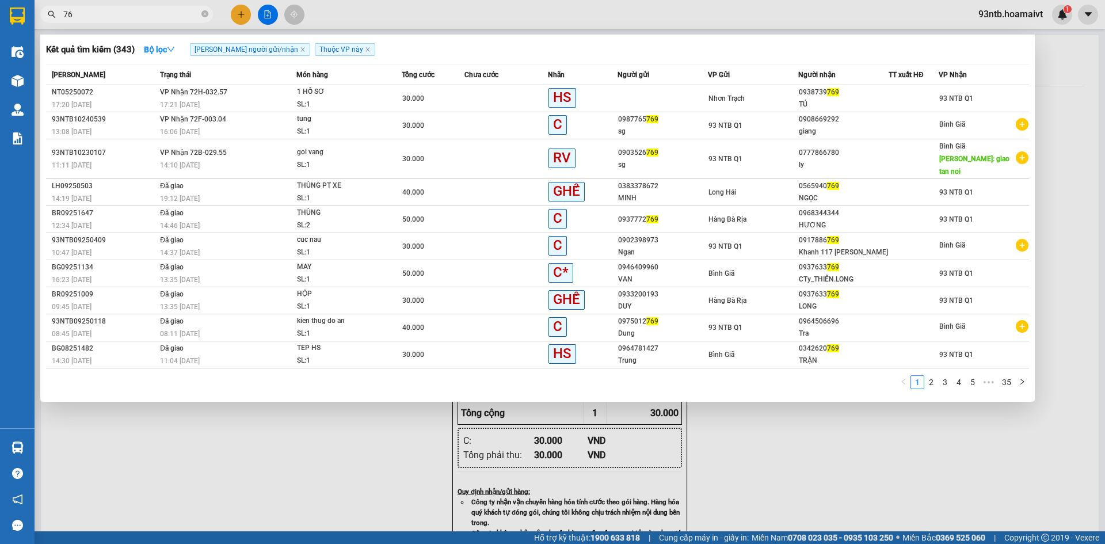
type input "7"
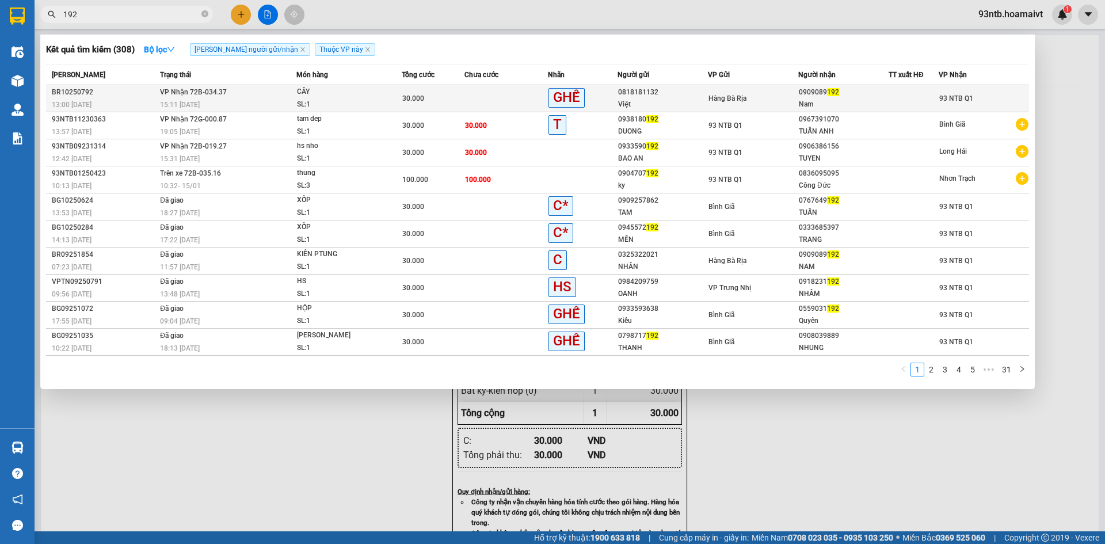
type input "192"
click at [474, 97] on td at bounding box center [506, 98] width 83 height 27
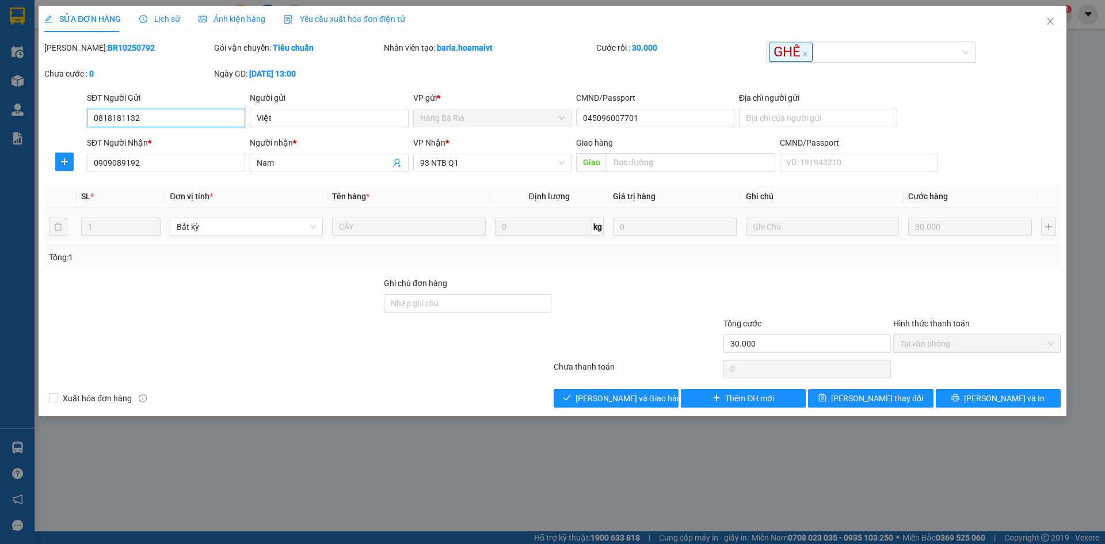
type input "0818181132"
type input "Việt"
type input "045096007701"
type input "0909089192"
type input "Nam"
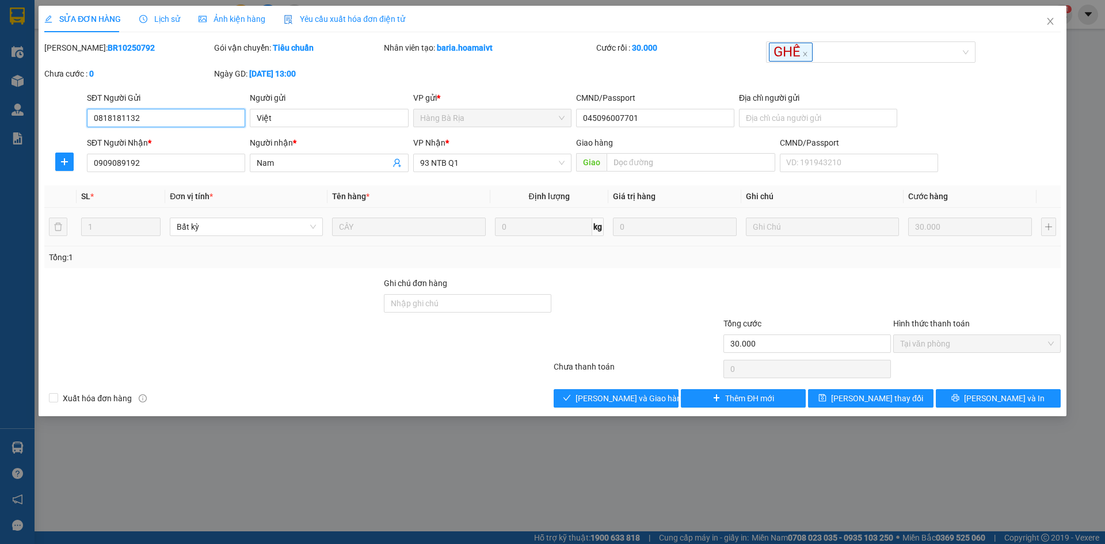
type input "30.000"
click at [589, 397] on button "[PERSON_NAME] và Giao hàng" at bounding box center [616, 398] width 125 height 18
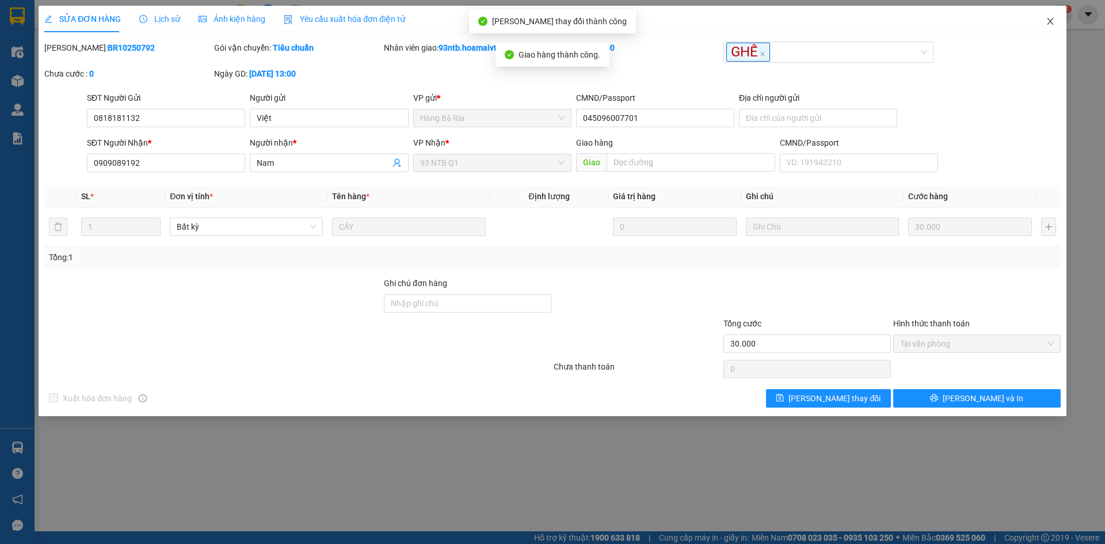
click at [1050, 17] on icon "close" at bounding box center [1050, 21] width 9 height 9
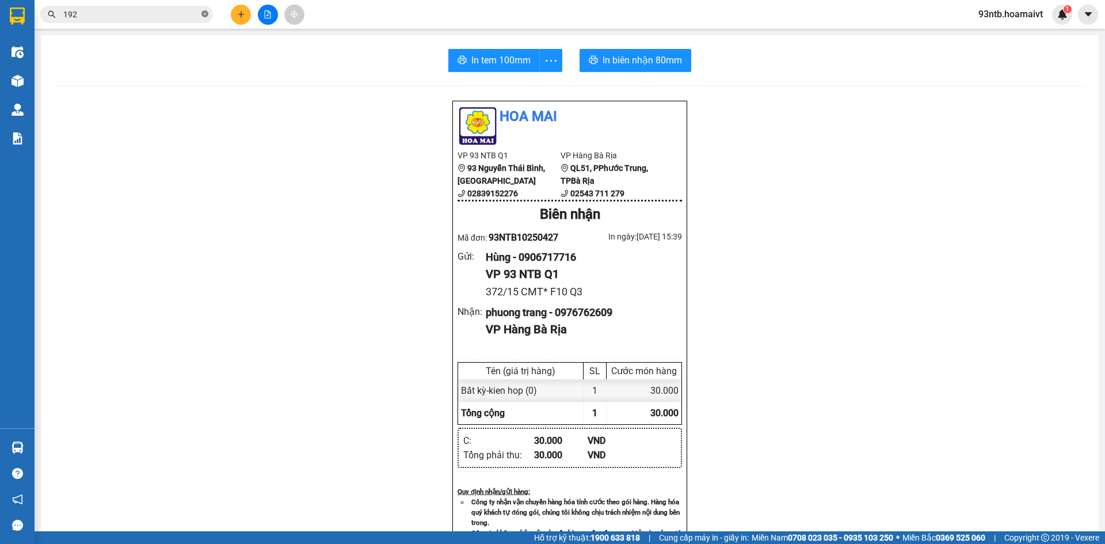
click at [204, 12] on icon "close-circle" at bounding box center [204, 13] width 7 height 7
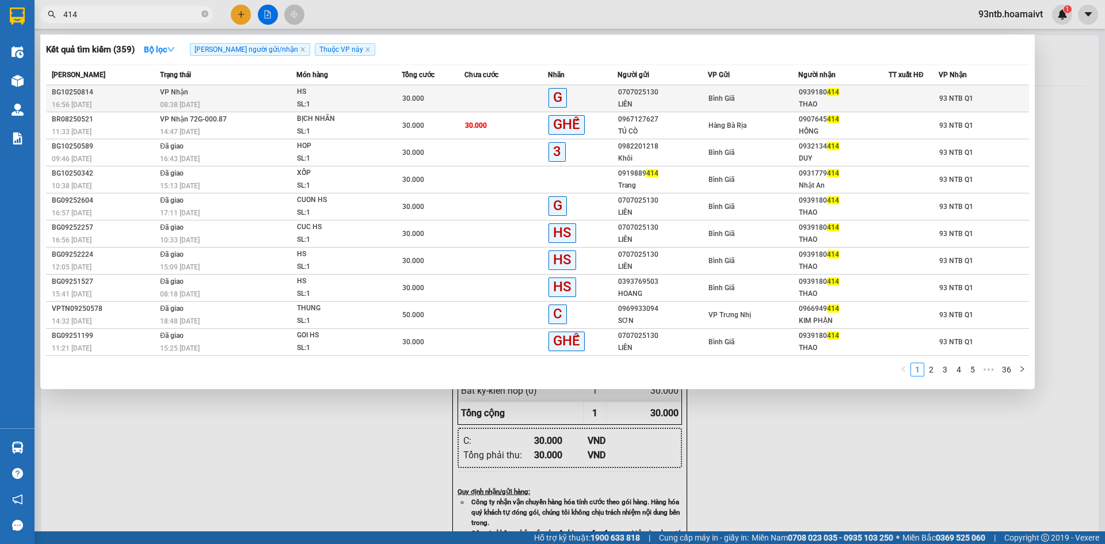
type input "414"
click at [477, 93] on td at bounding box center [506, 98] width 83 height 27
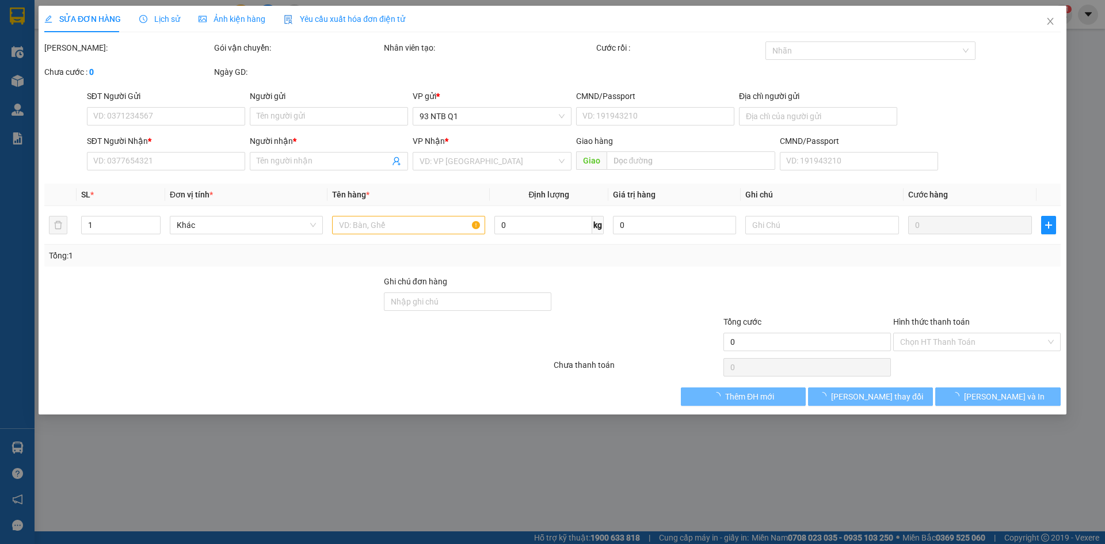
type input "0707025130"
type input "LIÊN"
type input "0939180414"
type input "THAO"
type input "30.000"
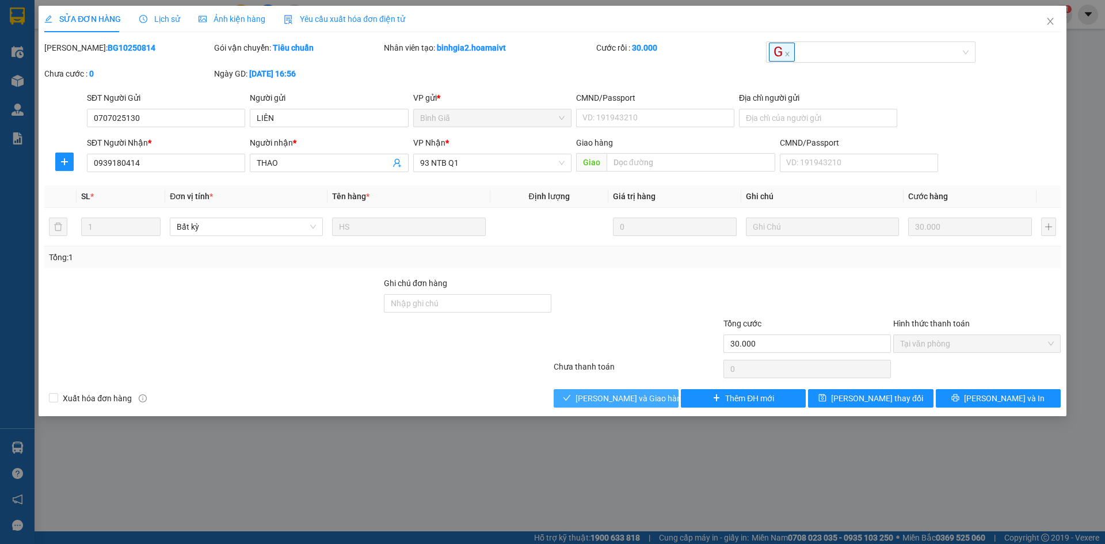
click at [591, 397] on span "[PERSON_NAME] và Giao hàng" at bounding box center [631, 398] width 111 height 13
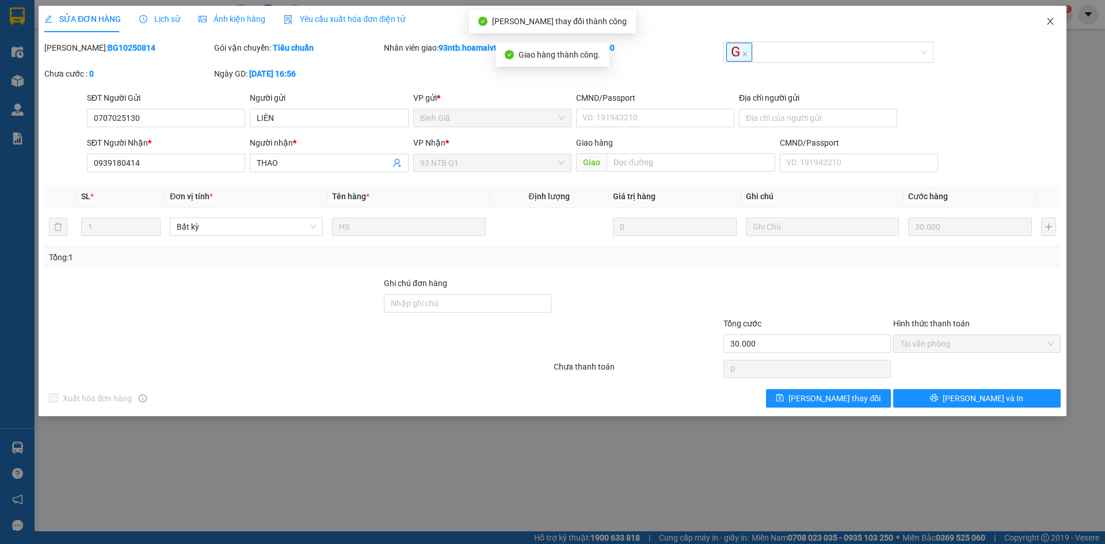
click at [1049, 15] on span "Close" at bounding box center [1050, 22] width 32 height 32
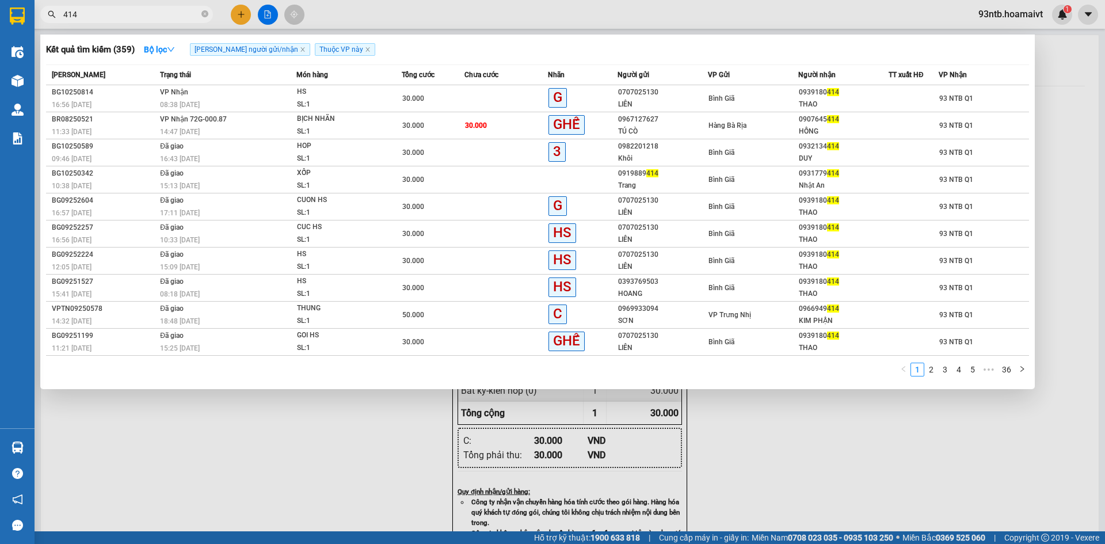
click at [113, 12] on input "414" at bounding box center [131, 14] width 136 height 13
type input "4"
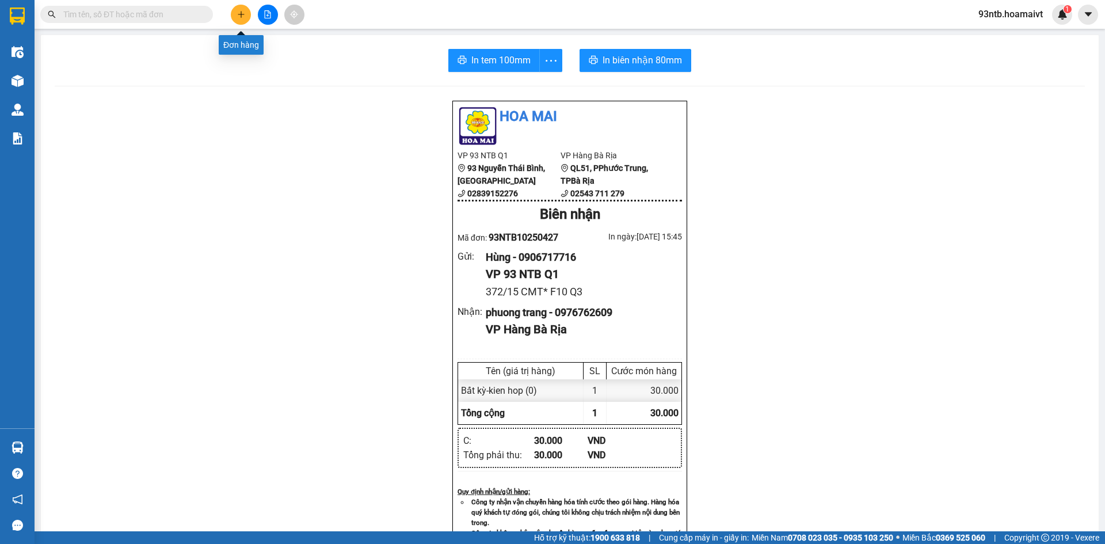
click at [242, 13] on icon "plus" at bounding box center [241, 14] width 8 height 8
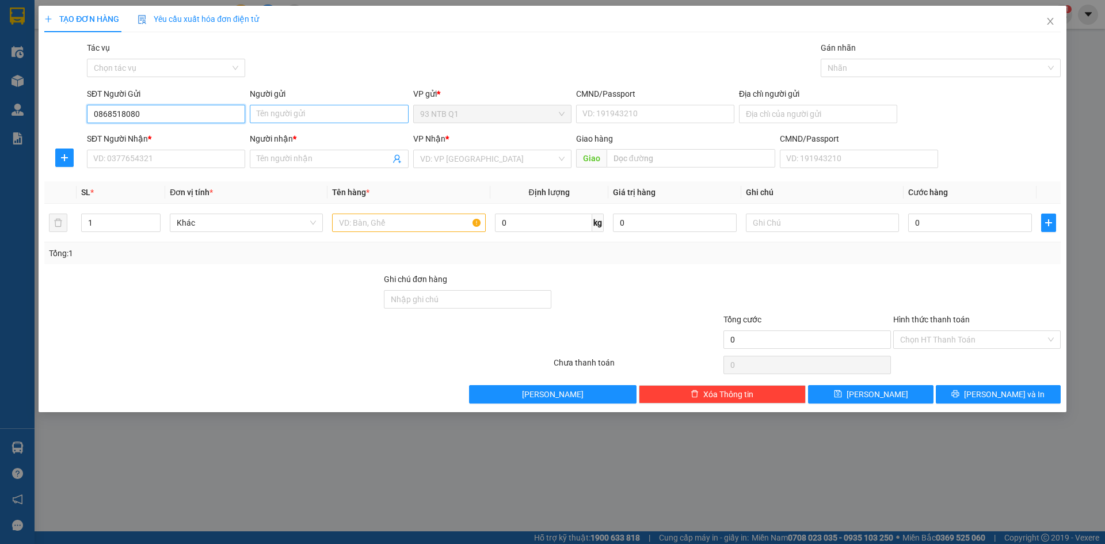
type input "0868518080"
click at [275, 110] on input "Người gửi" at bounding box center [329, 114] width 158 height 18
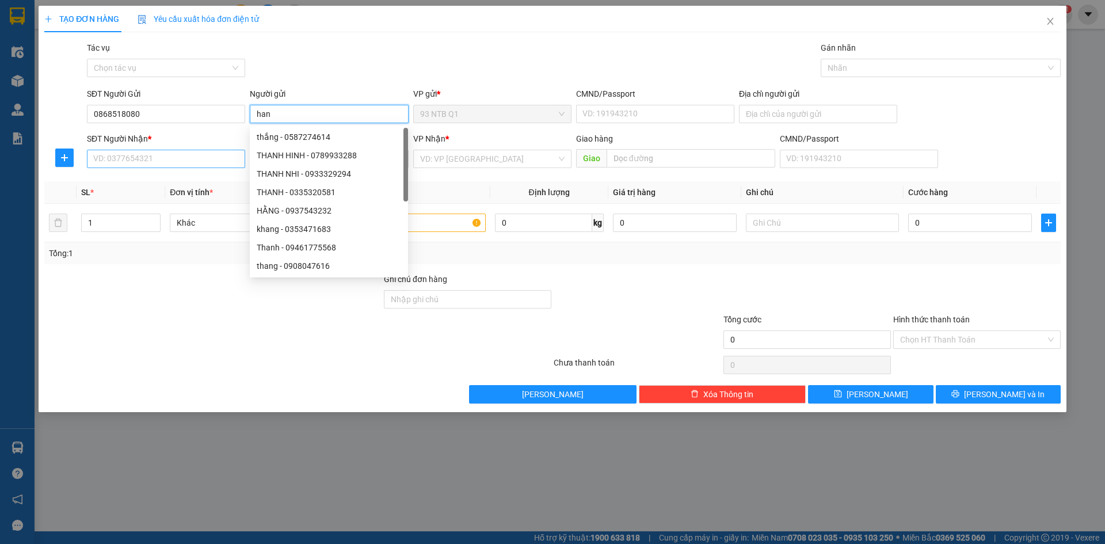
type input "han"
click at [106, 162] on input "SĐT Người Nhận *" at bounding box center [166, 159] width 158 height 18
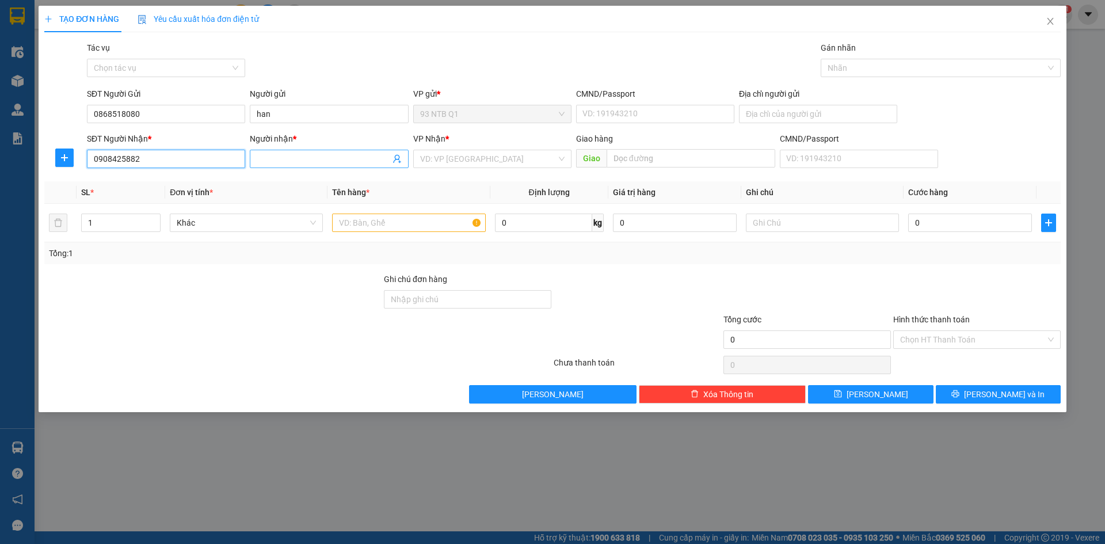
type input "0908425882"
click at [273, 160] on input "Người nhận *" at bounding box center [323, 159] width 133 height 13
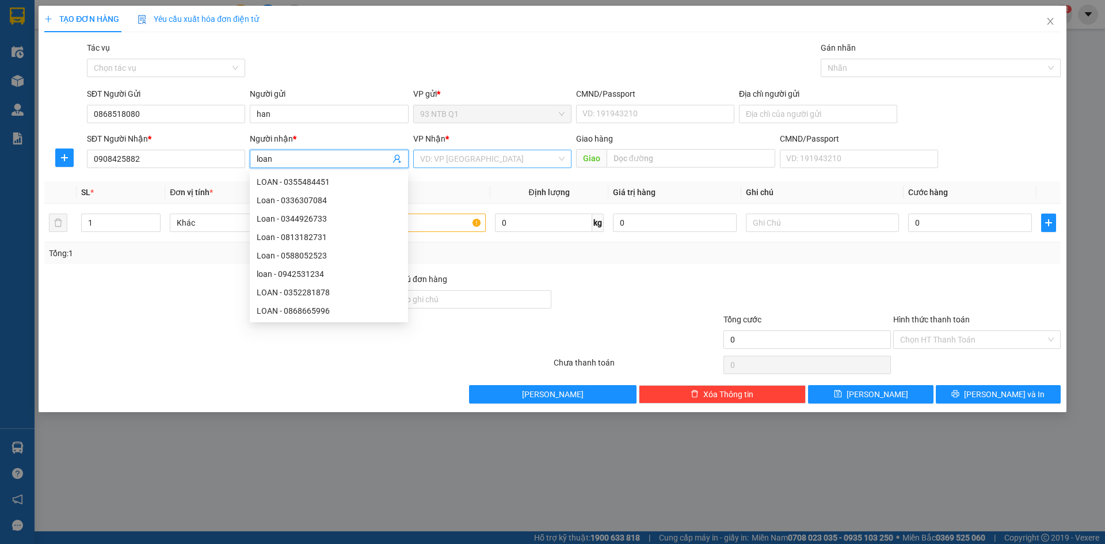
type input "loan"
click at [467, 159] on input "search" at bounding box center [488, 158] width 136 height 17
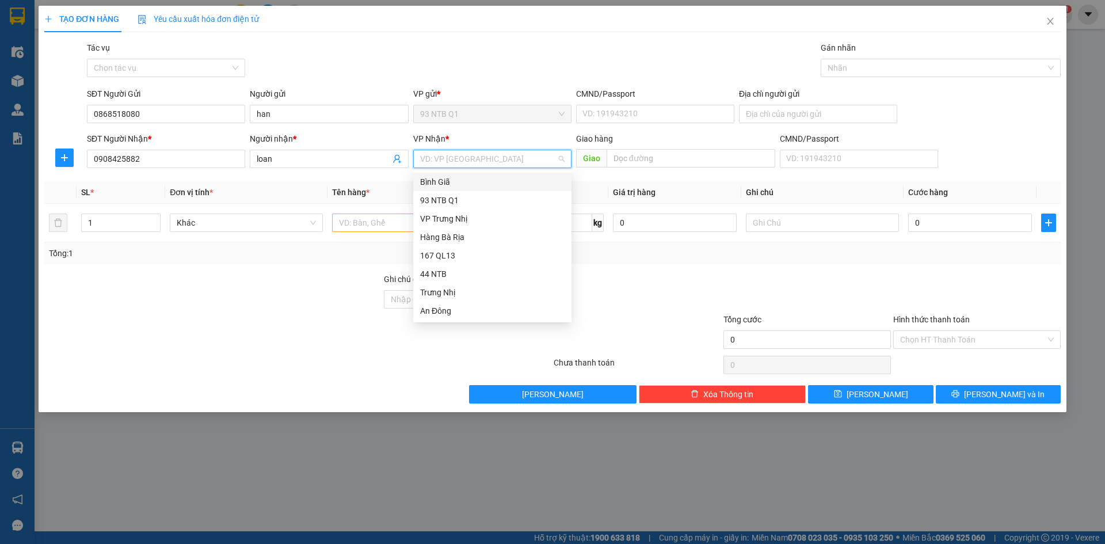
click at [463, 182] on div "Bình Giã" at bounding box center [492, 182] width 144 height 13
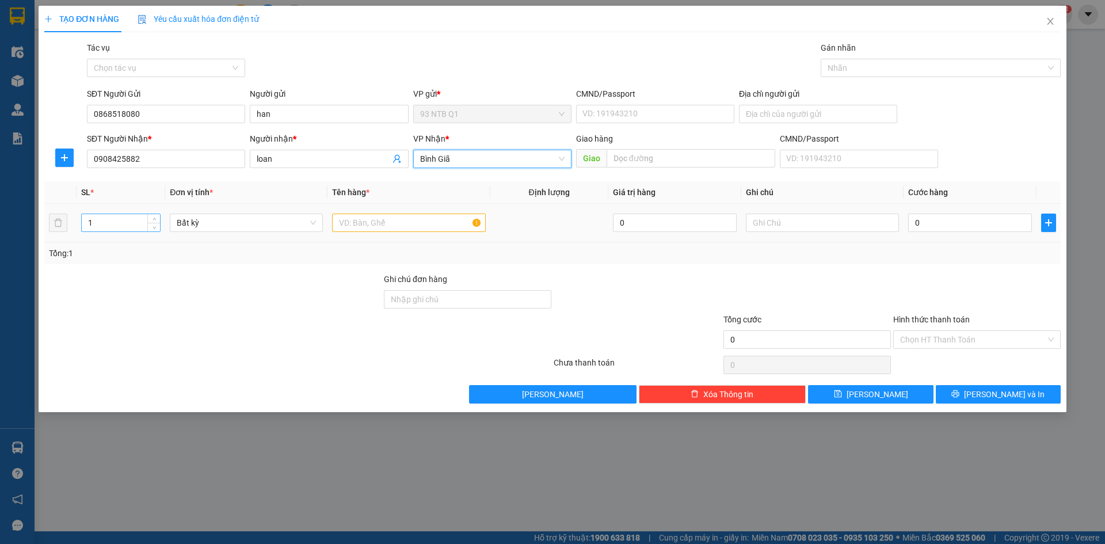
click at [91, 223] on input "1" at bounding box center [121, 222] width 78 height 17
type input "1"
type input "2"
click at [349, 223] on input "text" at bounding box center [408, 223] width 153 height 18
type input "tui+ bich do an"
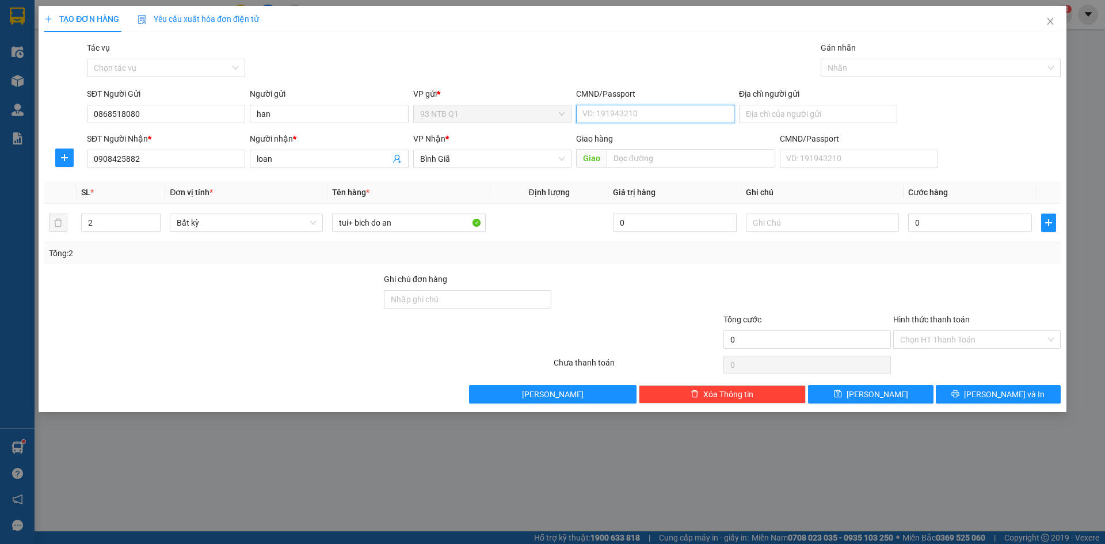
click at [615, 114] on input "CMND/Passport" at bounding box center [655, 114] width 158 height 18
type input "077182001809"
click at [937, 219] on input "0" at bounding box center [970, 223] width 124 height 18
type input "5"
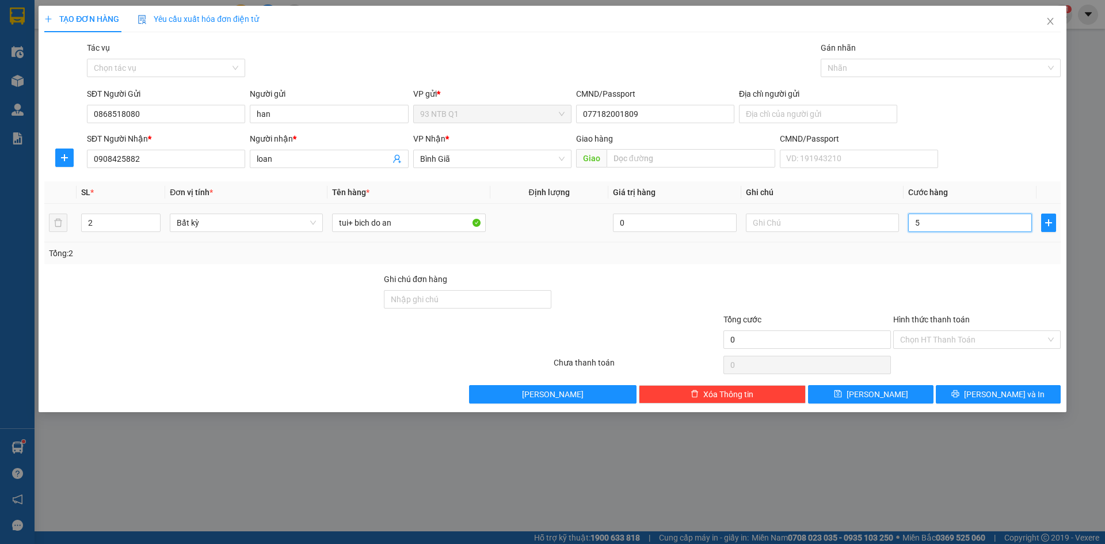
type input "5"
type input "50"
click at [938, 336] on input "Hình thức thanh toán" at bounding box center [973, 339] width 146 height 17
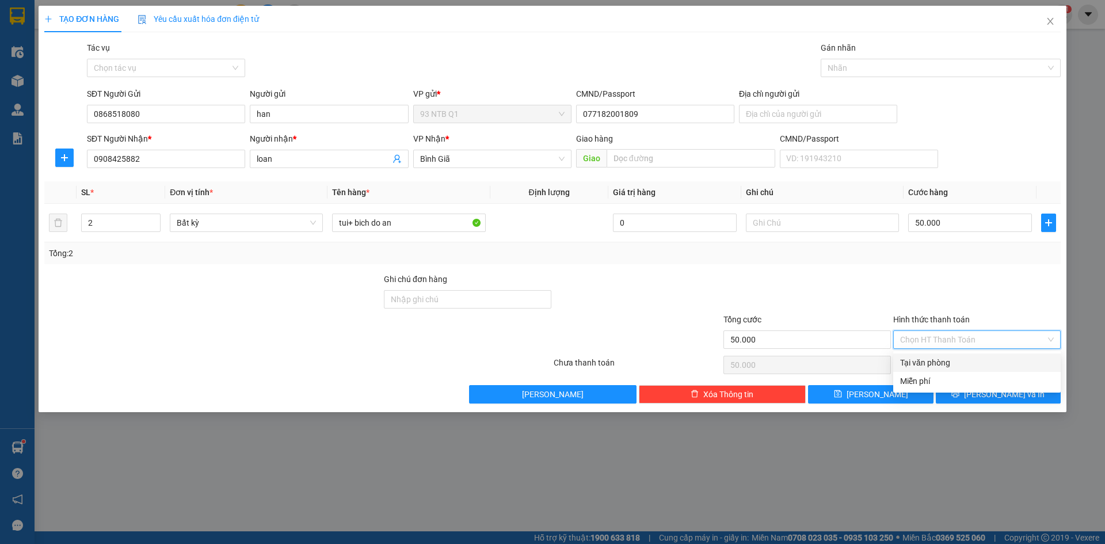
click at [946, 363] on div "Tại văn phòng" at bounding box center [977, 362] width 154 height 13
click at [968, 394] on button "[PERSON_NAME] và In" at bounding box center [998, 394] width 125 height 18
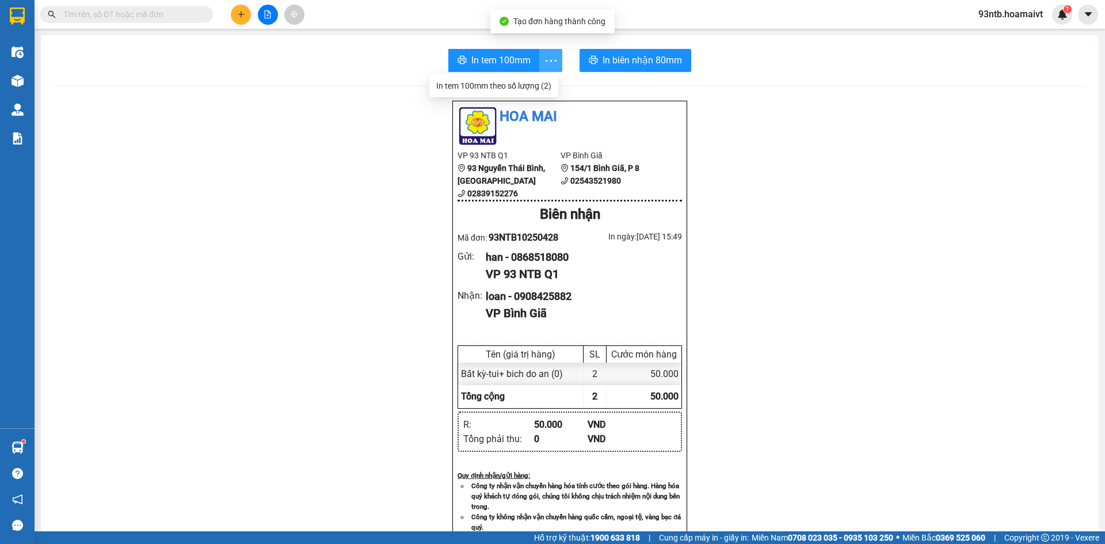
click at [547, 60] on icon "more" at bounding box center [551, 60] width 11 height 2
click at [550, 60] on icon "more" at bounding box center [551, 60] width 11 height 2
click at [548, 83] on div "In tem 100mm theo số lượng (2)" at bounding box center [493, 85] width 115 height 13
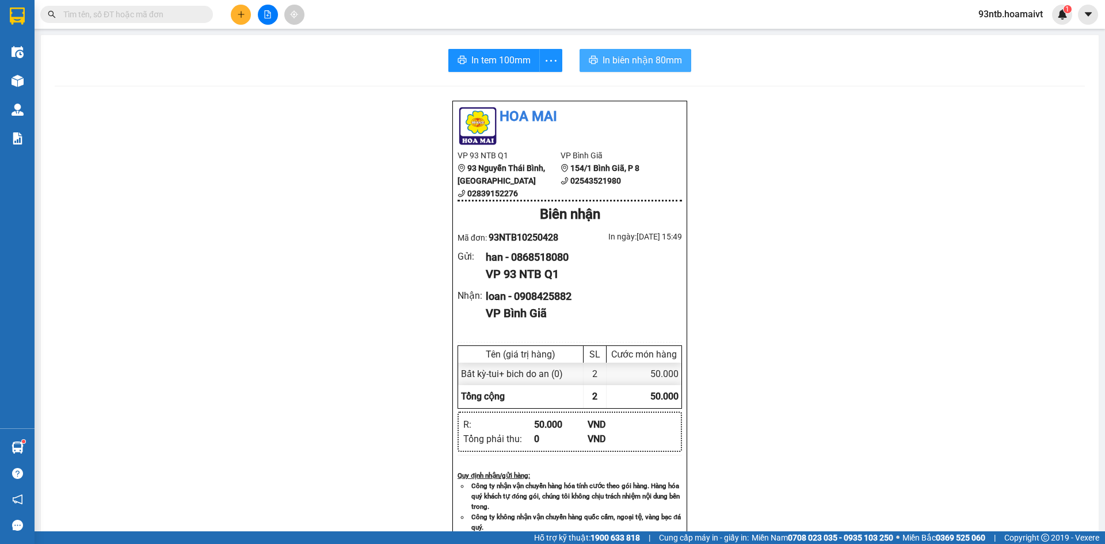
click at [624, 59] on span "In biên nhận 80mm" at bounding box center [642, 60] width 79 height 14
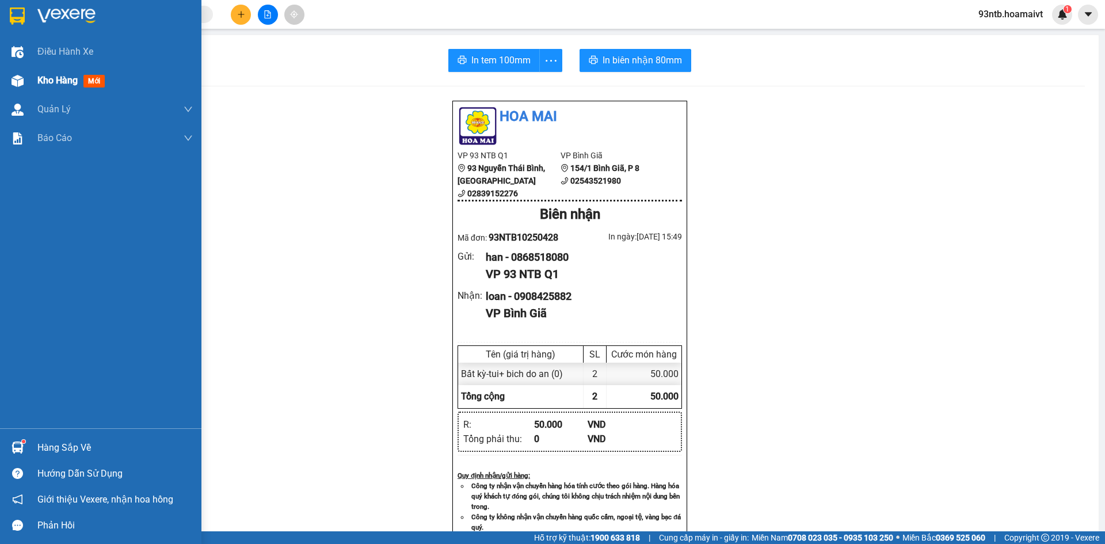
click at [16, 77] on img at bounding box center [18, 81] width 12 height 12
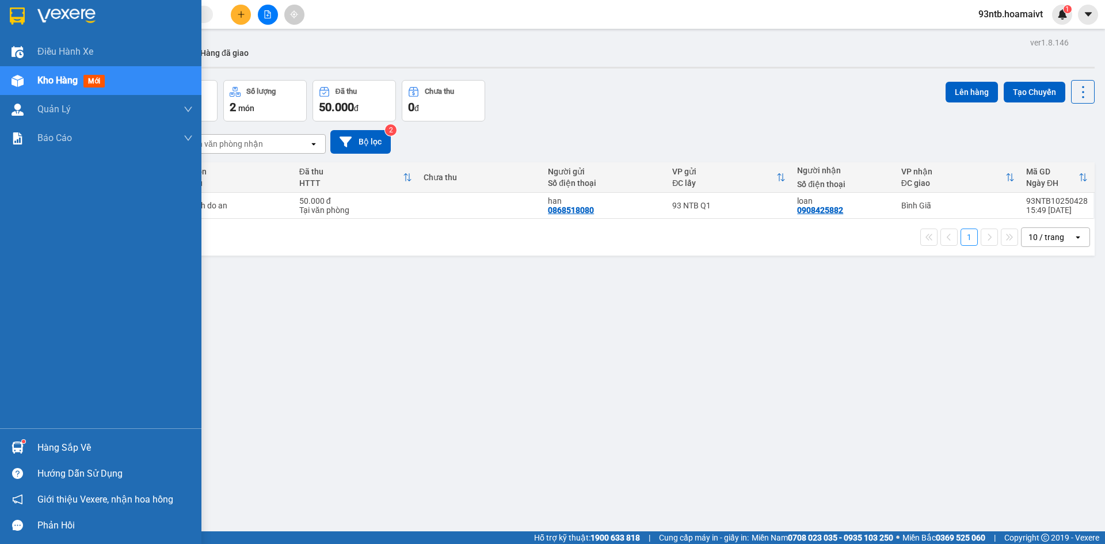
click at [17, 445] on img at bounding box center [18, 447] width 12 height 12
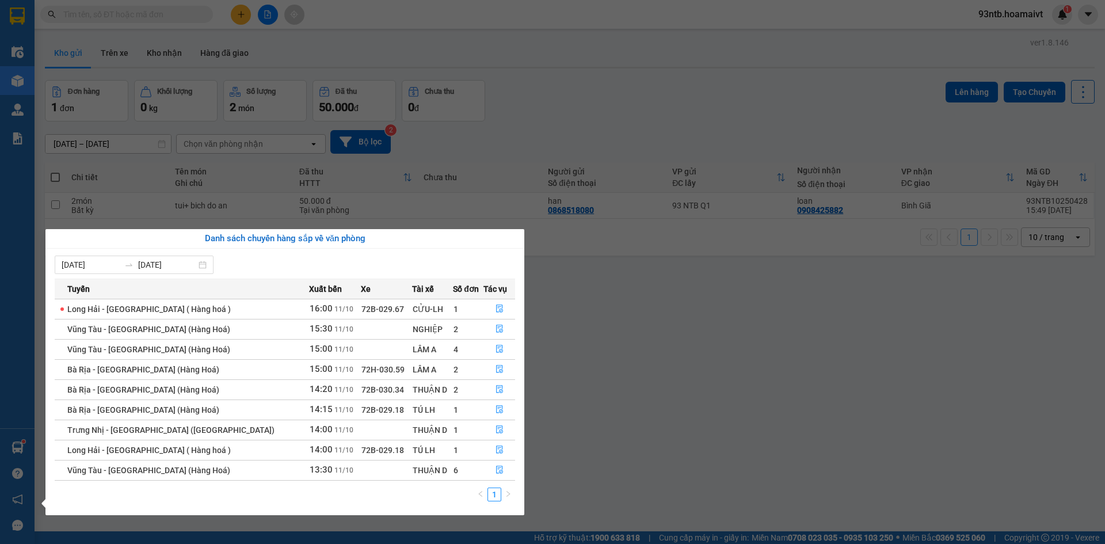
click at [539, 96] on section "Kết quả tìm kiếm ( 359 ) Bộ lọc Tìm người gửi/nhận Thuộc VP này Mã ĐH Trạng thá…" at bounding box center [552, 272] width 1105 height 544
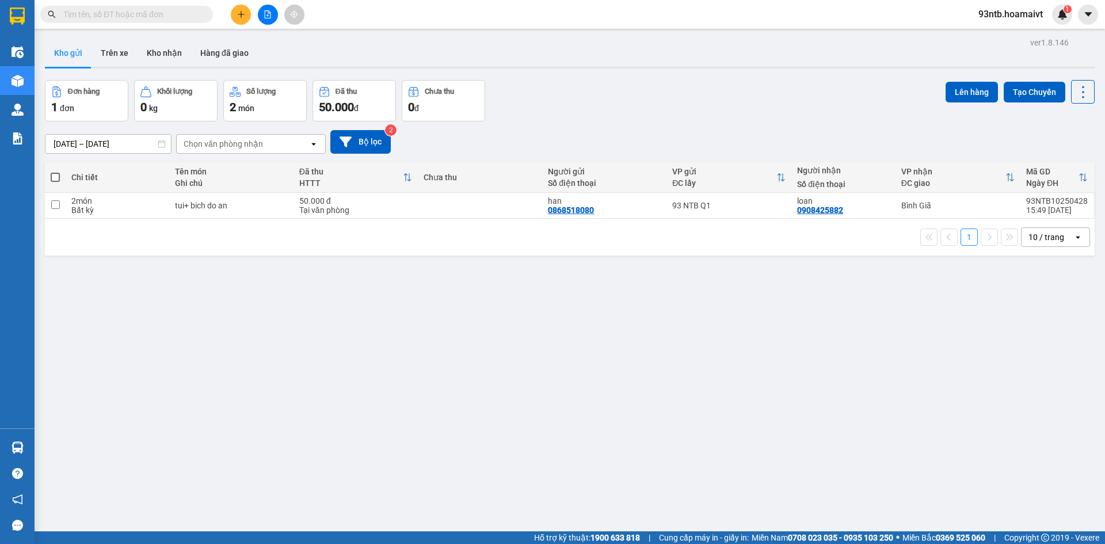
click at [100, 10] on input "text" at bounding box center [131, 14] width 136 height 13
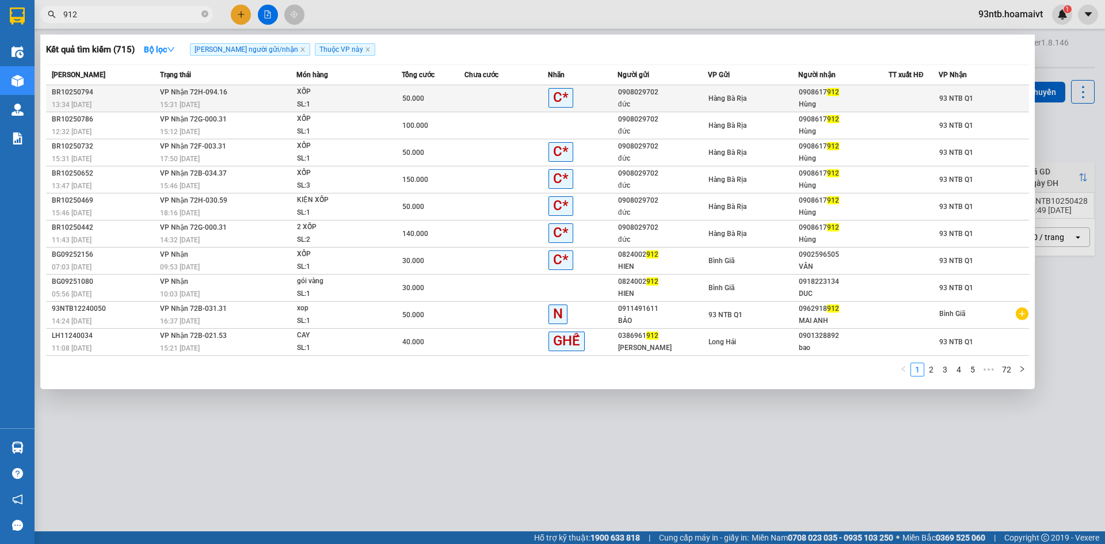
type input "912"
click at [470, 90] on td at bounding box center [506, 98] width 83 height 27
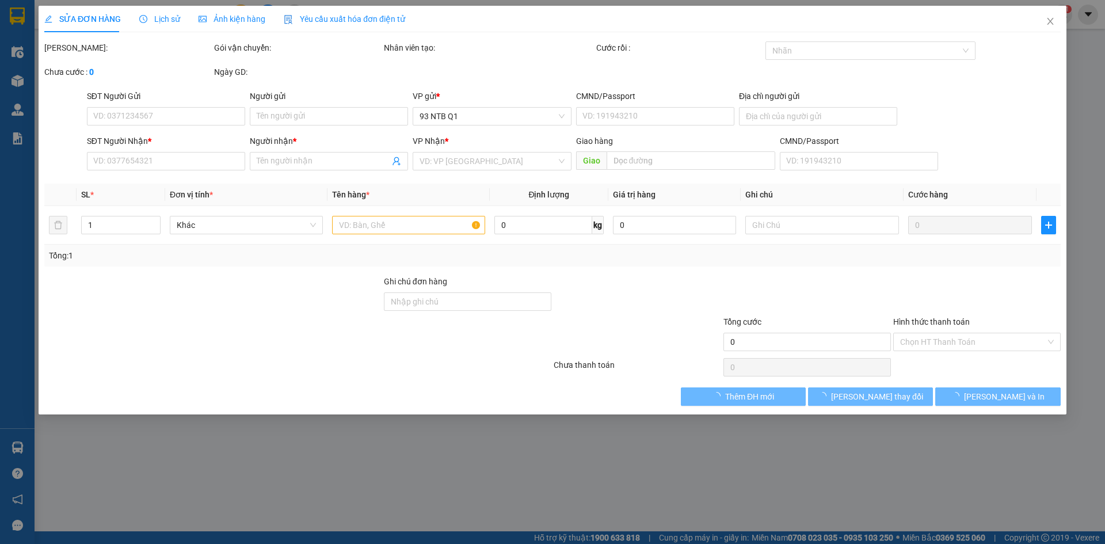
type input "0908029702"
type input "đức"
type input "079098001884"
type input "0908617912"
type input "Hùng"
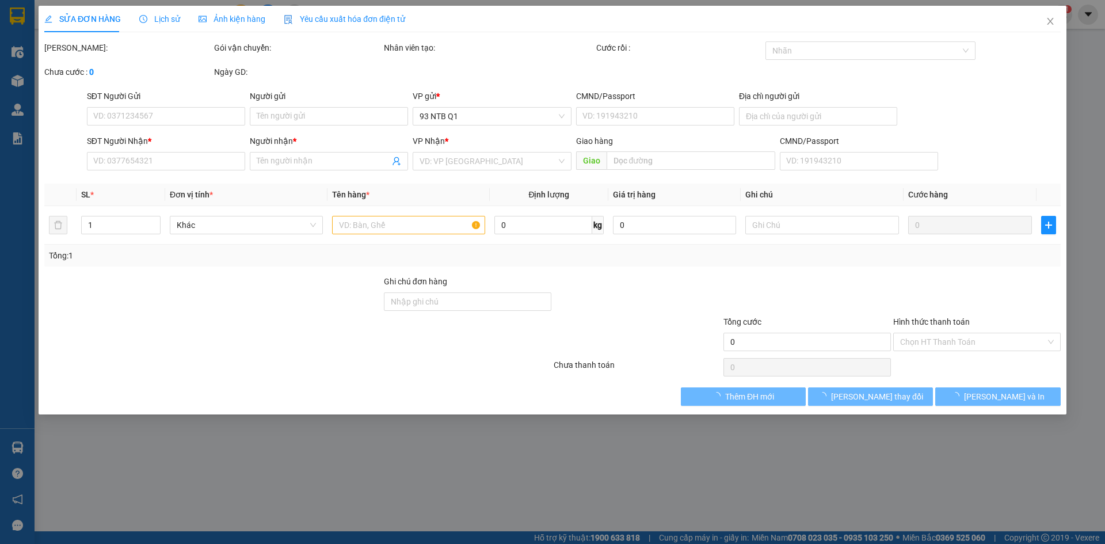
type input "50.000"
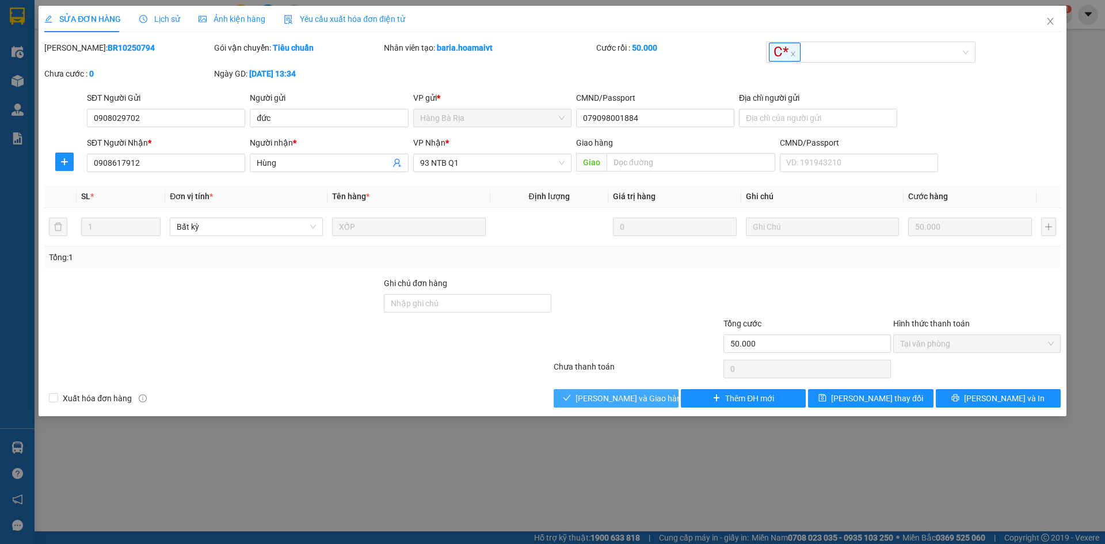
click at [596, 395] on span "[PERSON_NAME] và Giao hàng" at bounding box center [631, 398] width 111 height 13
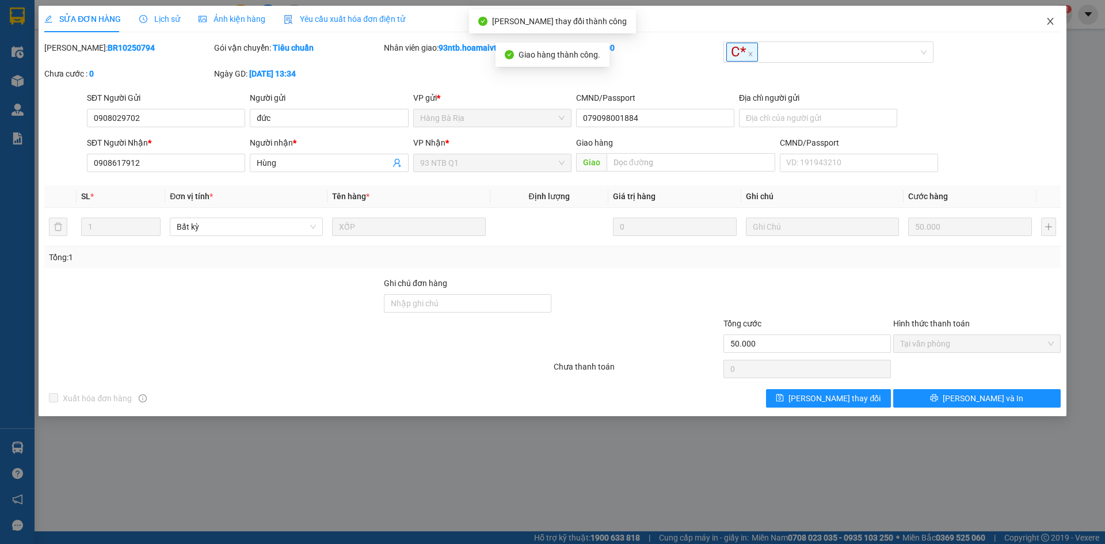
click at [1049, 21] on icon "close" at bounding box center [1050, 21] width 6 height 7
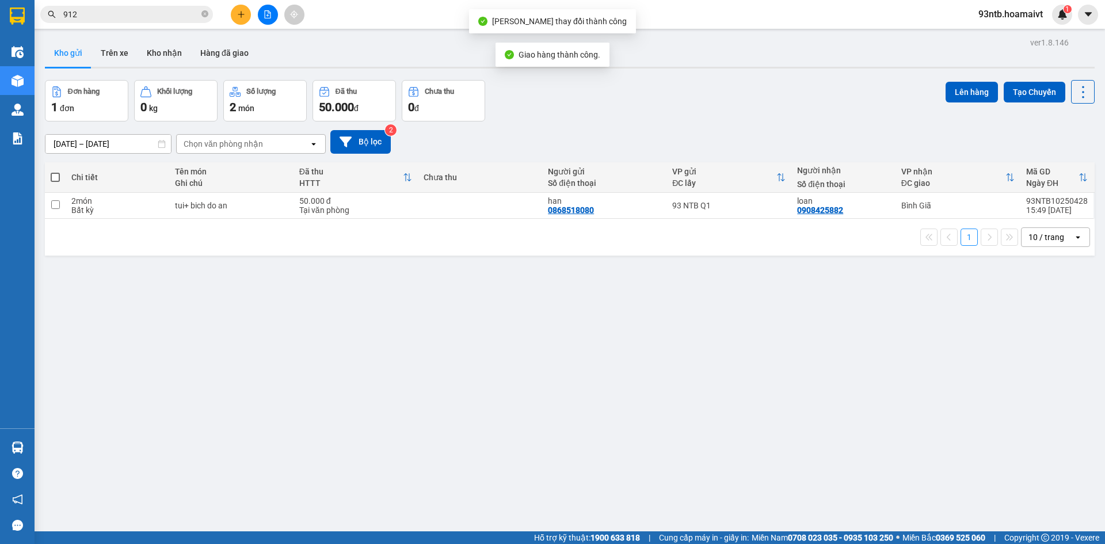
click at [144, 17] on input "912" at bounding box center [131, 14] width 136 height 13
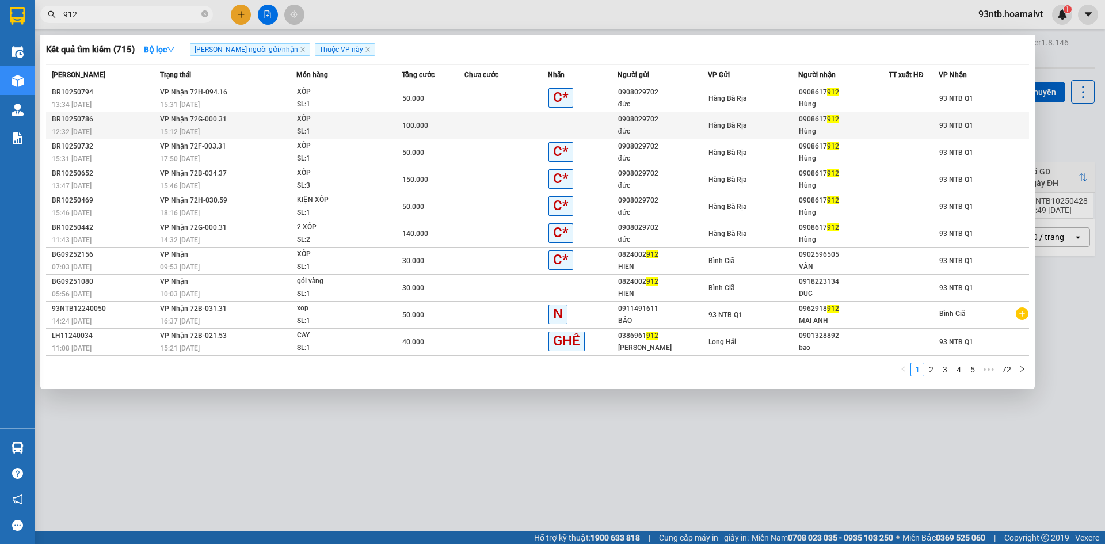
click at [520, 124] on td at bounding box center [506, 125] width 83 height 27
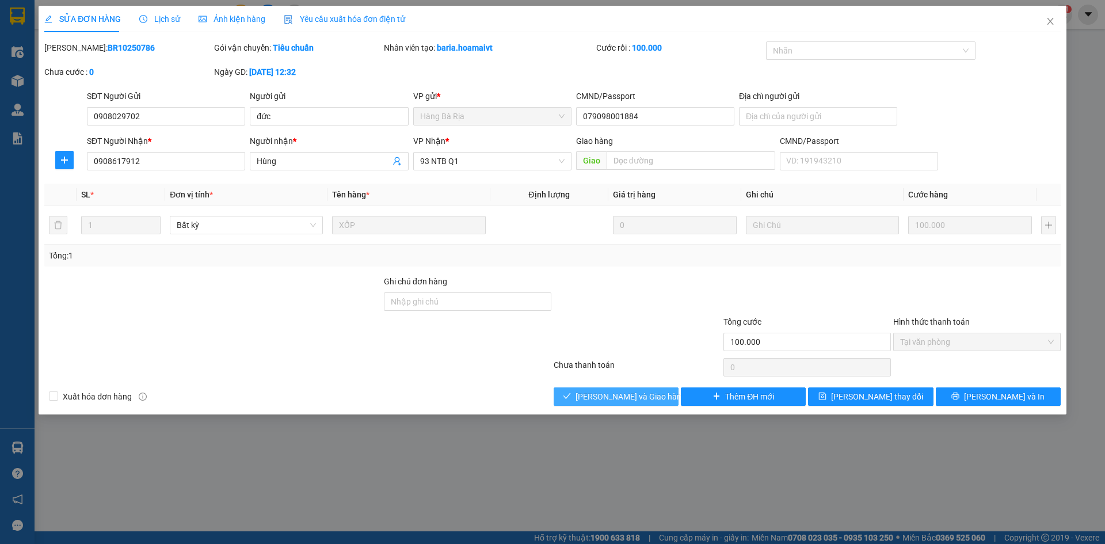
click at [566, 397] on button "[PERSON_NAME] và Giao hàng" at bounding box center [616, 396] width 125 height 18
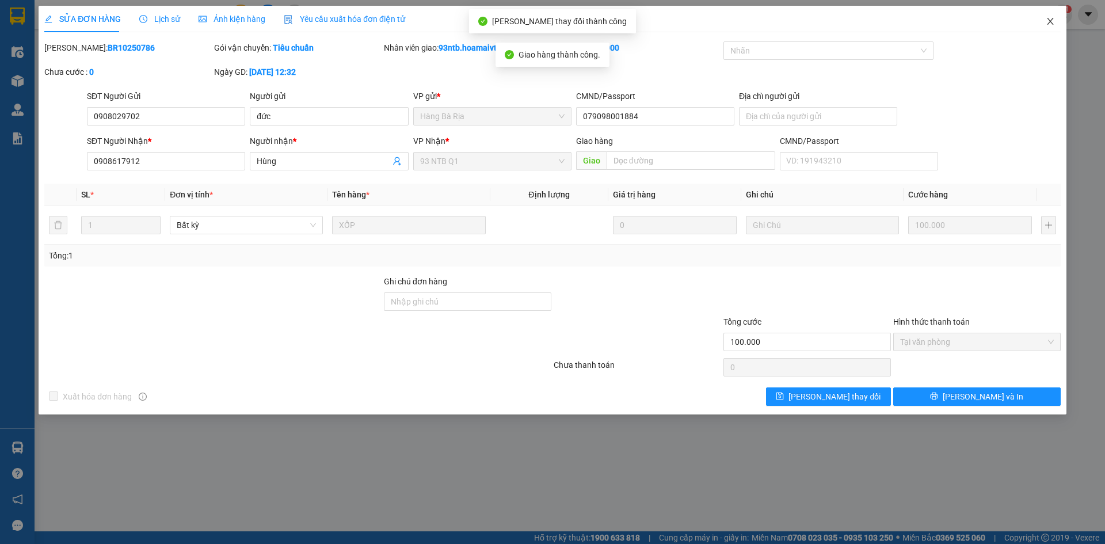
click at [1052, 18] on icon "close" at bounding box center [1050, 21] width 9 height 9
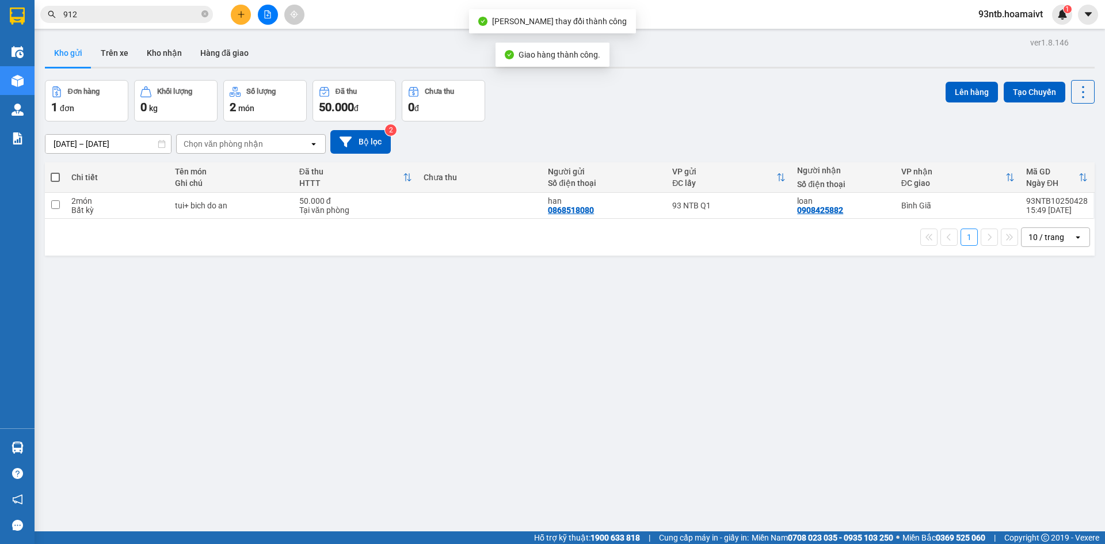
click at [128, 11] on input "912" at bounding box center [131, 14] width 136 height 13
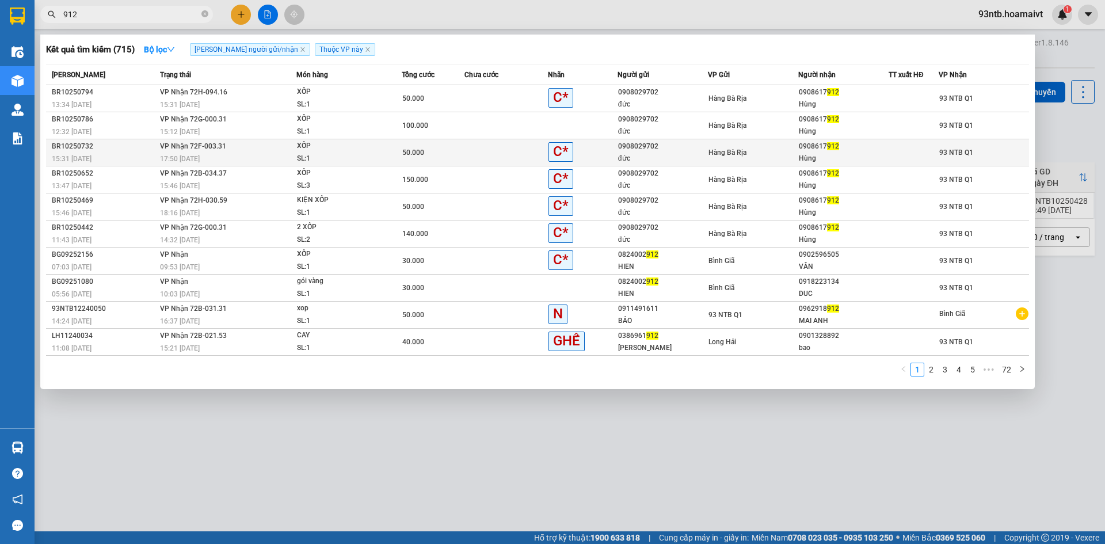
click at [484, 155] on td at bounding box center [506, 152] width 83 height 27
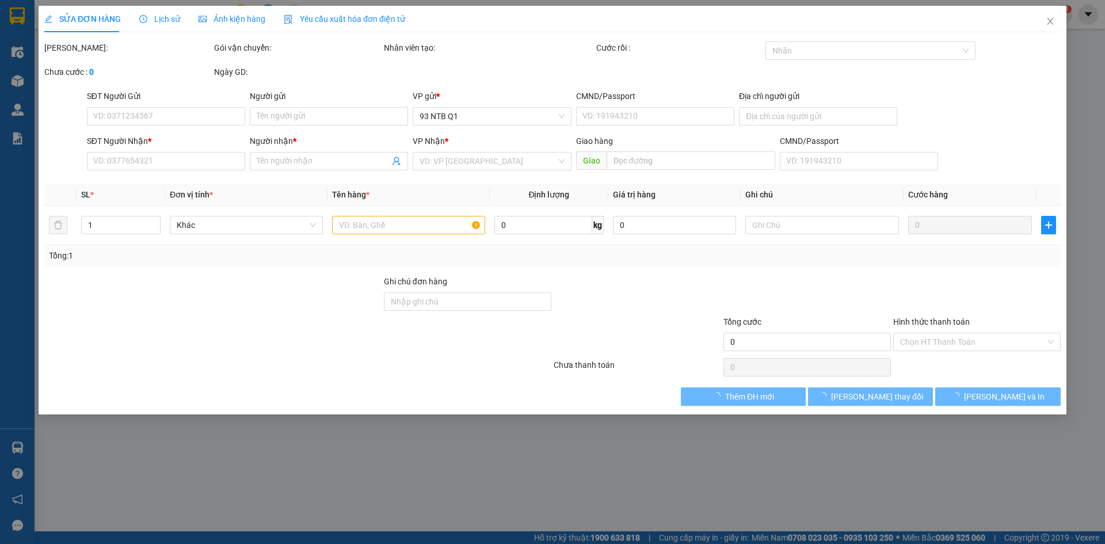
type input "0908029702"
type input "đức"
type input "079098001884"
type input "0908617912"
type input "Hùng"
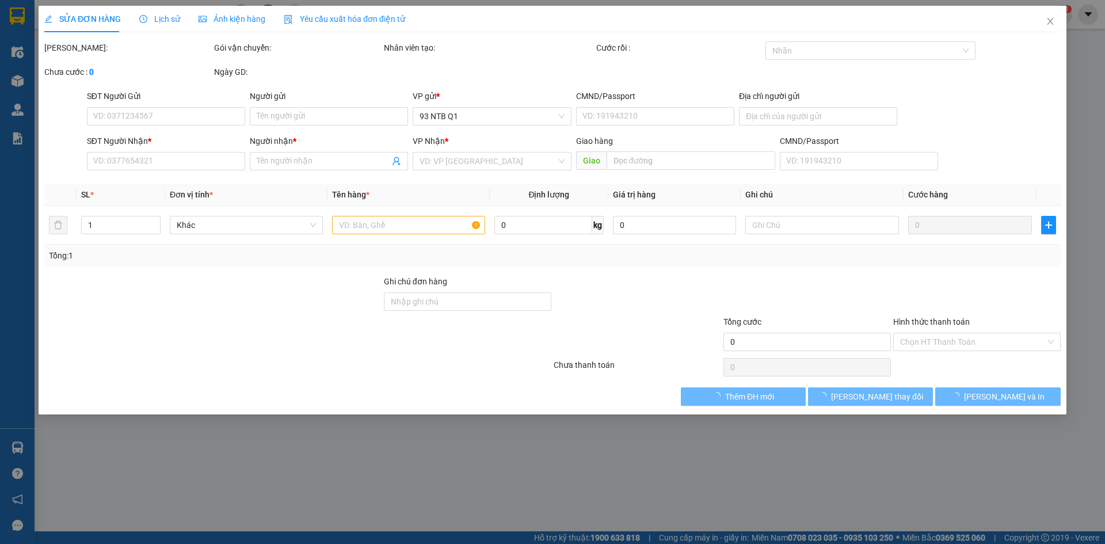
type input "50.000"
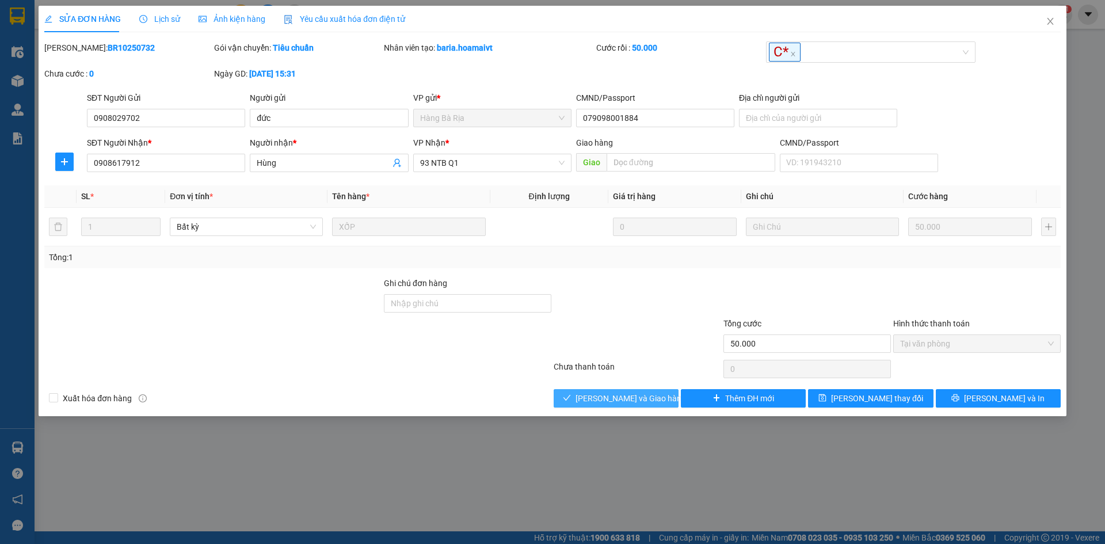
click at [571, 398] on icon "check" at bounding box center [567, 398] width 8 height 8
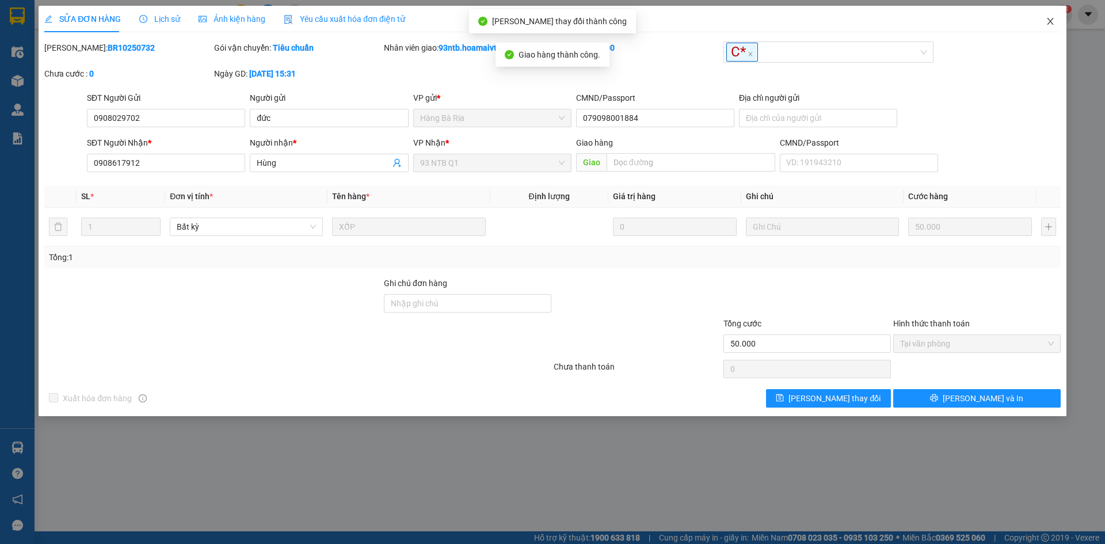
click at [1050, 20] on icon "close" at bounding box center [1050, 21] width 9 height 9
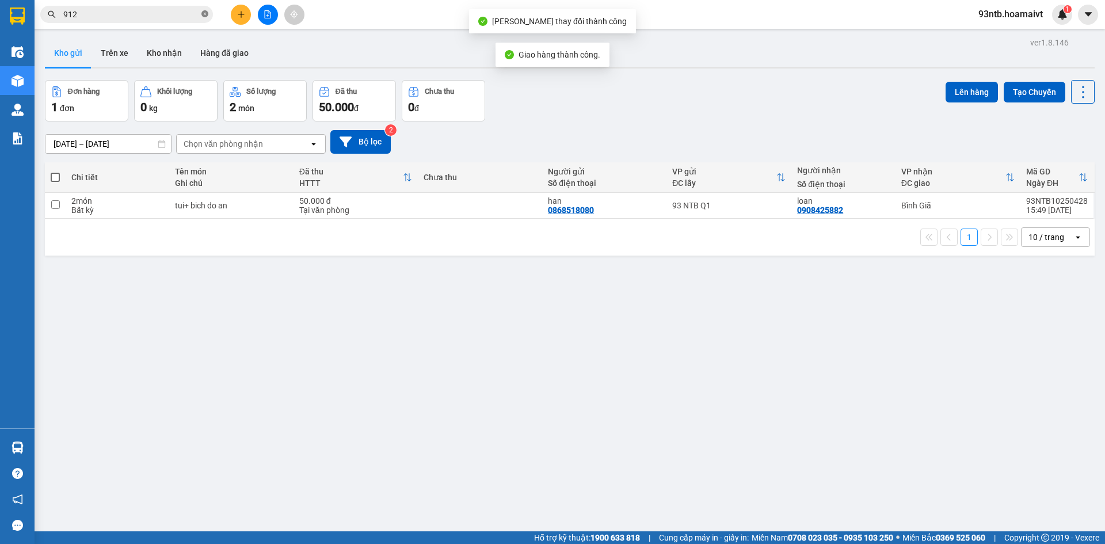
click at [206, 13] on icon "close-circle" at bounding box center [204, 13] width 7 height 7
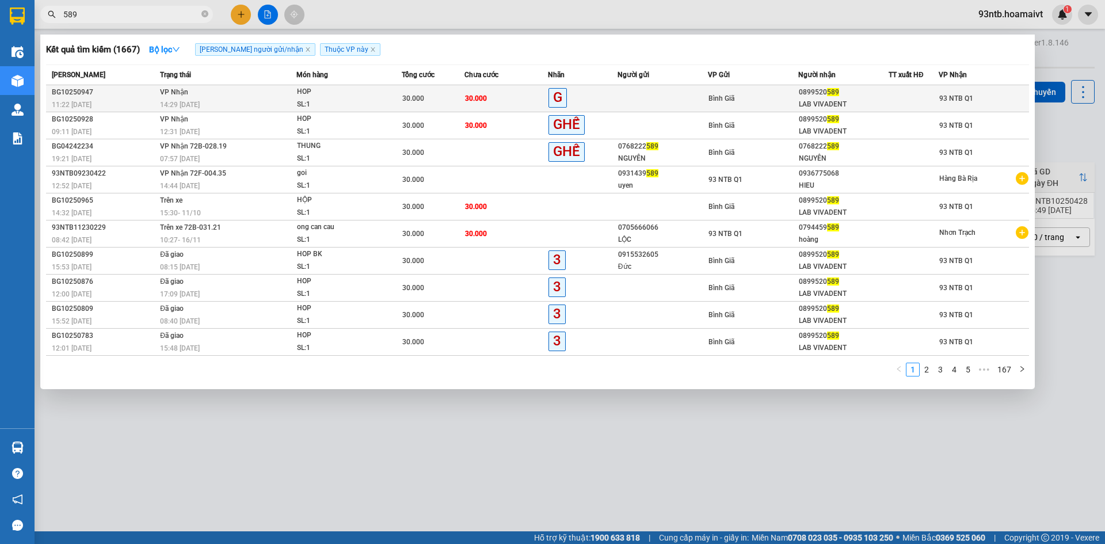
type input "589"
click at [505, 94] on td "30.000" at bounding box center [506, 98] width 83 height 27
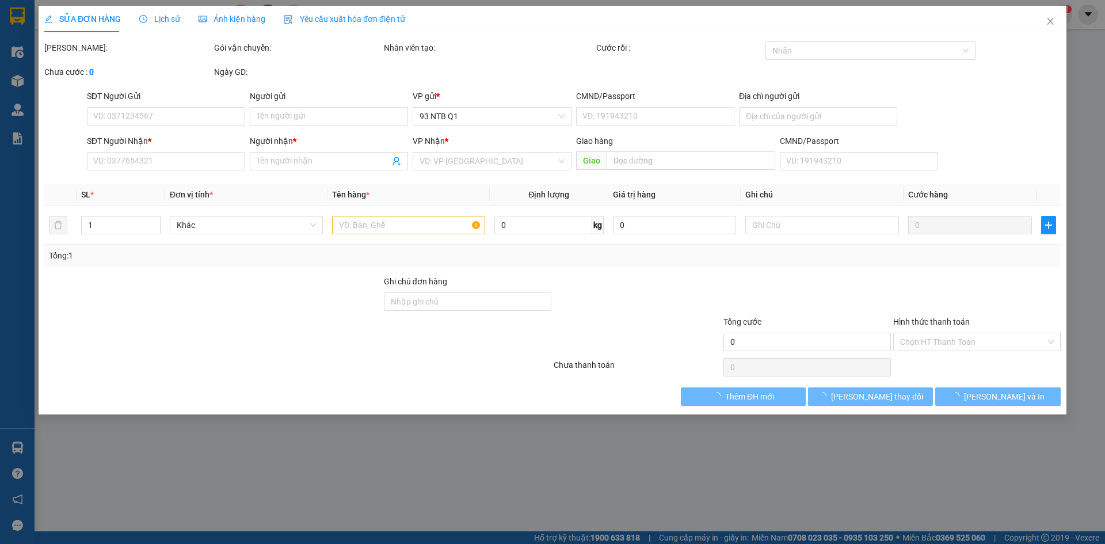
type input "0899520589"
type input "LAB VIVADENT"
type input "30.000"
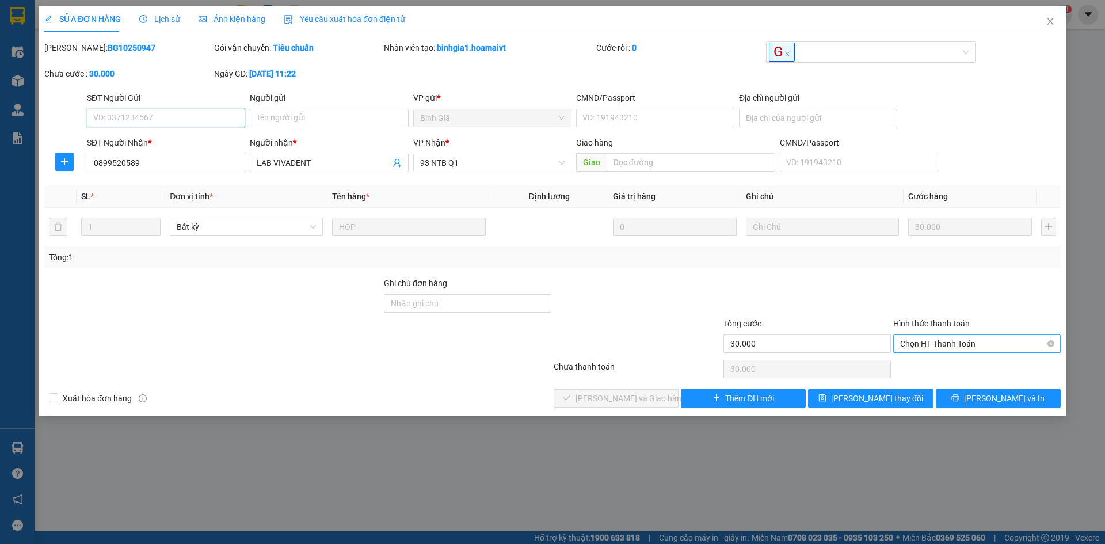
click at [952, 341] on span "Chọn HT Thanh Toán" at bounding box center [977, 343] width 154 height 17
click at [928, 361] on div "Tại văn phòng" at bounding box center [977, 366] width 154 height 13
type input "0"
click at [584, 393] on button "[PERSON_NAME] và Giao hàng" at bounding box center [616, 398] width 125 height 18
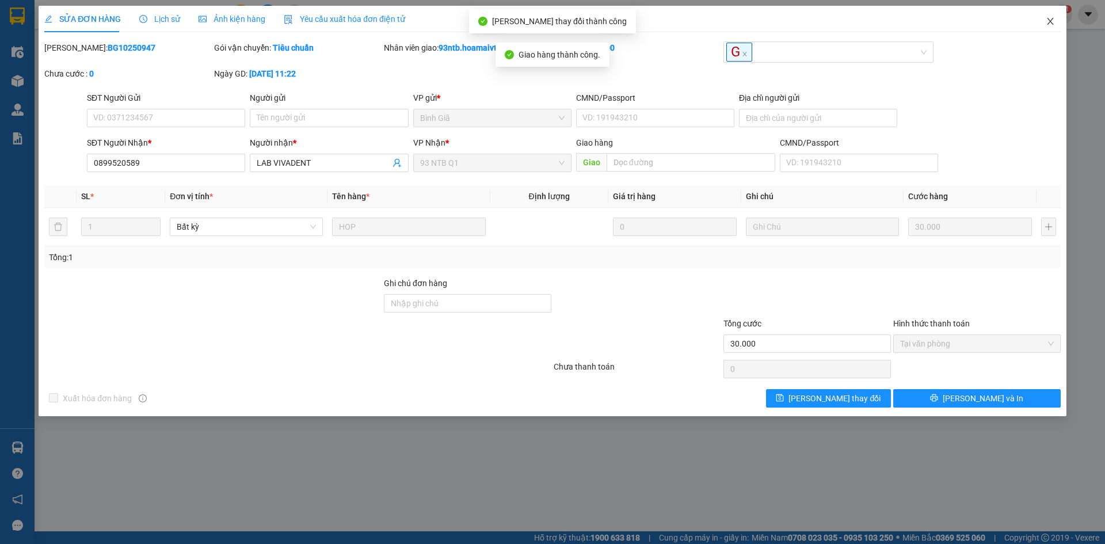
click at [1044, 21] on span "Close" at bounding box center [1050, 22] width 32 height 32
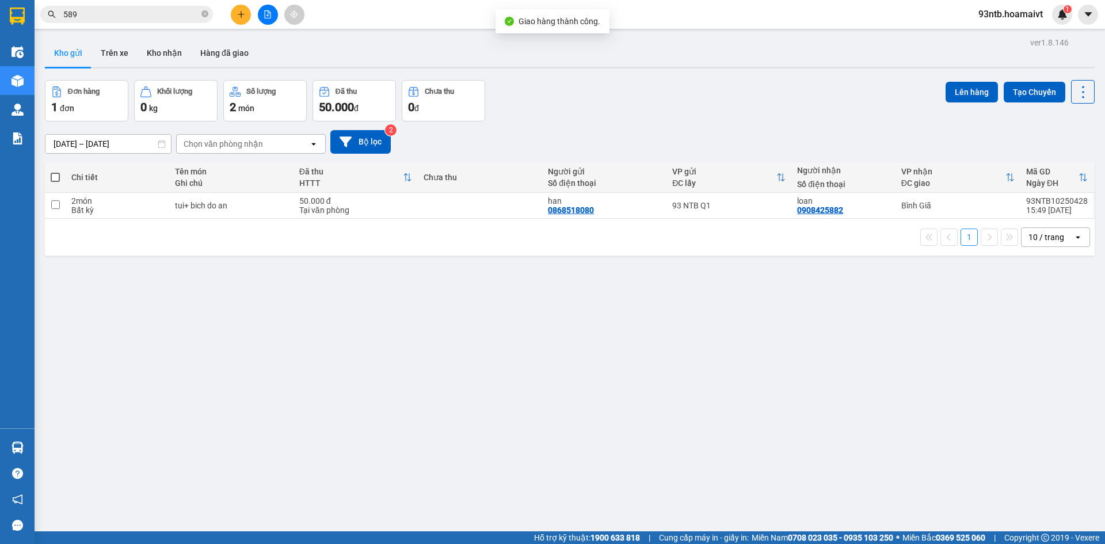
click at [137, 14] on input "589" at bounding box center [131, 14] width 136 height 13
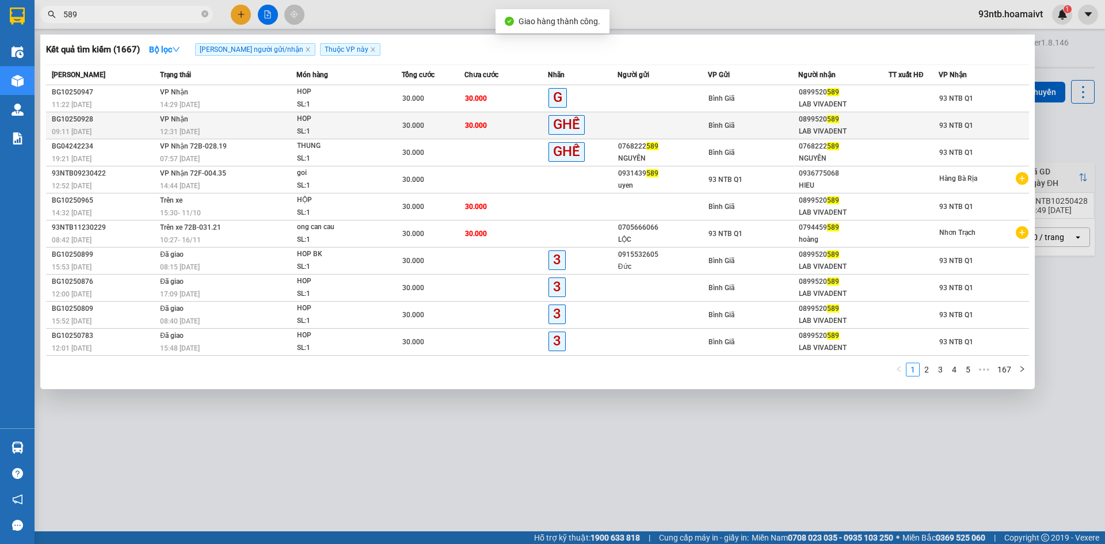
click at [516, 121] on td "30.000" at bounding box center [506, 125] width 83 height 27
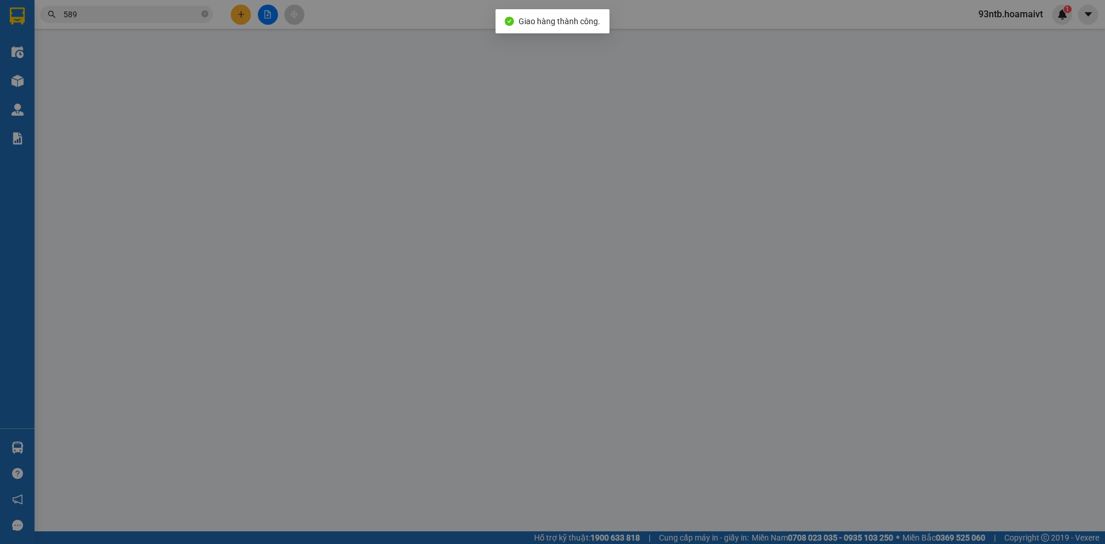
type input "0899520589"
type input "LAB VIVADENT"
type input "30.000"
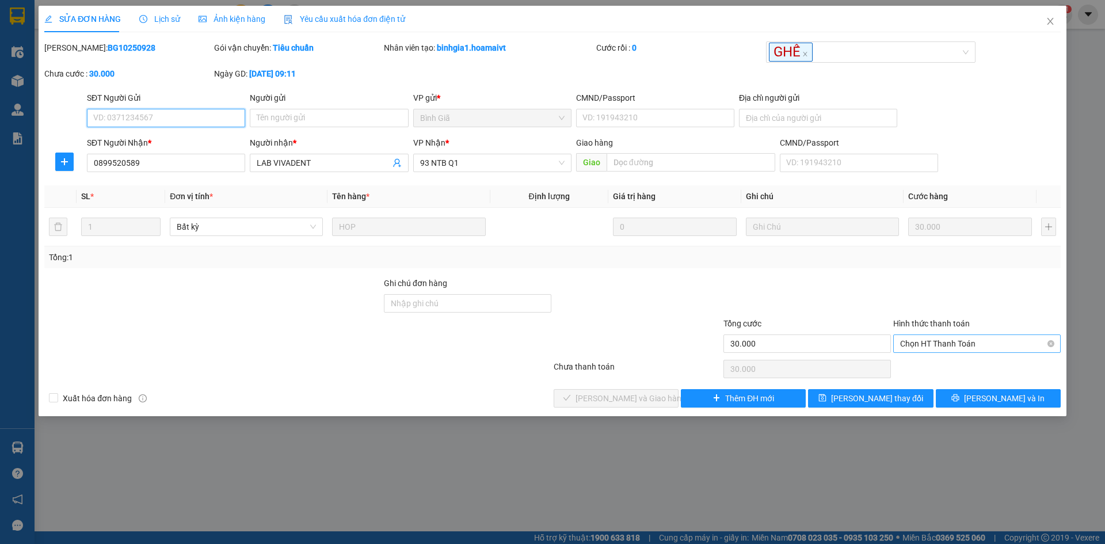
click at [935, 338] on span "Chọn HT Thanh Toán" at bounding box center [977, 343] width 154 height 17
click at [917, 360] on div "Tại văn phòng" at bounding box center [977, 366] width 154 height 13
type input "0"
click at [610, 395] on span "[PERSON_NAME] và Giao hàng" at bounding box center [631, 398] width 111 height 13
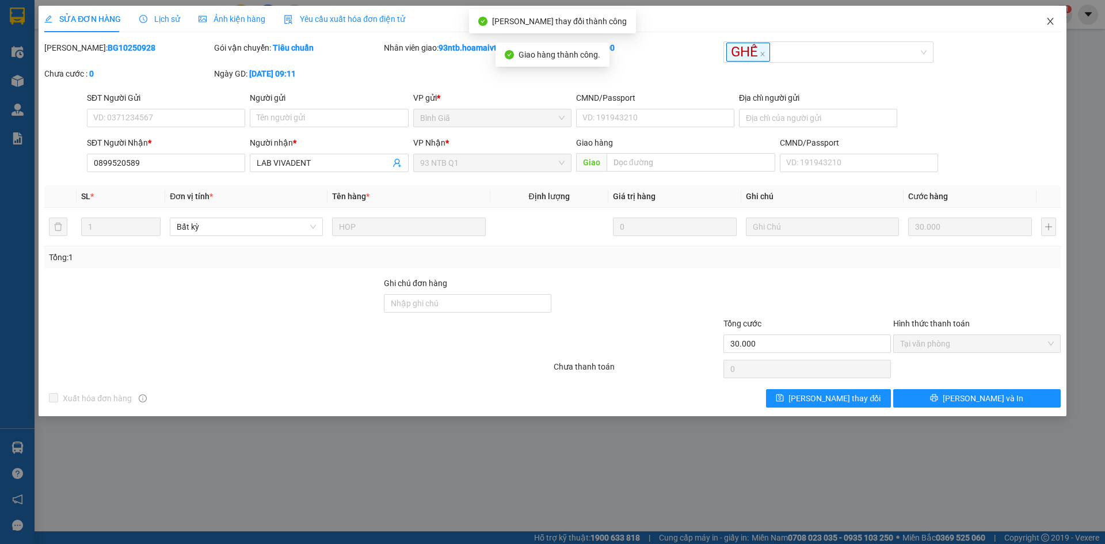
click at [1050, 17] on span "Close" at bounding box center [1050, 22] width 32 height 32
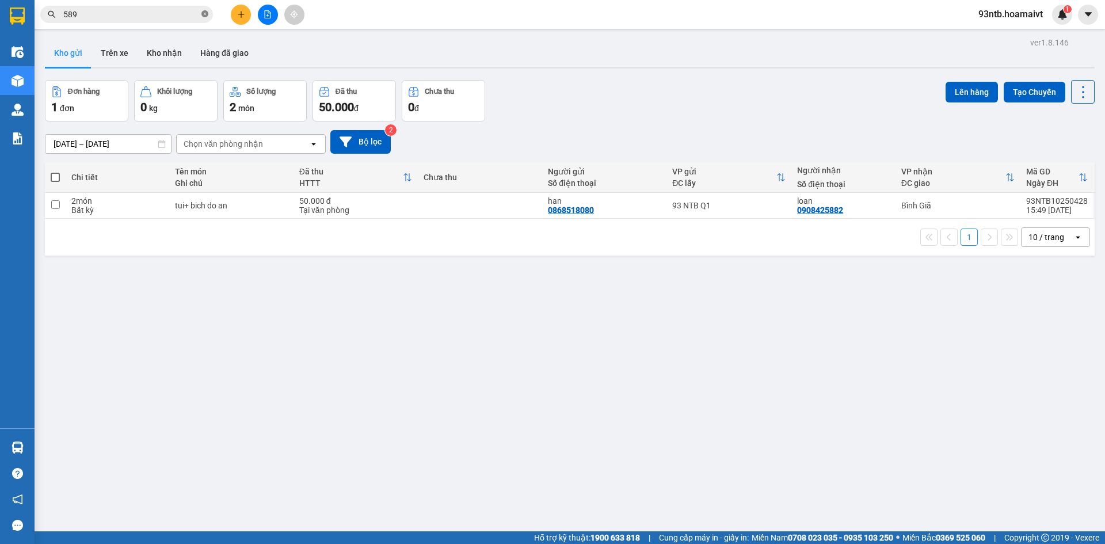
click at [204, 12] on icon "close-circle" at bounding box center [204, 13] width 7 height 7
click at [242, 12] on icon "plus" at bounding box center [241, 14] width 8 height 8
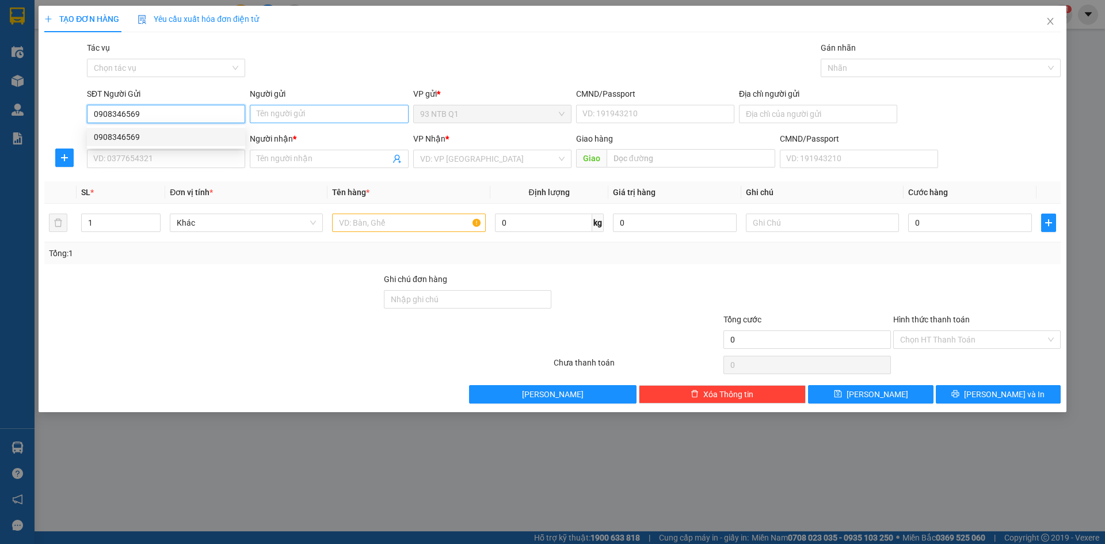
type input "0908346569"
click at [289, 110] on input "Người gửi" at bounding box center [329, 114] width 158 height 18
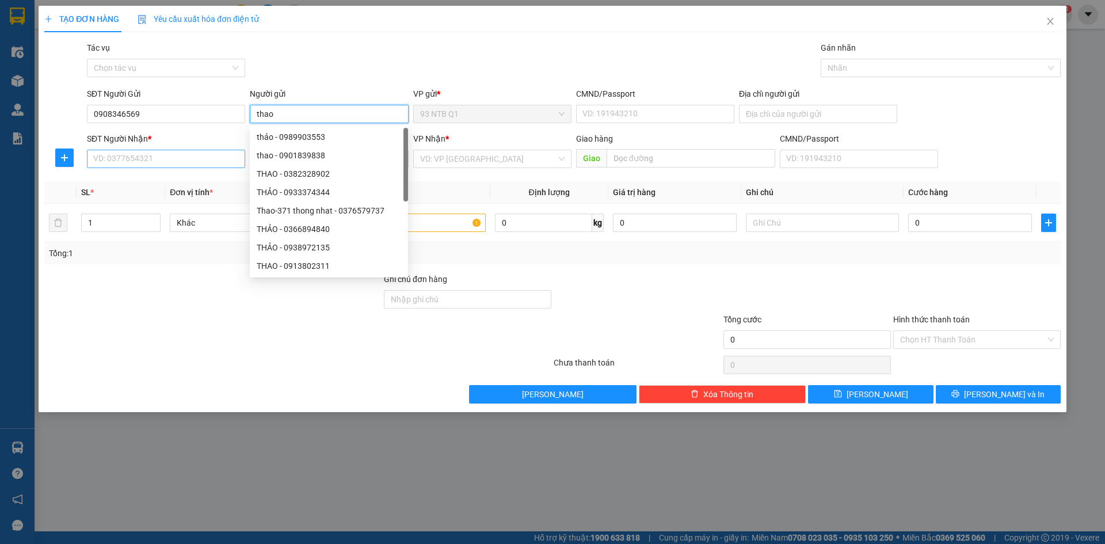
type input "thao"
click at [133, 159] on input "SĐT Người Nhận *" at bounding box center [166, 159] width 158 height 18
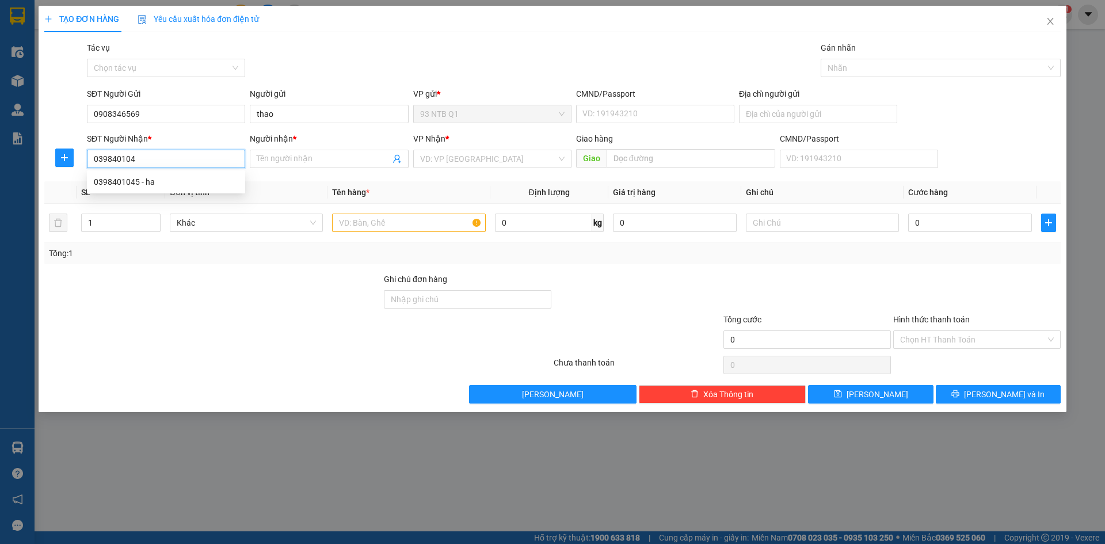
type input "0398401045"
click at [164, 177] on div "0398401045 - ha" at bounding box center [166, 182] width 144 height 13
type input "ha"
type input "0398401045"
click at [356, 225] on input "text" at bounding box center [408, 223] width 153 height 18
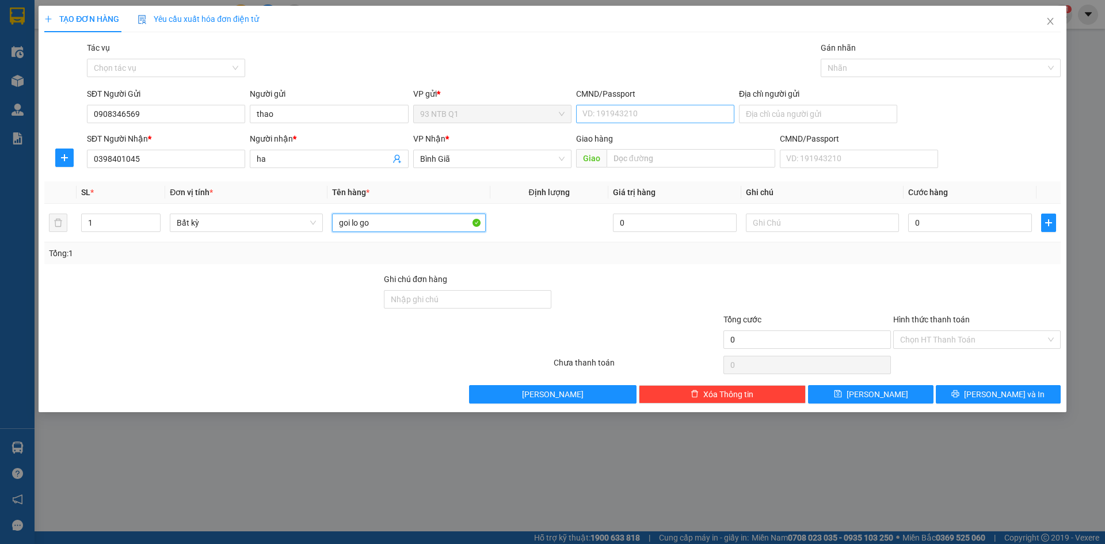
type input "goi lo go"
click at [616, 112] on input "CMND/Passport" at bounding box center [655, 114] width 158 height 18
type input "079168012625"
click at [938, 219] on input "0" at bounding box center [970, 223] width 124 height 18
type input "3"
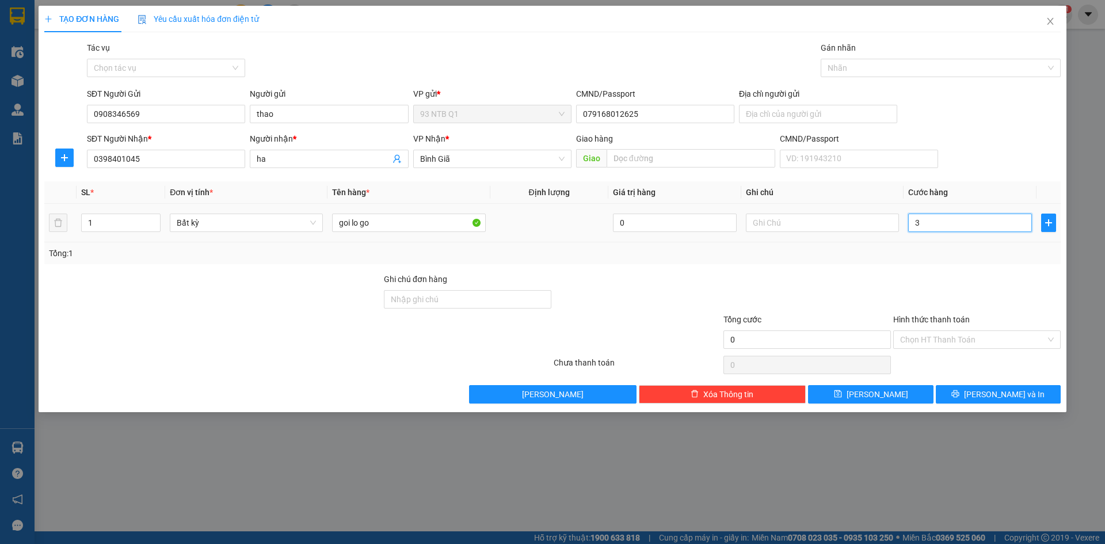
type input "3"
type input "30"
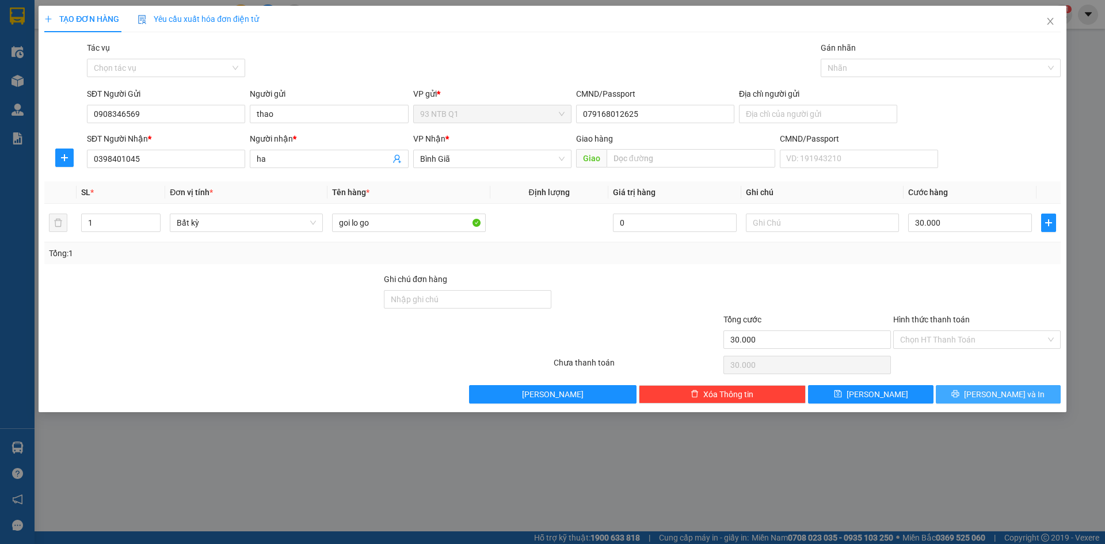
click at [963, 393] on button "[PERSON_NAME] và In" at bounding box center [998, 394] width 125 height 18
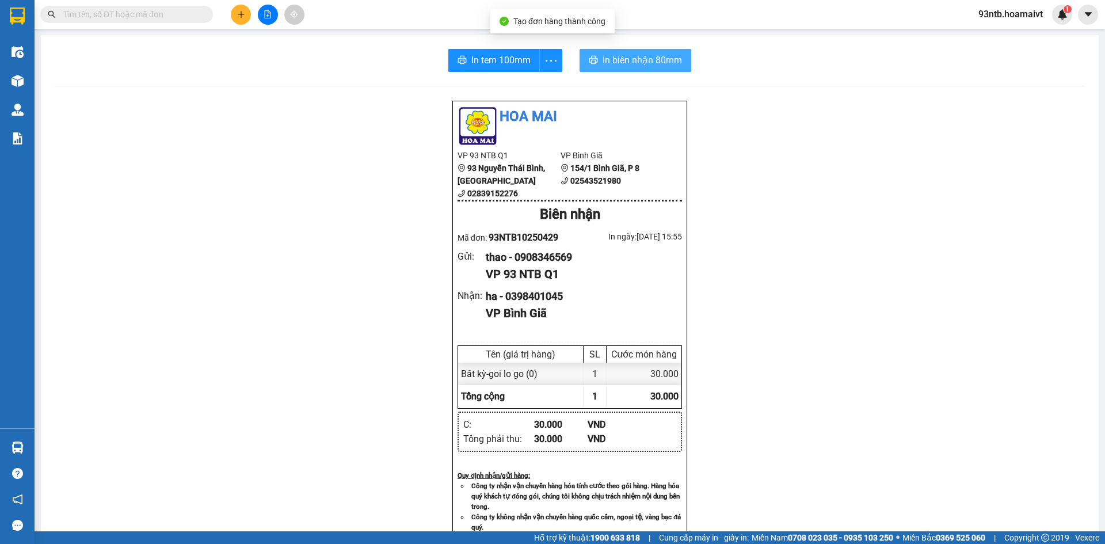
click at [621, 58] on span "In biên nhận 80mm" at bounding box center [642, 60] width 79 height 14
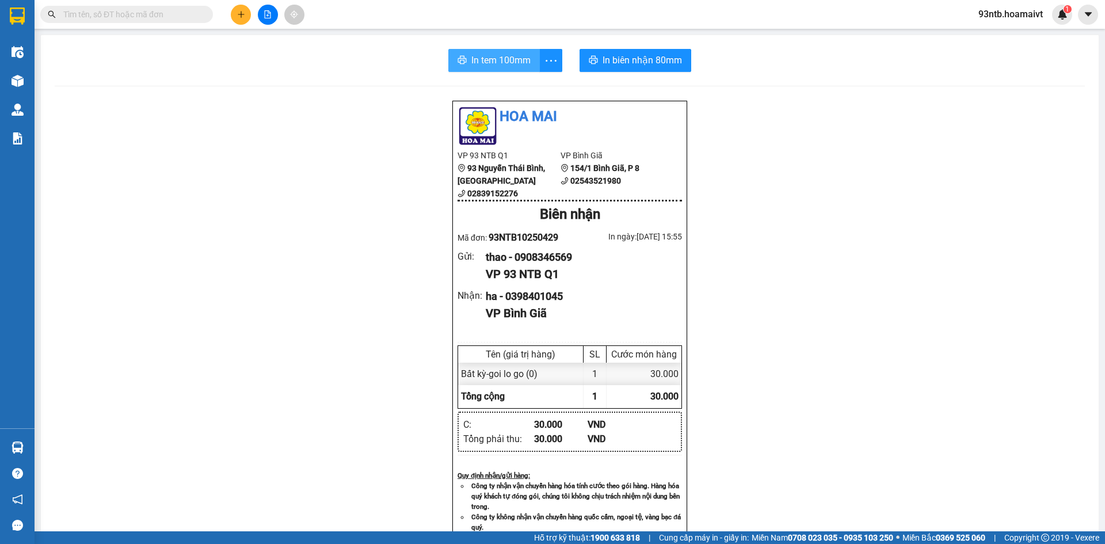
click at [473, 56] on span "In tem 100mm" at bounding box center [500, 60] width 59 height 14
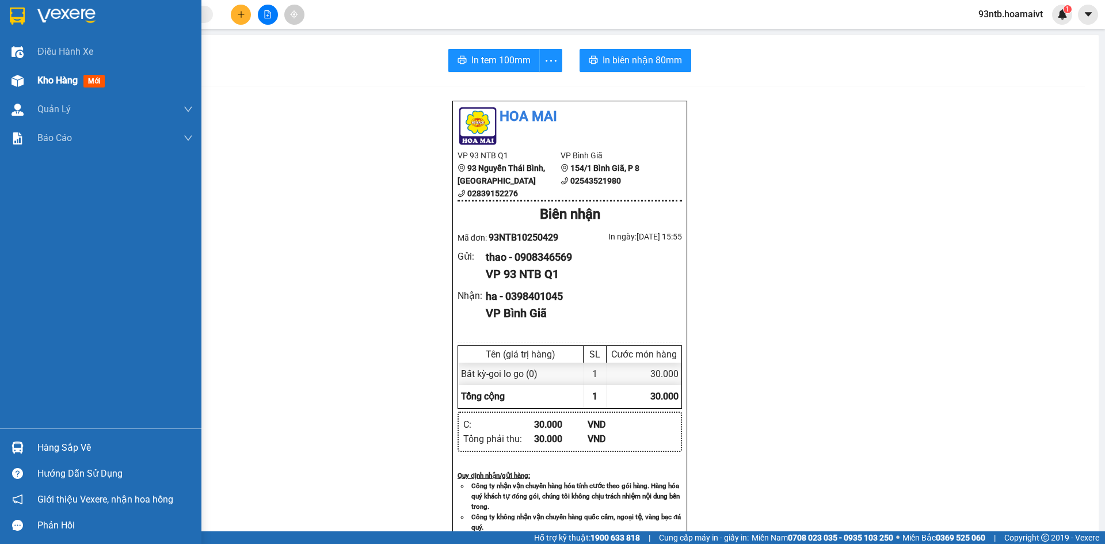
click at [14, 78] on img at bounding box center [18, 81] width 12 height 12
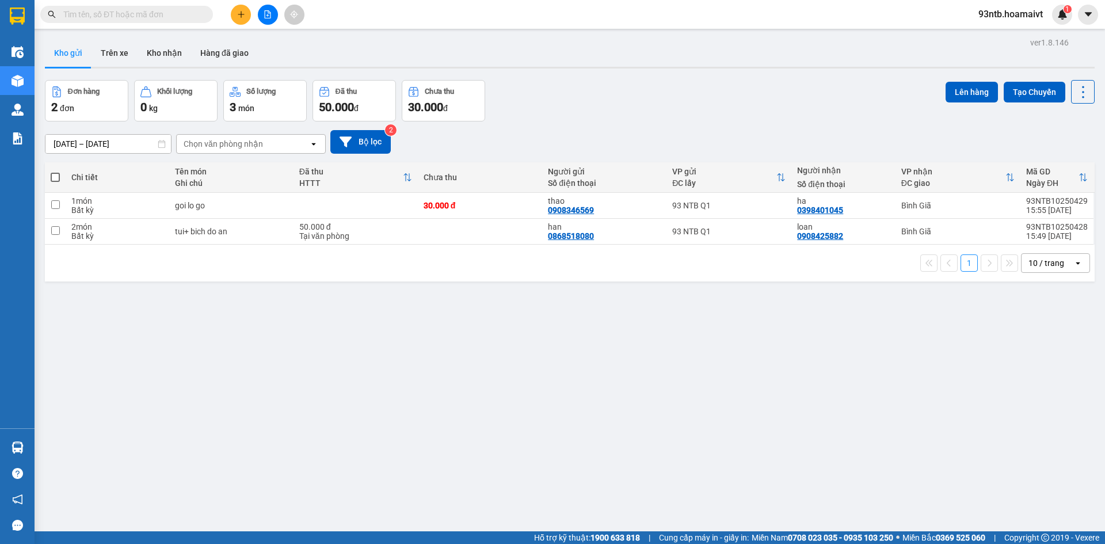
click at [54, 176] on span at bounding box center [55, 177] width 9 height 9
click at [55, 172] on input "checkbox" at bounding box center [55, 172] width 0 height 0
checkbox input "true"
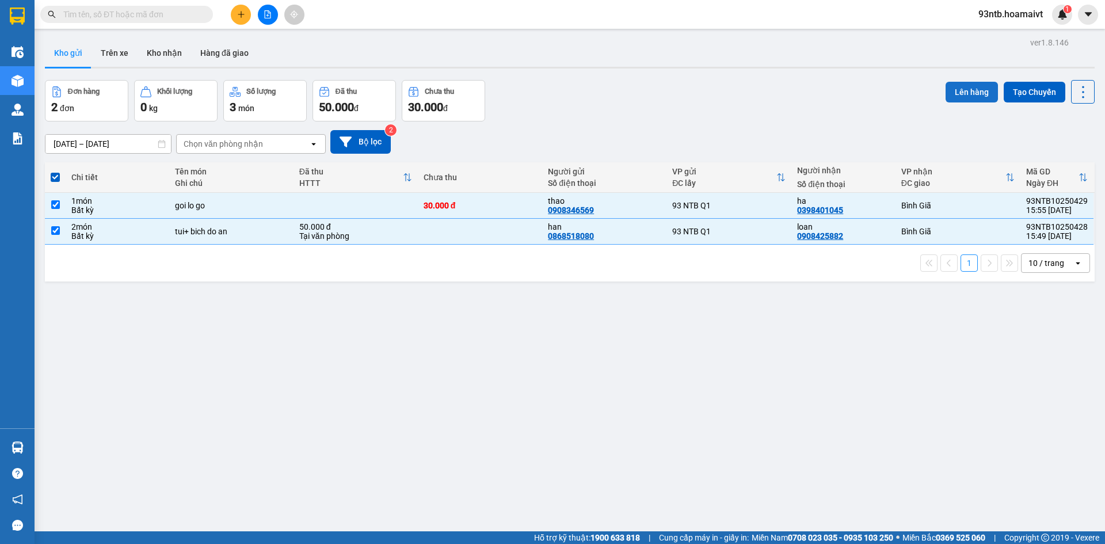
click at [950, 86] on button "Lên hàng" at bounding box center [972, 92] width 52 height 21
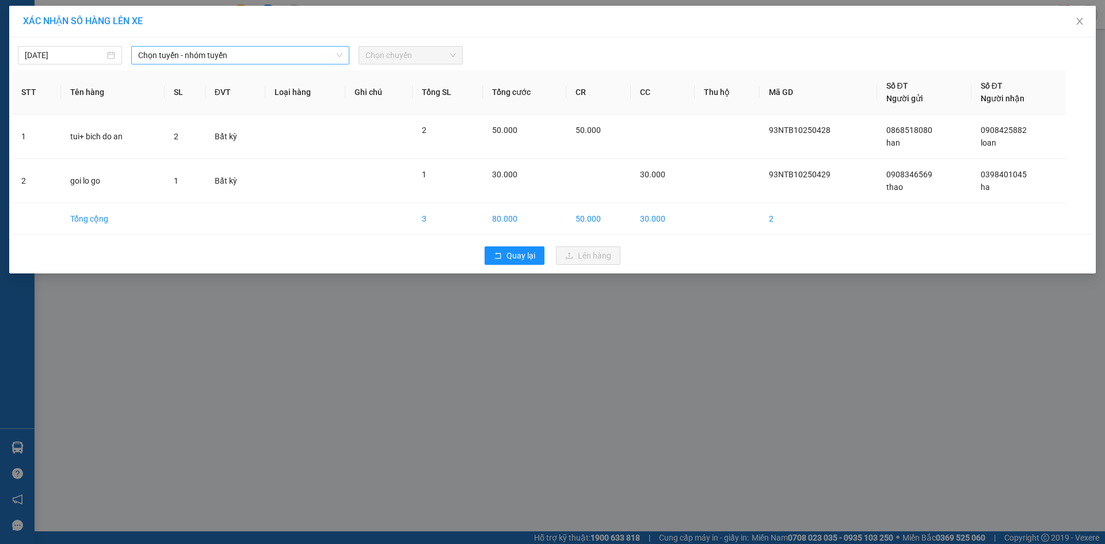
click at [182, 56] on span "Chọn tuyến - nhóm tuyến" at bounding box center [240, 55] width 204 height 17
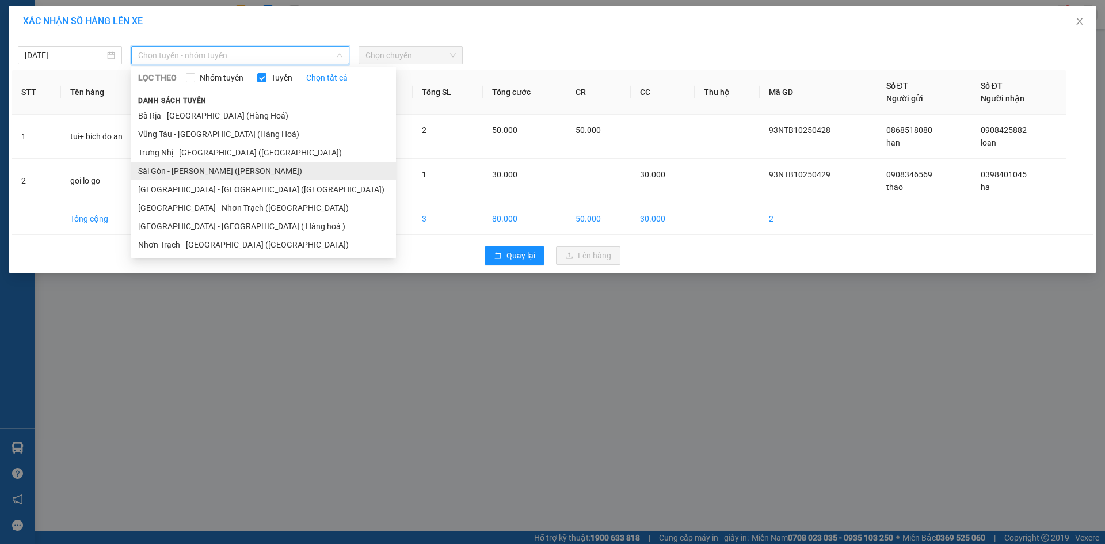
click at [172, 168] on li "Sài Gòn - [PERSON_NAME] ([PERSON_NAME])" at bounding box center [263, 171] width 265 height 18
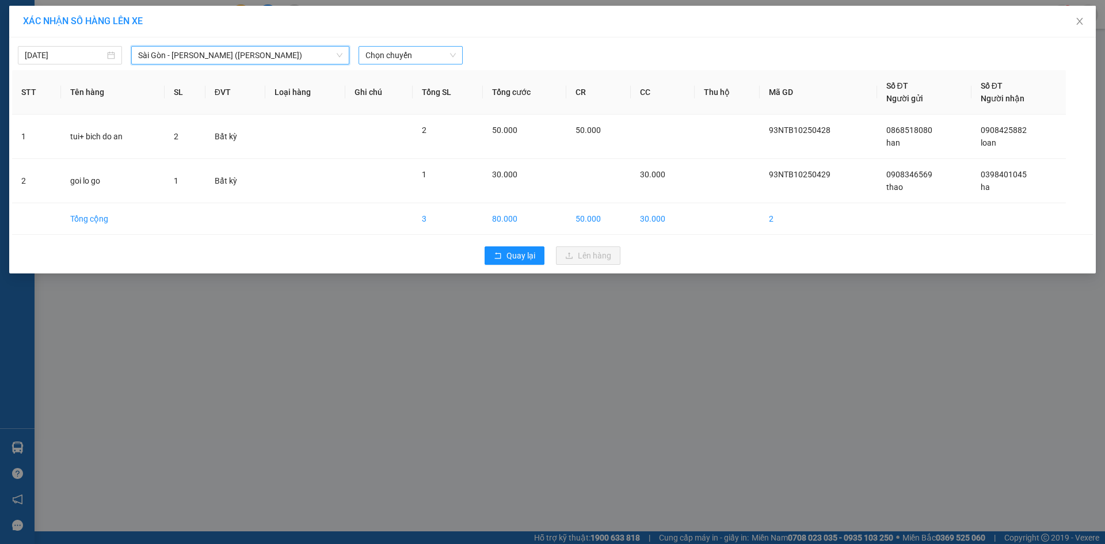
click at [421, 54] on span "Chọn chuyến" at bounding box center [411, 55] width 90 height 17
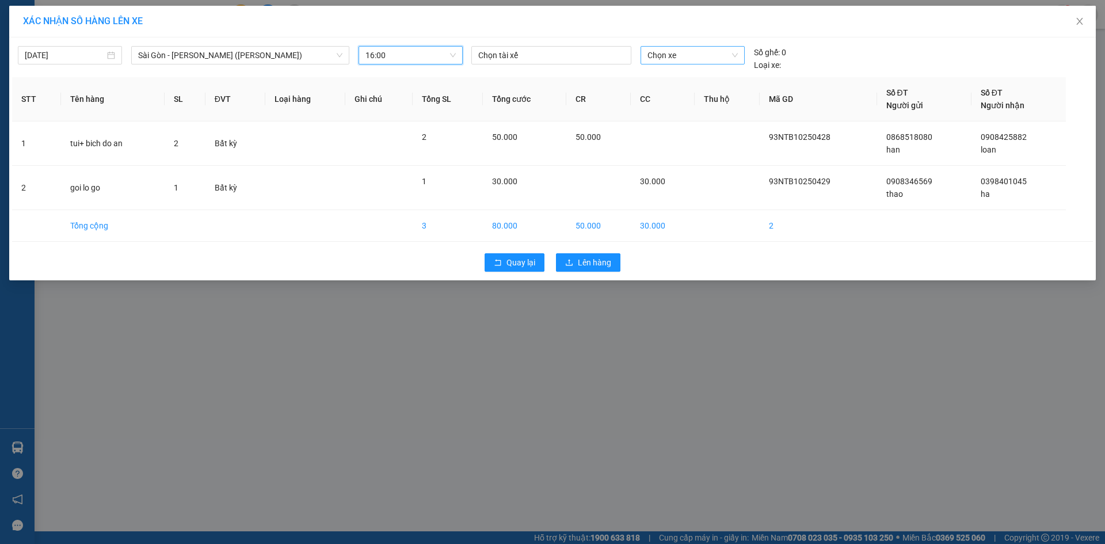
click at [698, 56] on span "Chọn xe" at bounding box center [693, 55] width 90 height 17
type input "9416"
click at [704, 74] on div "72H-094.16" at bounding box center [693, 78] width 90 height 13
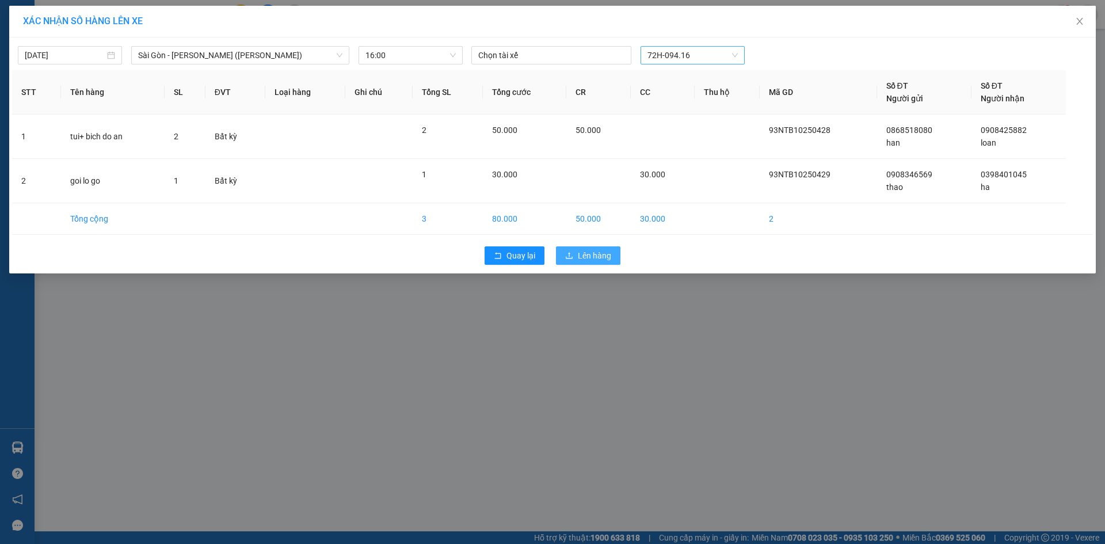
click at [580, 256] on span "Lên hàng" at bounding box center [594, 255] width 33 height 13
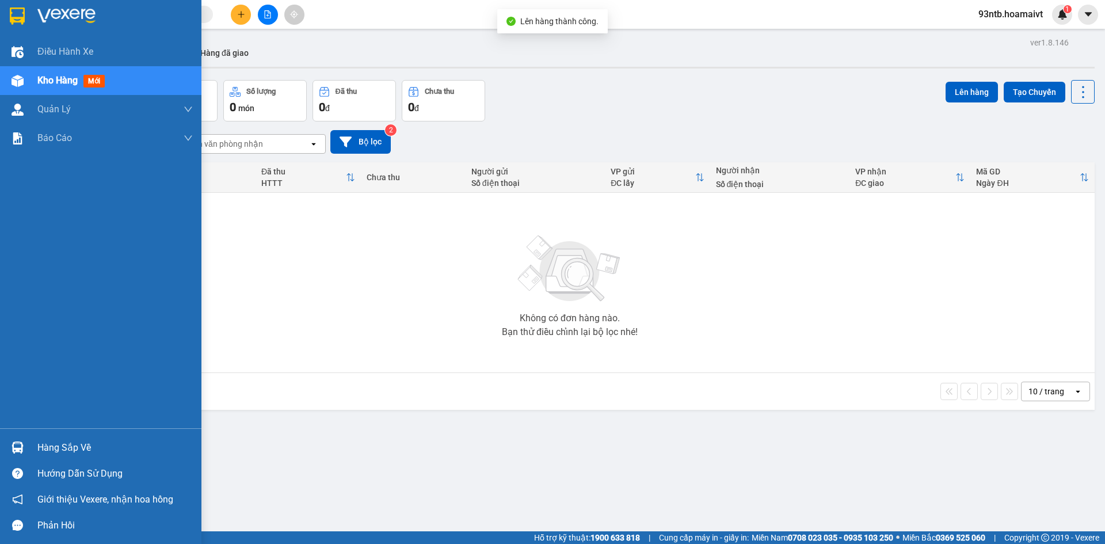
click at [13, 444] on img at bounding box center [18, 447] width 12 height 12
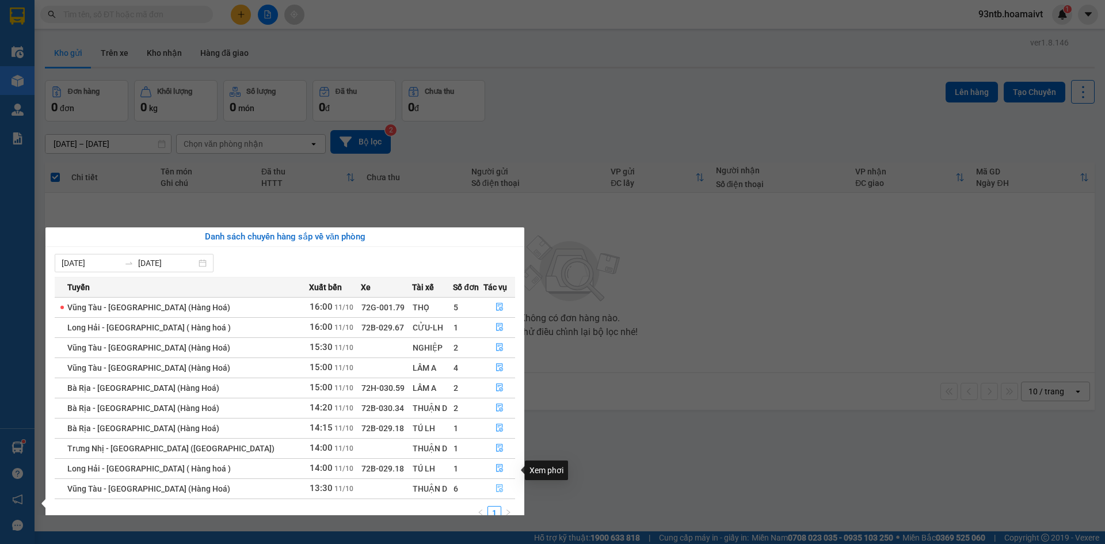
click at [496, 485] on icon "file-done" at bounding box center [499, 489] width 7 height 8
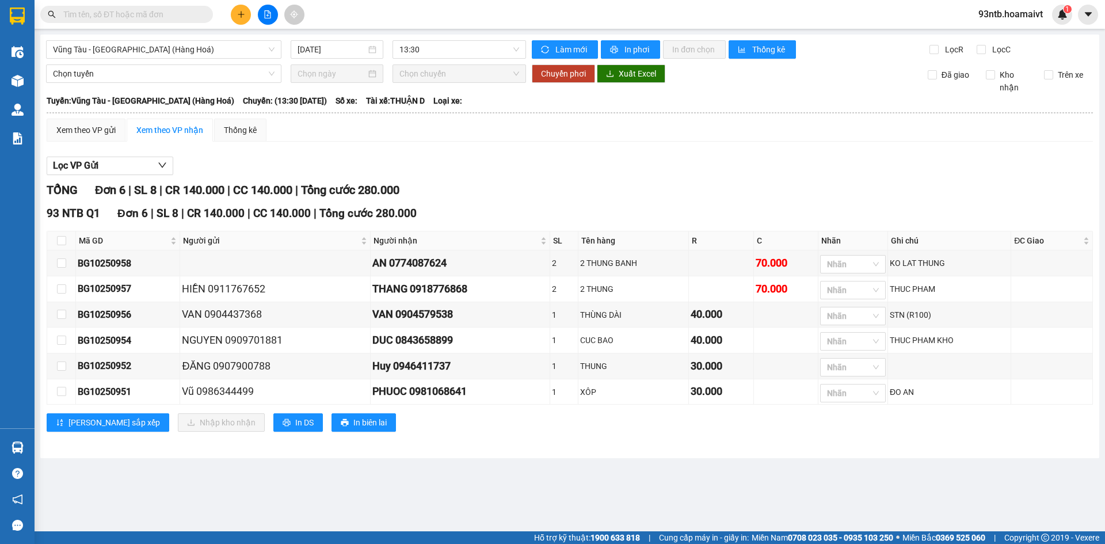
click at [540, 139] on div "Xem theo VP gửi Xem theo VP nhận Thống kê" at bounding box center [570, 130] width 1046 height 23
click at [106, 15] on input "text" at bounding box center [131, 14] width 136 height 13
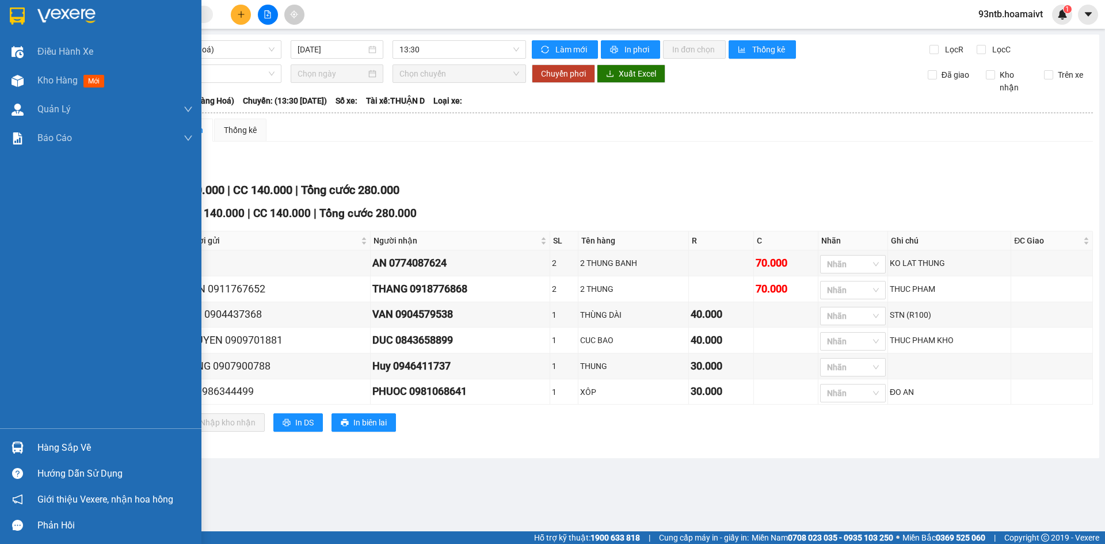
click at [17, 444] on img at bounding box center [18, 447] width 12 height 12
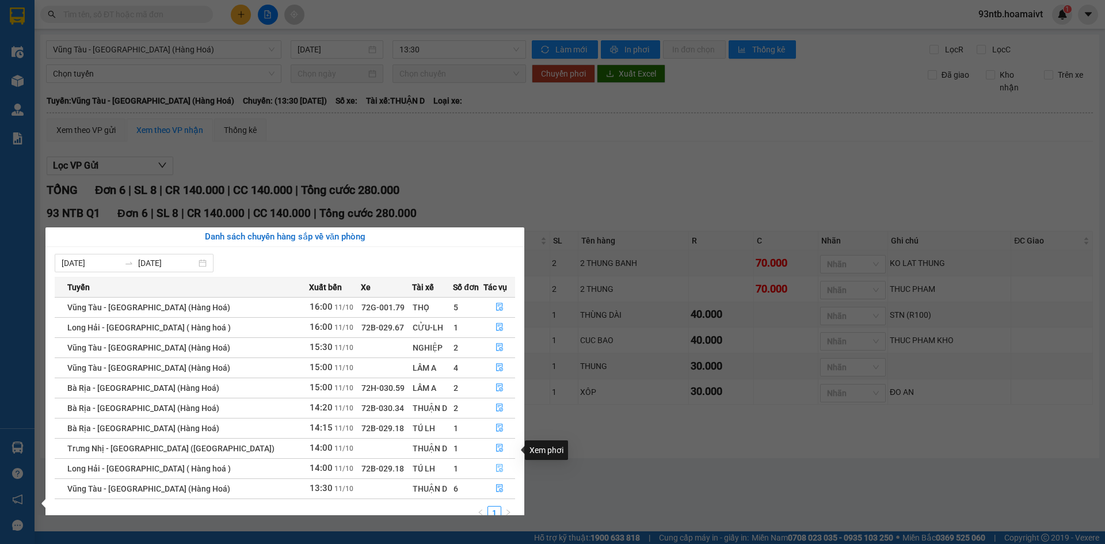
click at [494, 459] on button "button" at bounding box center [499, 468] width 31 height 18
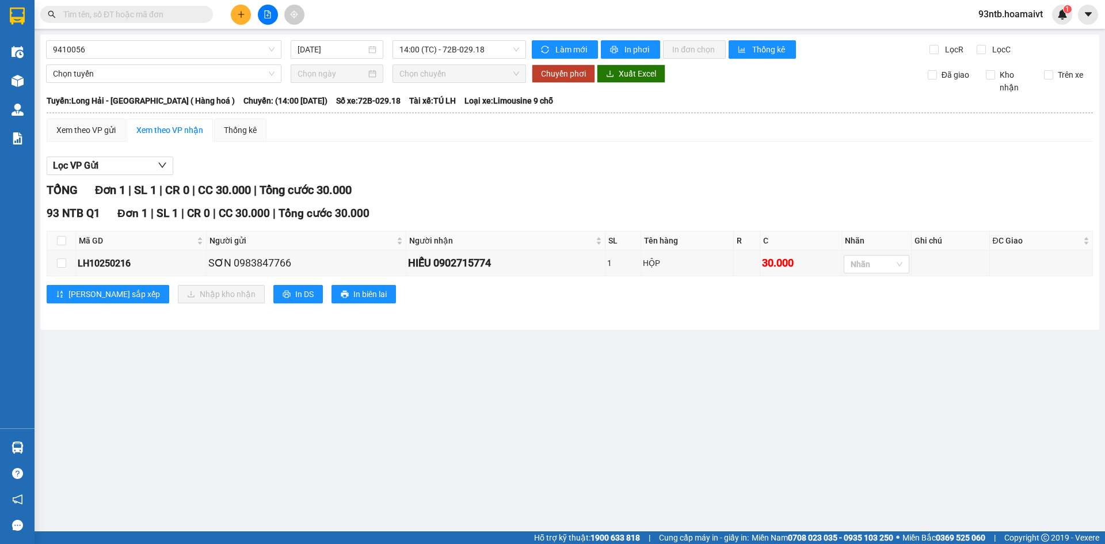
click at [97, 11] on input "text" at bounding box center [131, 14] width 136 height 13
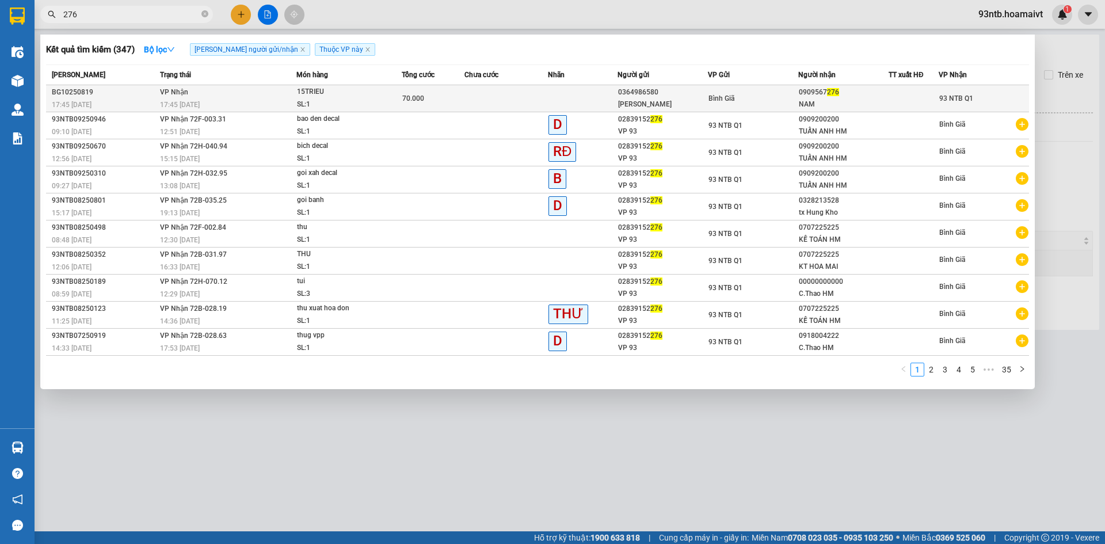
type input "276"
click at [463, 93] on div "70.000" at bounding box center [433, 98] width 62 height 13
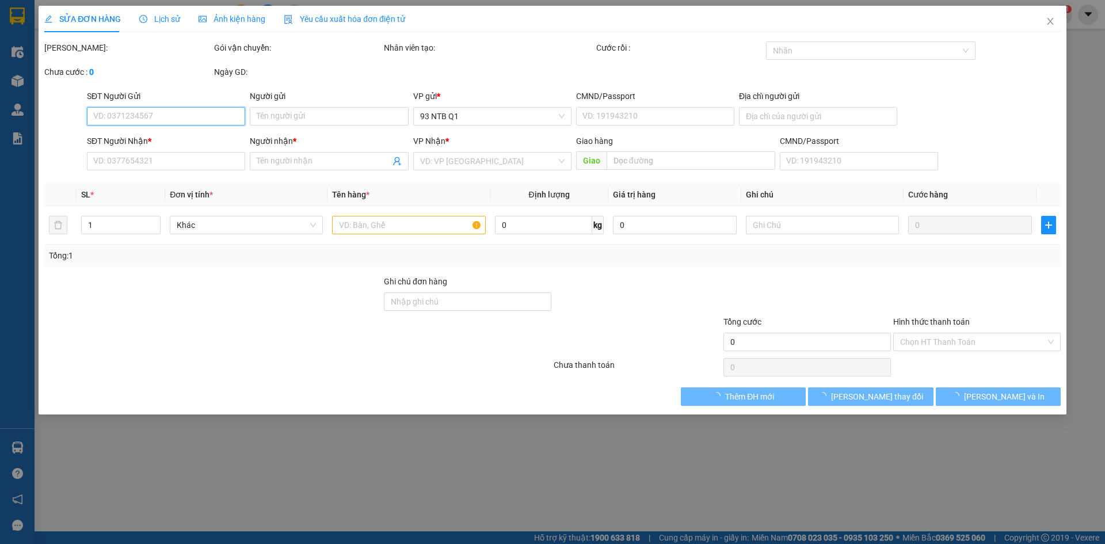
type input "0364986580"
type input "ANNA"
type input "0909567276"
type input "NAM"
type input "70.000"
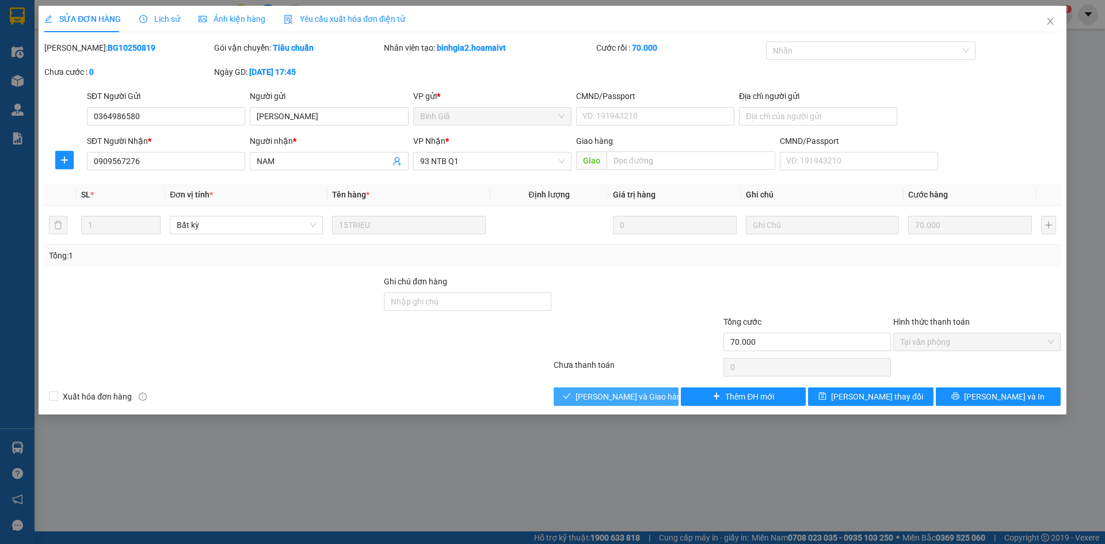
click at [595, 392] on span "[PERSON_NAME] và Giao hàng" at bounding box center [631, 396] width 111 height 13
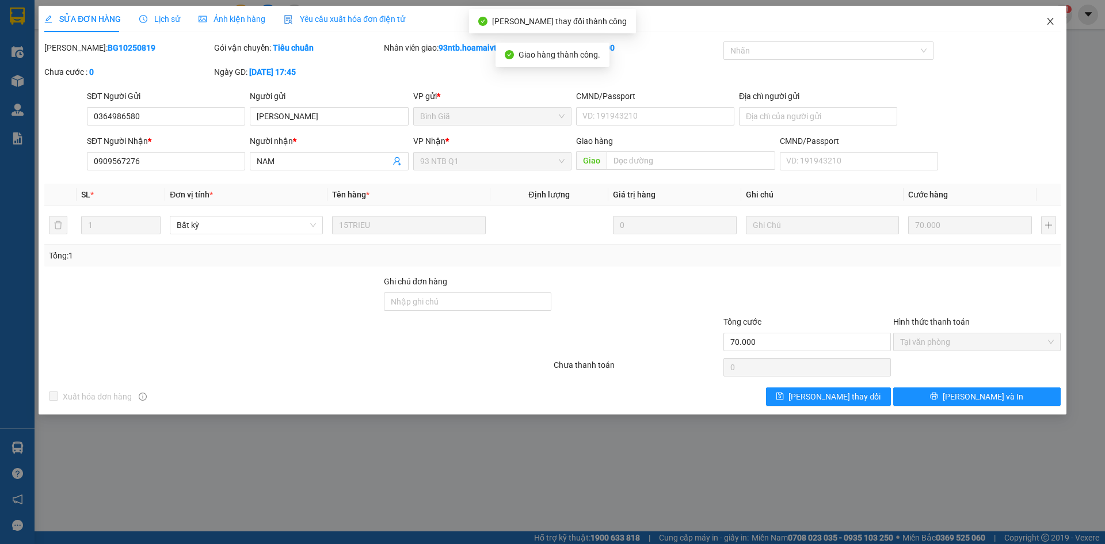
click at [1049, 17] on span "Close" at bounding box center [1050, 22] width 32 height 32
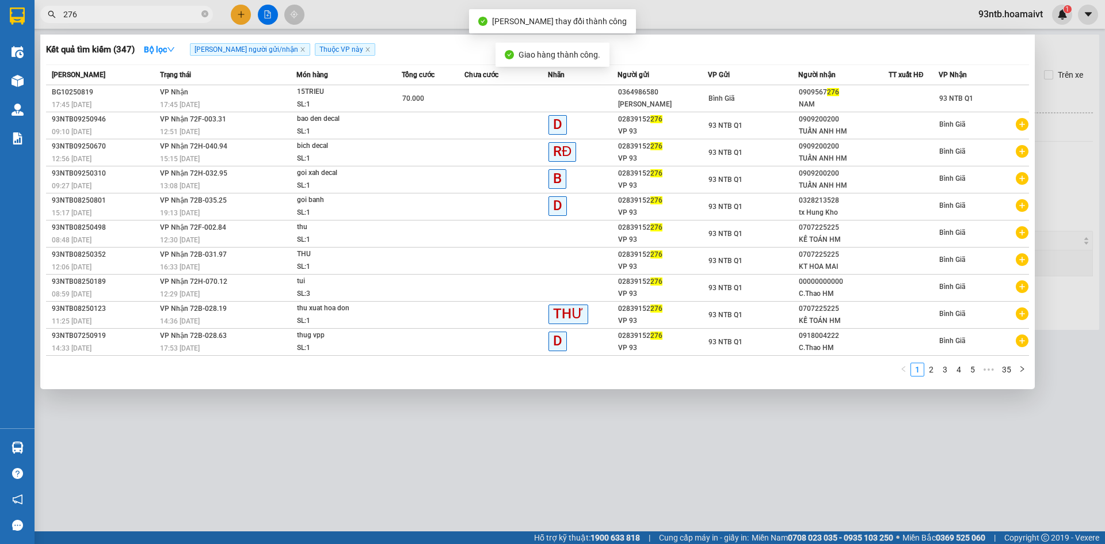
click at [159, 13] on input "276" at bounding box center [131, 14] width 136 height 13
type input "2"
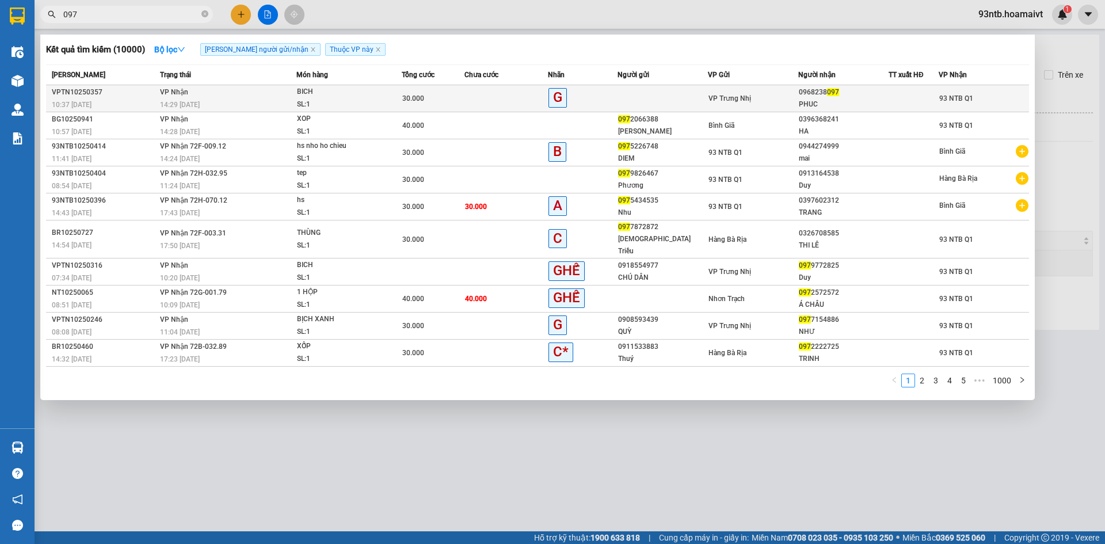
type input "097"
click at [463, 96] on div "30.000" at bounding box center [433, 98] width 62 height 13
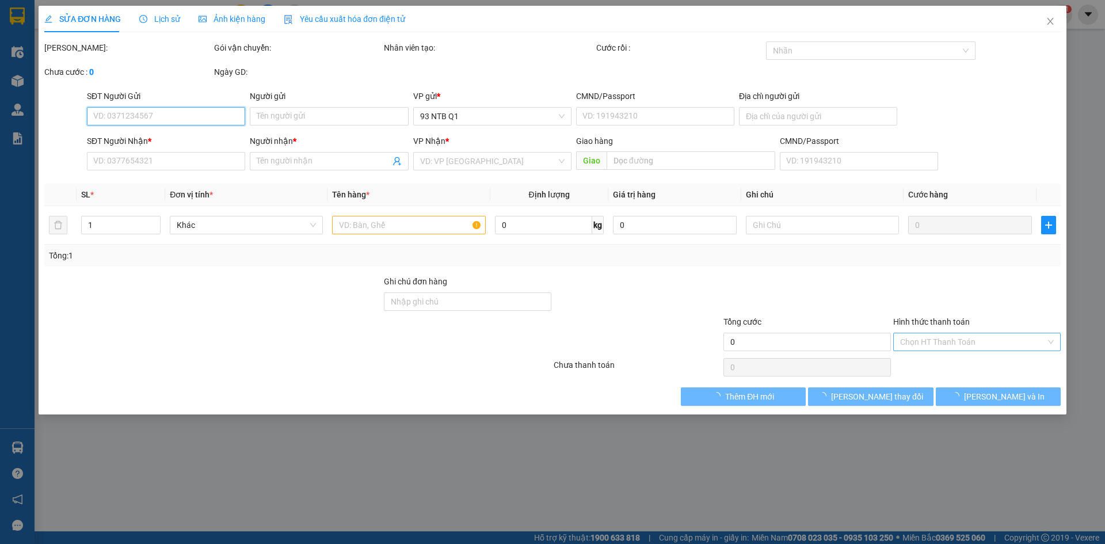
type input "0968238097"
type input "PHUC"
type input "30.000"
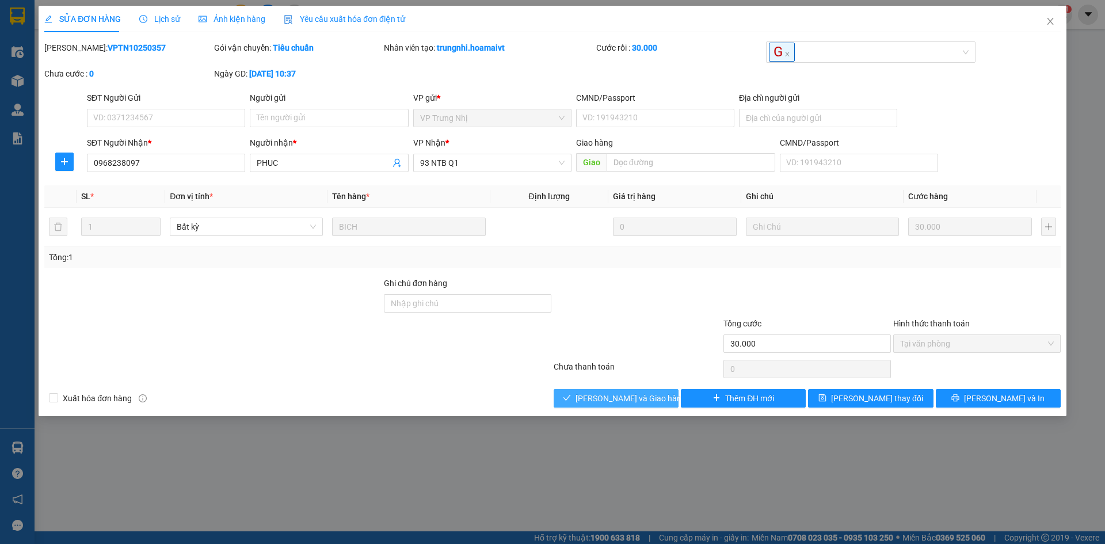
click at [587, 399] on button "[PERSON_NAME] và Giao hàng" at bounding box center [616, 398] width 125 height 18
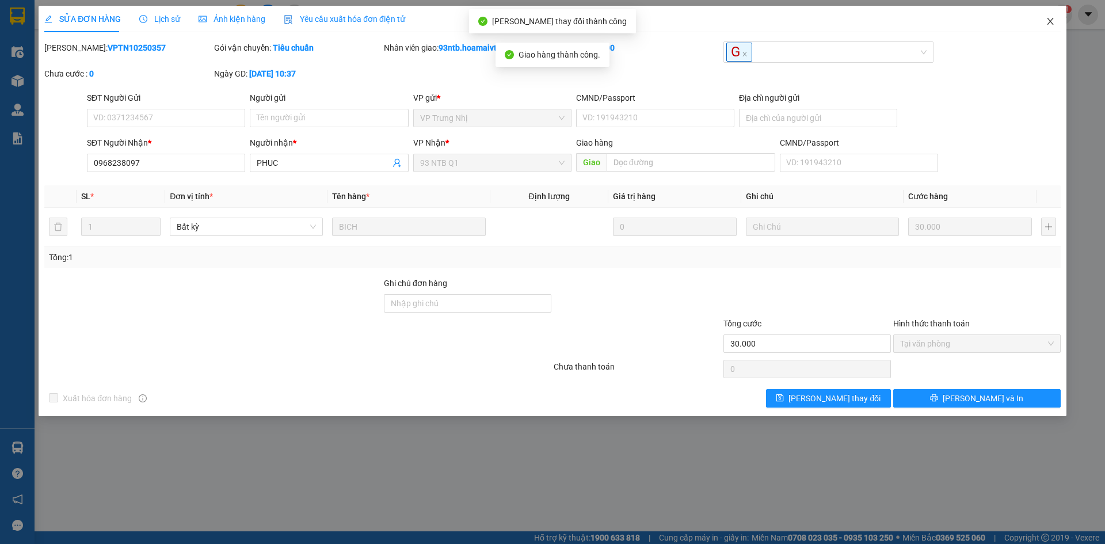
click at [1052, 20] on icon "close" at bounding box center [1050, 21] width 6 height 7
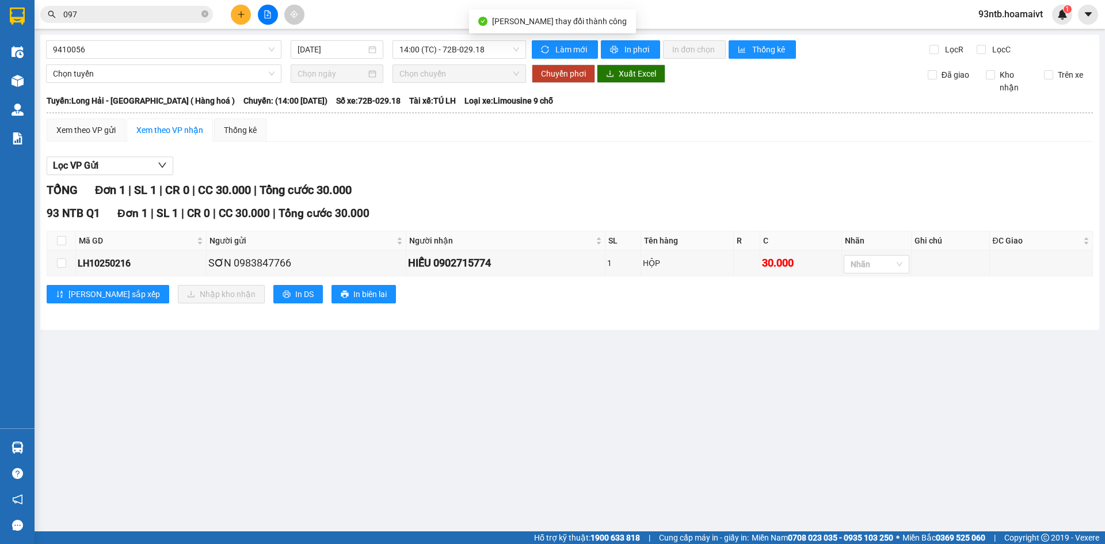
click at [165, 16] on input "097" at bounding box center [131, 14] width 136 height 13
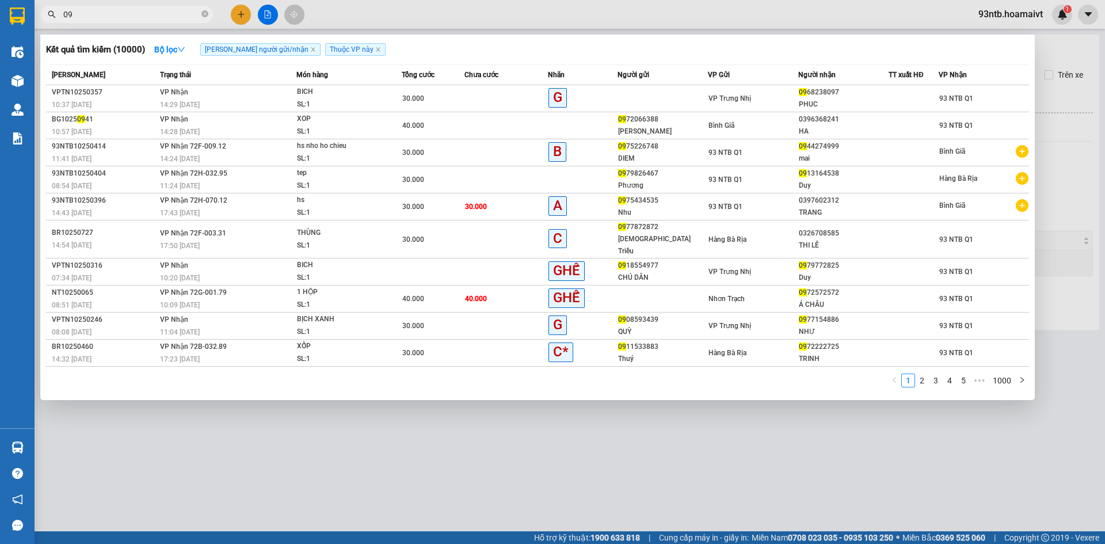
type input "0"
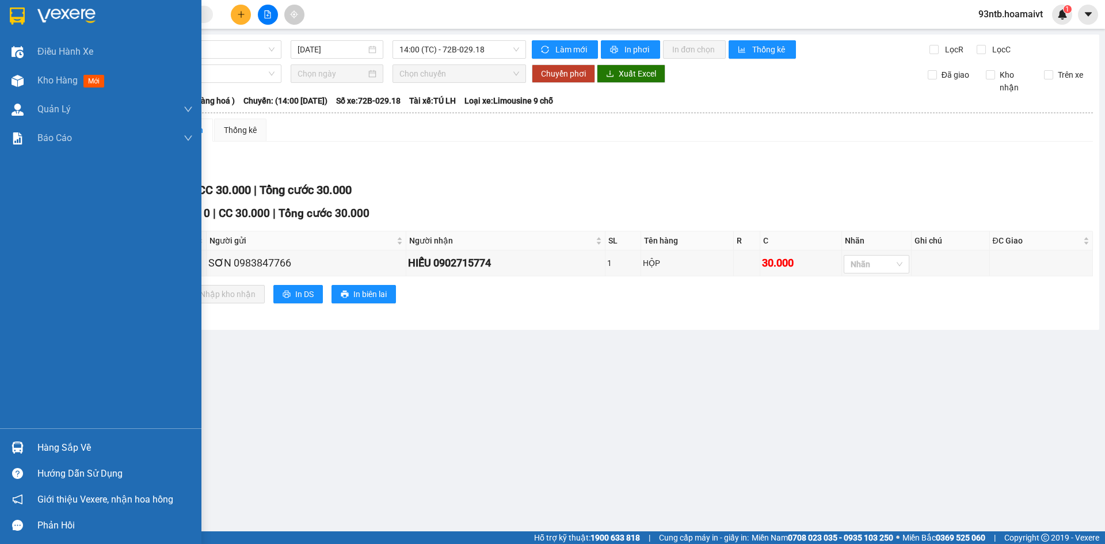
click at [20, 448] on img at bounding box center [18, 447] width 12 height 12
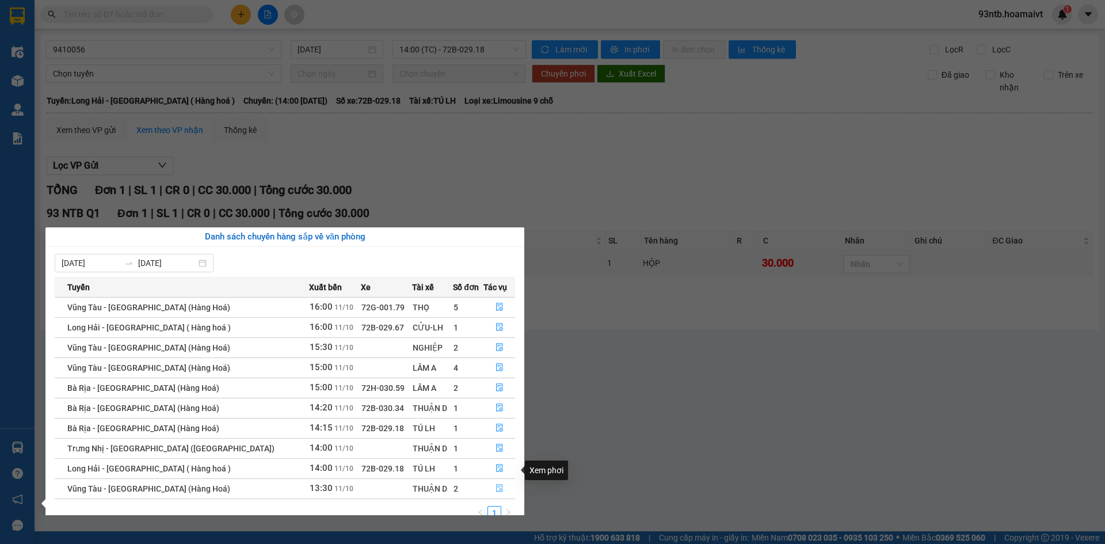
click at [496, 484] on icon "file-done" at bounding box center [500, 488] width 8 height 8
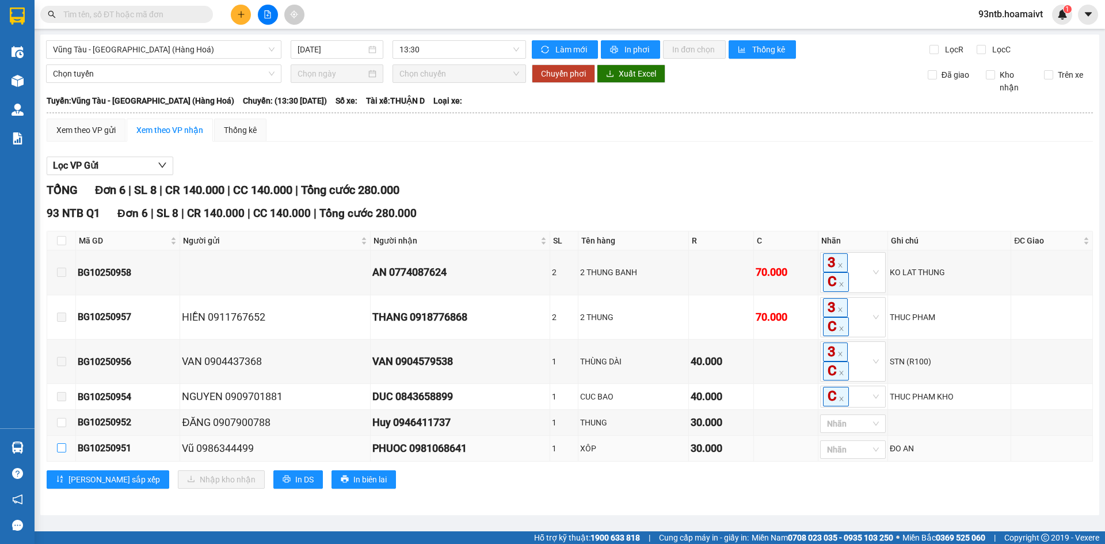
click at [63, 448] on input "checkbox" at bounding box center [61, 447] width 9 height 9
checkbox input "true"
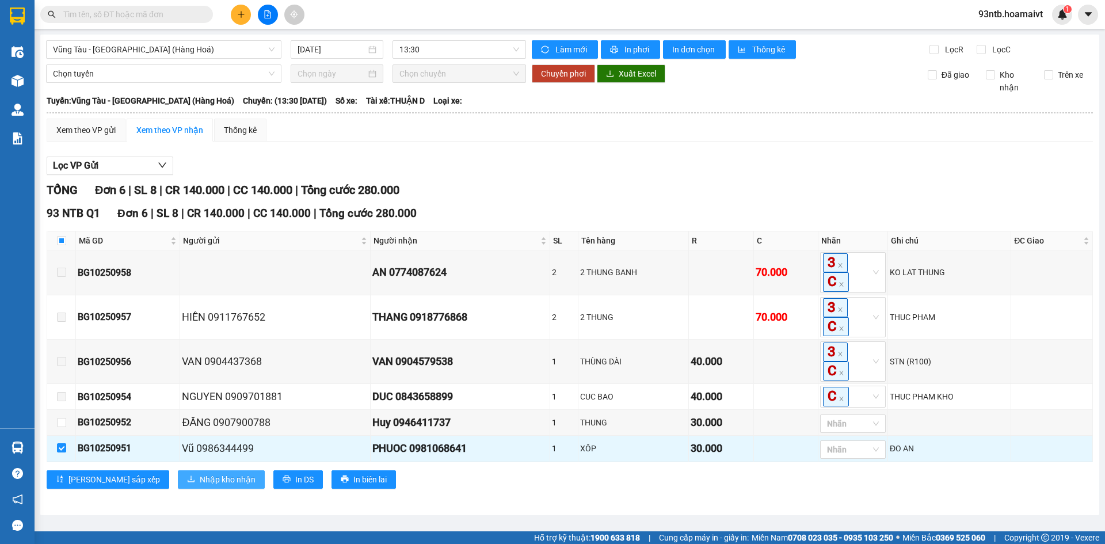
click at [200, 479] on span "Nhập kho nhận" at bounding box center [228, 479] width 56 height 13
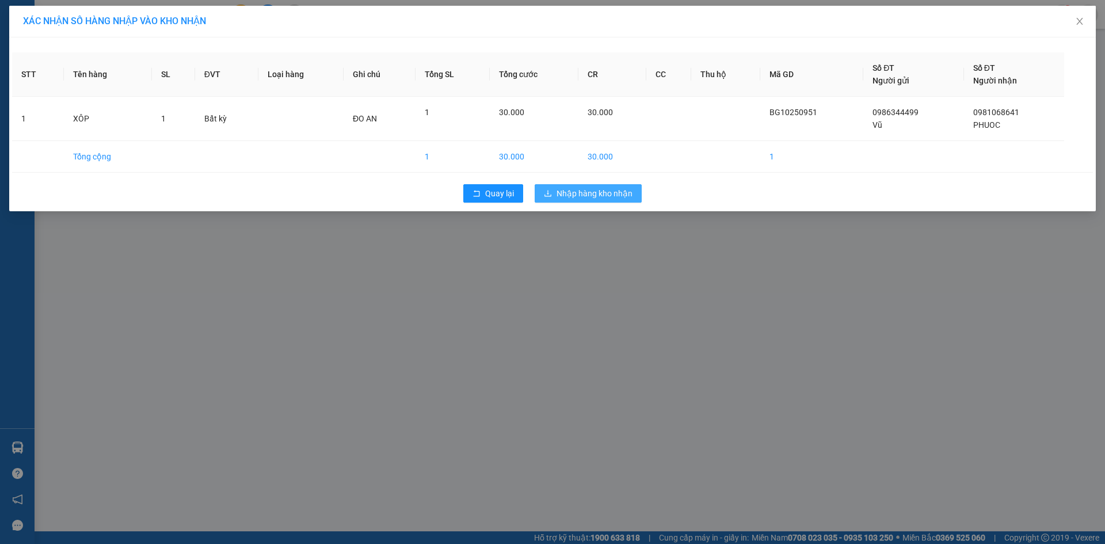
click at [596, 185] on button "Nhập hàng kho nhận" at bounding box center [588, 193] width 107 height 18
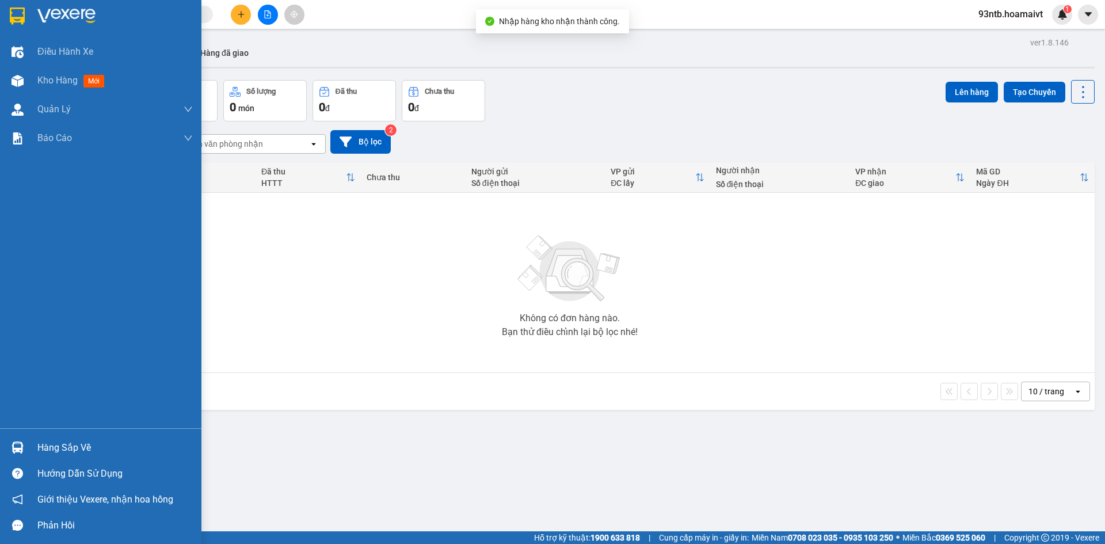
click at [16, 444] on img at bounding box center [18, 447] width 12 height 12
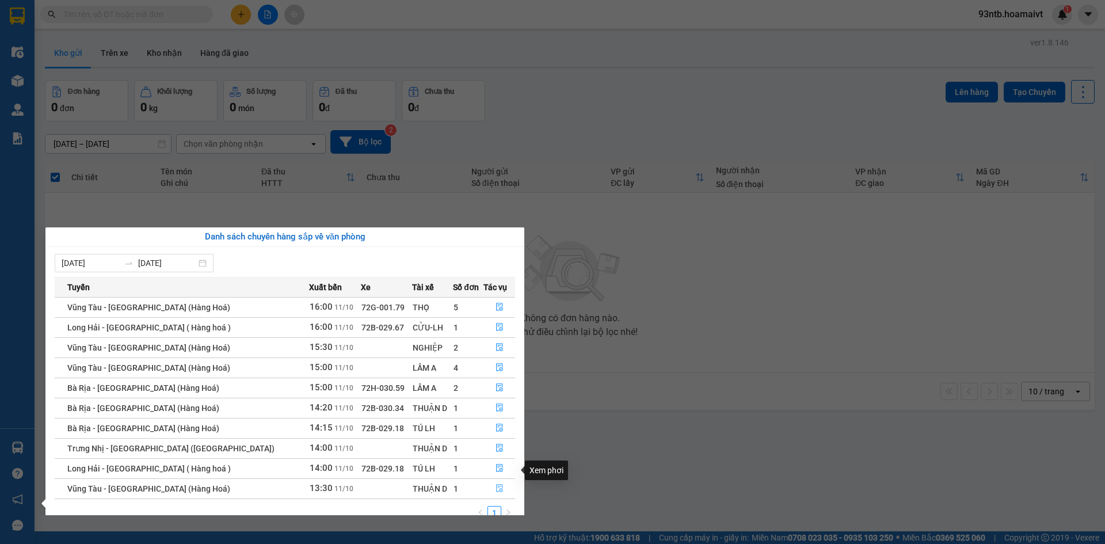
click at [496, 484] on icon "file-done" at bounding box center [500, 488] width 8 height 8
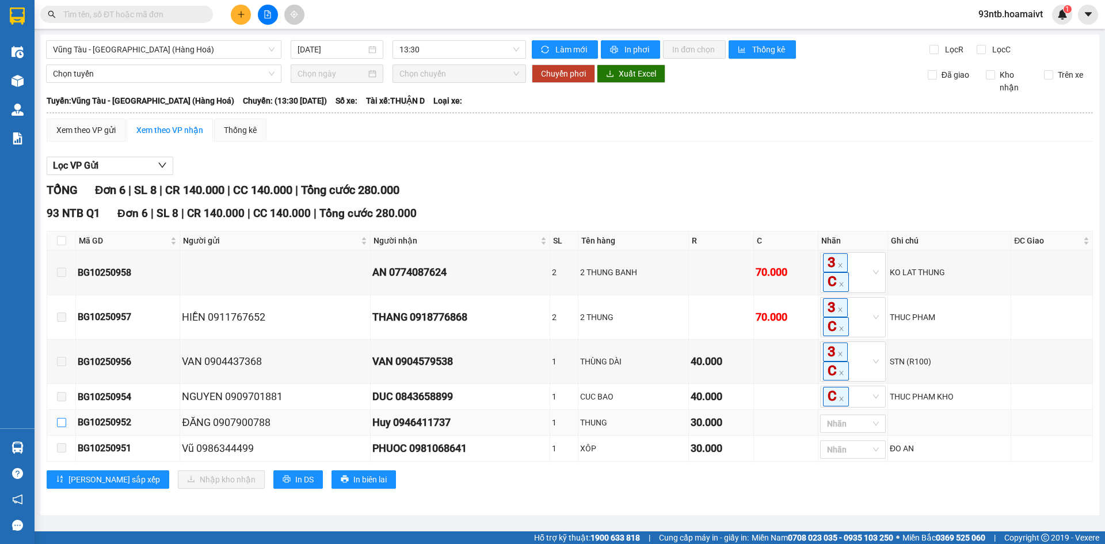
click at [61, 422] on input "checkbox" at bounding box center [61, 422] width 9 height 9
checkbox input "true"
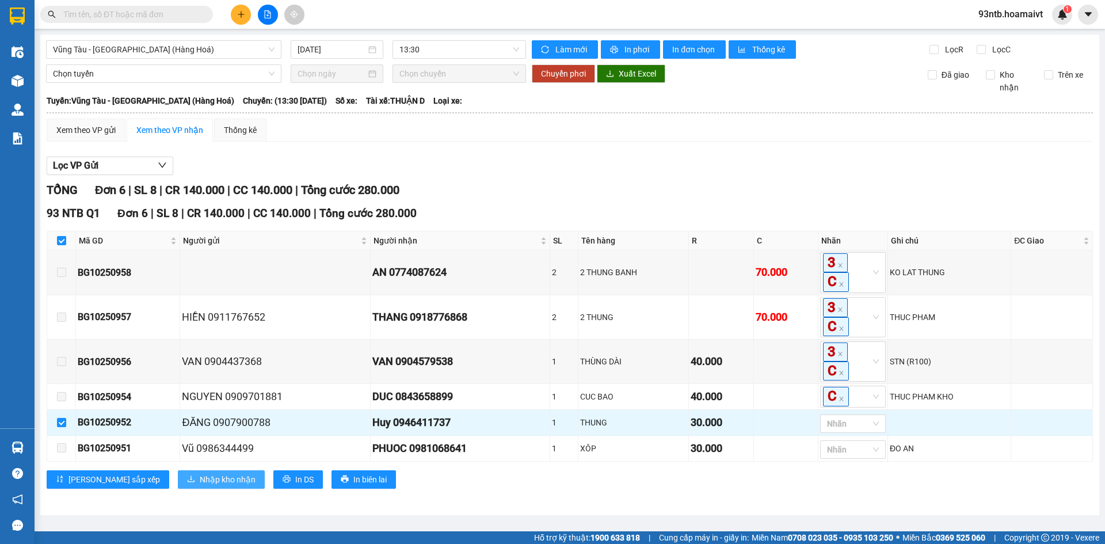
click at [200, 479] on span "Nhập kho nhận" at bounding box center [228, 479] width 56 height 13
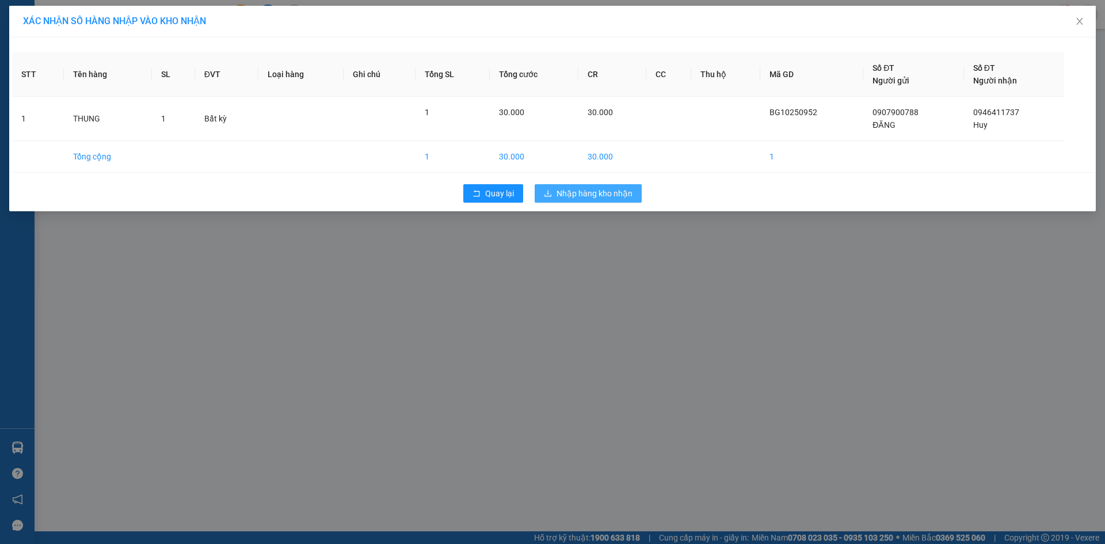
click at [594, 188] on span "Nhập hàng kho nhận" at bounding box center [595, 193] width 76 height 13
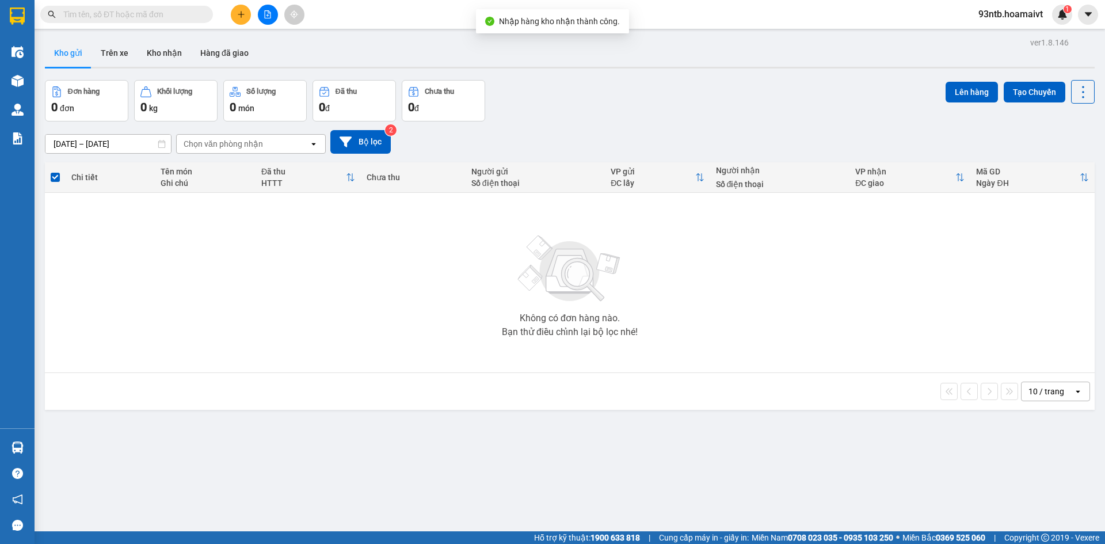
click at [104, 18] on input "text" at bounding box center [131, 14] width 136 height 13
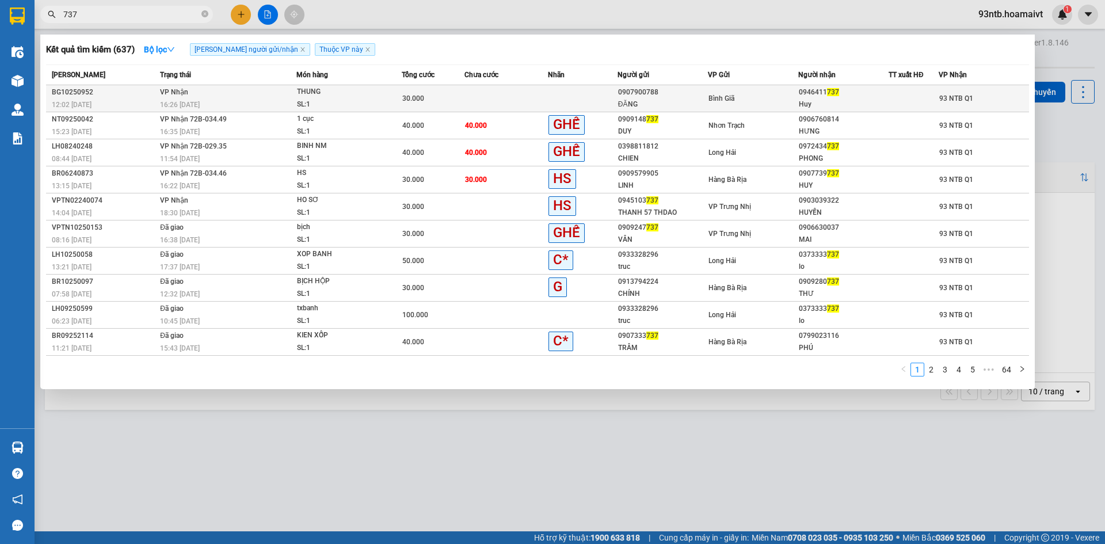
type input "737"
click at [496, 93] on td at bounding box center [506, 98] width 83 height 27
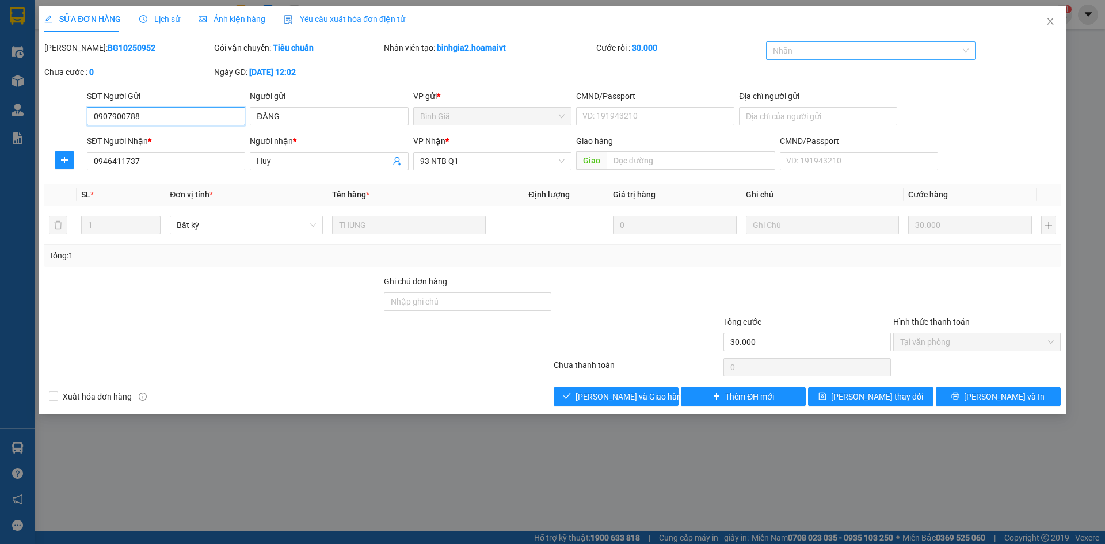
click at [825, 49] on div at bounding box center [865, 51] width 193 height 14
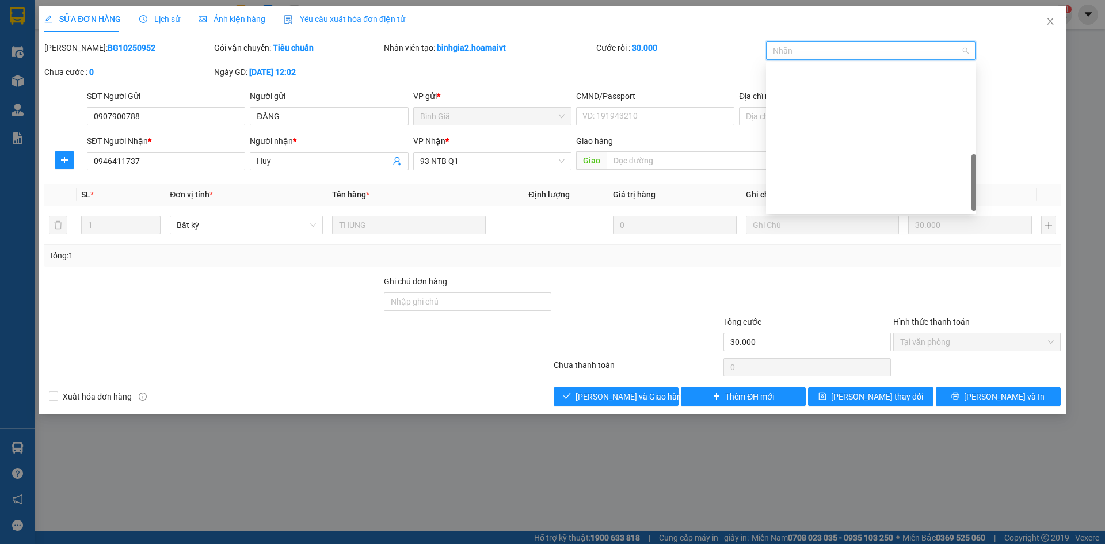
click at [798, 528] on div "GHẾ" at bounding box center [871, 534] width 196 height 13
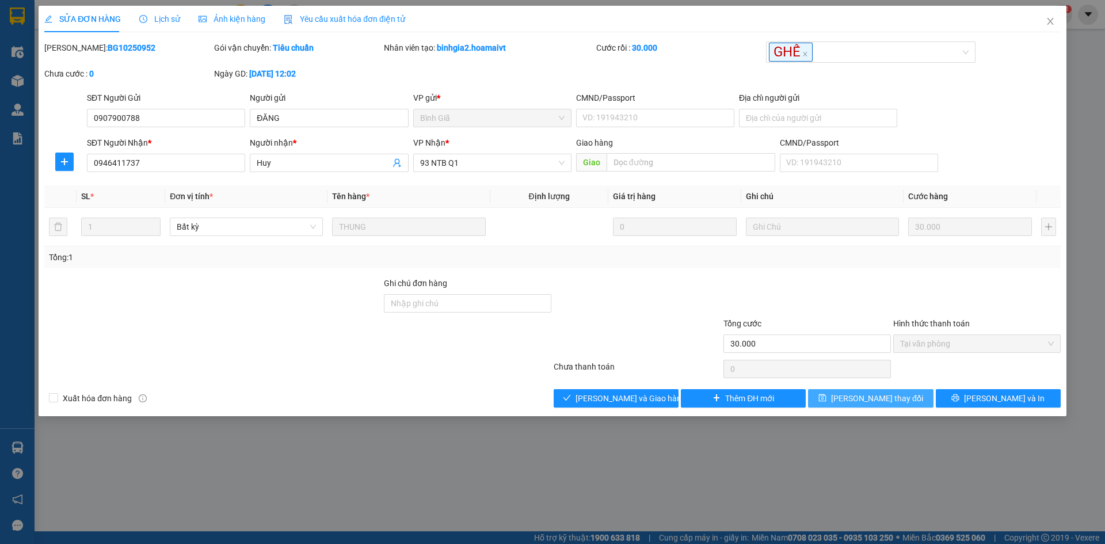
click at [835, 392] on button "[PERSON_NAME] thay đổi" at bounding box center [870, 398] width 125 height 18
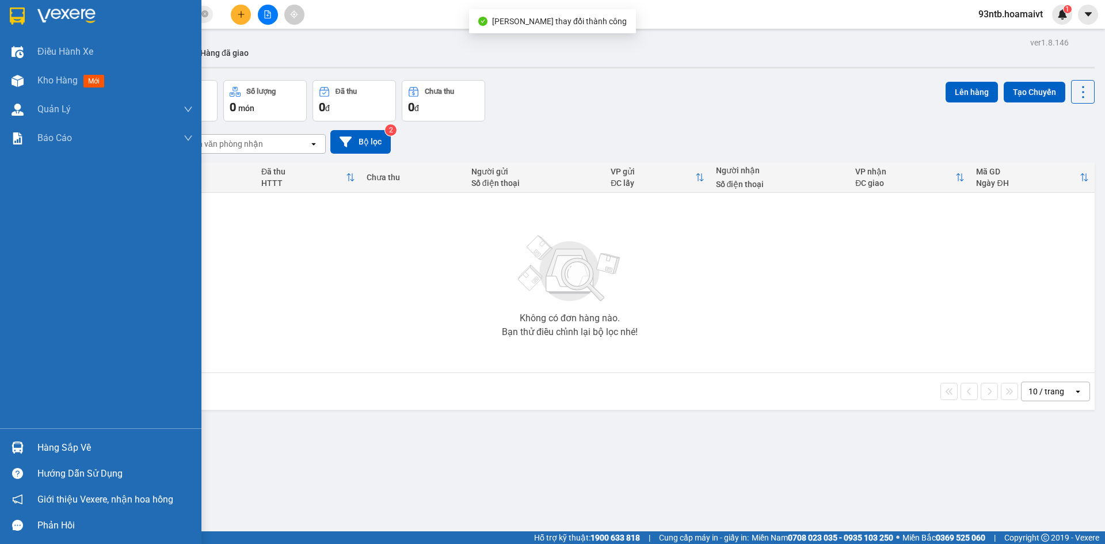
click at [16, 447] on img at bounding box center [18, 447] width 12 height 12
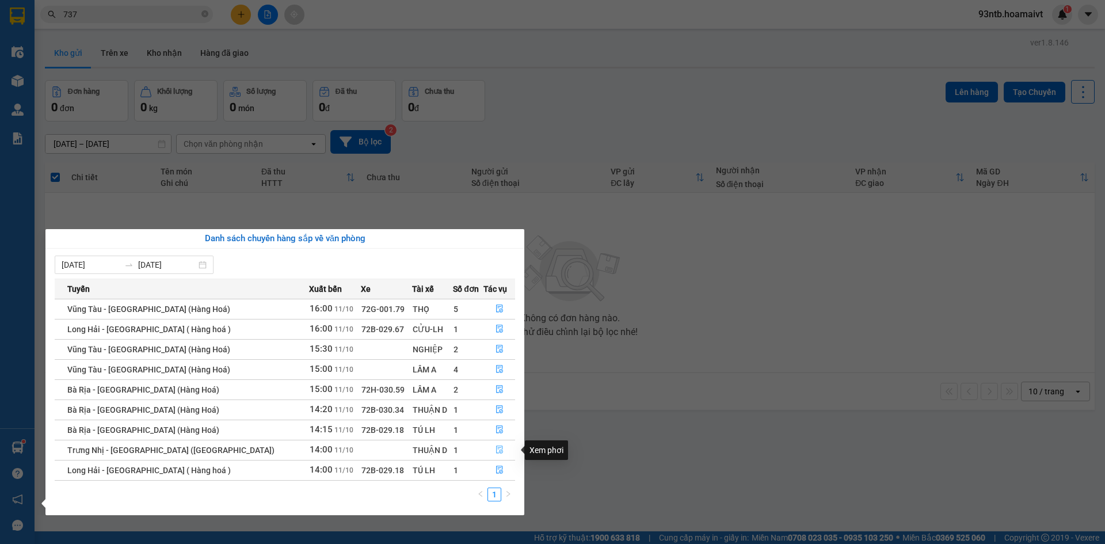
click at [496, 446] on icon "file-done" at bounding box center [500, 450] width 8 height 8
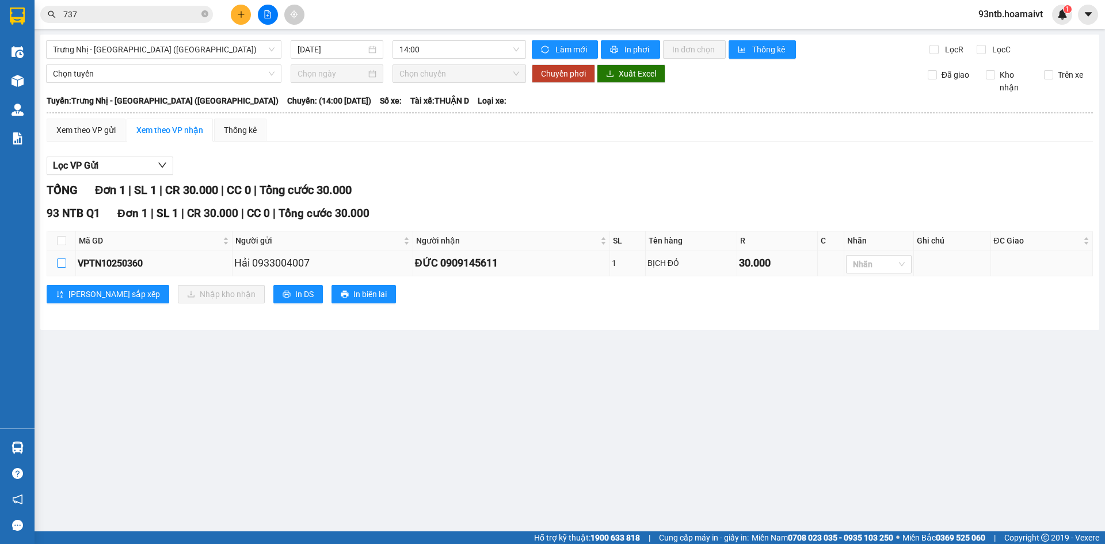
click at [62, 261] on input "checkbox" at bounding box center [61, 262] width 9 height 9
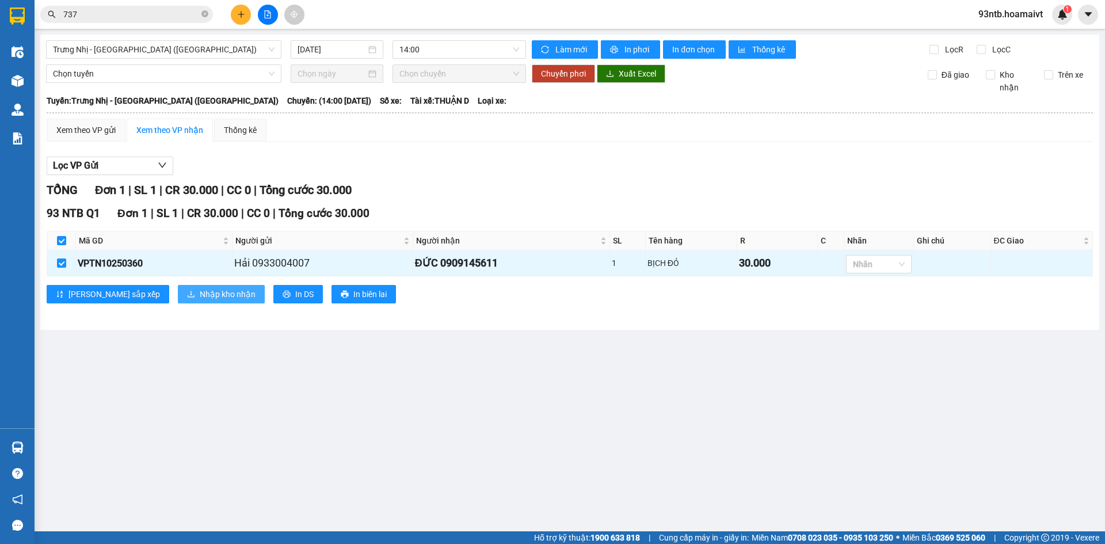
click at [200, 295] on span "Nhập kho nhận" at bounding box center [228, 294] width 56 height 13
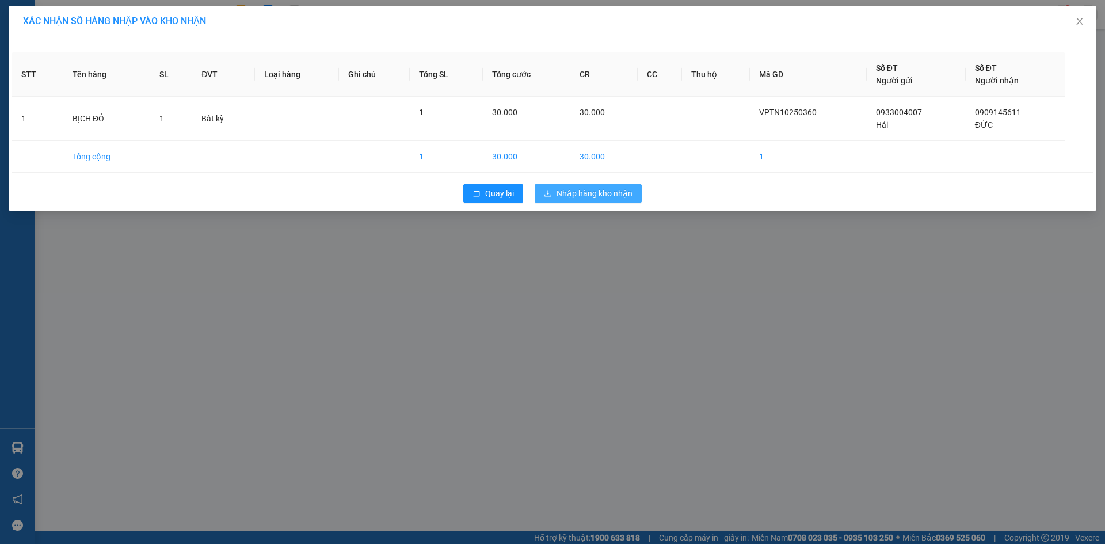
click at [585, 192] on span "Nhập hàng kho nhận" at bounding box center [595, 193] width 76 height 13
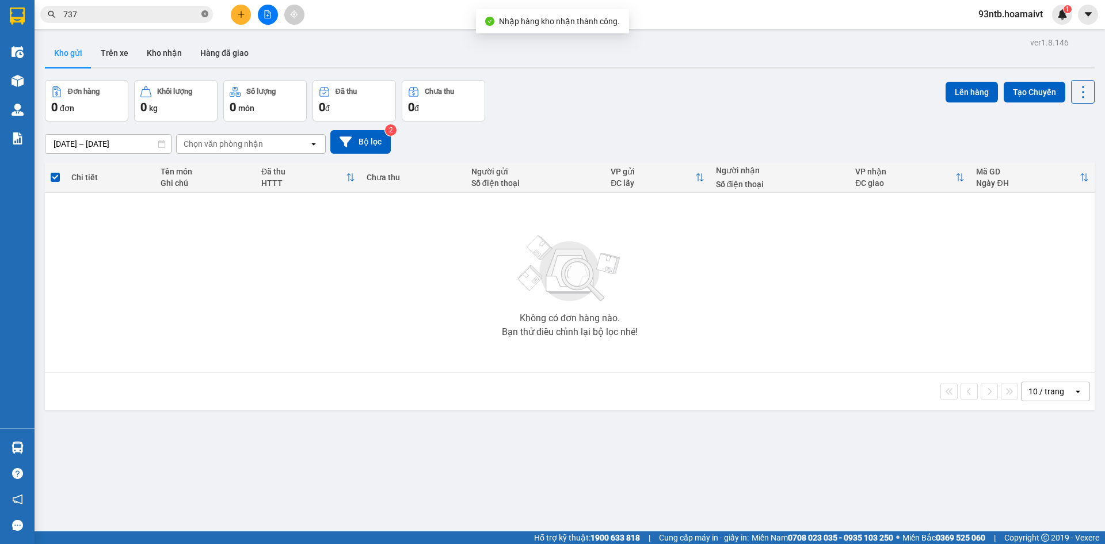
click at [204, 12] on icon "close-circle" at bounding box center [204, 13] width 7 height 7
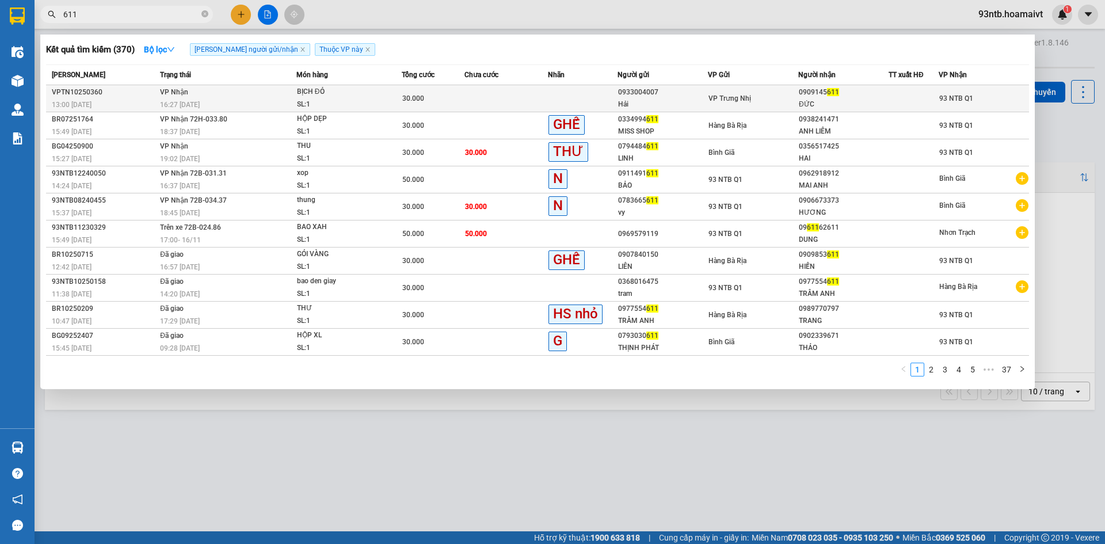
type input "611"
click at [493, 101] on td at bounding box center [506, 98] width 83 height 27
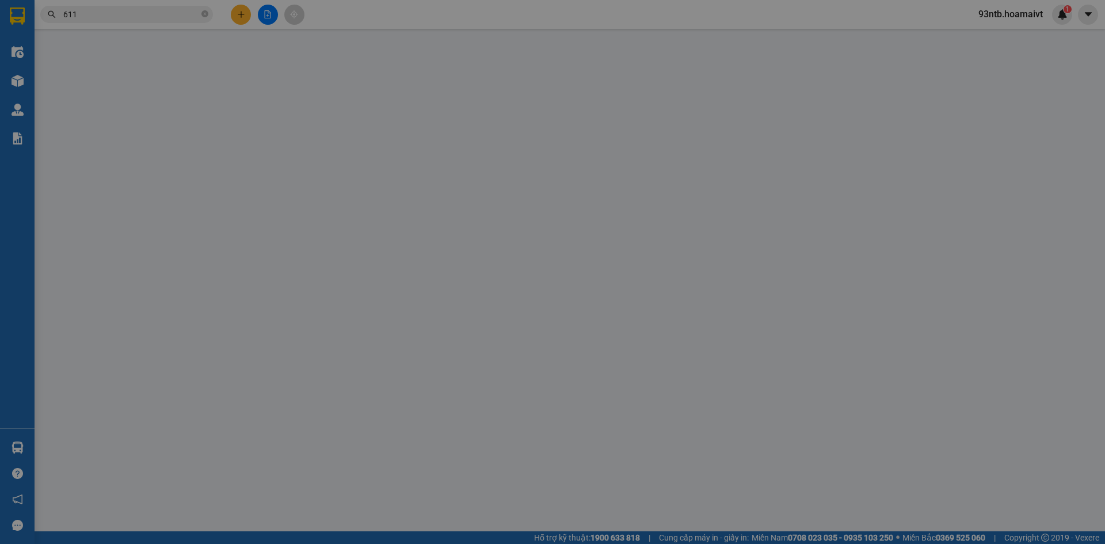
type input "0933004007"
type input "Hải"
type input "0909145611"
type input "ĐỨC"
type input "30.000"
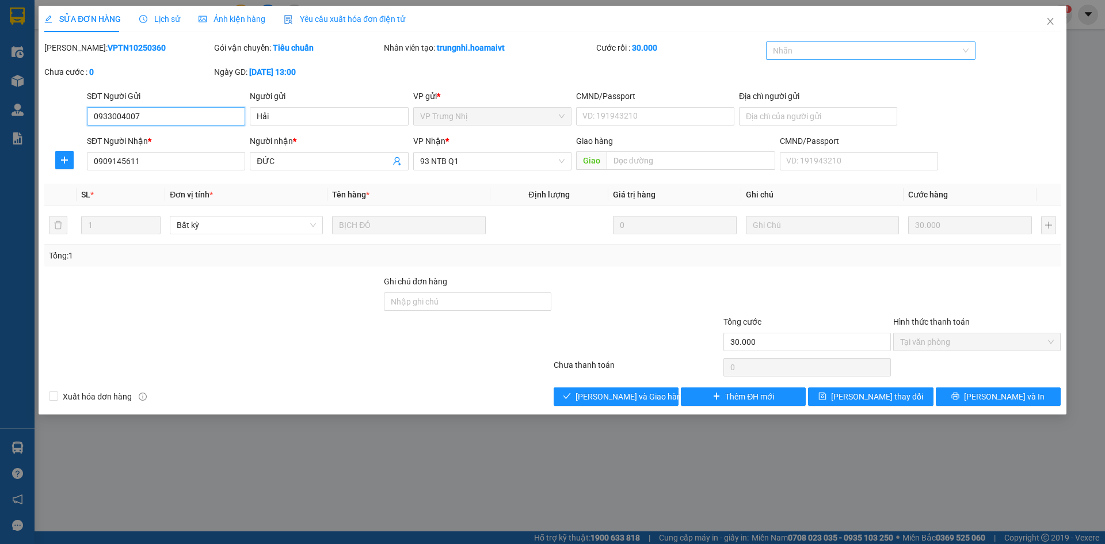
click at [812, 47] on div at bounding box center [865, 51] width 193 height 14
type input "c"
click at [802, 88] on div "C*" at bounding box center [871, 92] width 196 height 13
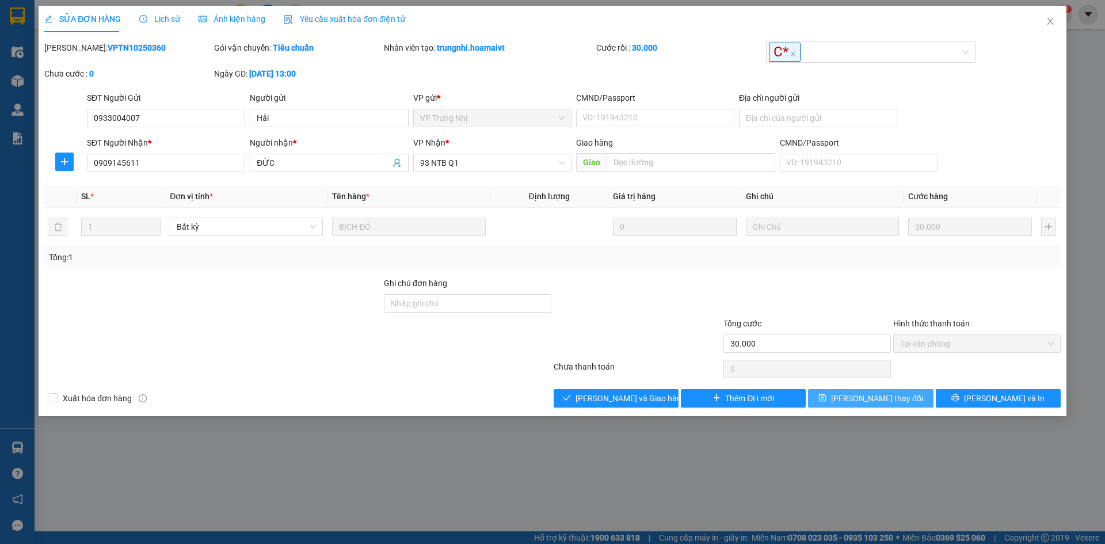
click at [831, 402] on button "[PERSON_NAME] thay đổi" at bounding box center [870, 398] width 125 height 18
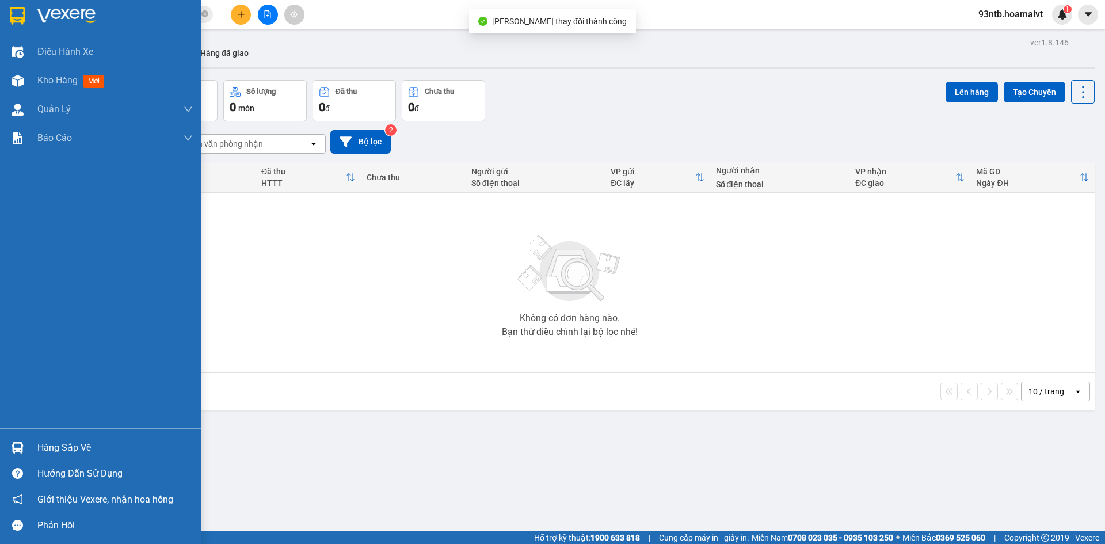
click at [17, 446] on img at bounding box center [18, 447] width 12 height 12
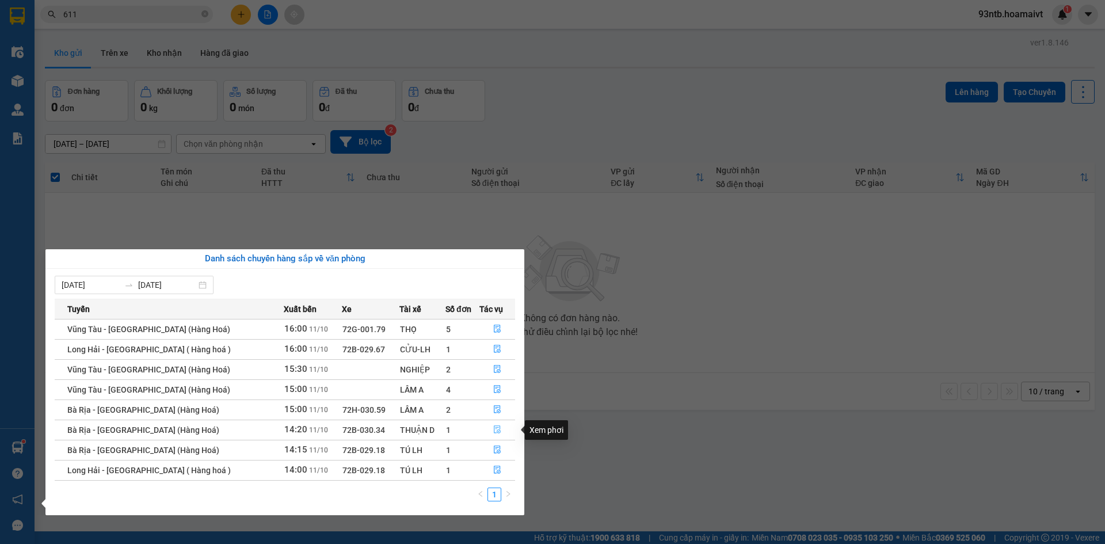
click at [494, 428] on icon "file-done" at bounding box center [497, 430] width 7 height 8
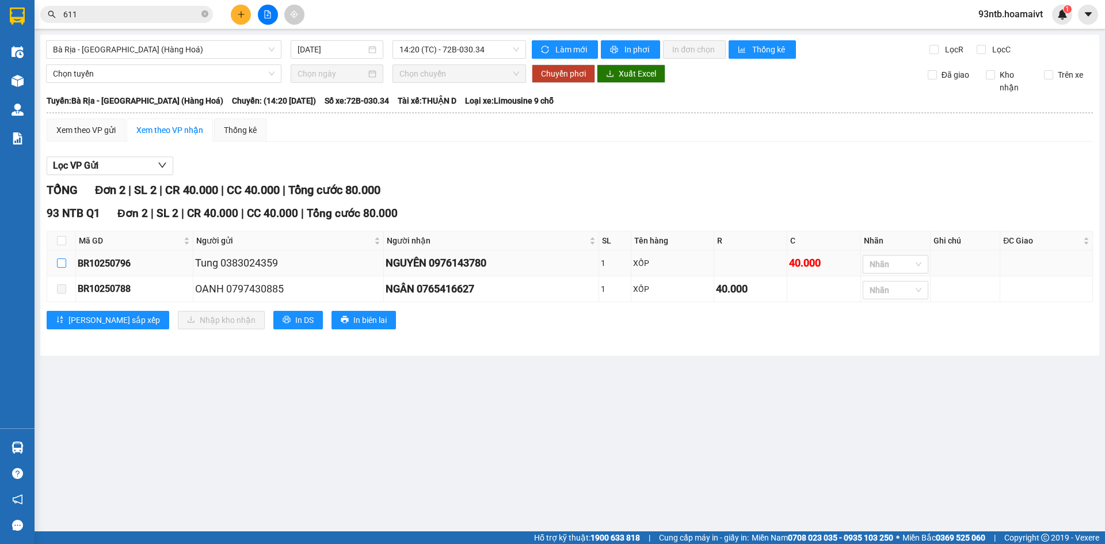
click at [62, 262] on input "checkbox" at bounding box center [61, 262] width 9 height 9
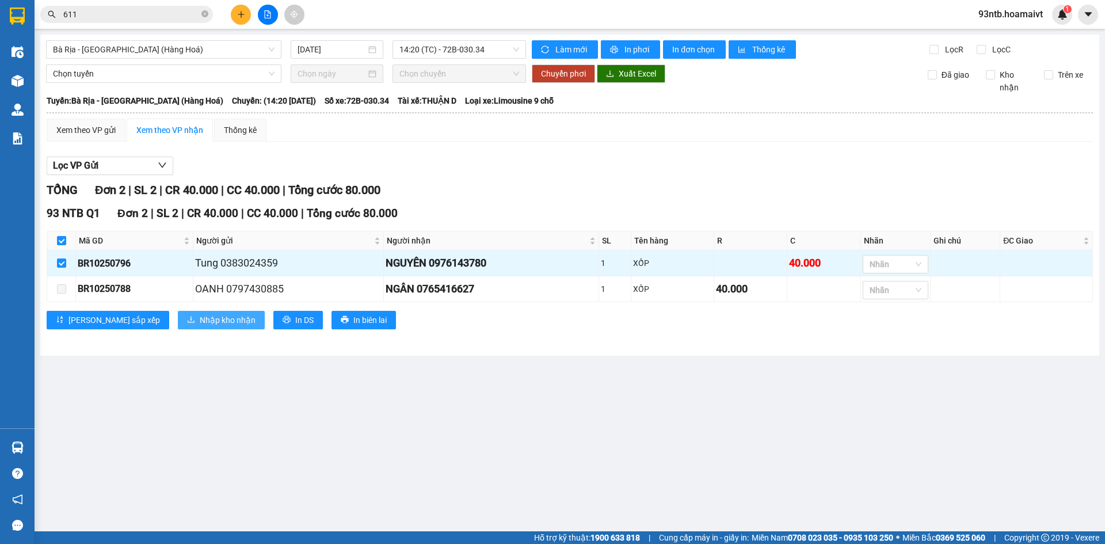
click at [200, 320] on span "Nhập kho nhận" at bounding box center [228, 320] width 56 height 13
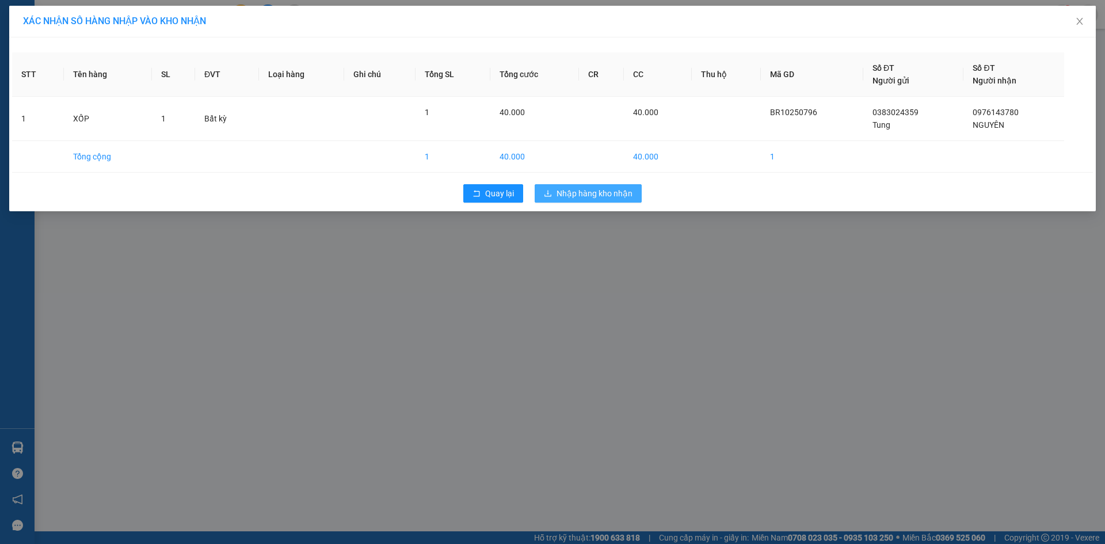
click at [589, 188] on span "Nhập hàng kho nhận" at bounding box center [595, 193] width 76 height 13
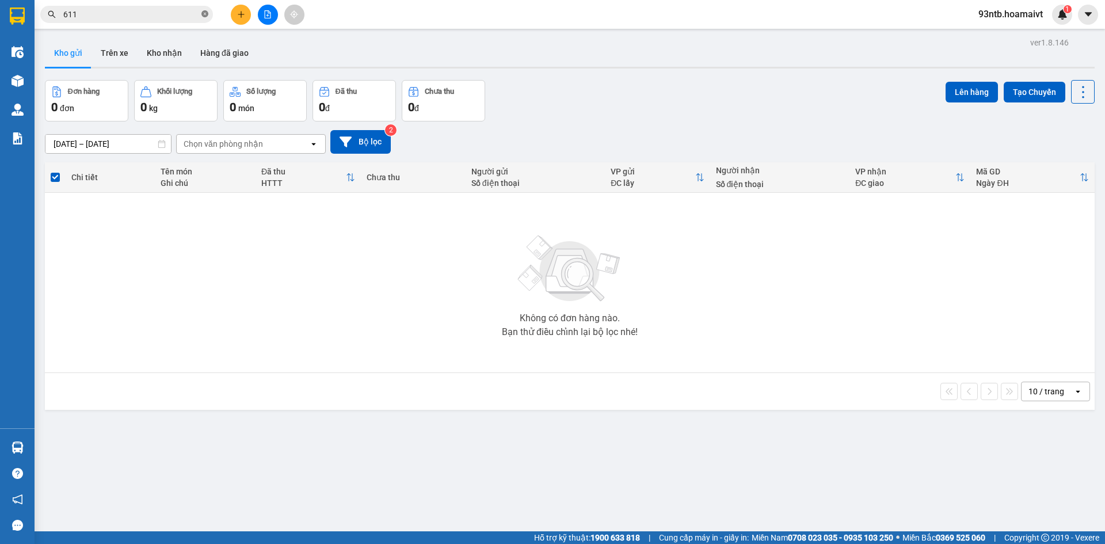
click at [204, 12] on icon "close-circle" at bounding box center [204, 13] width 7 height 7
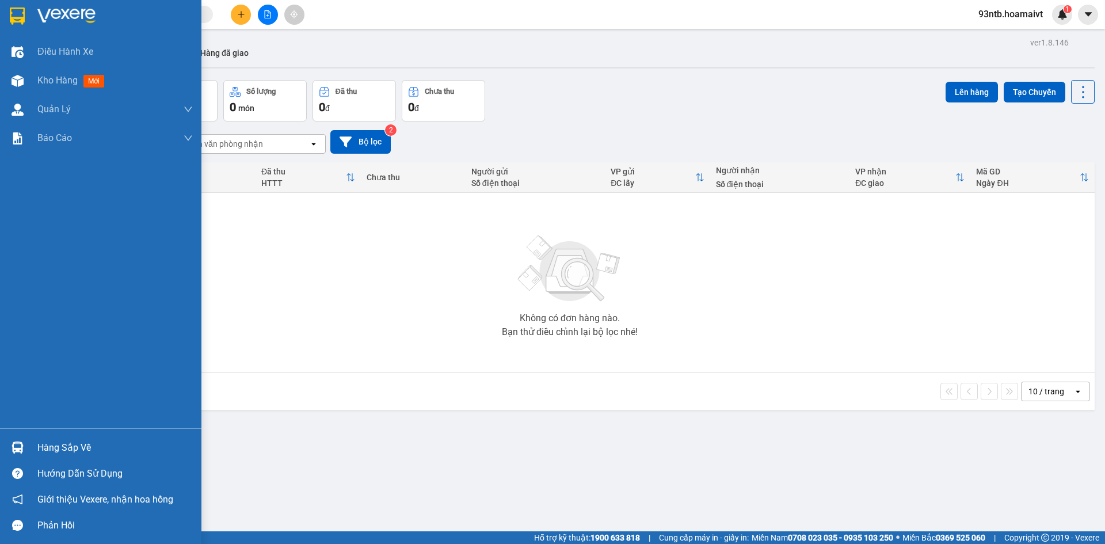
click at [13, 446] on img at bounding box center [18, 447] width 12 height 12
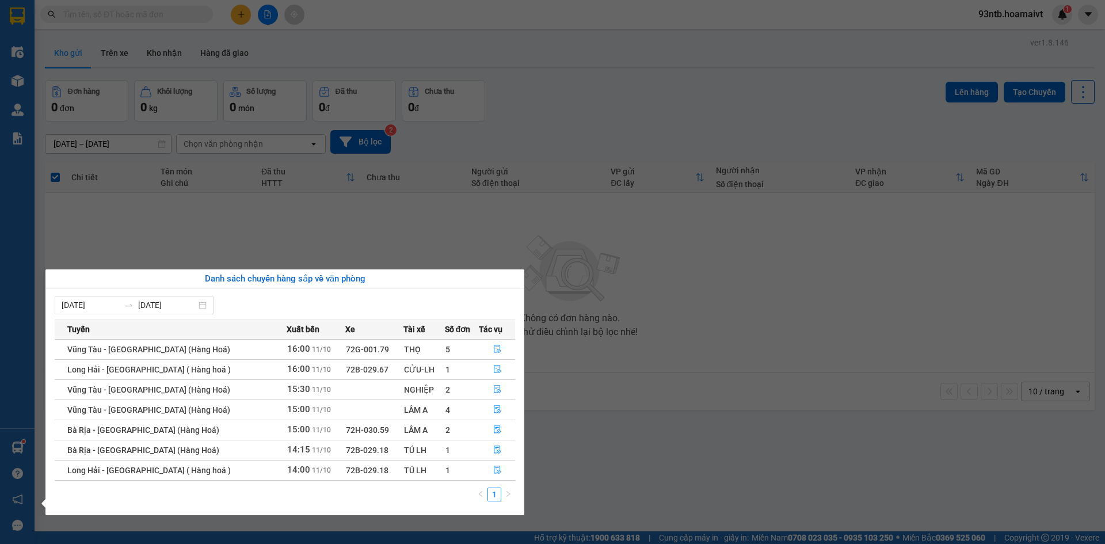
click at [576, 100] on section "Kết quả tìm kiếm ( 370 ) Bộ lọc Tìm người gửi/nhận Thuộc VP này Mã ĐH Trạng thá…" at bounding box center [552, 272] width 1105 height 544
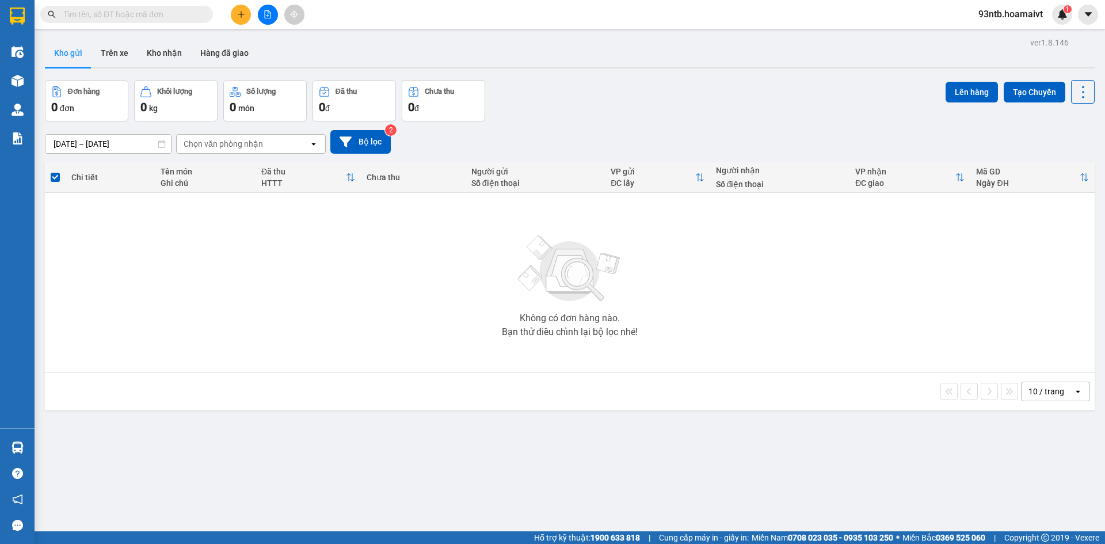
click at [114, 15] on input "text" at bounding box center [131, 14] width 136 height 13
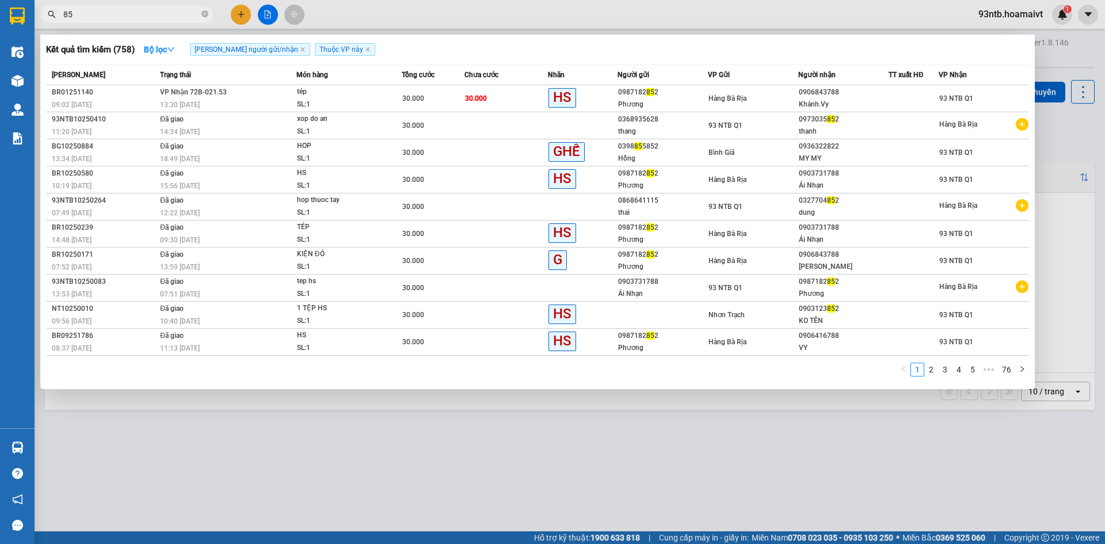
type input "8"
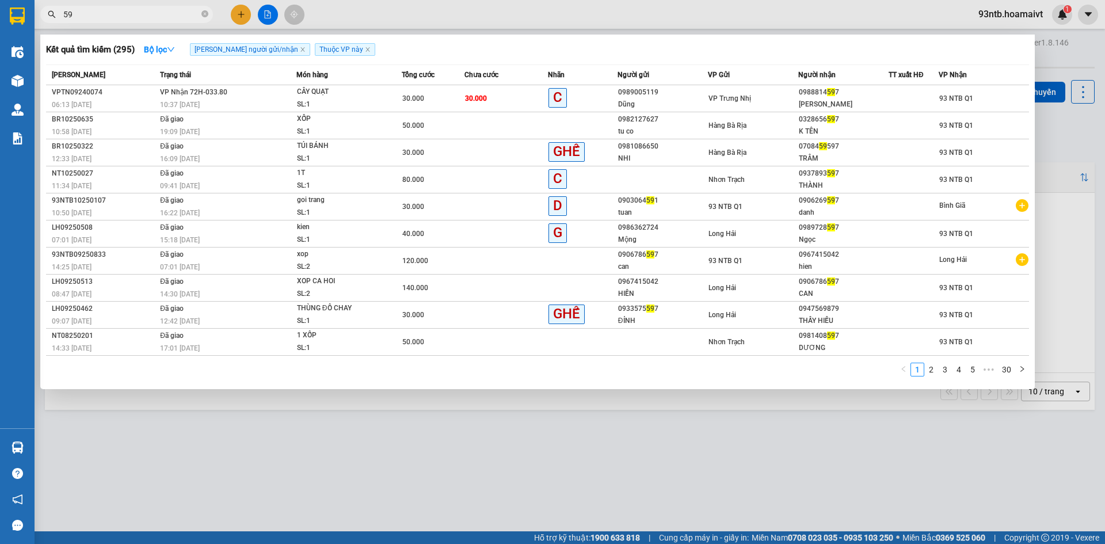
type input "5"
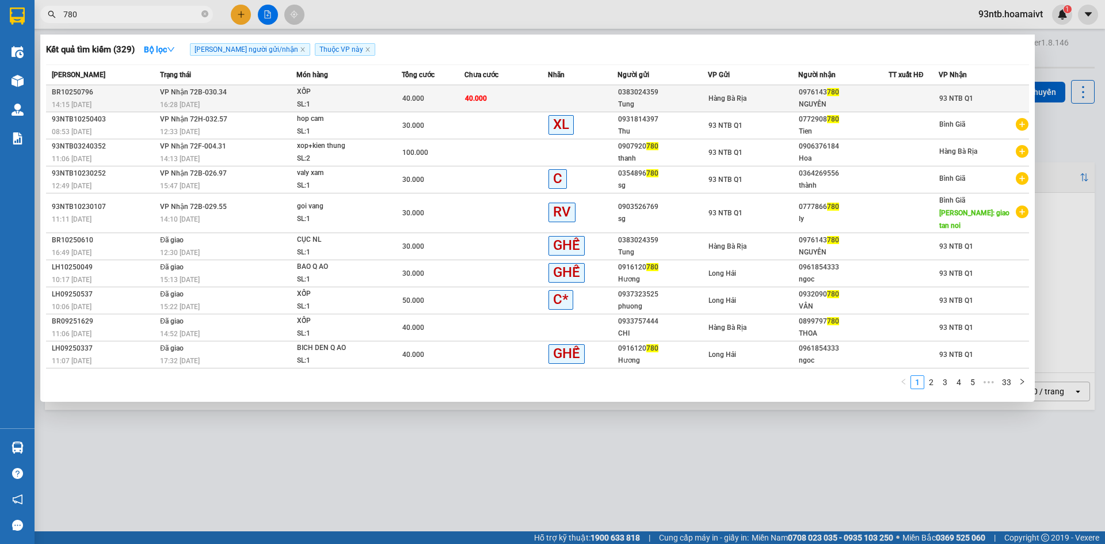
type input "780"
click at [528, 98] on td "40.000" at bounding box center [506, 98] width 83 height 27
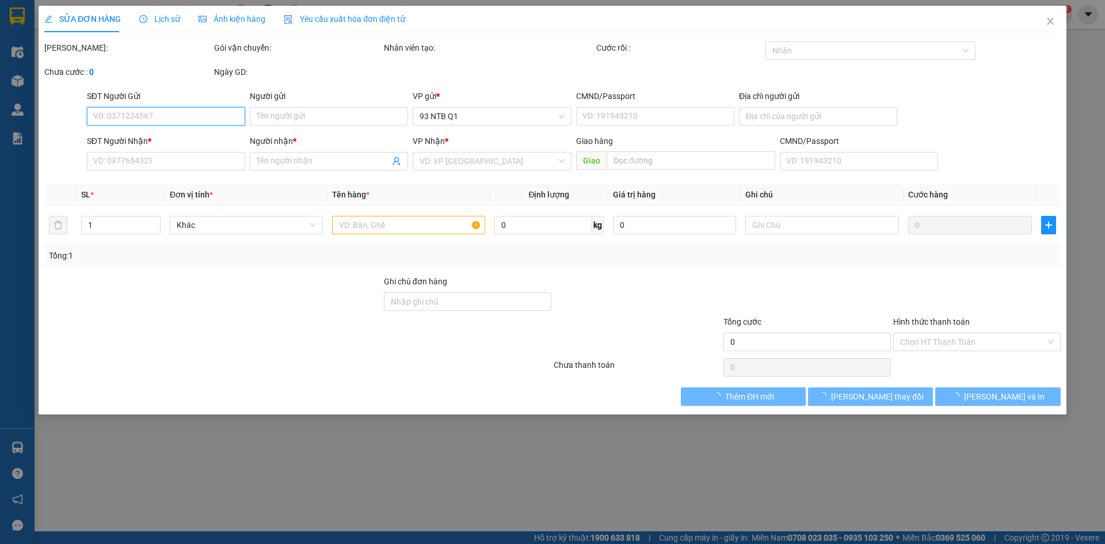
type input "0383024359"
type input "Tung"
type input "077079001662"
type input "0976143780"
type input "NGUYÊN"
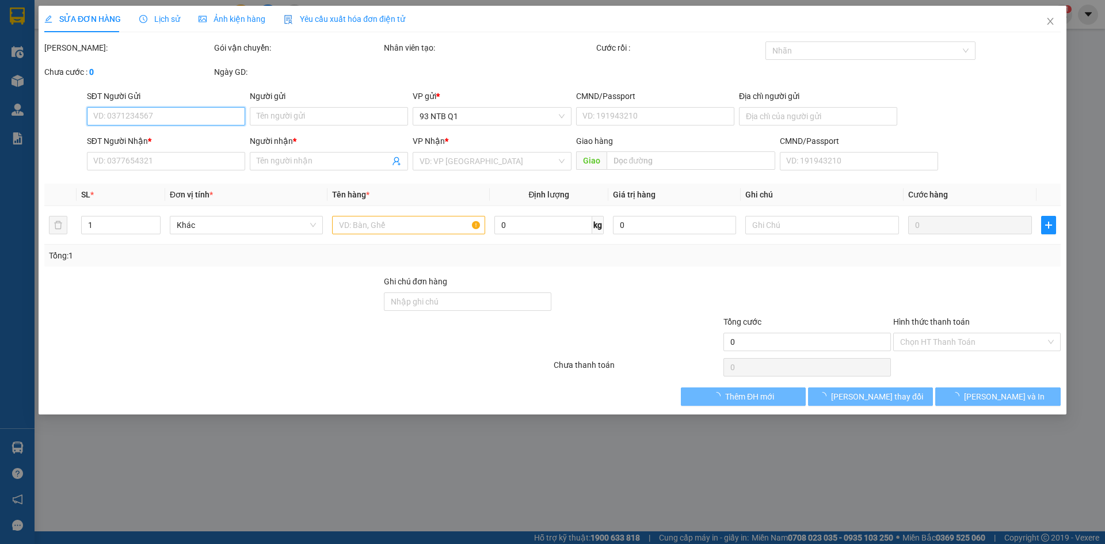
type input "40.000"
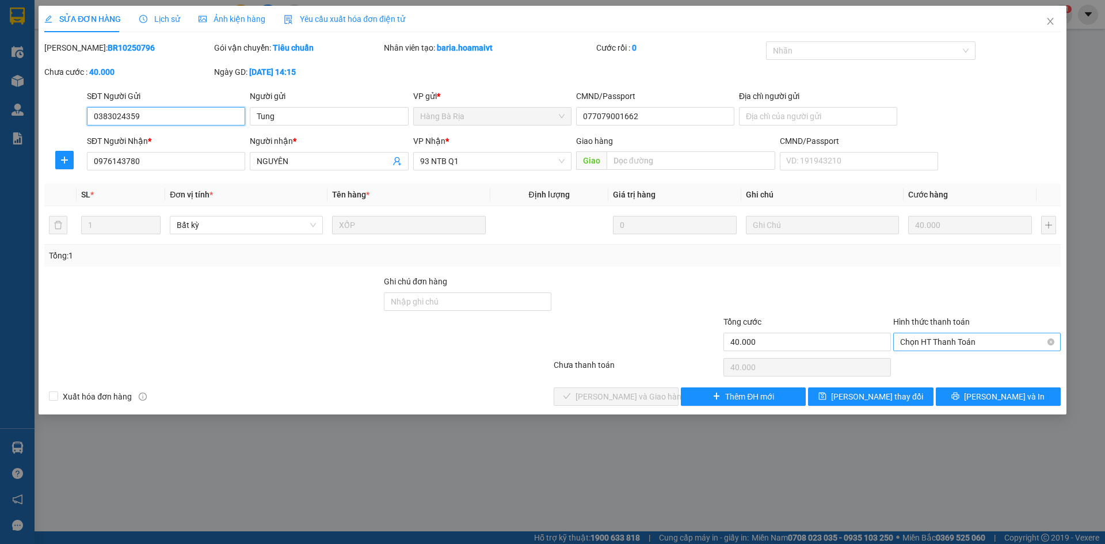
click at [945, 337] on span "Chọn HT Thanh Toán" at bounding box center [977, 341] width 154 height 17
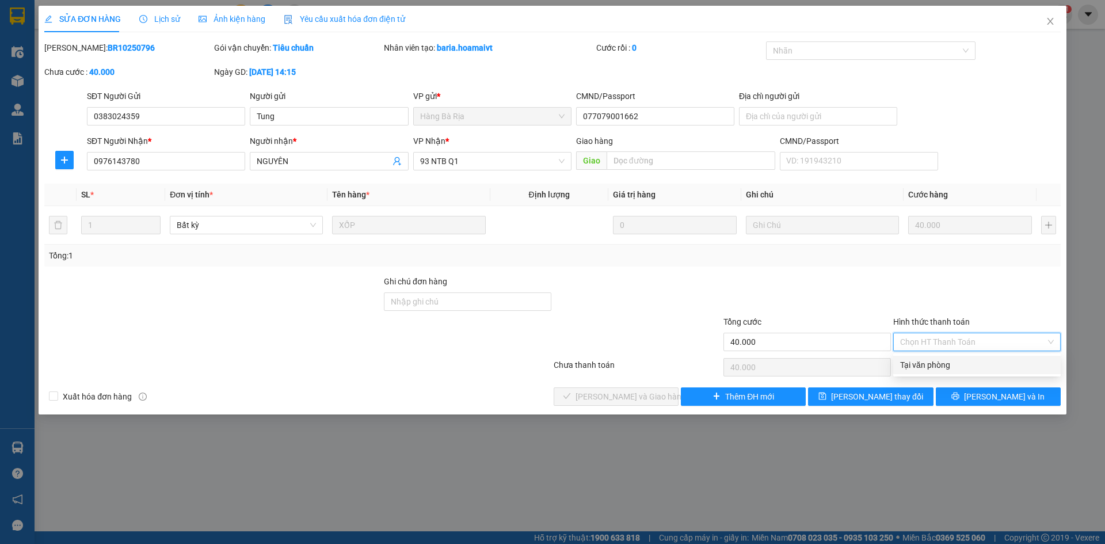
click at [928, 365] on div "Tại văn phòng" at bounding box center [977, 365] width 154 height 13
type input "0"
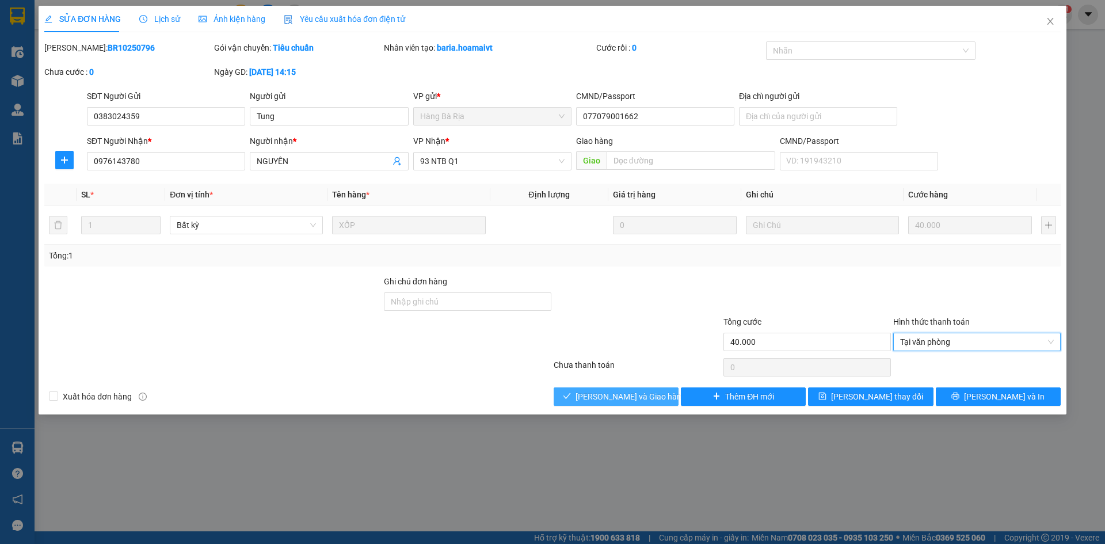
click at [609, 392] on span "[PERSON_NAME] và Giao hàng" at bounding box center [631, 396] width 111 height 13
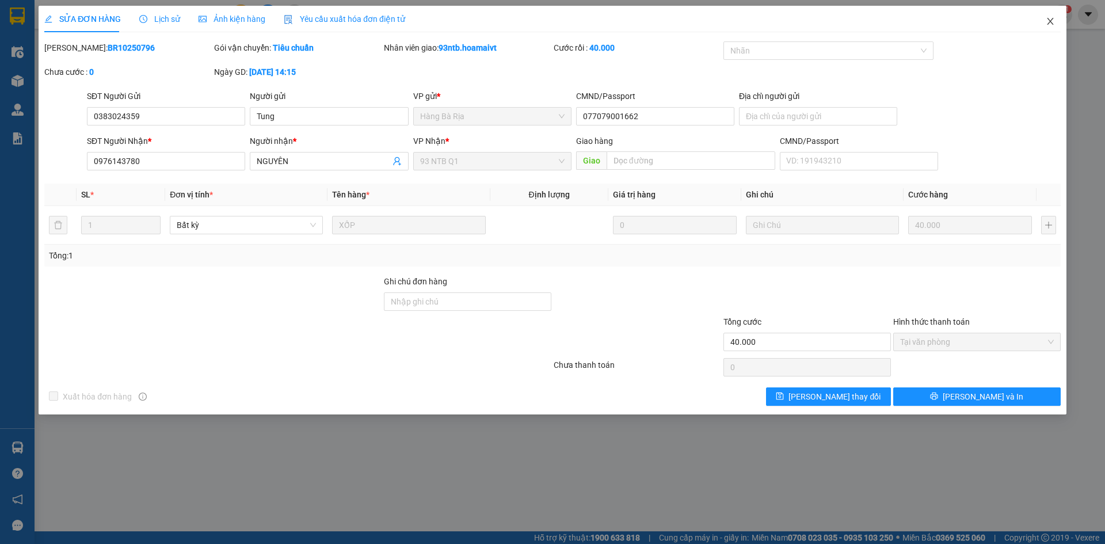
click at [1049, 18] on icon "close" at bounding box center [1050, 21] width 9 height 9
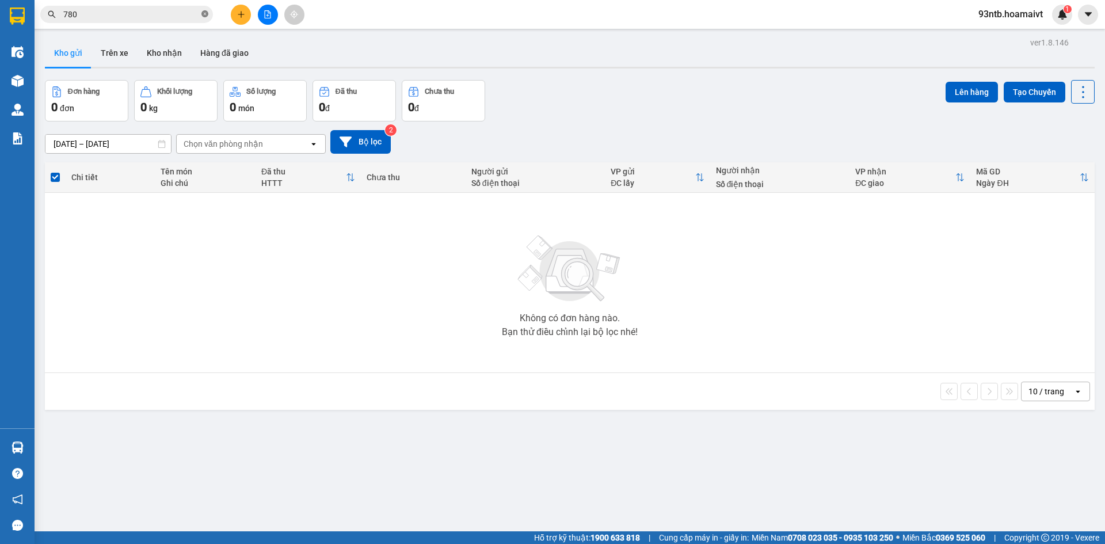
click at [203, 12] on icon "close-circle" at bounding box center [204, 13] width 7 height 7
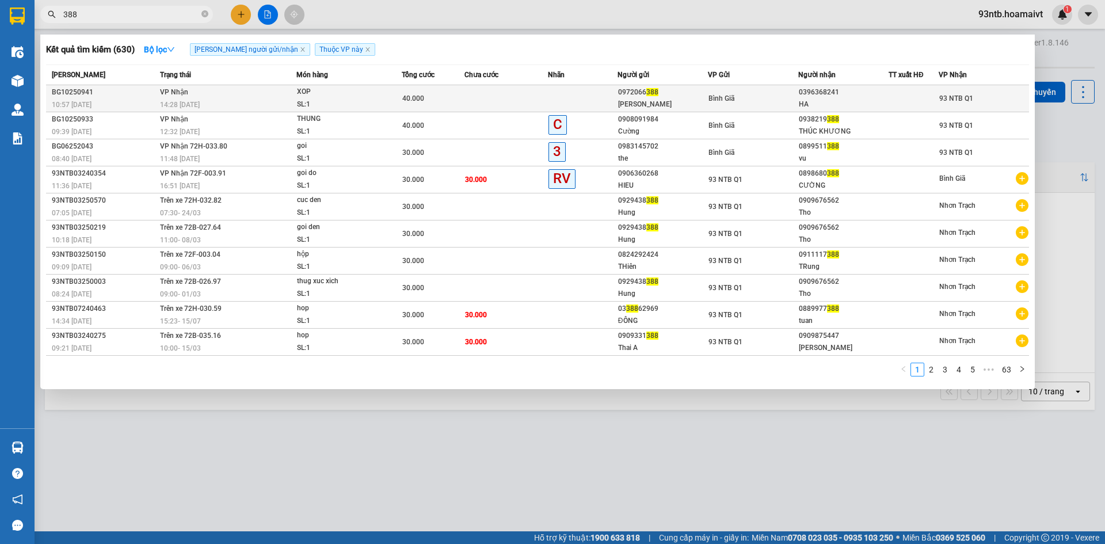
type input "388"
click at [462, 97] on div "40.000" at bounding box center [433, 98] width 62 height 13
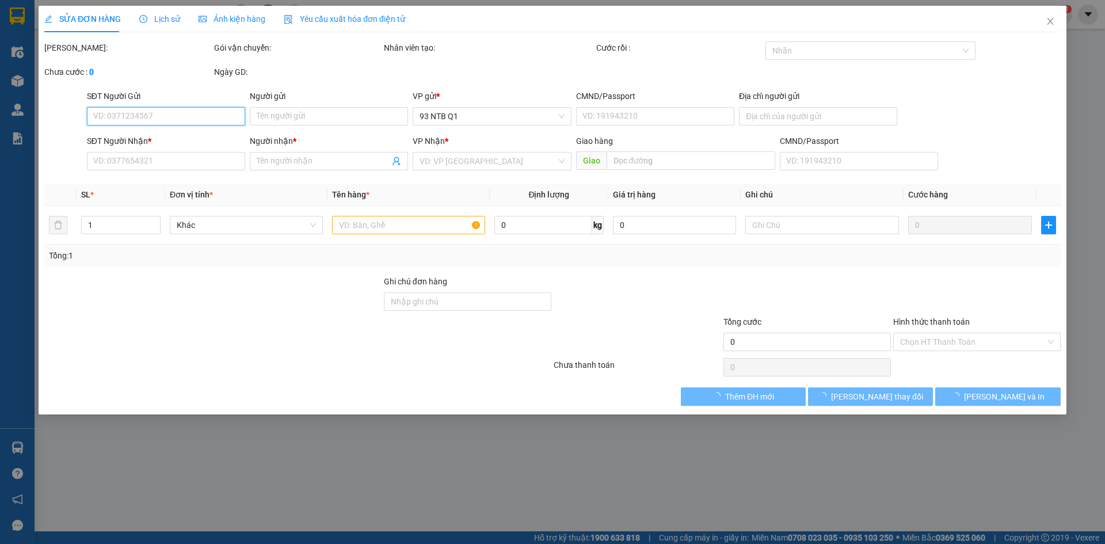
type input "0972066388"
type input "Phương Anh"
type input "0396368241"
type input "HA"
type input "40.000"
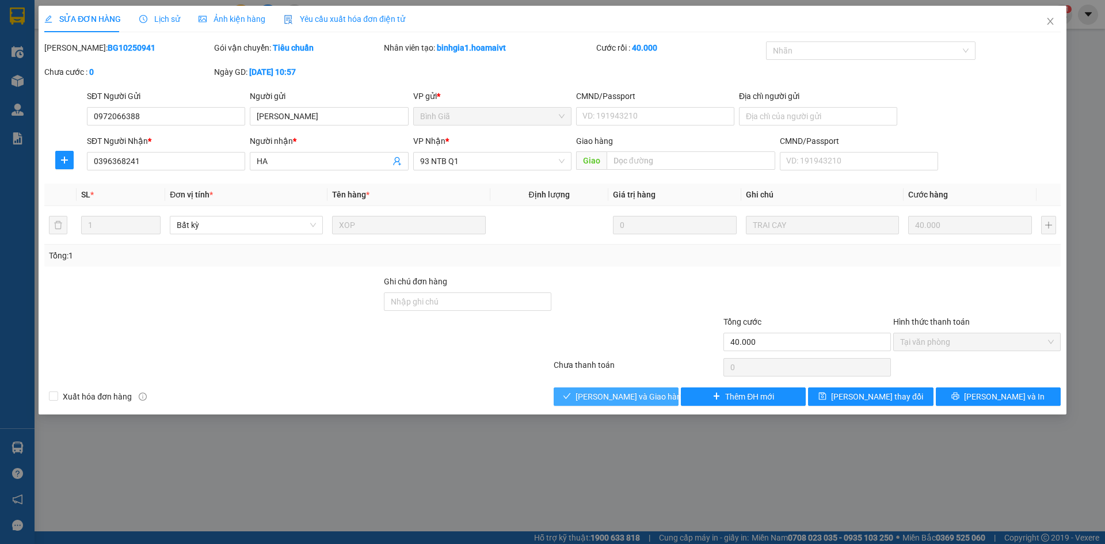
click at [598, 394] on span "[PERSON_NAME] và Giao hàng" at bounding box center [631, 396] width 111 height 13
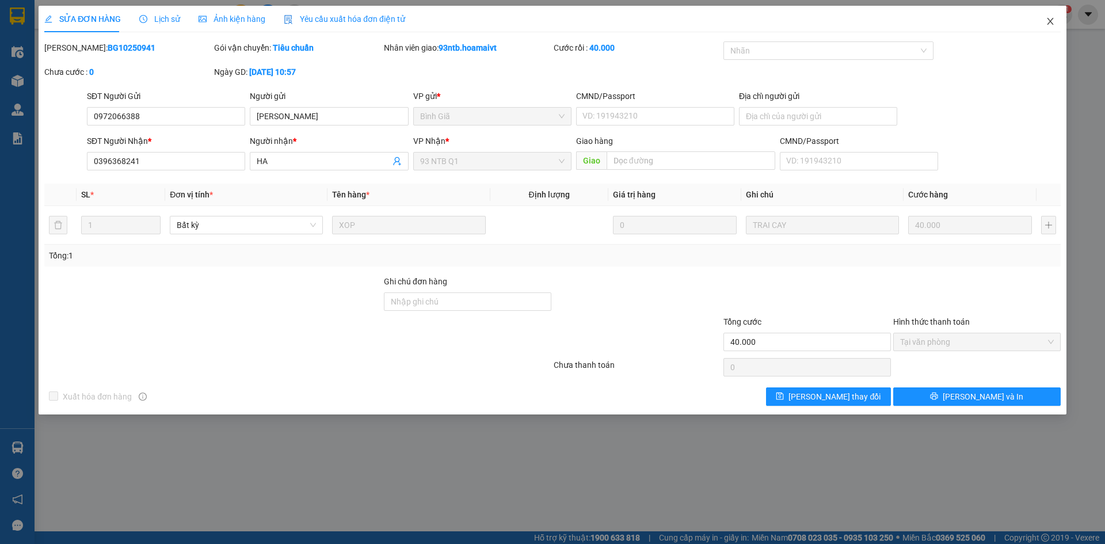
click at [1052, 18] on icon "close" at bounding box center [1050, 21] width 9 height 9
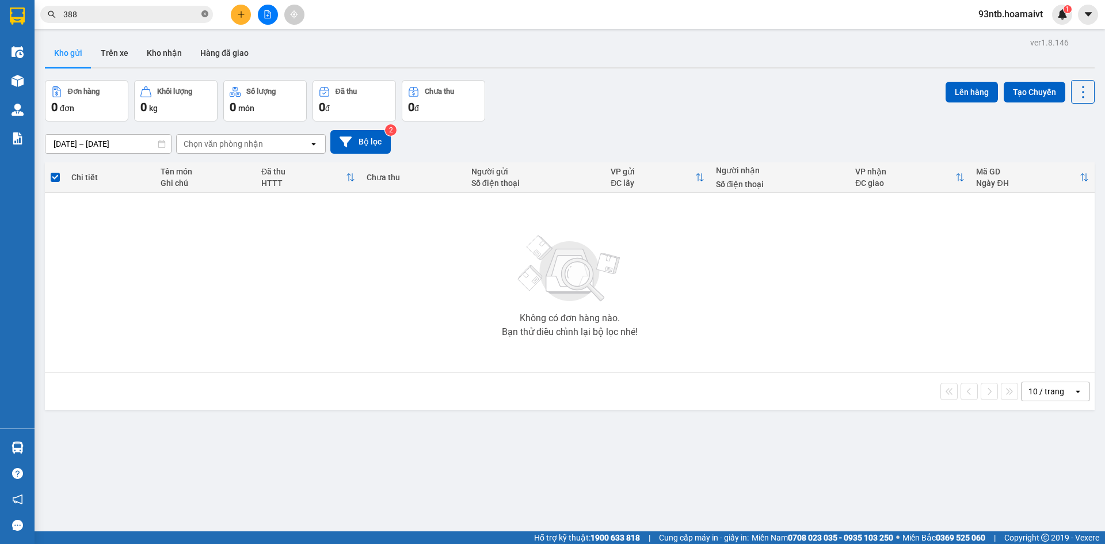
click at [204, 13] on icon "close-circle" at bounding box center [204, 13] width 7 height 7
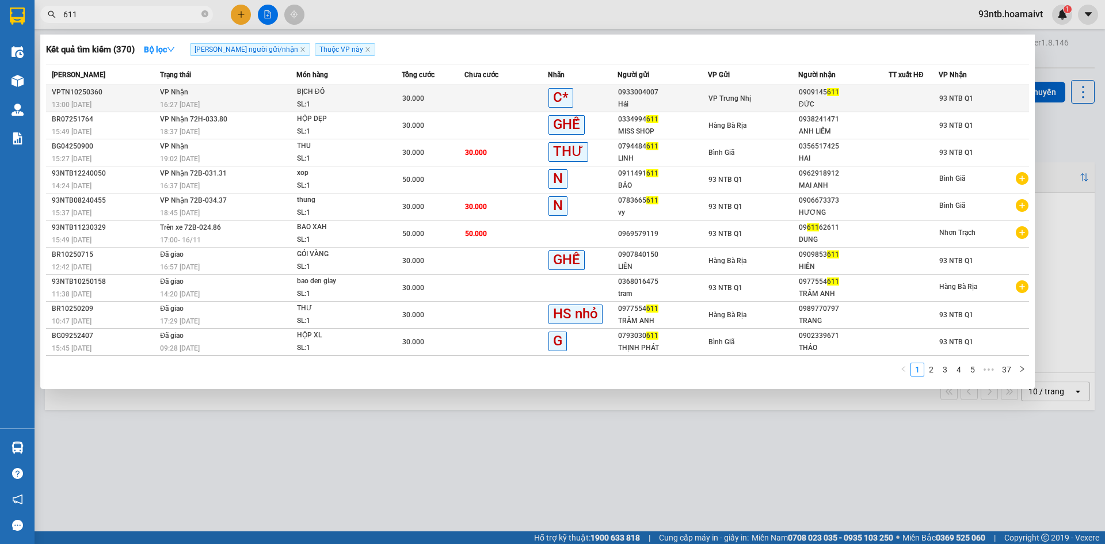
click at [489, 97] on td at bounding box center [506, 98] width 83 height 27
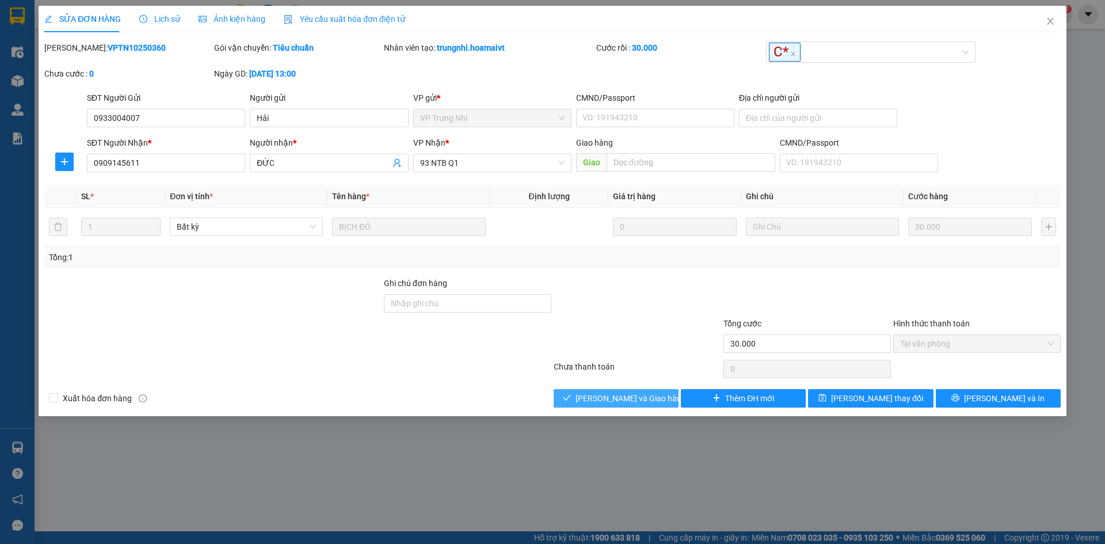
click at [600, 395] on span "[PERSON_NAME] và Giao hàng" at bounding box center [631, 398] width 111 height 13
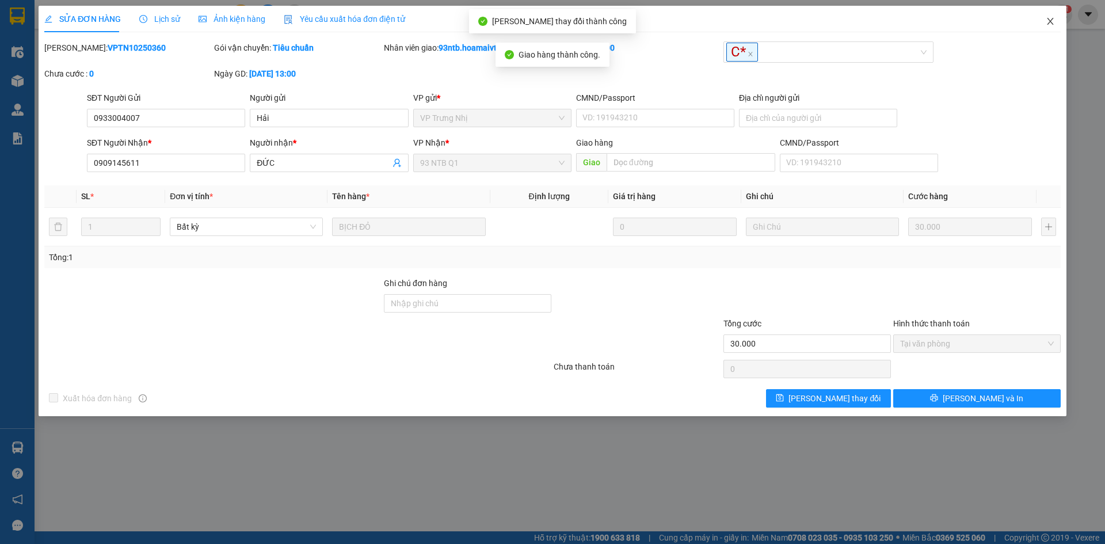
click at [1049, 18] on icon "close" at bounding box center [1050, 21] width 9 height 9
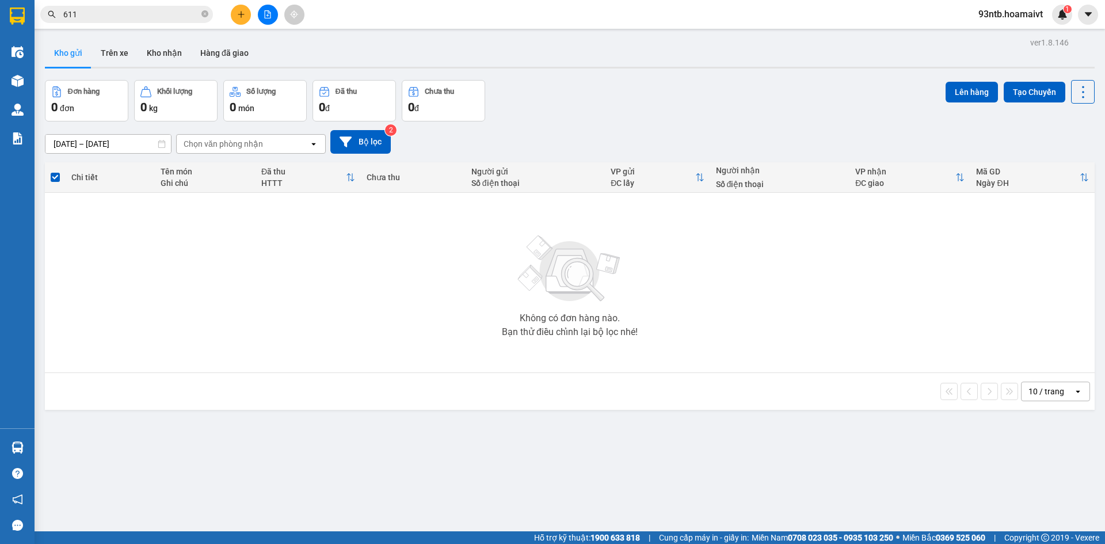
click at [162, 16] on input "611" at bounding box center [131, 14] width 136 height 13
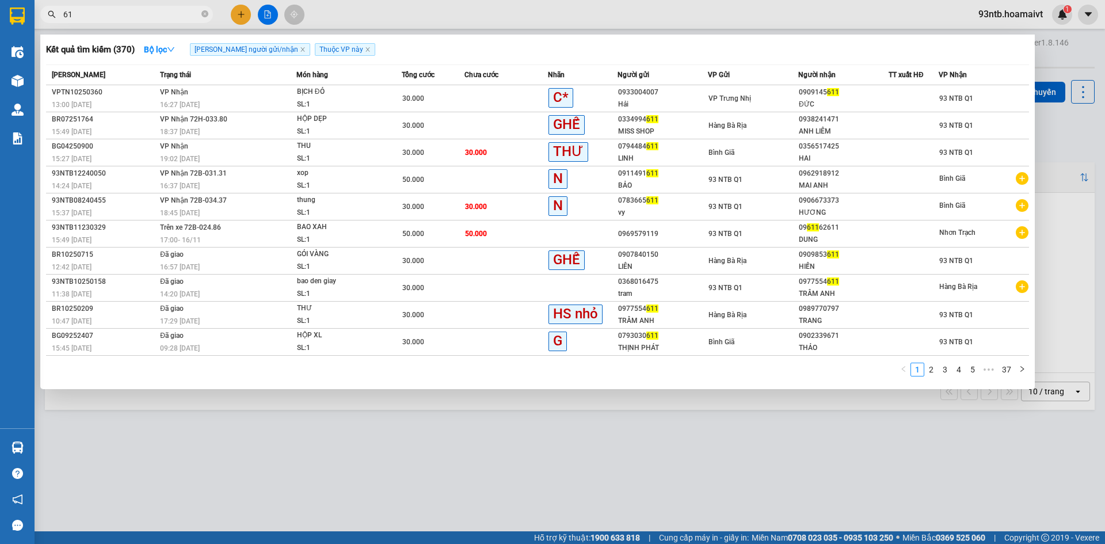
type input "6"
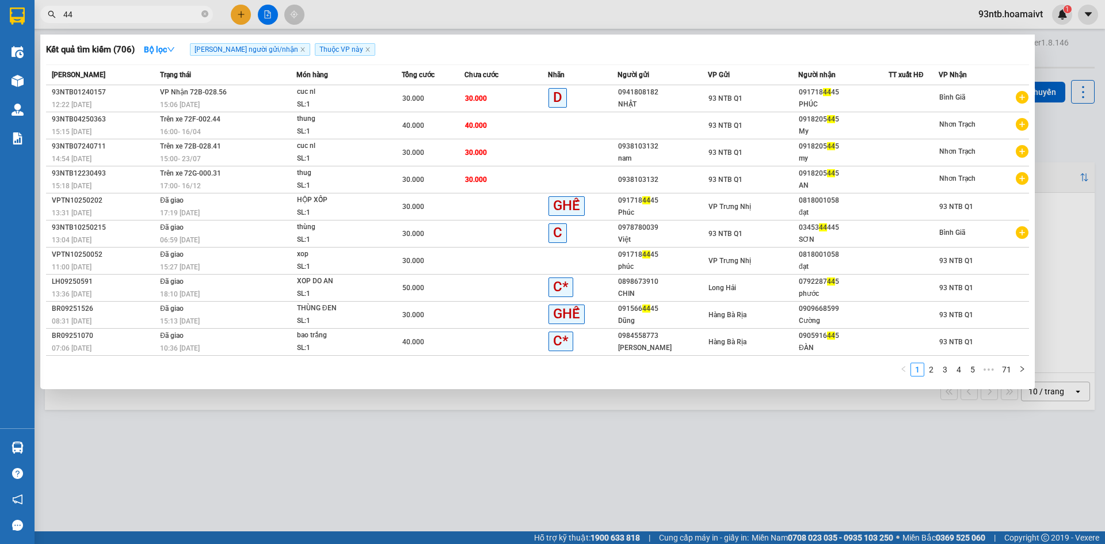
type input "4"
type input "3445"
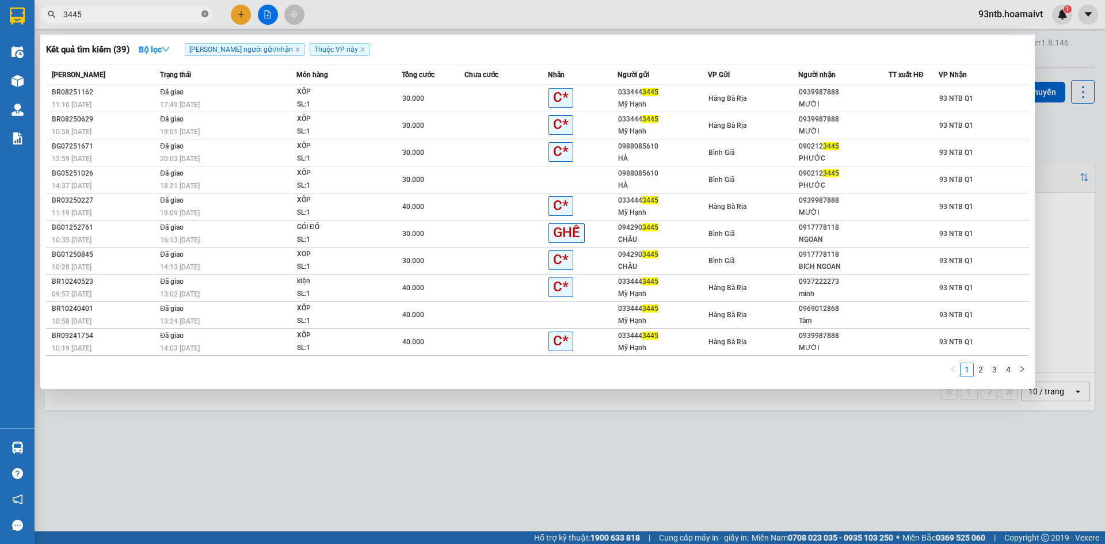
click at [204, 12] on icon "close-circle" at bounding box center [204, 13] width 7 height 7
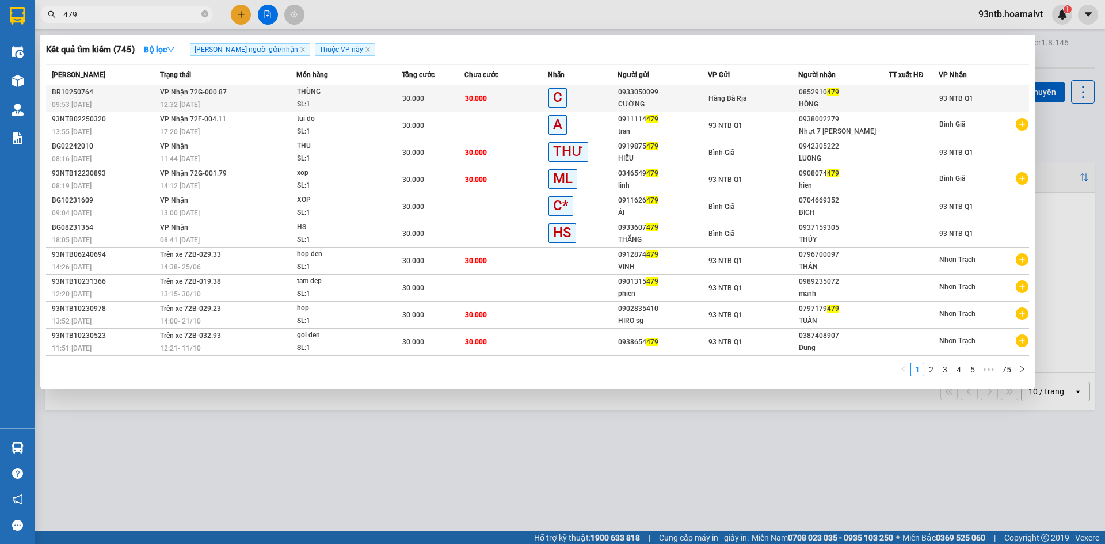
type input "479"
click at [507, 98] on td "30.000" at bounding box center [506, 98] width 83 height 27
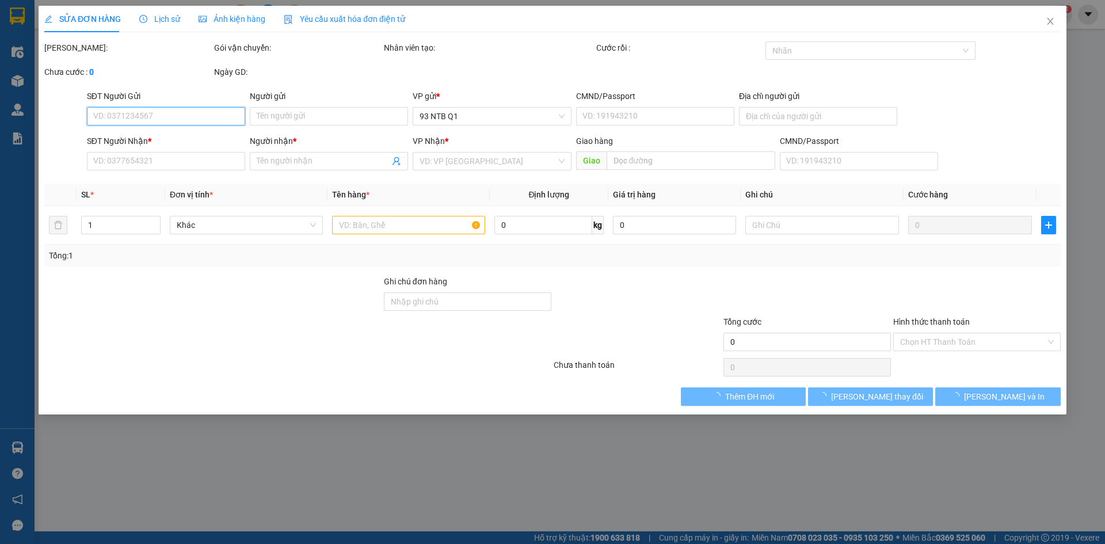
type input "0933050099"
type input "CƯỜNG"
type input "0852910479"
type input "HỒNG"
type input "30.000"
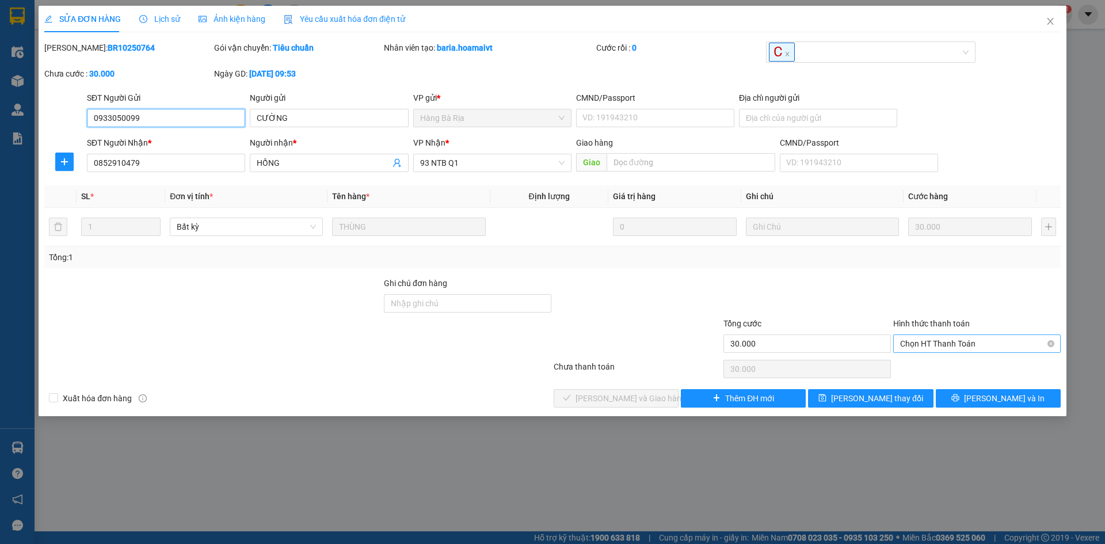
click at [955, 337] on span "Chọn HT Thanh Toán" at bounding box center [977, 343] width 154 height 17
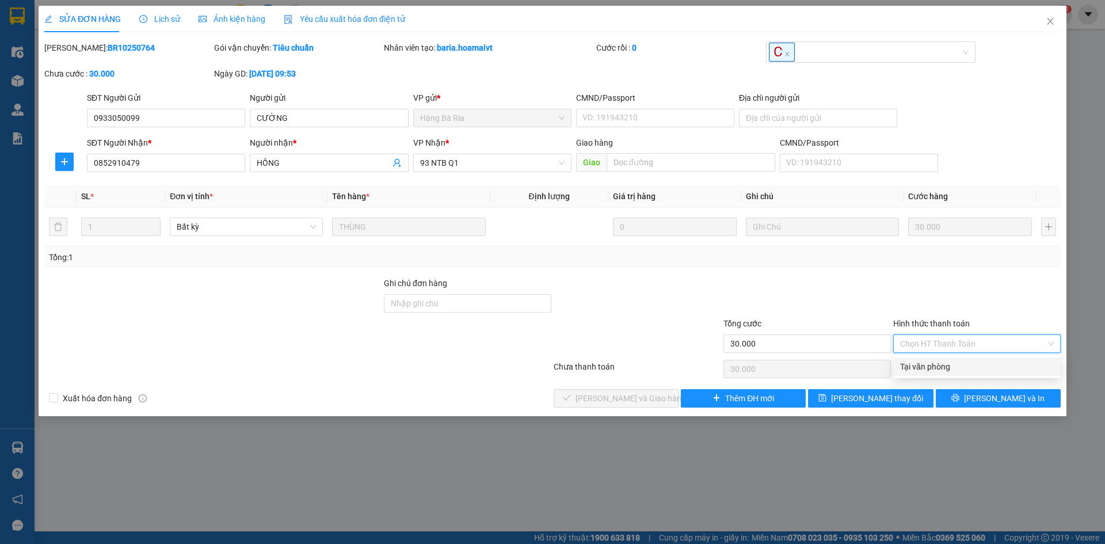
click at [928, 363] on div "Tại văn phòng" at bounding box center [977, 366] width 154 height 13
type input "0"
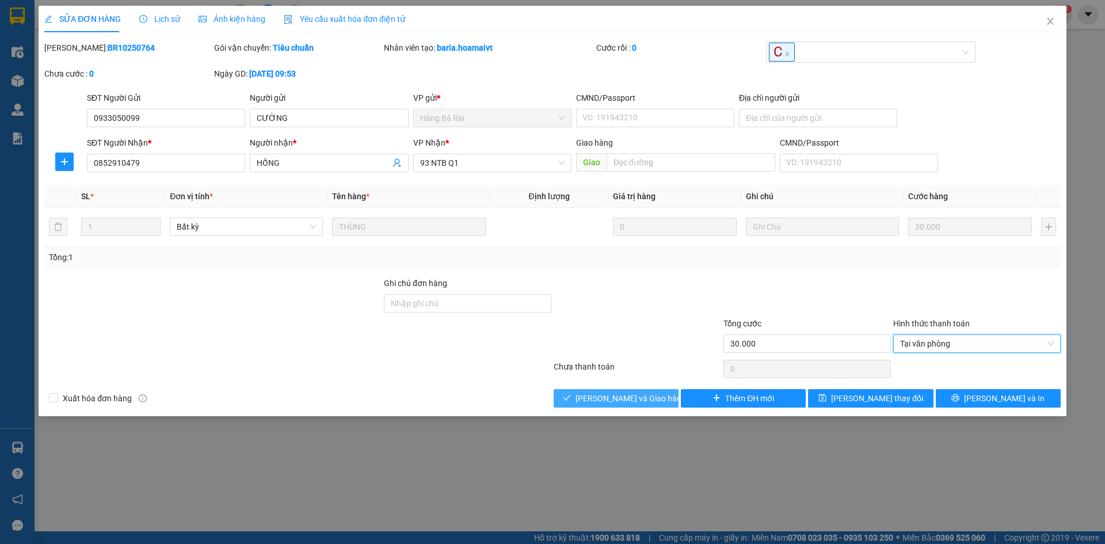
click at [571, 397] on icon "check" at bounding box center [567, 398] width 8 height 8
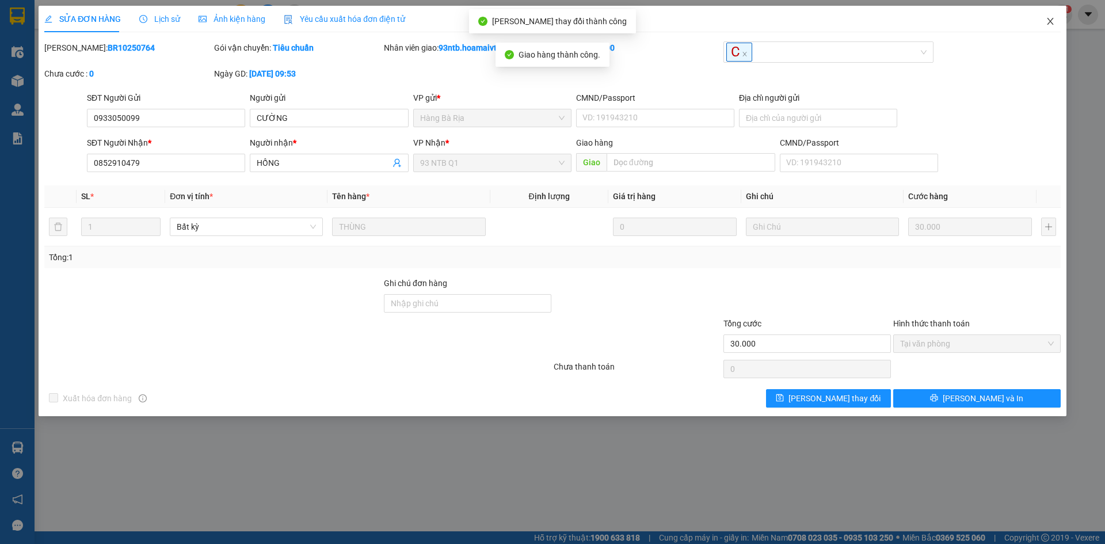
click at [1052, 16] on span "Close" at bounding box center [1050, 22] width 32 height 32
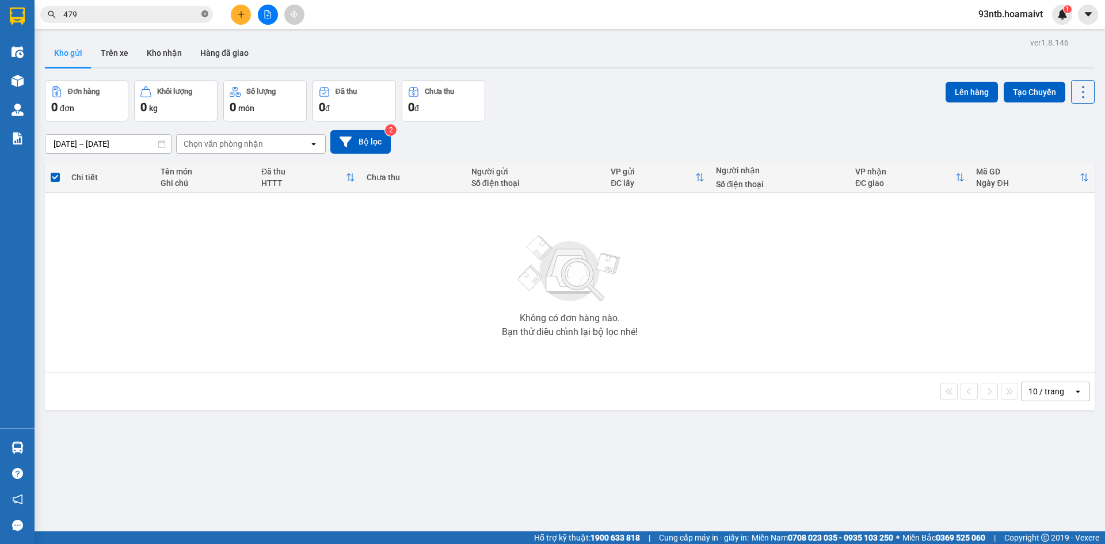
click at [207, 14] on icon "close-circle" at bounding box center [204, 13] width 7 height 7
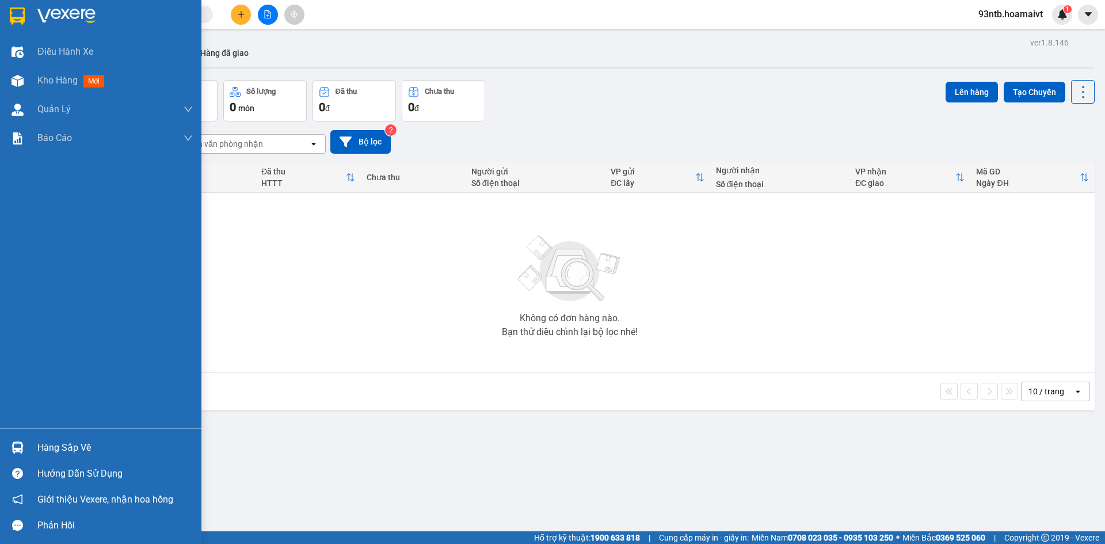
click at [16, 446] on img at bounding box center [18, 447] width 12 height 12
